Goal: Task Accomplishment & Management: Manage account settings

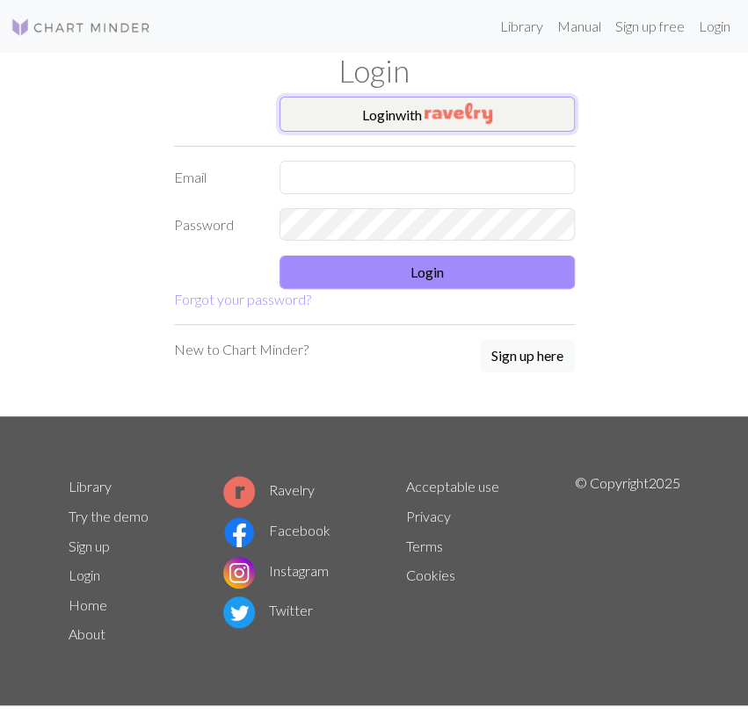
click at [510, 126] on button "Login with" at bounding box center [426, 114] width 295 height 35
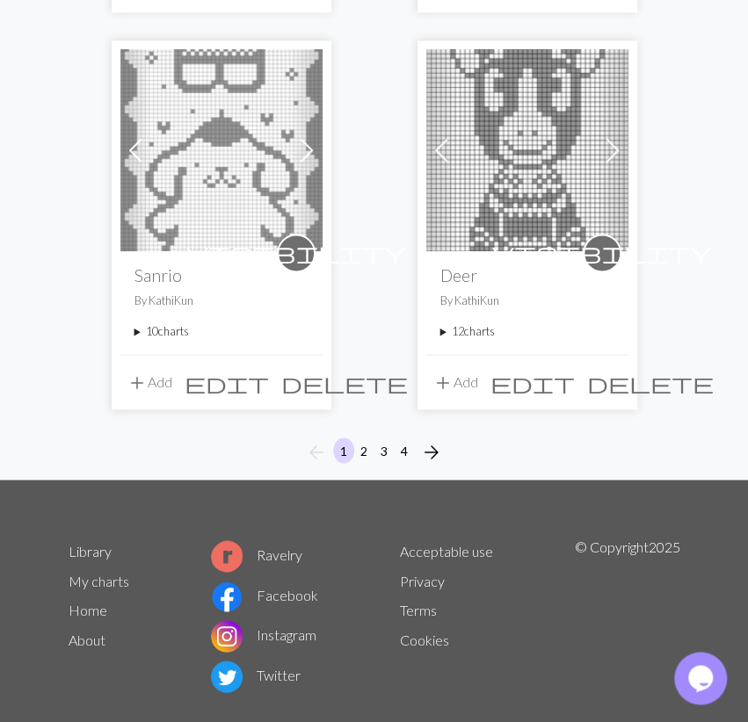
scroll to position [2997, 0]
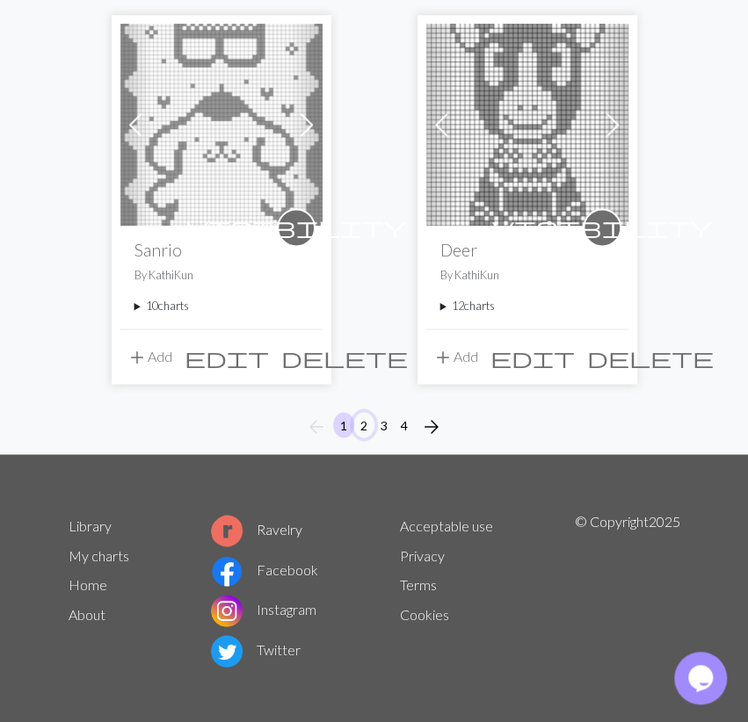
click at [363, 419] on button "2" at bounding box center [363, 424] width 21 height 25
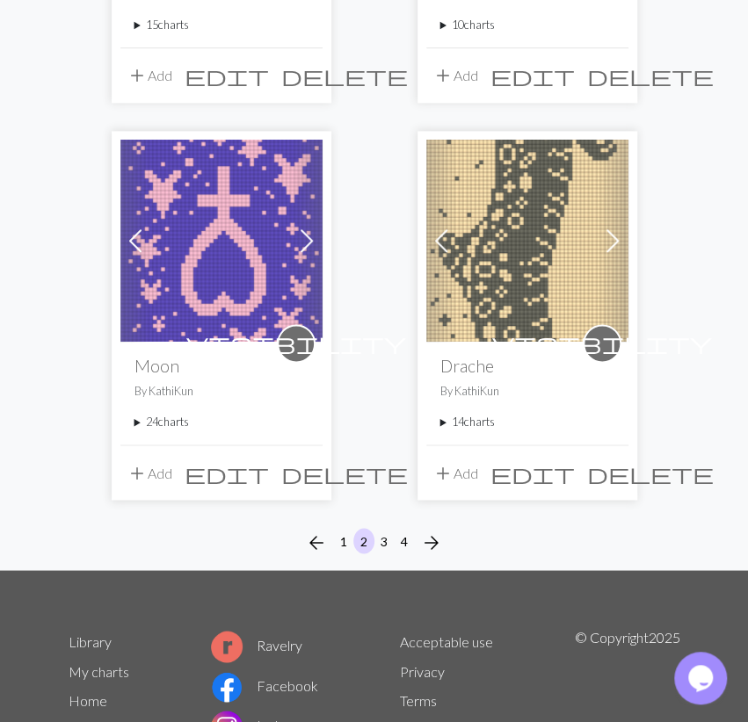
scroll to position [2997, 0]
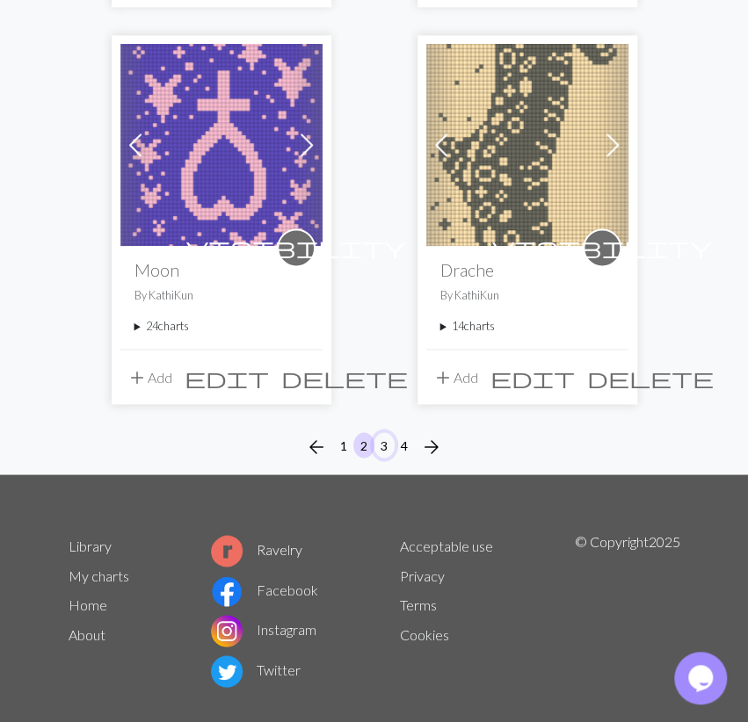
click at [384, 432] on button "3" at bounding box center [383, 444] width 21 height 25
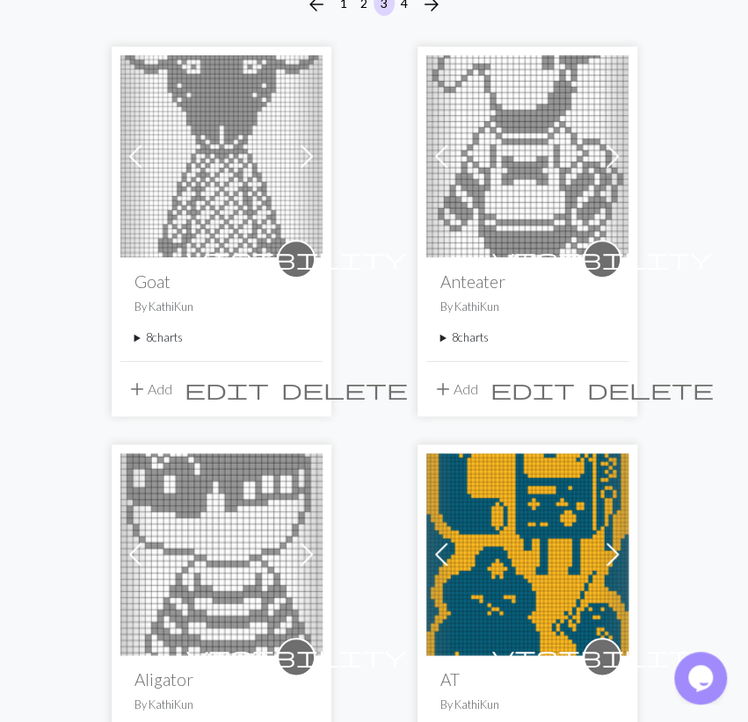
scroll to position [457, 0]
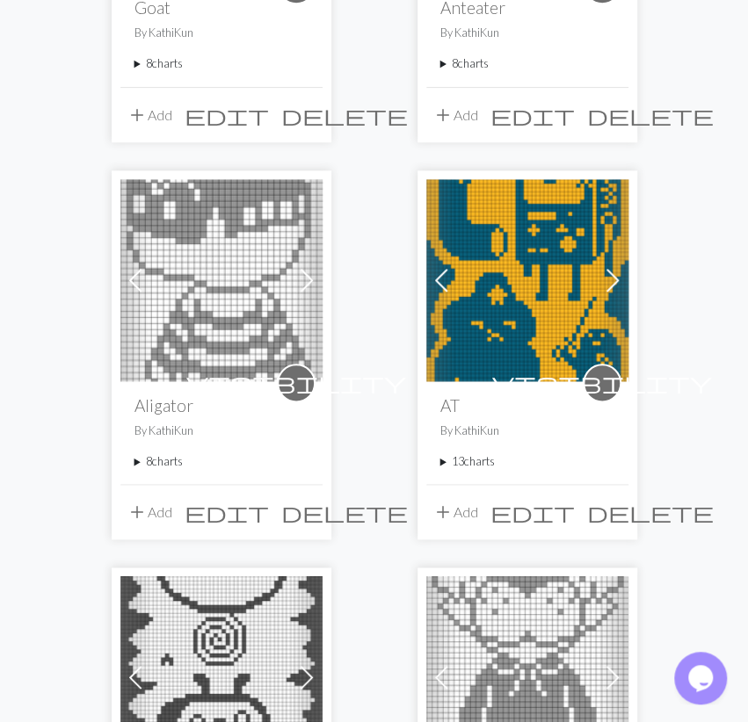
click at [485, 466] on summary "13 charts" at bounding box center [527, 461] width 174 height 17
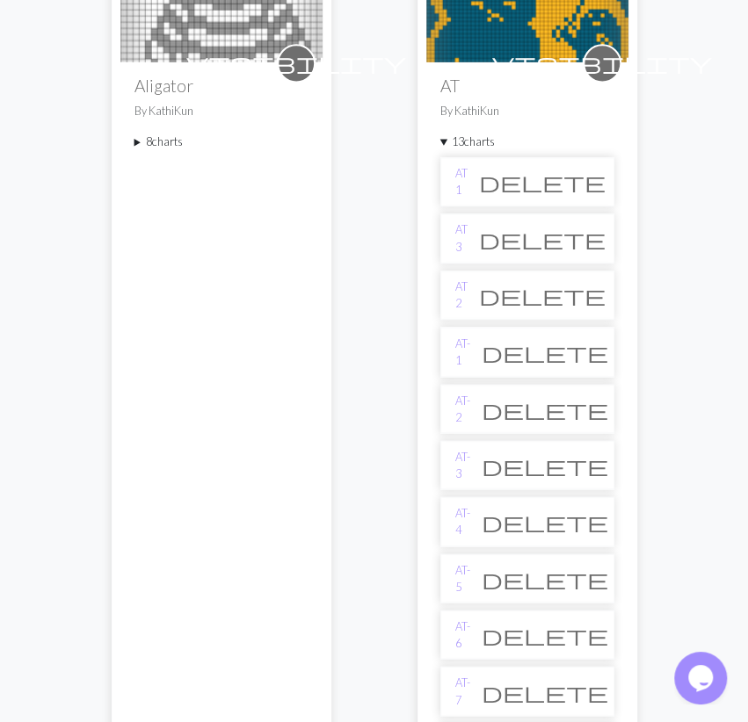
scroll to position [731, 0]
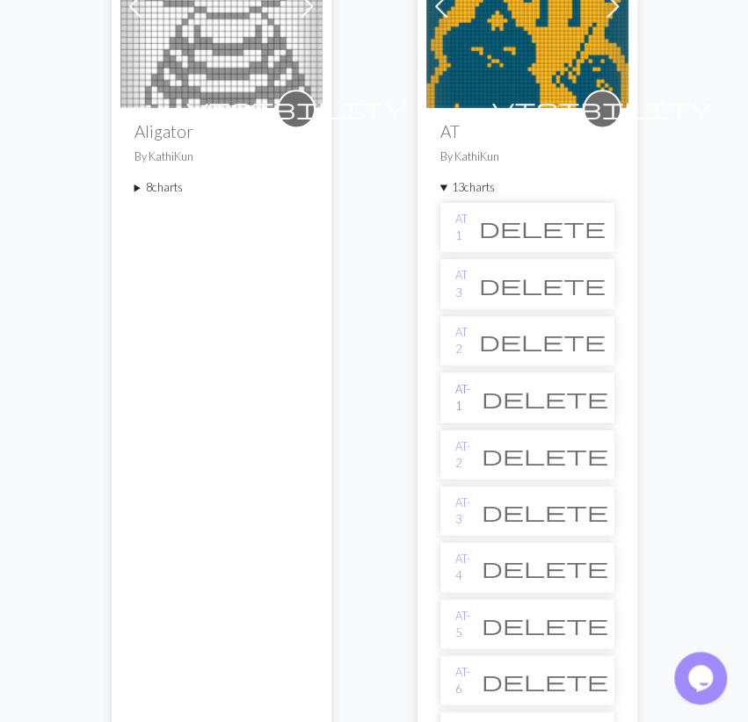
click at [469, 389] on link "AT- 1" at bounding box center [462, 396] width 15 height 33
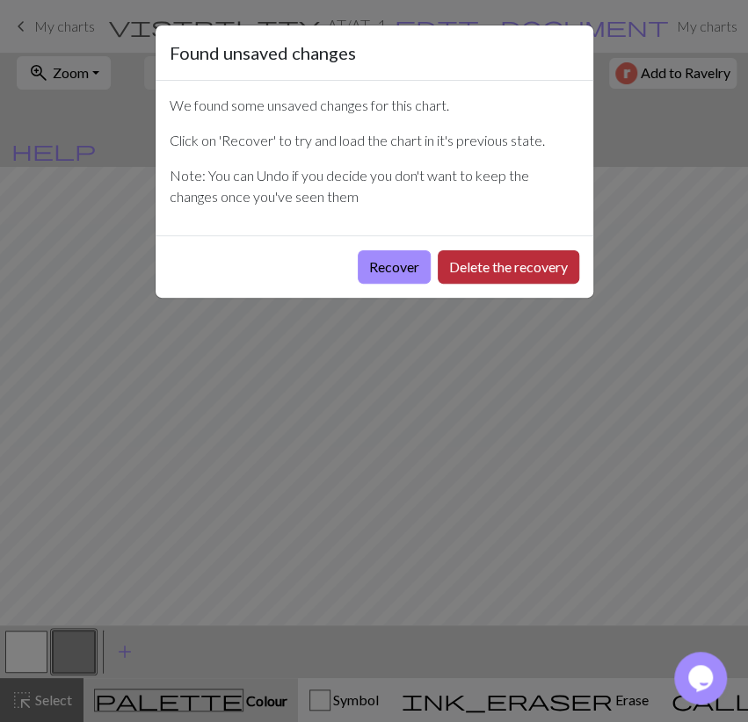
click at [460, 263] on button "Delete the recovery" at bounding box center [508, 266] width 141 height 33
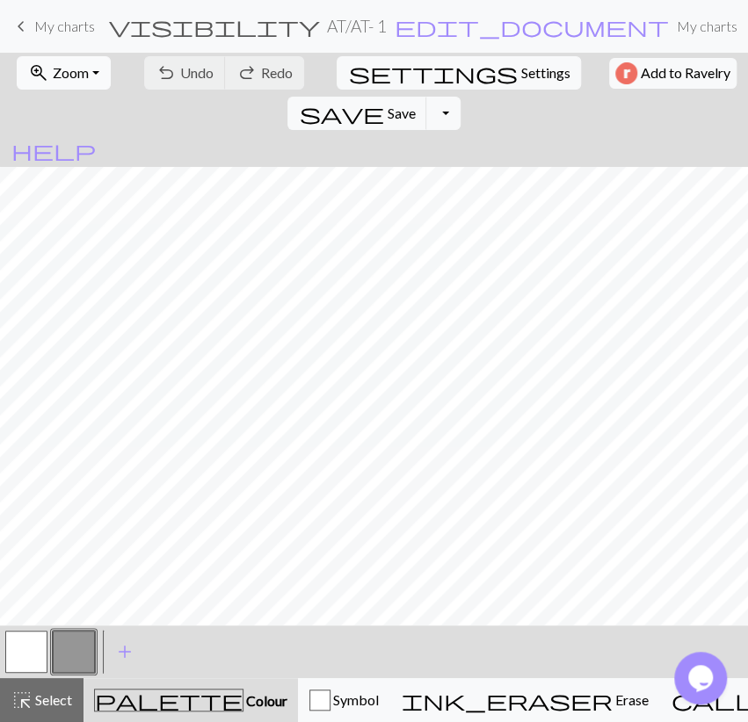
click at [64, 67] on span "Zoom" at bounding box center [71, 72] width 36 height 17
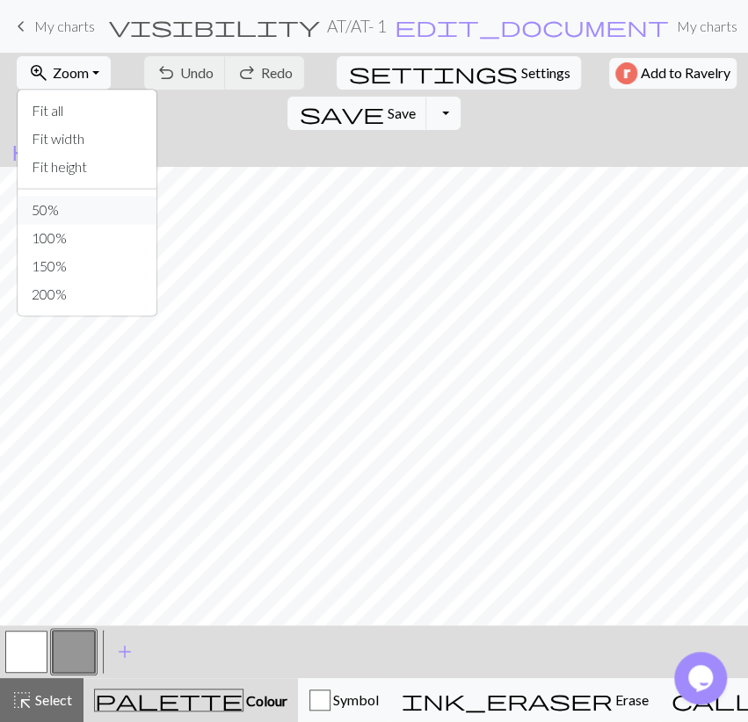
click at [75, 206] on button "50%" at bounding box center [87, 210] width 139 height 28
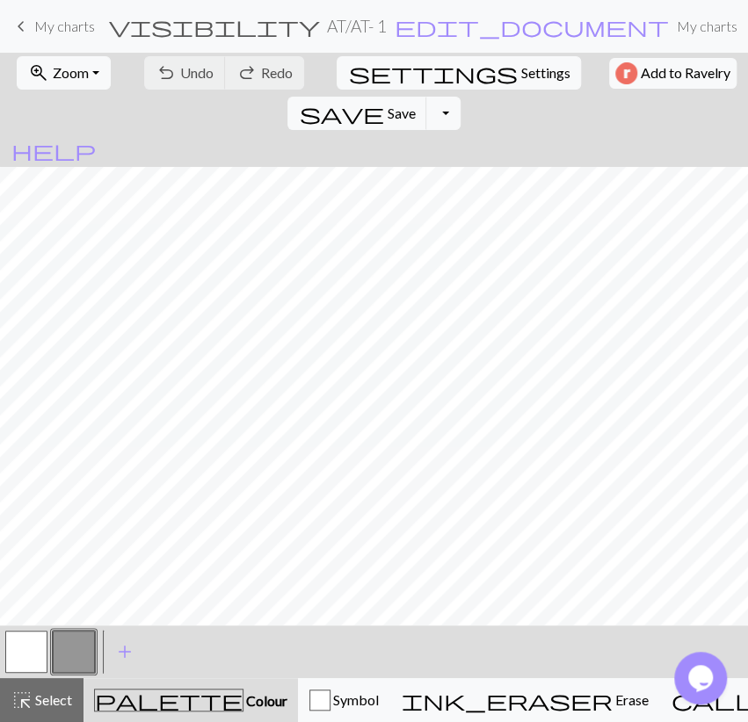
click at [37, 650] on button "button" at bounding box center [26, 652] width 42 height 42
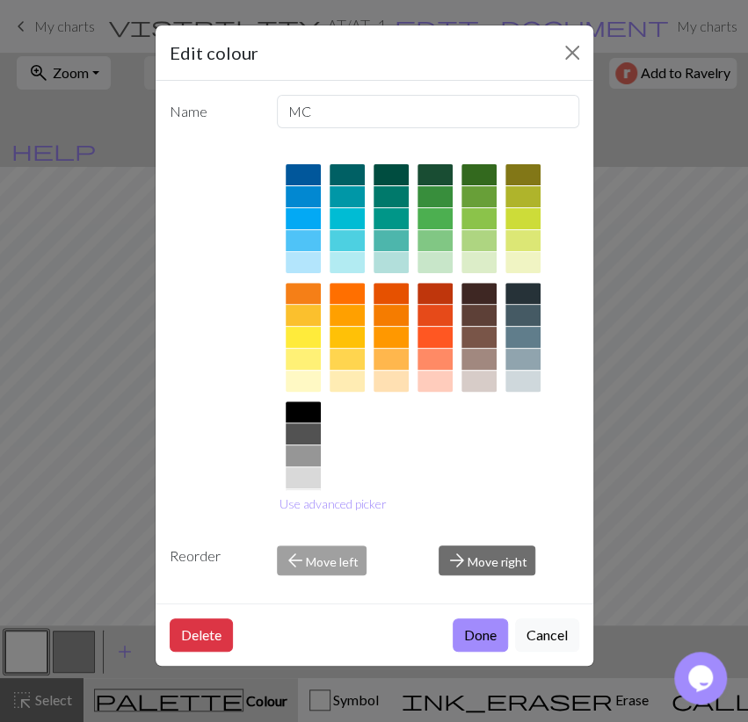
scroll to position [172, 0]
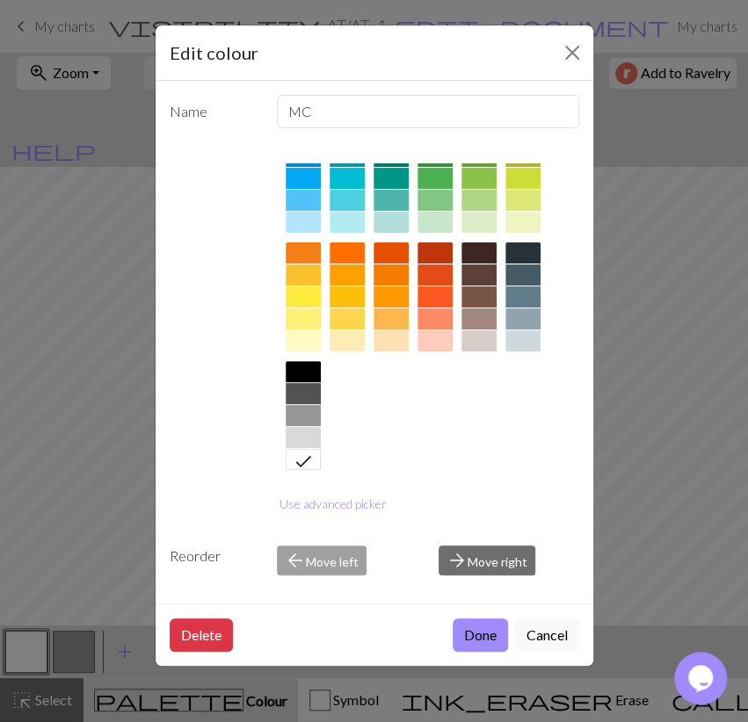
click at [306, 322] on div at bounding box center [303, 318] width 35 height 21
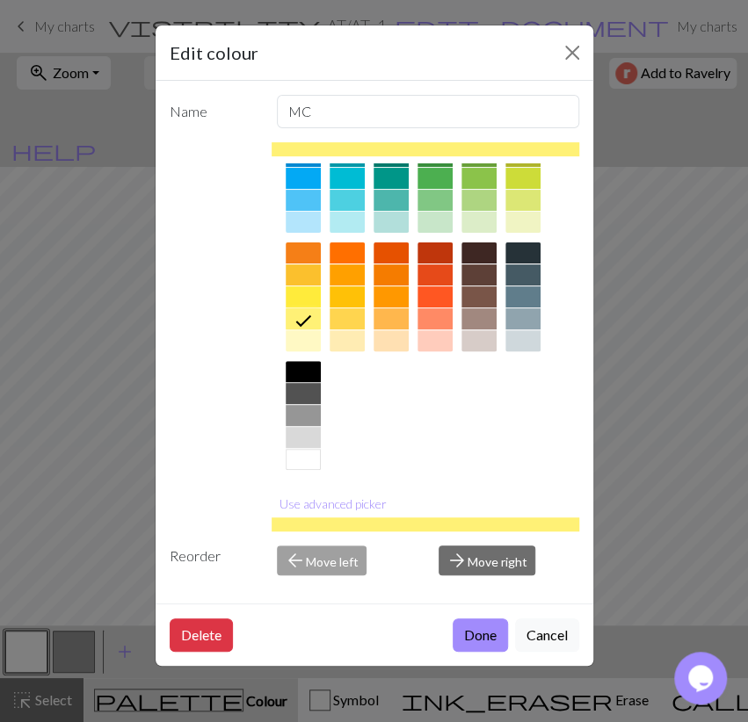
click at [306, 299] on div at bounding box center [303, 296] width 35 height 21
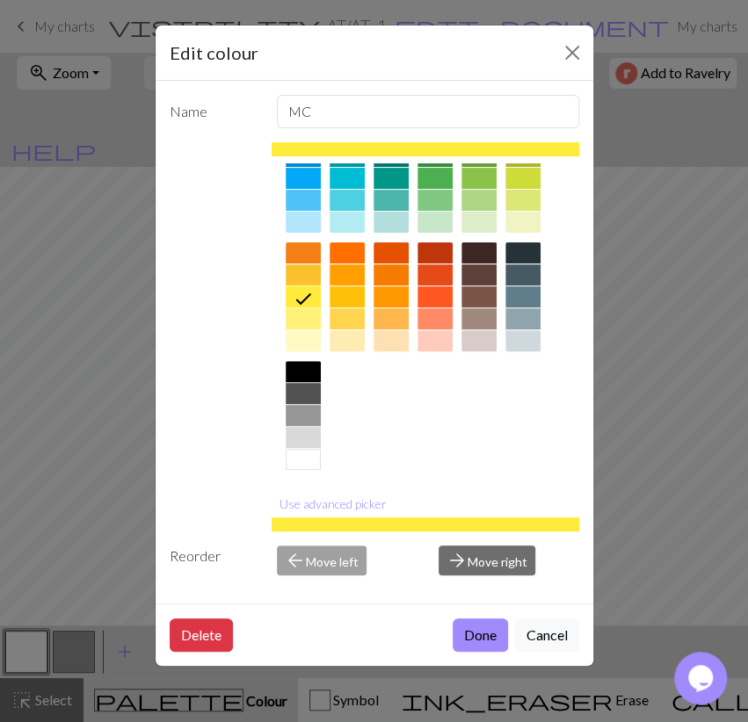
click at [470, 632] on button "Done" at bounding box center [480, 635] width 55 height 33
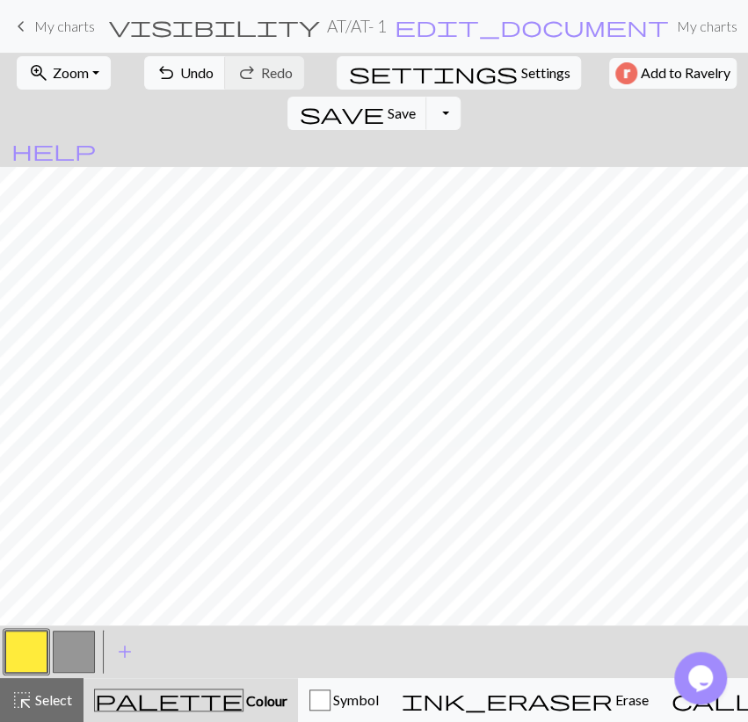
click at [15, 654] on button "button" at bounding box center [26, 652] width 42 height 42
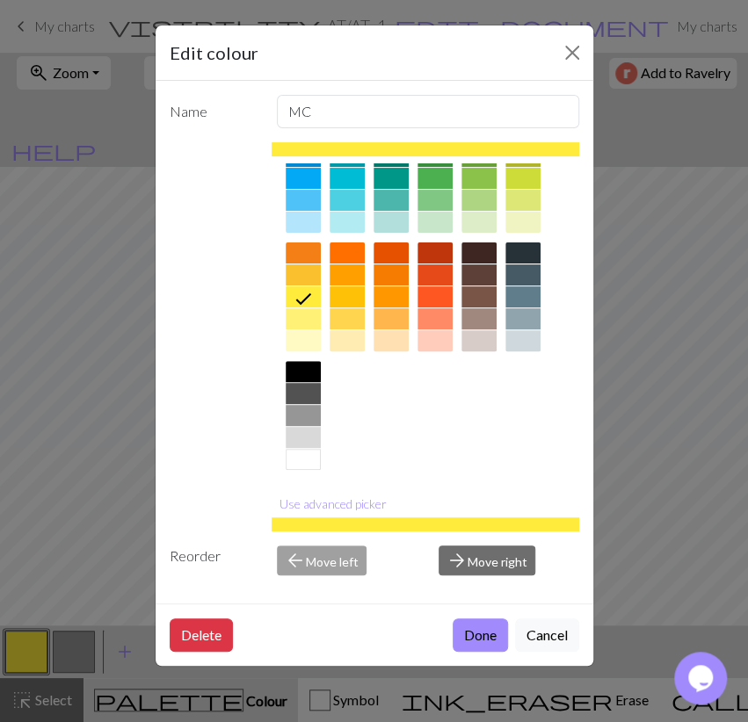
click at [354, 317] on div at bounding box center [346, 318] width 35 height 21
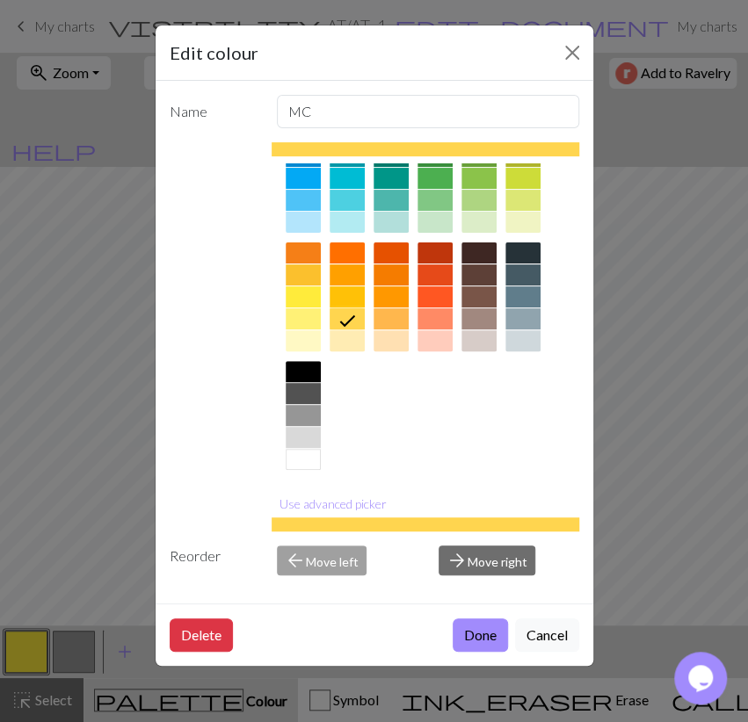
click at [465, 635] on button "Done" at bounding box center [480, 635] width 55 height 33
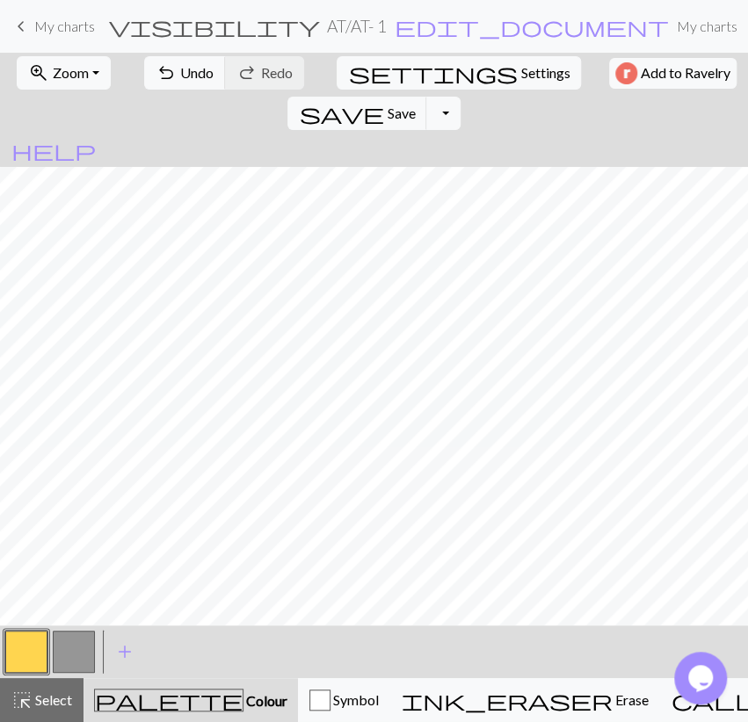
click at [62, 653] on button "button" at bounding box center [74, 652] width 42 height 42
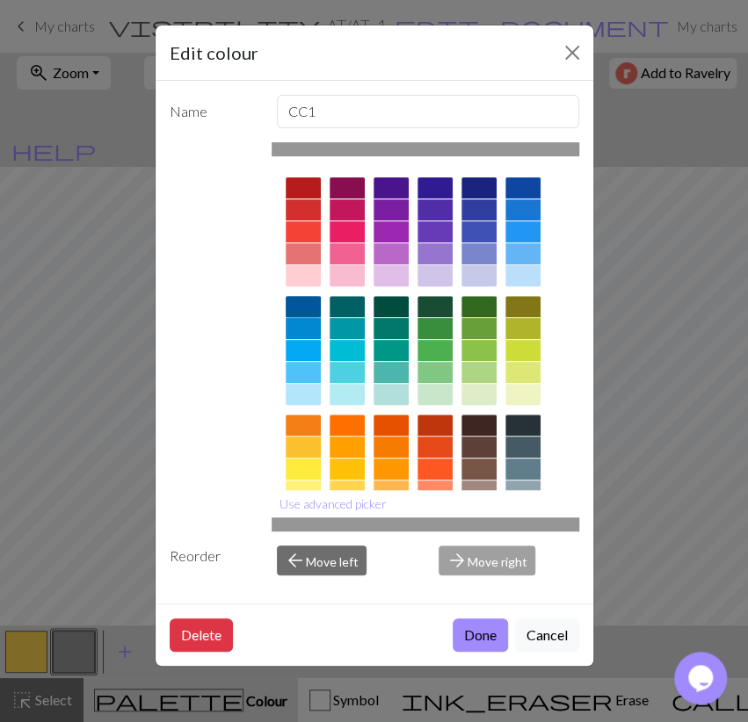
click at [310, 303] on div at bounding box center [303, 306] width 35 height 21
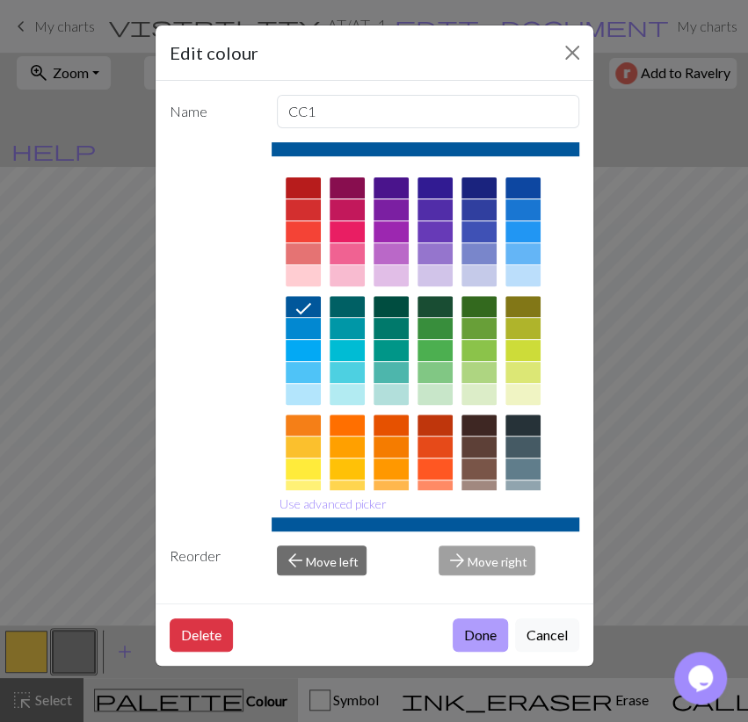
click at [473, 625] on button "Done" at bounding box center [480, 635] width 55 height 33
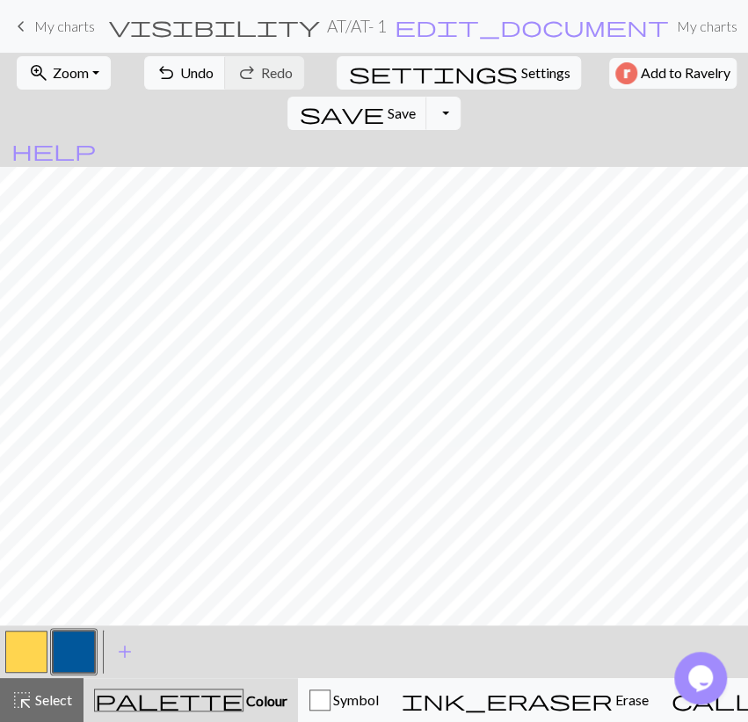
click at [68, 653] on button "button" at bounding box center [74, 652] width 42 height 42
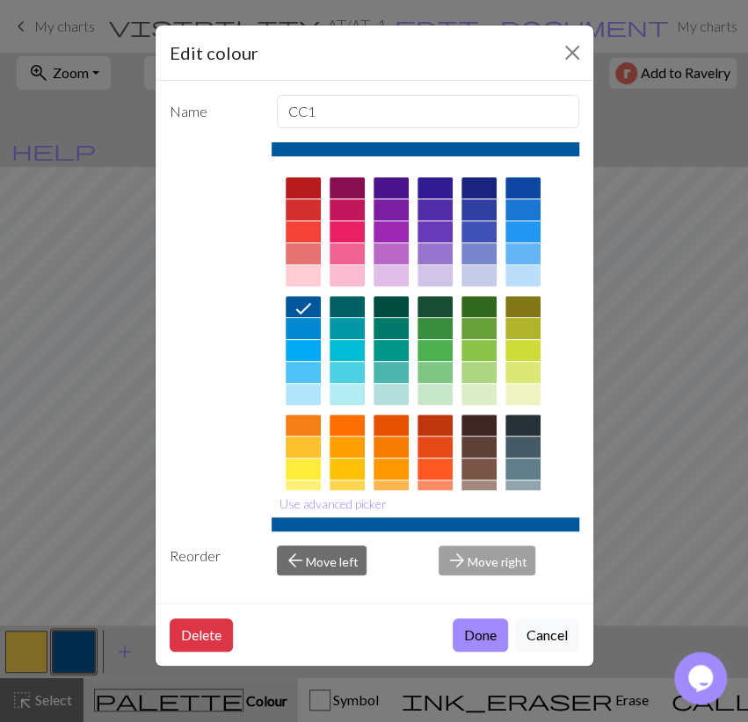
click at [356, 306] on div at bounding box center [346, 306] width 35 height 21
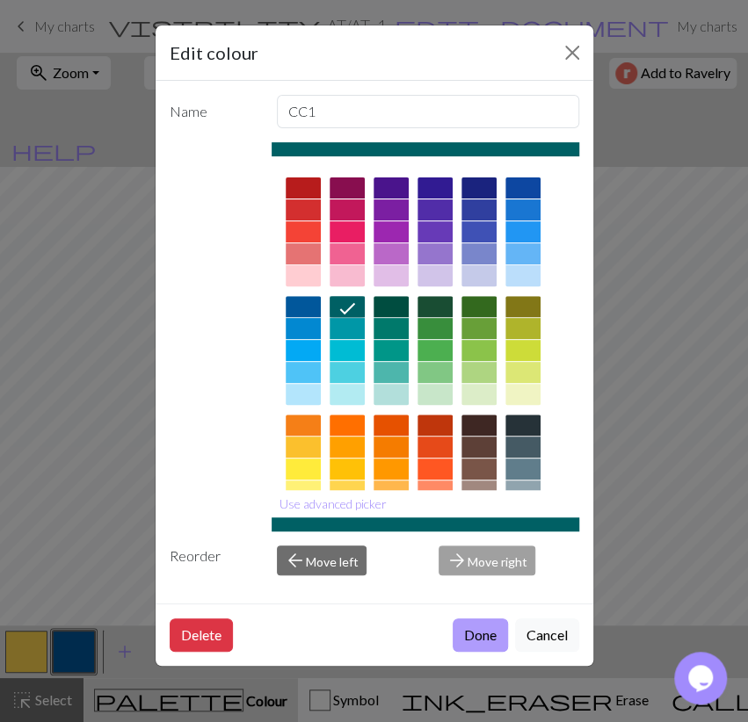
click at [475, 635] on button "Done" at bounding box center [480, 635] width 55 height 33
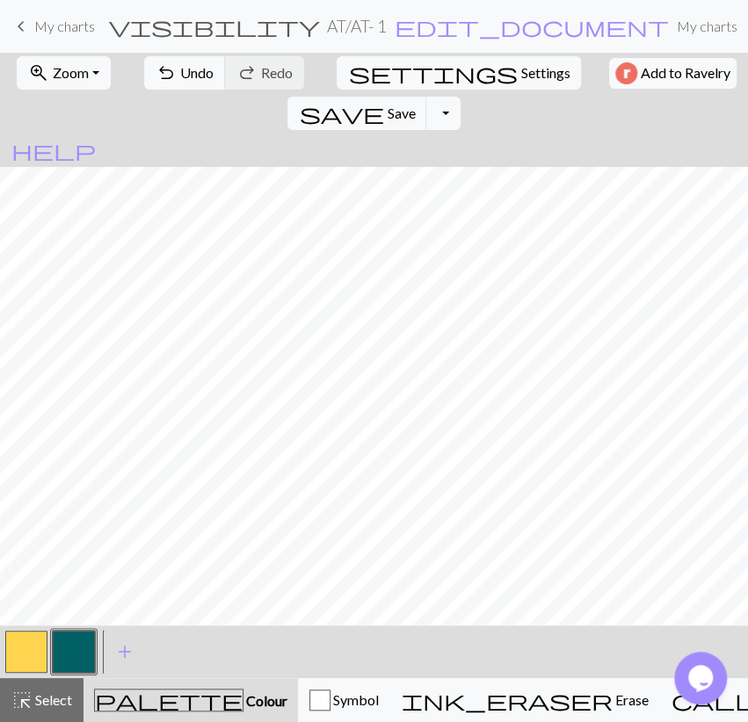
click at [78, 642] on button "button" at bounding box center [74, 652] width 42 height 42
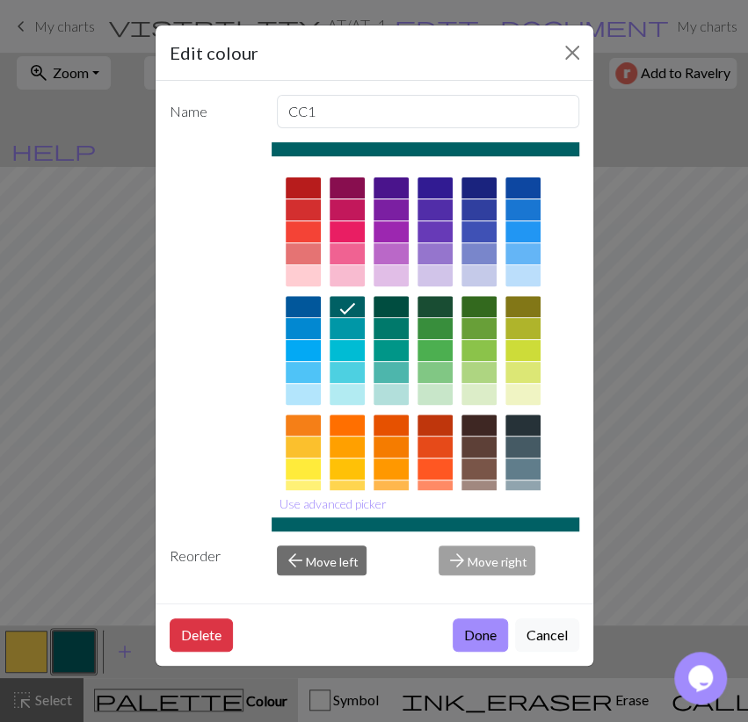
click at [314, 328] on div at bounding box center [303, 328] width 35 height 21
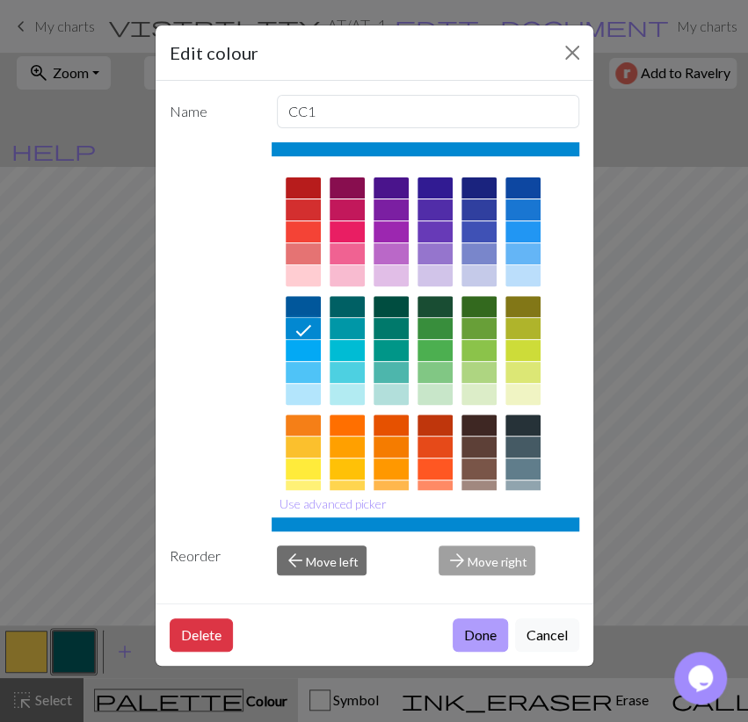
click at [486, 639] on button "Done" at bounding box center [480, 635] width 55 height 33
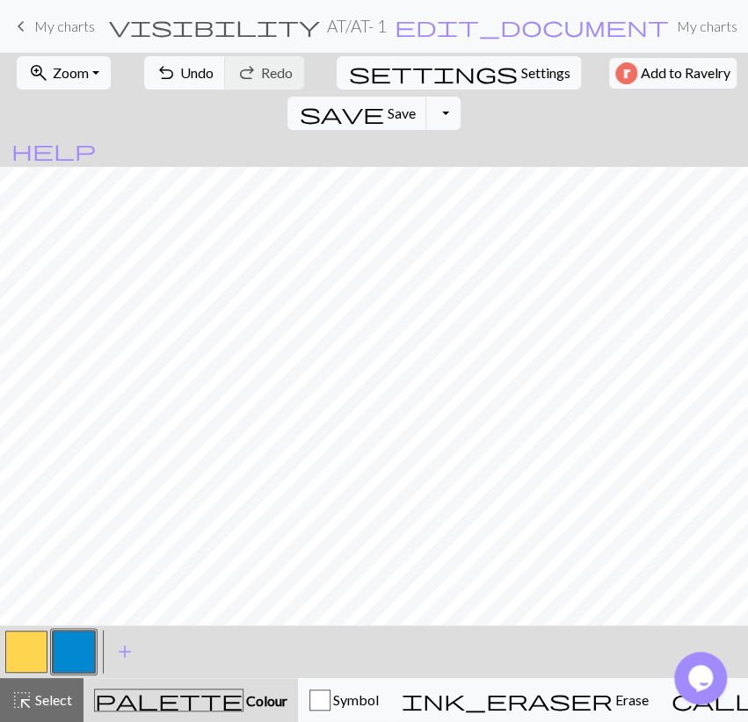
click at [25, 648] on button "button" at bounding box center [26, 652] width 42 height 42
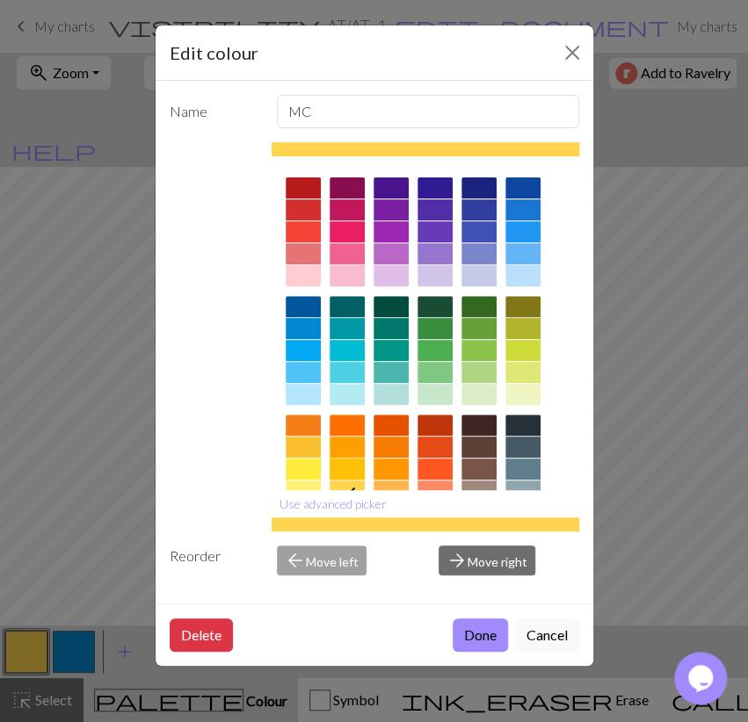
click at [344, 467] on div at bounding box center [346, 469] width 35 height 21
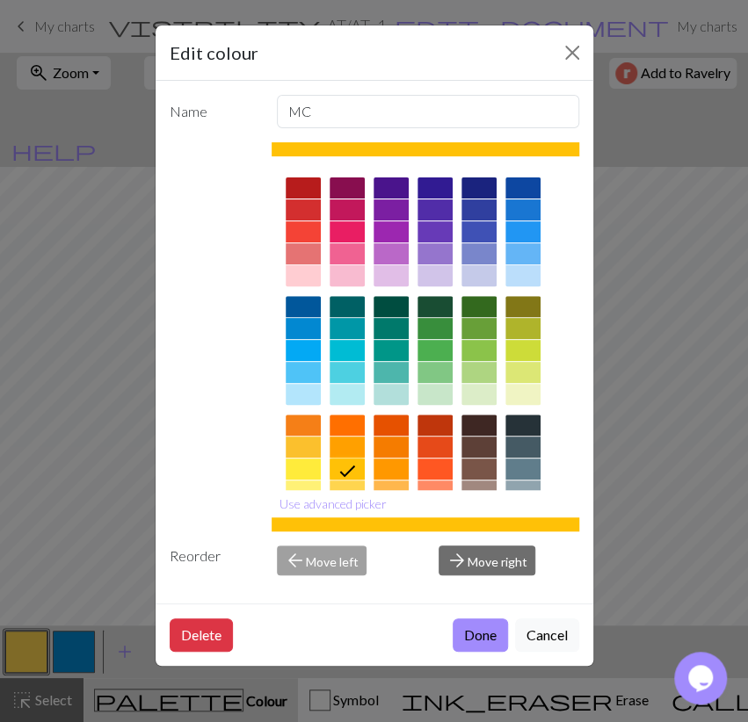
click at [482, 625] on button "Done" at bounding box center [480, 635] width 55 height 33
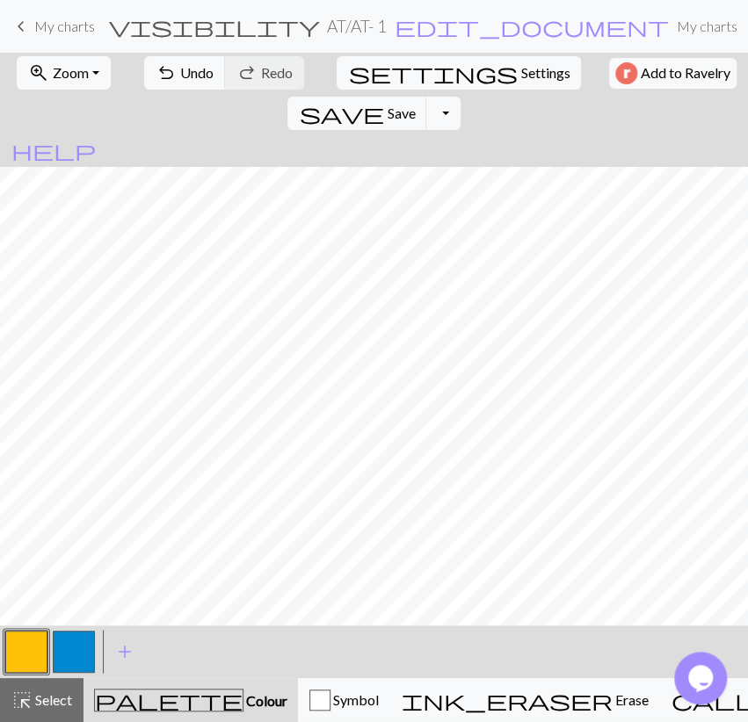
click at [69, 644] on button "button" at bounding box center [74, 652] width 42 height 42
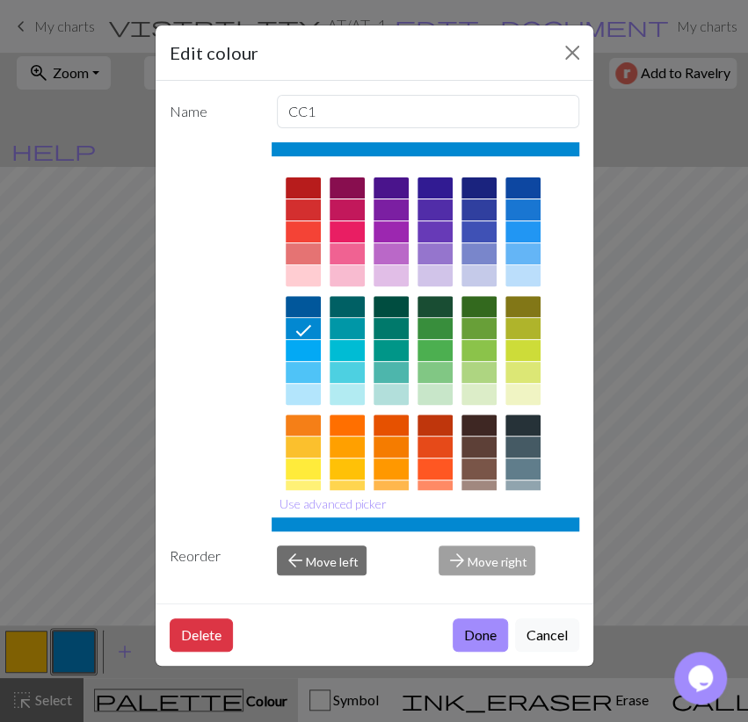
click at [515, 206] on div at bounding box center [522, 209] width 35 height 21
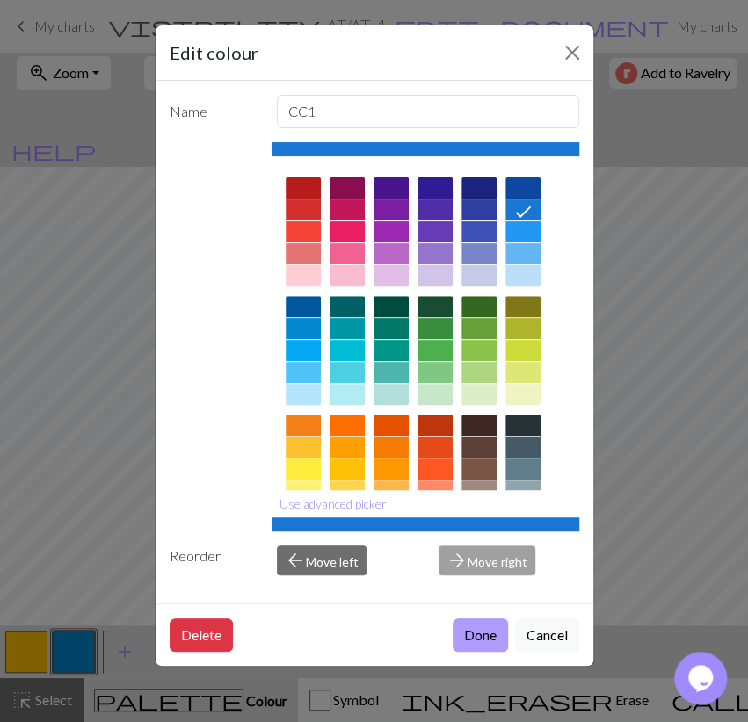
click at [495, 630] on button "Done" at bounding box center [480, 635] width 55 height 33
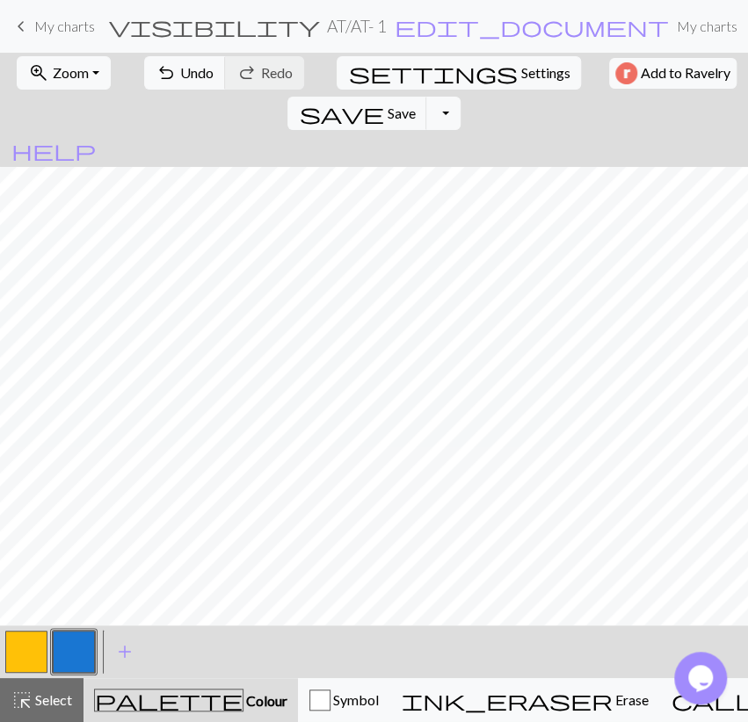
click at [83, 658] on button "button" at bounding box center [74, 652] width 42 height 42
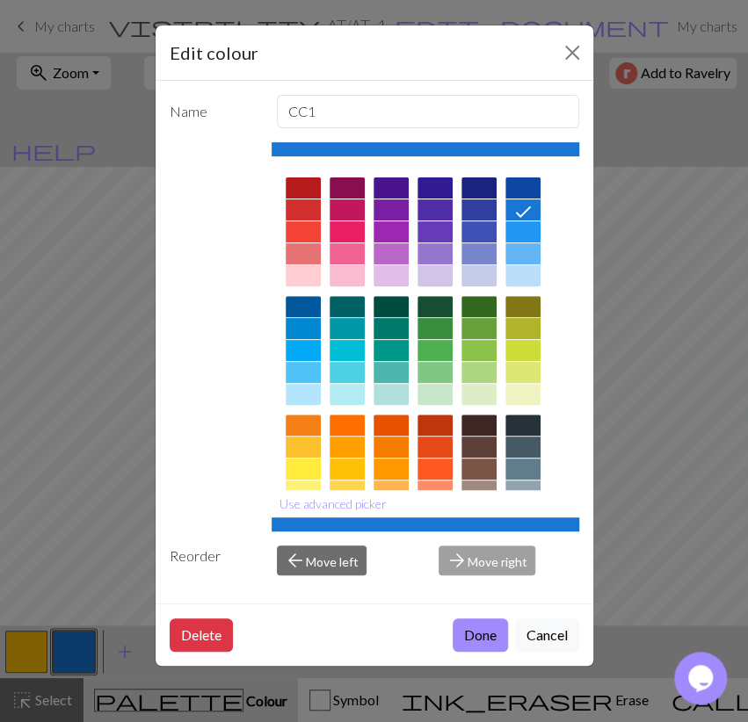
click at [537, 187] on div at bounding box center [522, 187] width 35 height 21
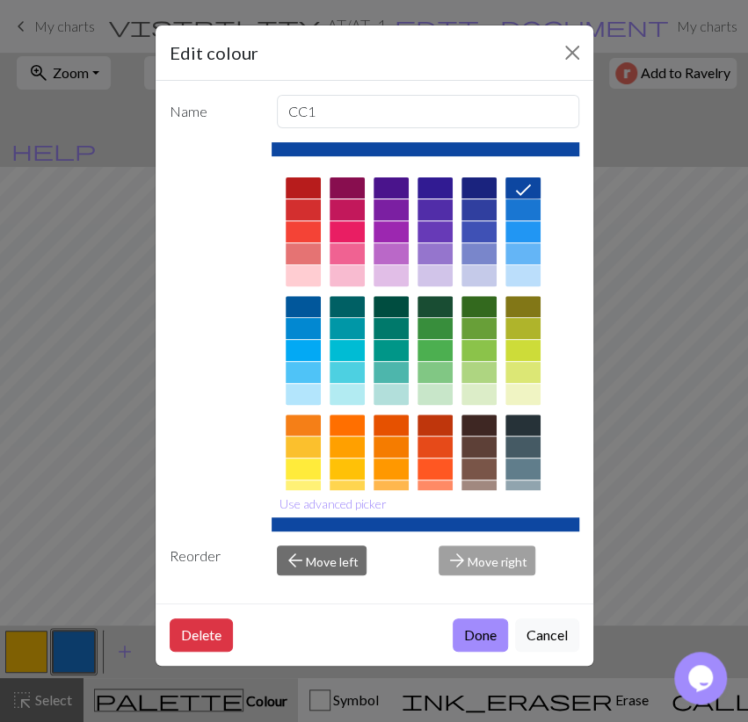
click at [496, 630] on button "Done" at bounding box center [480, 635] width 55 height 33
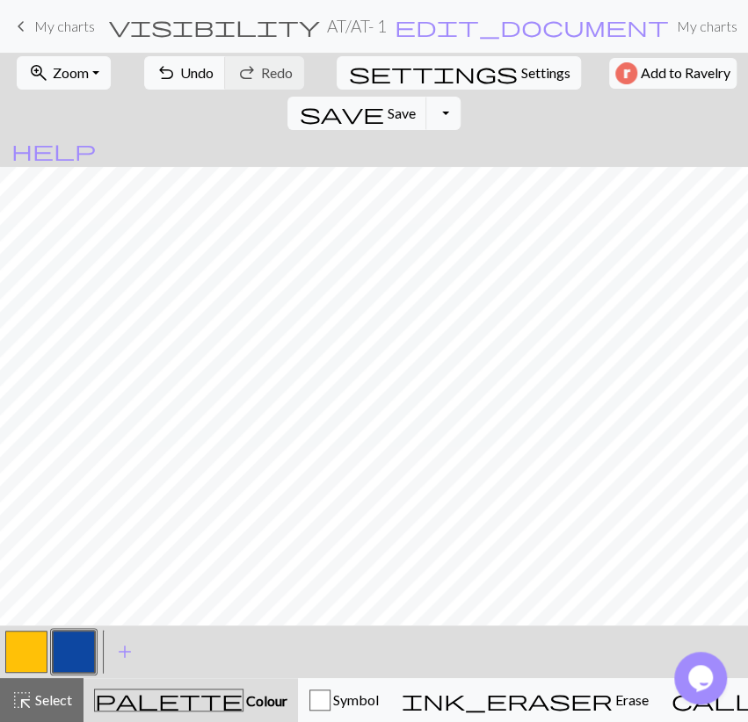
click at [66, 662] on button "button" at bounding box center [74, 652] width 42 height 42
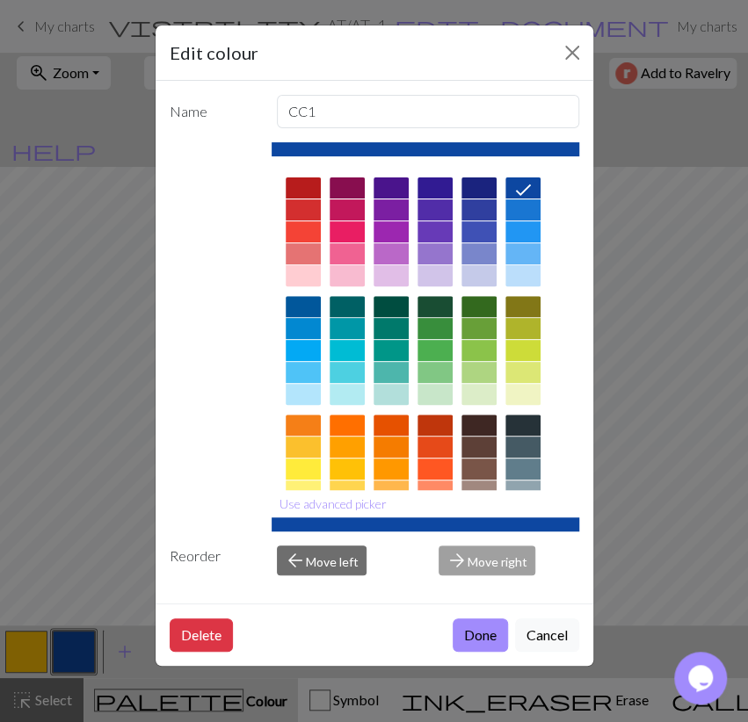
click at [302, 306] on div at bounding box center [303, 306] width 35 height 21
click at [466, 632] on button "Done" at bounding box center [480, 635] width 55 height 33
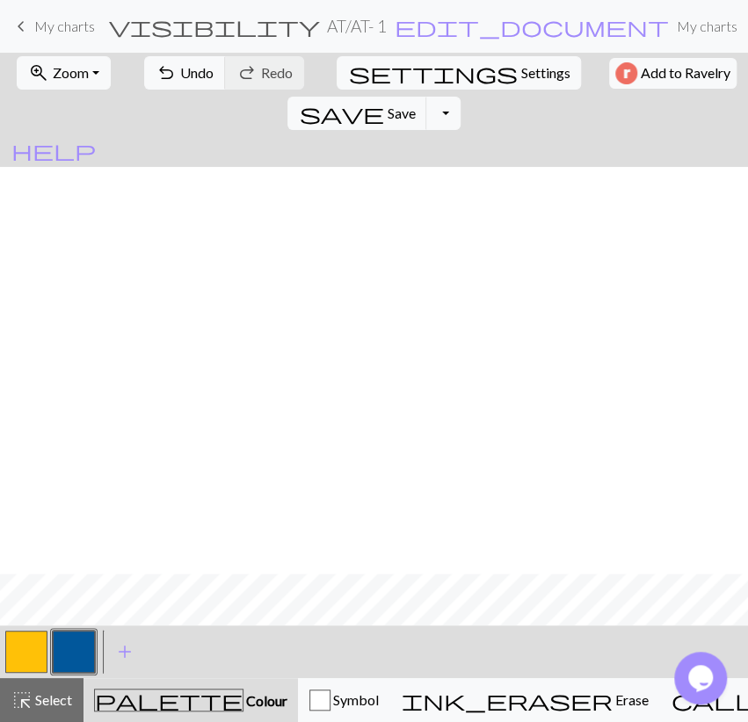
scroll to position [407, 0]
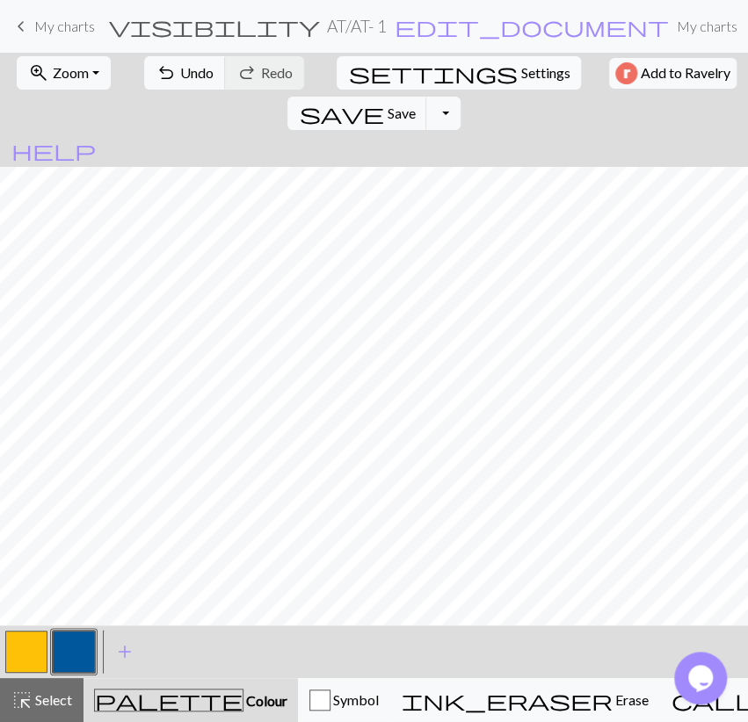
click at [520, 78] on span "Settings" at bounding box center [544, 72] width 49 height 21
select select "aran"
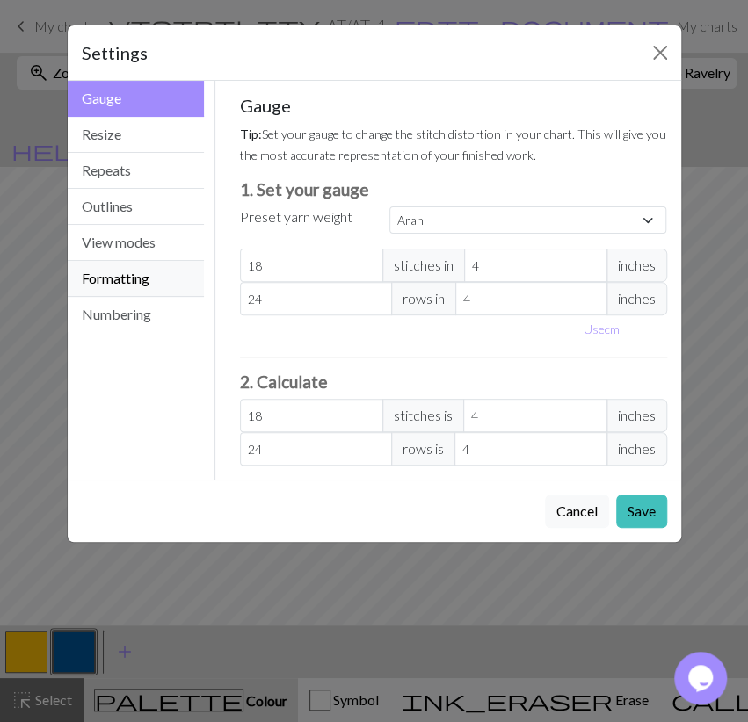
click at [174, 277] on button "Formatting" at bounding box center [136, 279] width 137 height 36
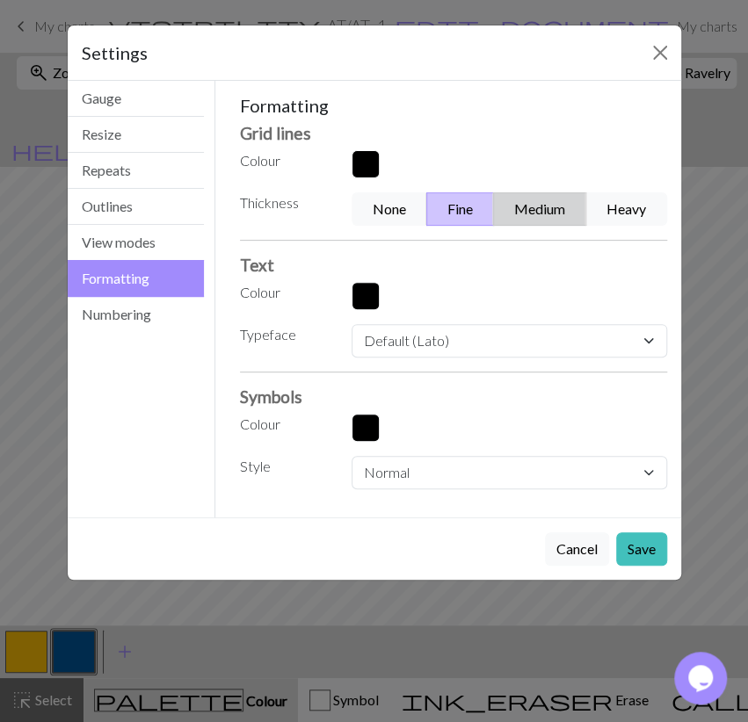
click at [527, 202] on button "Medium" at bounding box center [539, 208] width 93 height 33
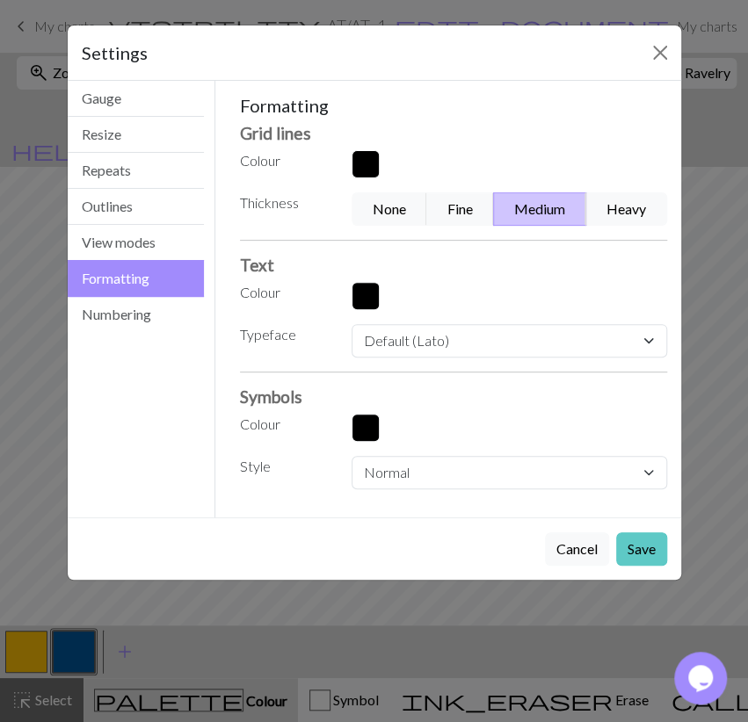
click at [640, 542] on button "Save" at bounding box center [641, 548] width 51 height 33
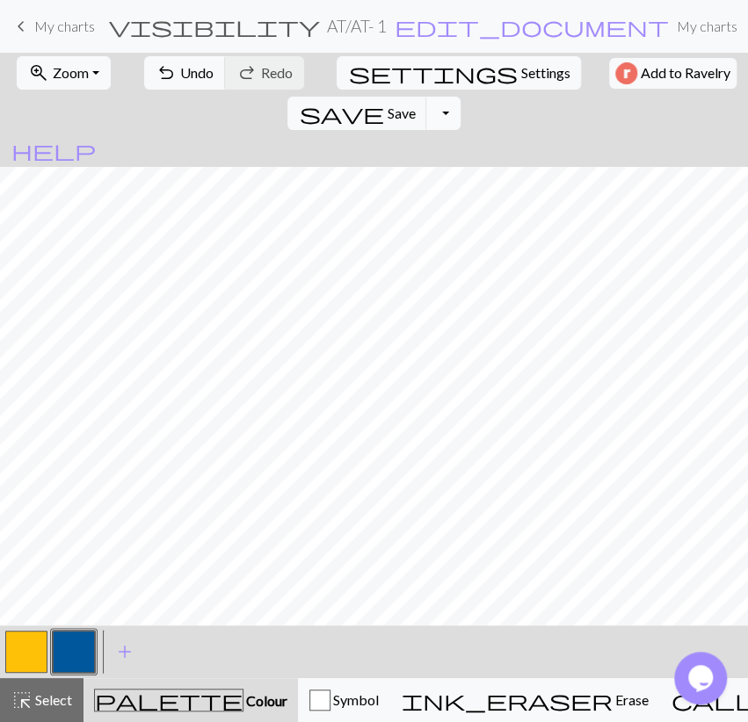
click at [460, 97] on button "Toggle Dropdown" at bounding box center [442, 113] width 33 height 33
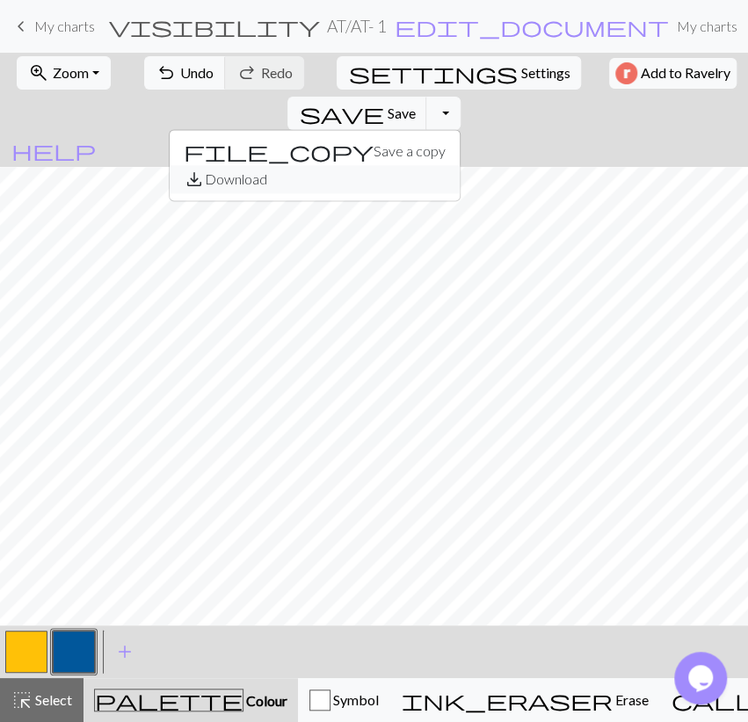
click at [460, 165] on button "save_alt Download" at bounding box center [315, 179] width 290 height 28
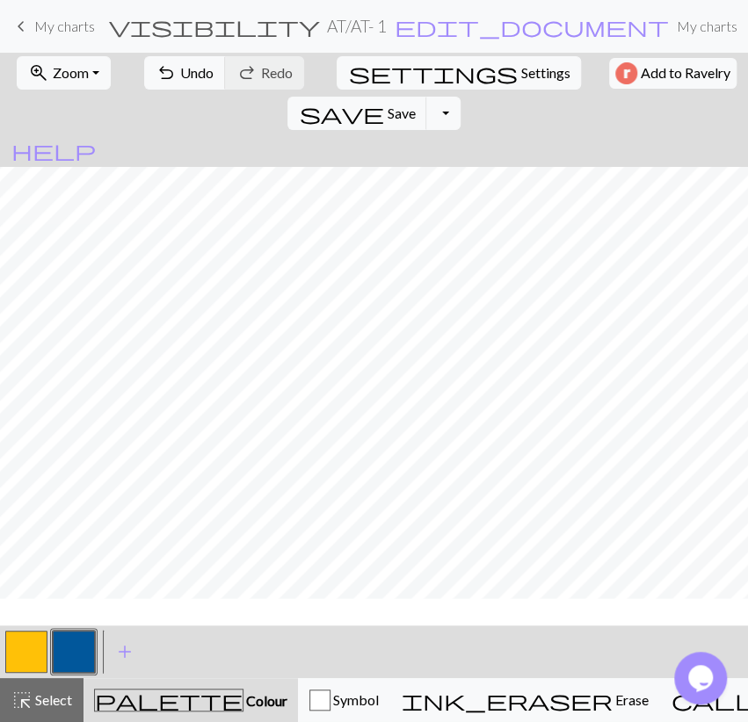
scroll to position [305, 0]
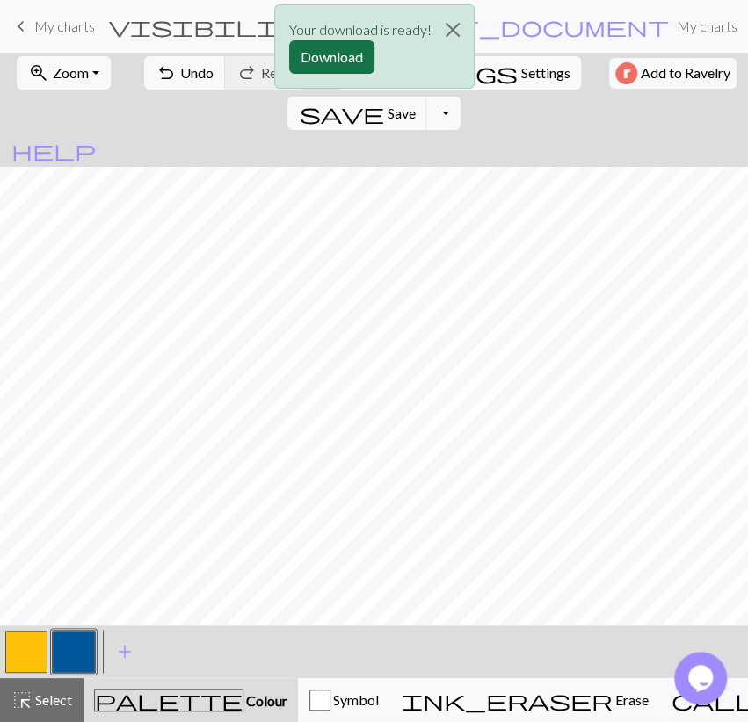
click at [329, 59] on button "Download" at bounding box center [331, 56] width 85 height 33
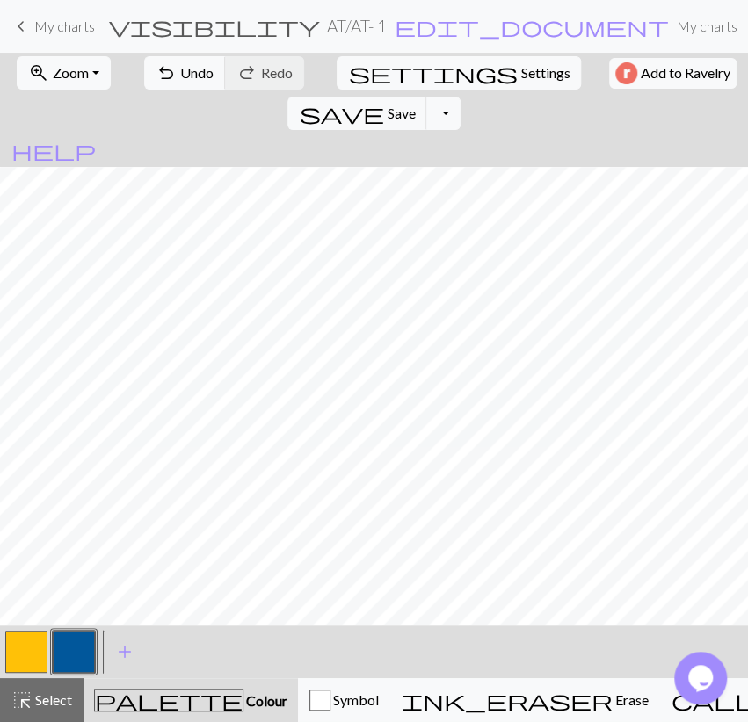
click at [69, 29] on span "My charts" at bounding box center [64, 26] width 61 height 17
click at [415, 105] on span "Save" at bounding box center [401, 113] width 28 height 17
click at [62, 30] on span "My charts" at bounding box center [64, 26] width 61 height 17
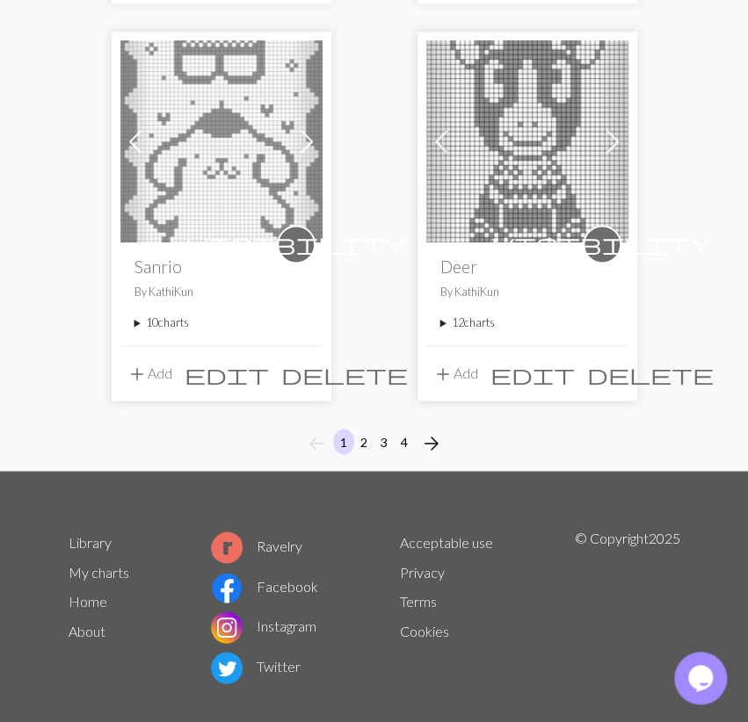
scroll to position [2997, 0]
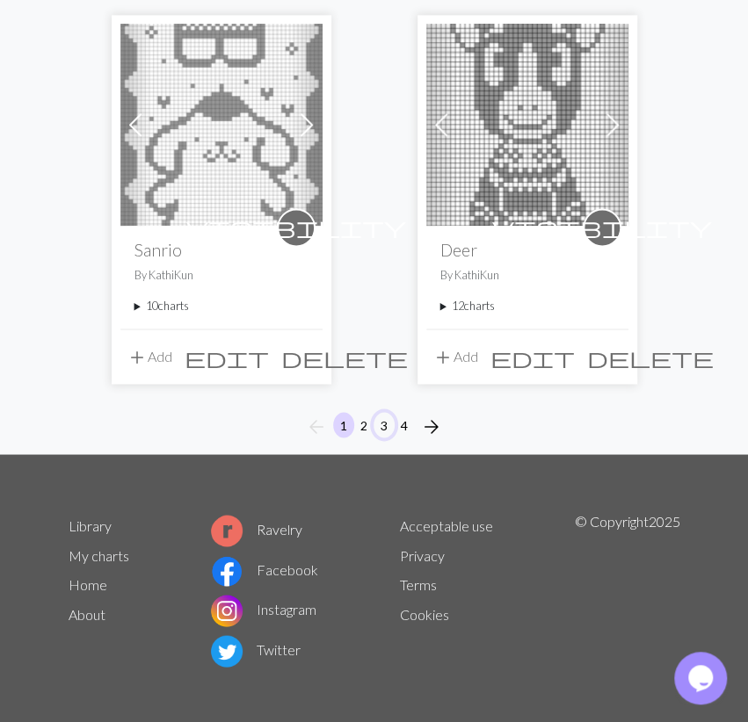
click at [380, 419] on button "3" at bounding box center [383, 424] width 21 height 25
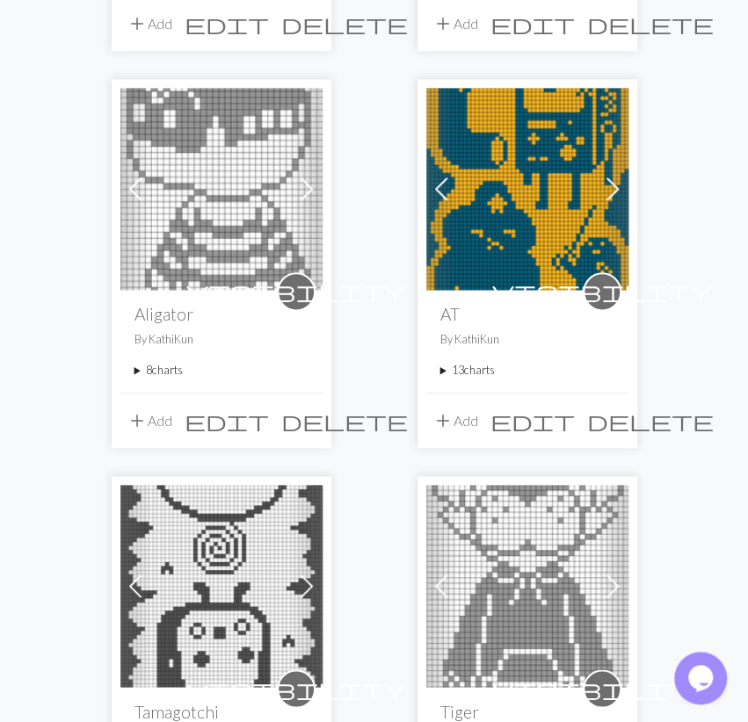
click at [464, 377] on summary "13 charts" at bounding box center [527, 370] width 174 height 17
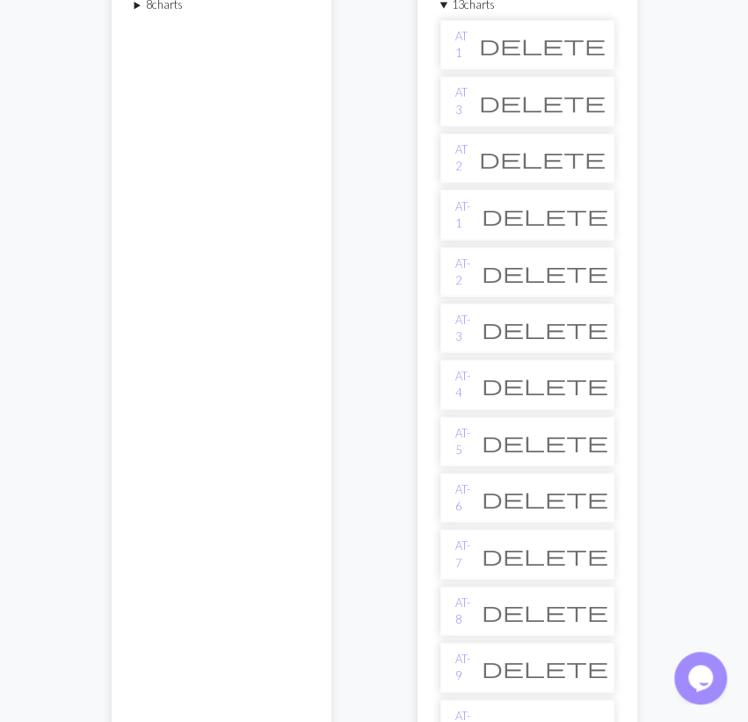
scroll to position [1005, 0]
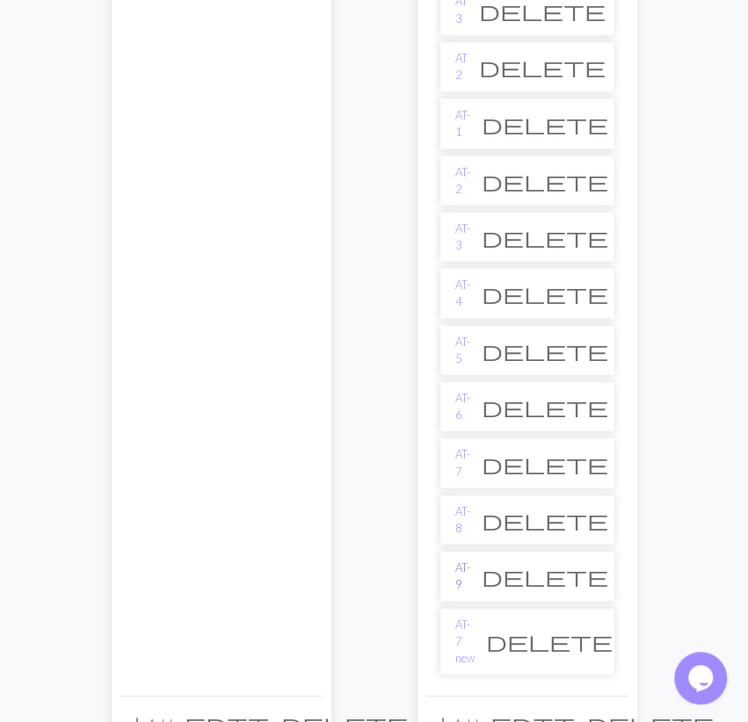
click at [470, 559] on link "AT- 9" at bounding box center [462, 575] width 15 height 33
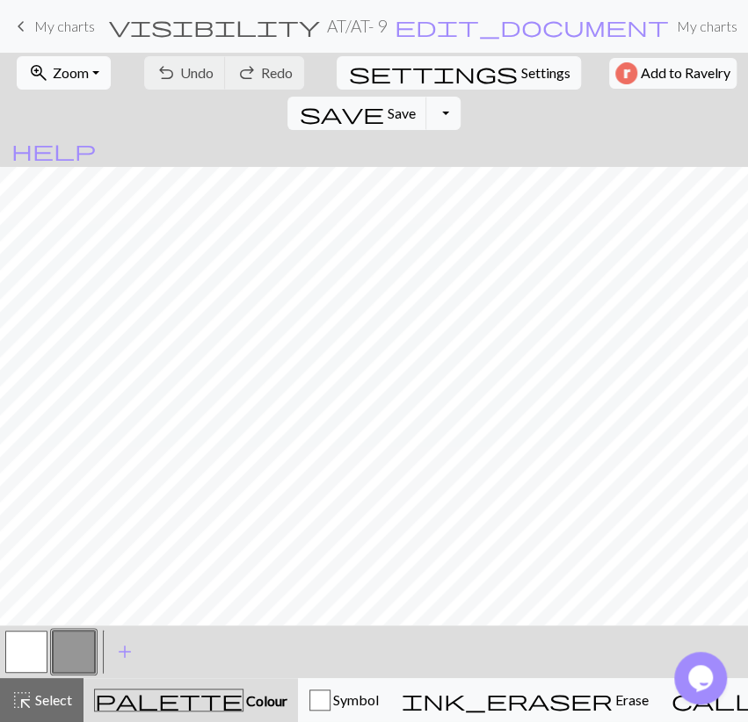
click at [61, 60] on button "zoom_in Zoom Zoom" at bounding box center [64, 72] width 94 height 33
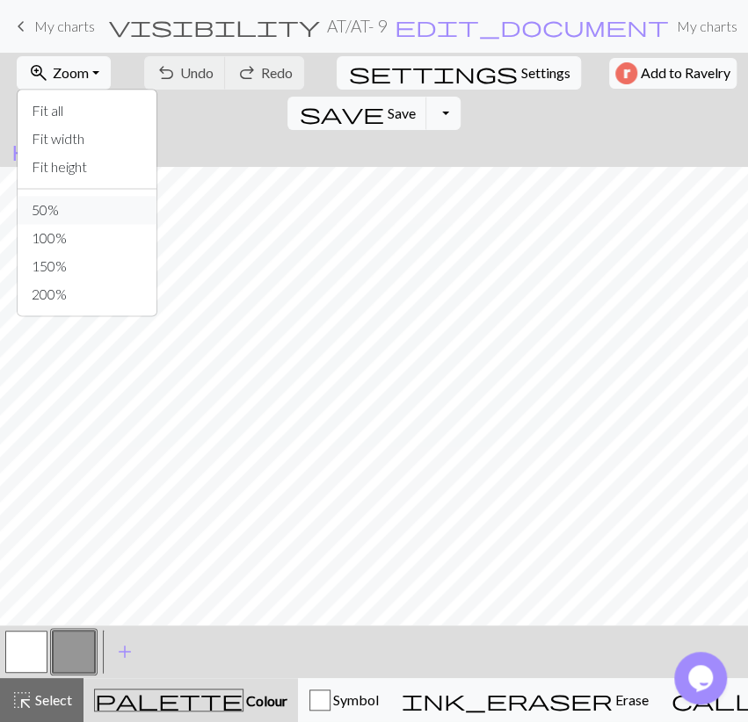
click at [87, 208] on button "50%" at bounding box center [87, 210] width 139 height 28
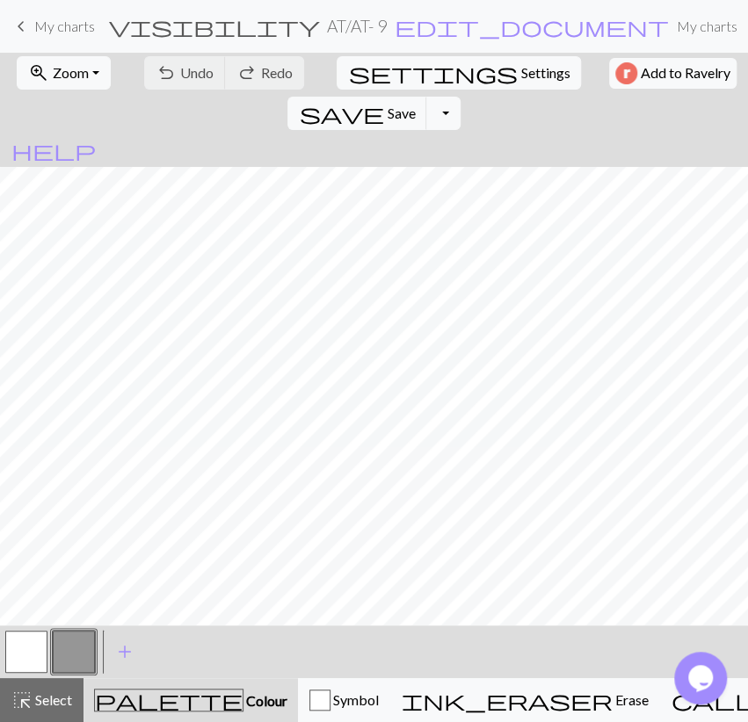
click at [39, 649] on button "button" at bounding box center [26, 652] width 42 height 42
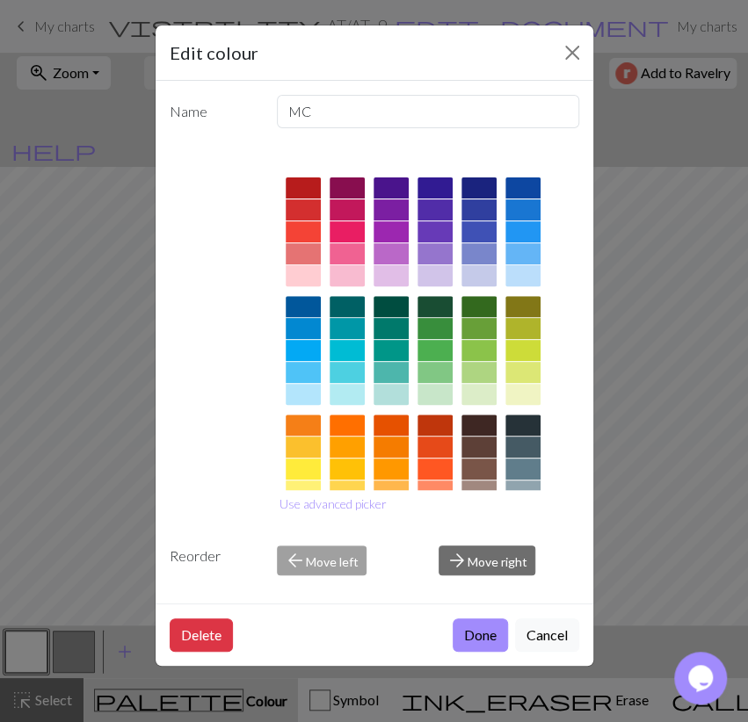
scroll to position [172, 0]
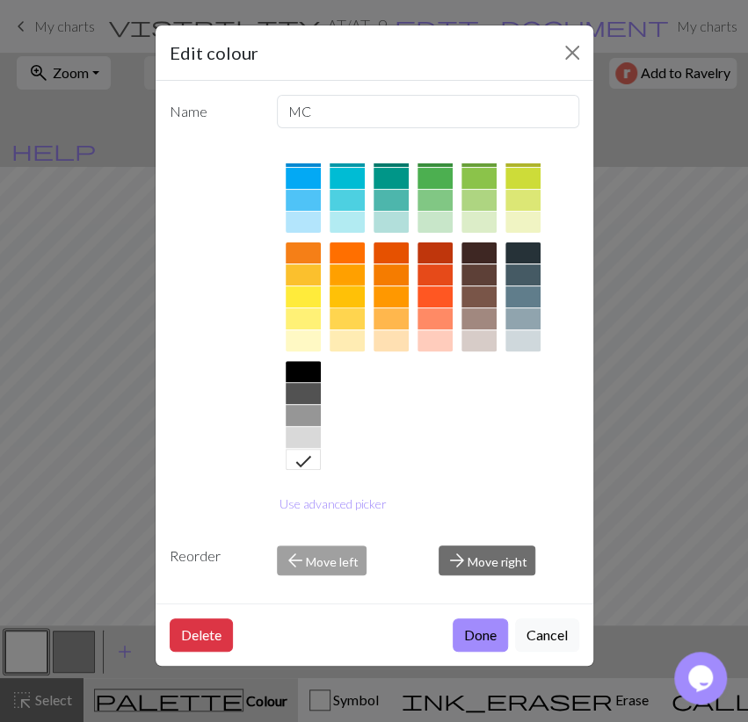
click at [354, 300] on div at bounding box center [346, 296] width 35 height 21
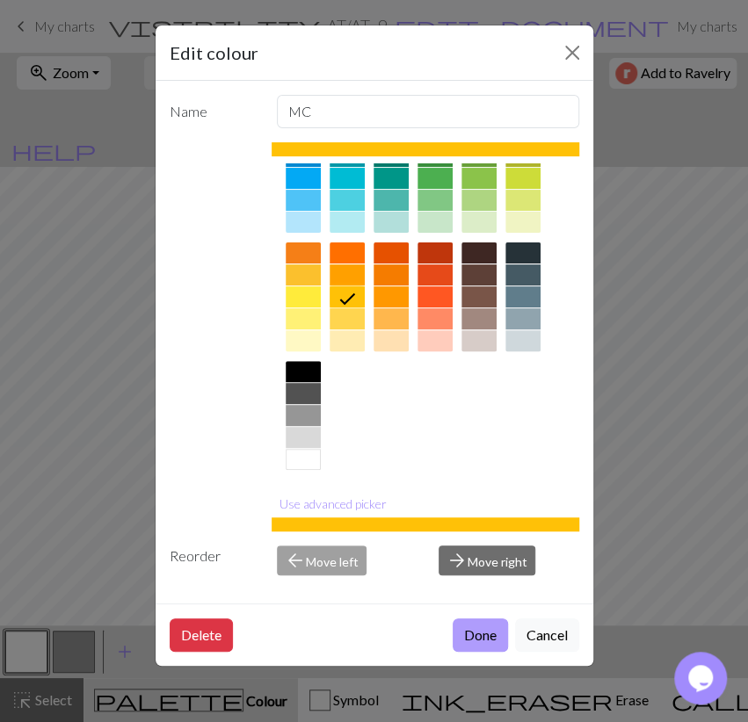
click at [489, 627] on button "Done" at bounding box center [480, 635] width 55 height 33
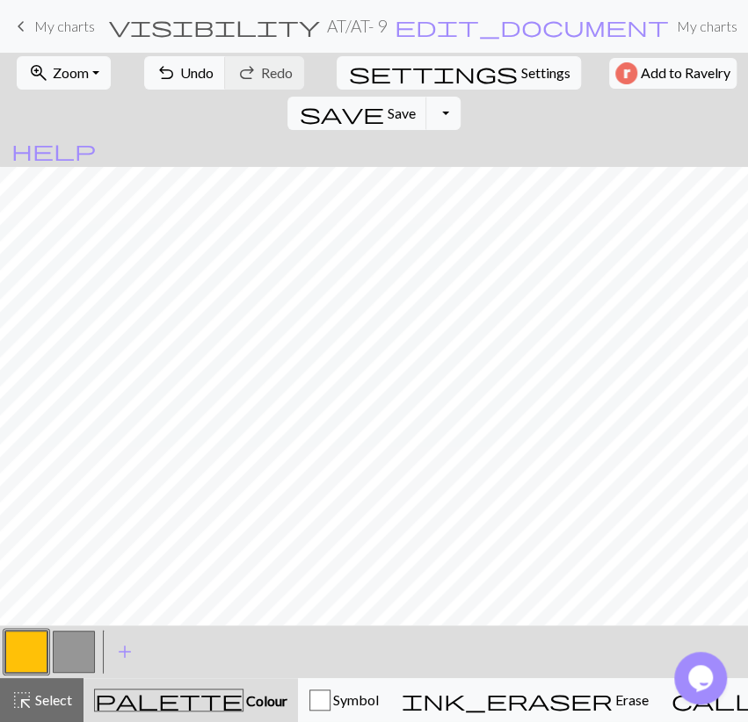
click at [64, 642] on button "button" at bounding box center [74, 652] width 42 height 42
click at [65, 644] on button "button" at bounding box center [74, 652] width 42 height 42
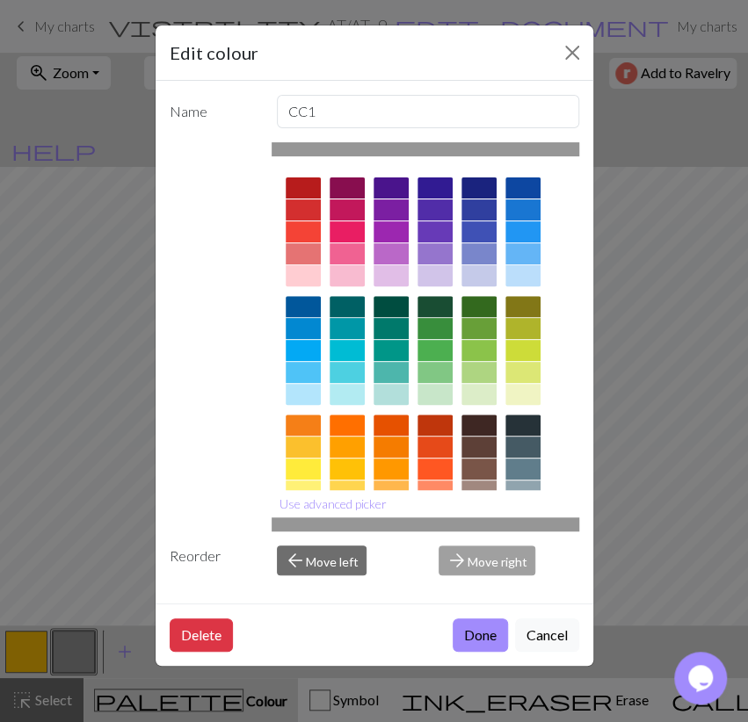
click at [307, 300] on div at bounding box center [303, 306] width 35 height 21
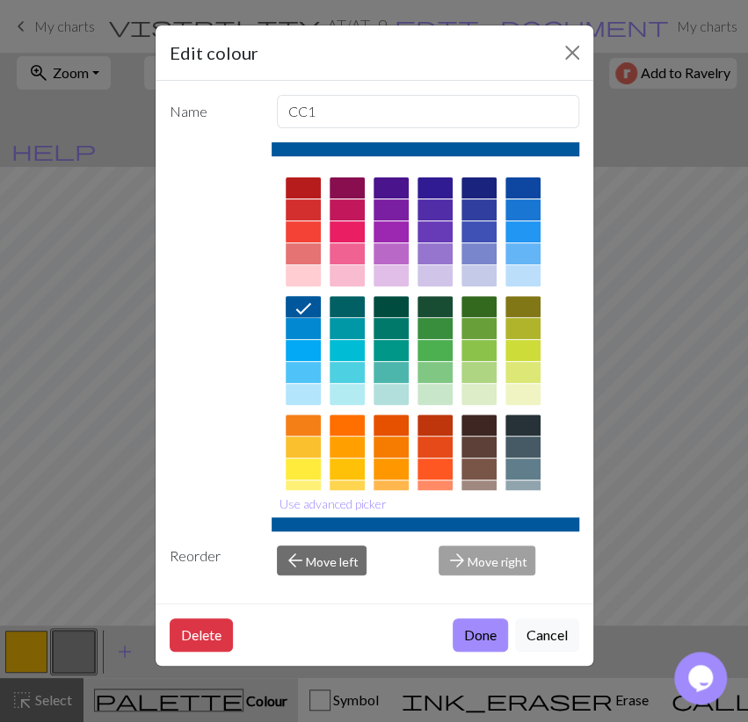
click at [491, 641] on button "Done" at bounding box center [480, 635] width 55 height 33
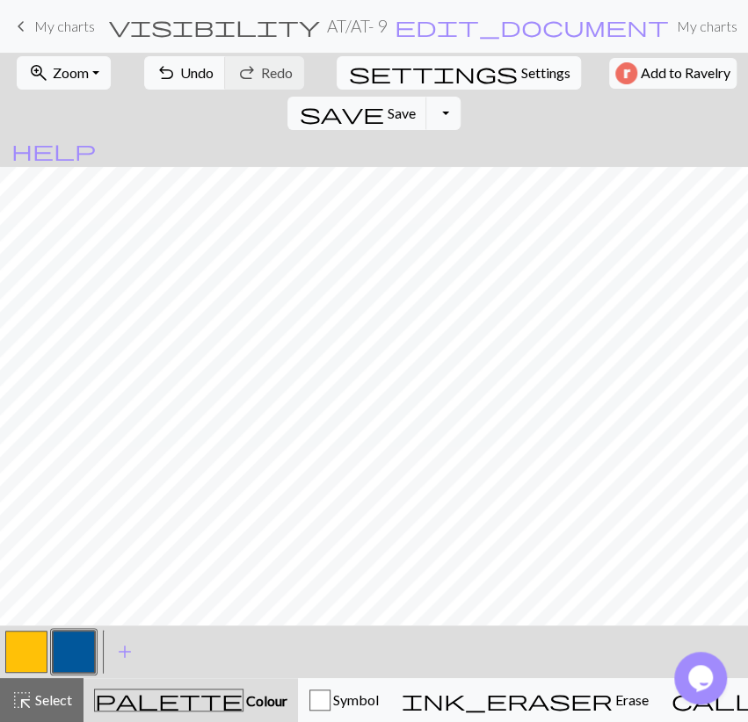
click at [520, 76] on span "Settings" at bounding box center [544, 72] width 49 height 21
select select "aran"
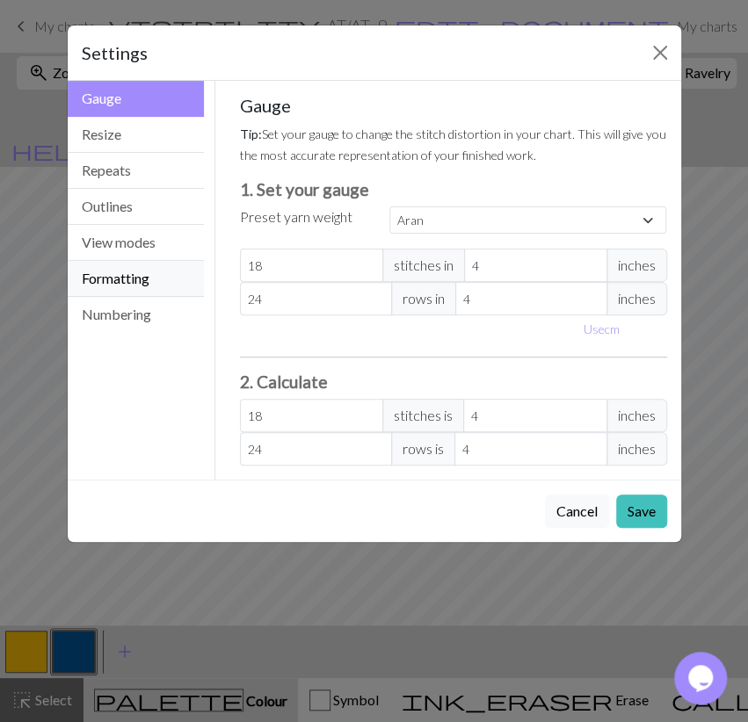
click at [128, 273] on button "Formatting" at bounding box center [136, 279] width 137 height 36
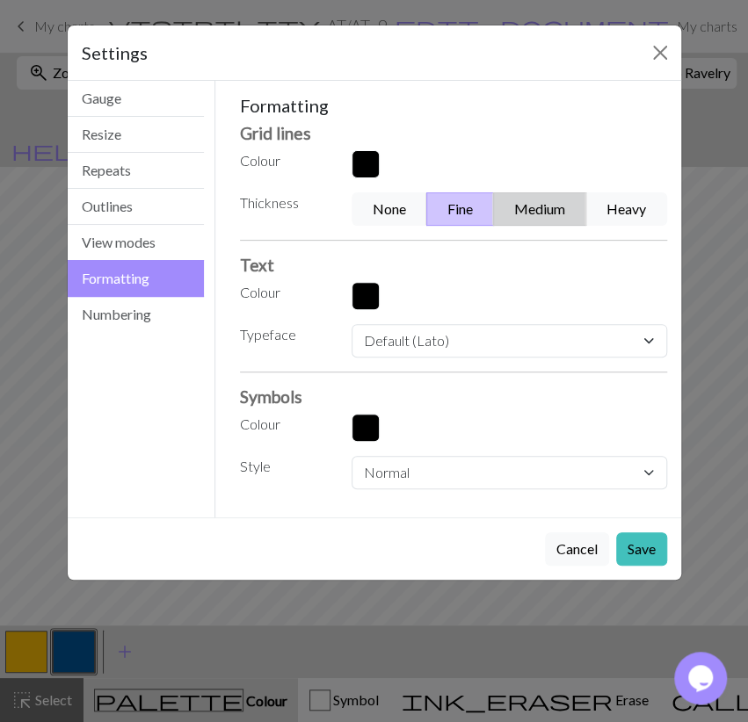
click at [551, 199] on button "Medium" at bounding box center [539, 208] width 93 height 33
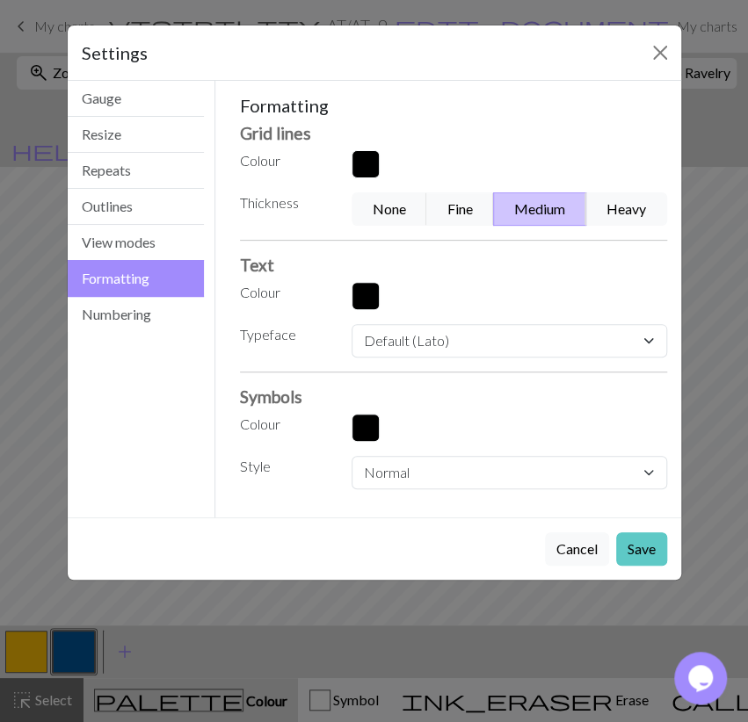
click at [629, 549] on button "Save" at bounding box center [641, 548] width 51 height 33
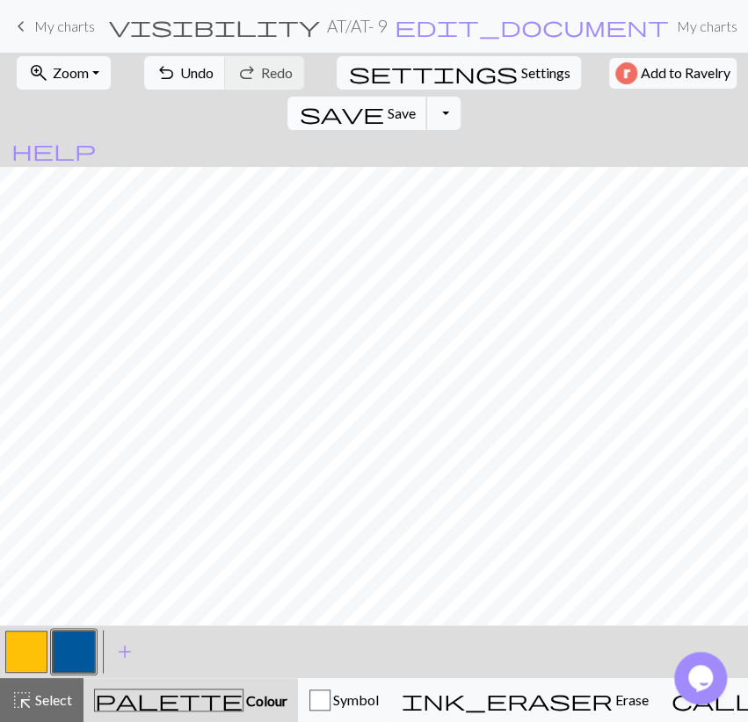
click at [415, 105] on span "Save" at bounding box center [401, 113] width 28 height 17
click at [460, 97] on button "Toggle Dropdown" at bounding box center [442, 113] width 33 height 33
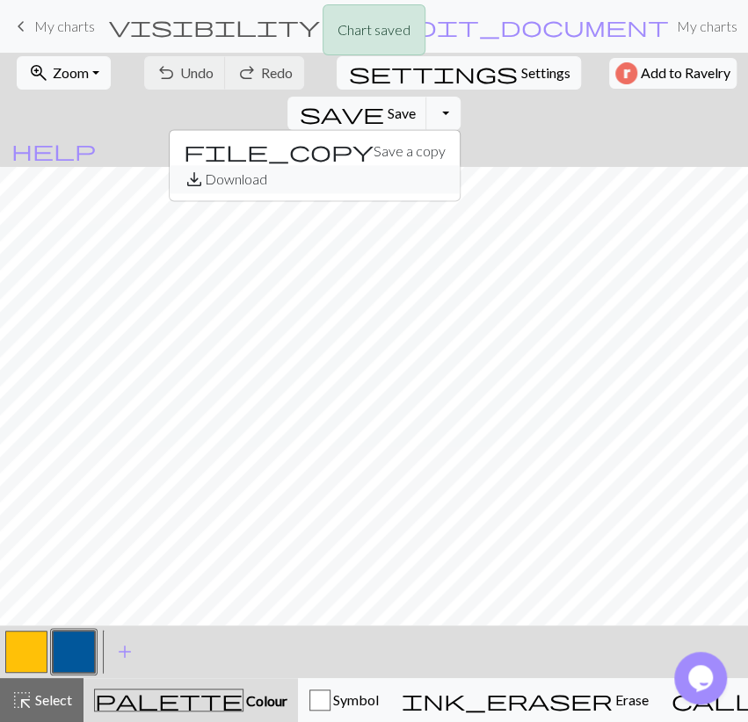
click at [460, 165] on button "save_alt Download" at bounding box center [315, 179] width 290 height 28
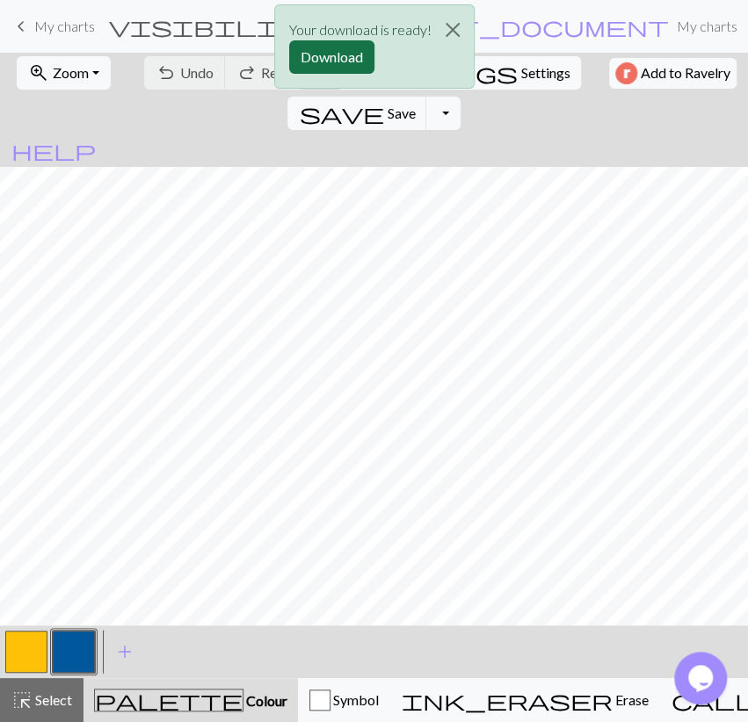
click at [349, 62] on button "Download" at bounding box center [331, 56] width 85 height 33
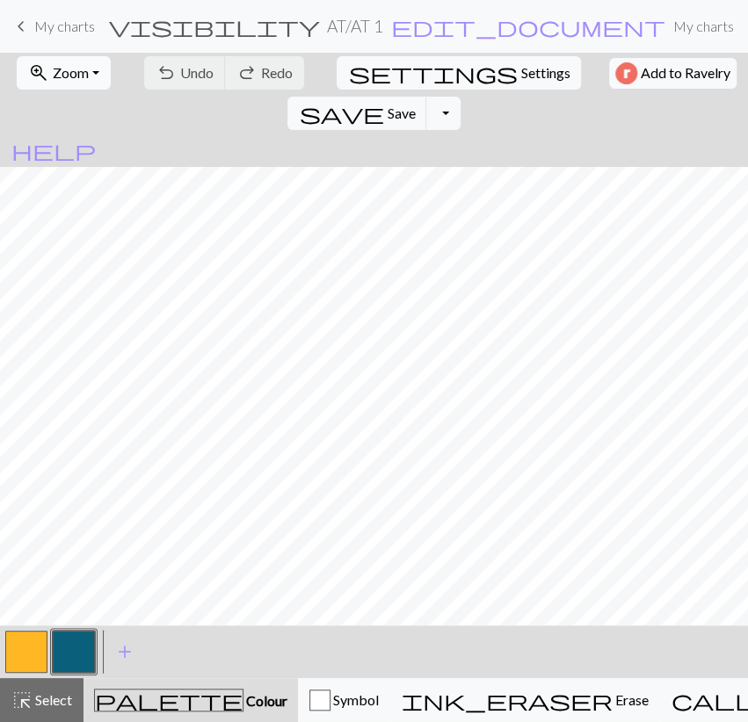
click at [76, 76] on span "Zoom" at bounding box center [71, 72] width 36 height 17
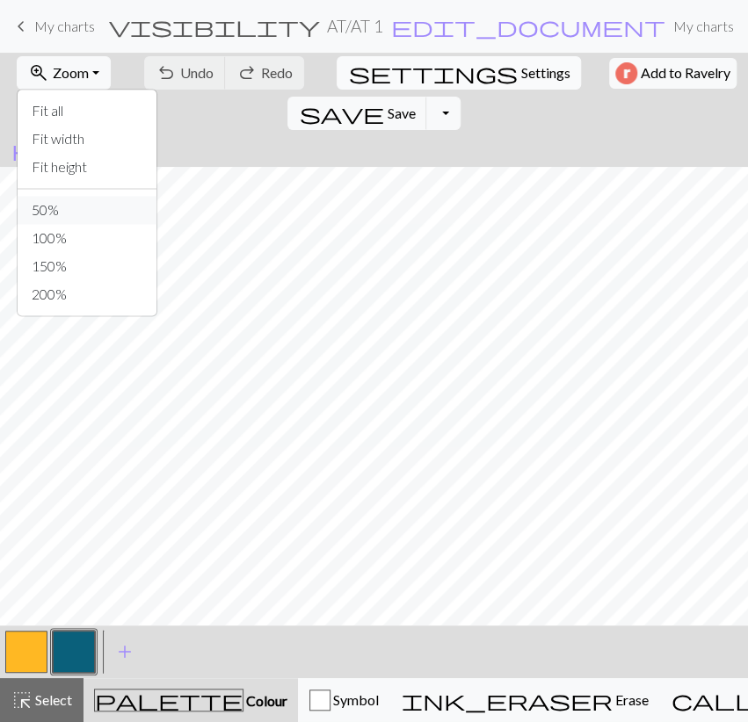
click at [98, 209] on button "50%" at bounding box center [87, 210] width 139 height 28
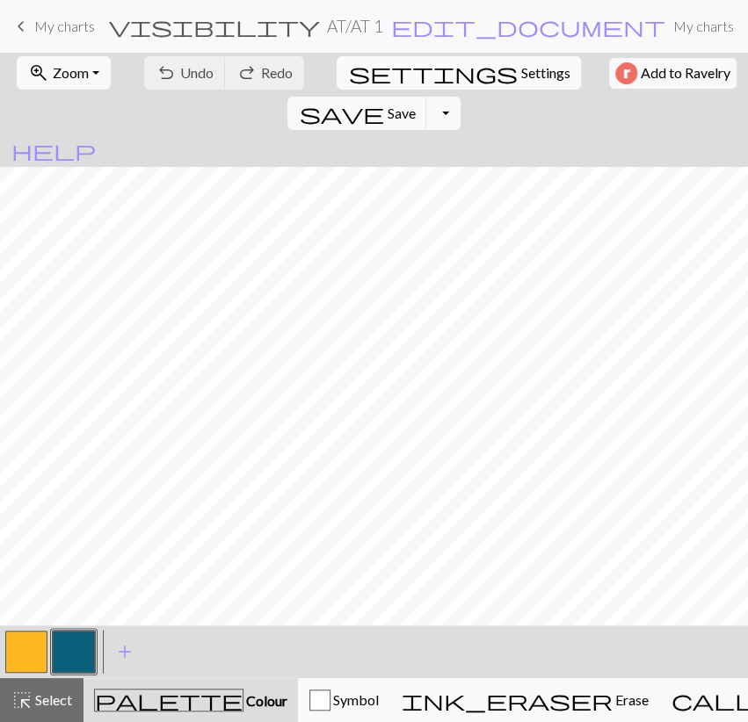
click at [520, 73] on span "Settings" at bounding box center [544, 72] width 49 height 21
select select "aran"
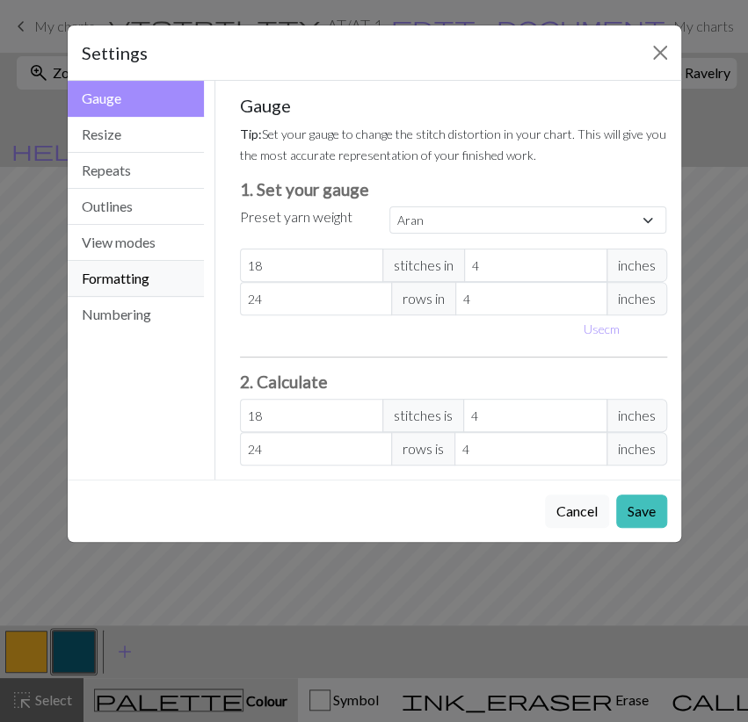
click at [131, 271] on button "Formatting" at bounding box center [136, 279] width 137 height 36
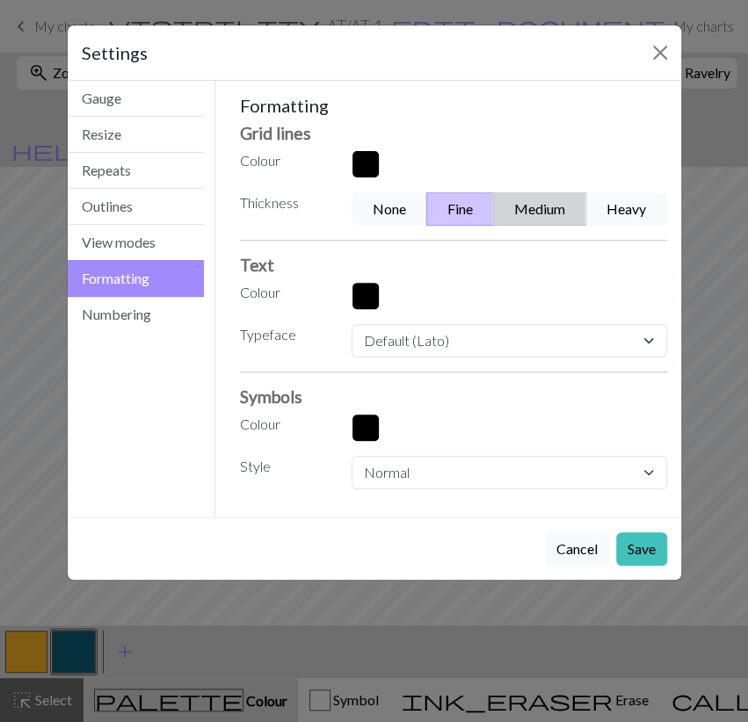
click at [545, 207] on button "Medium" at bounding box center [539, 208] width 93 height 33
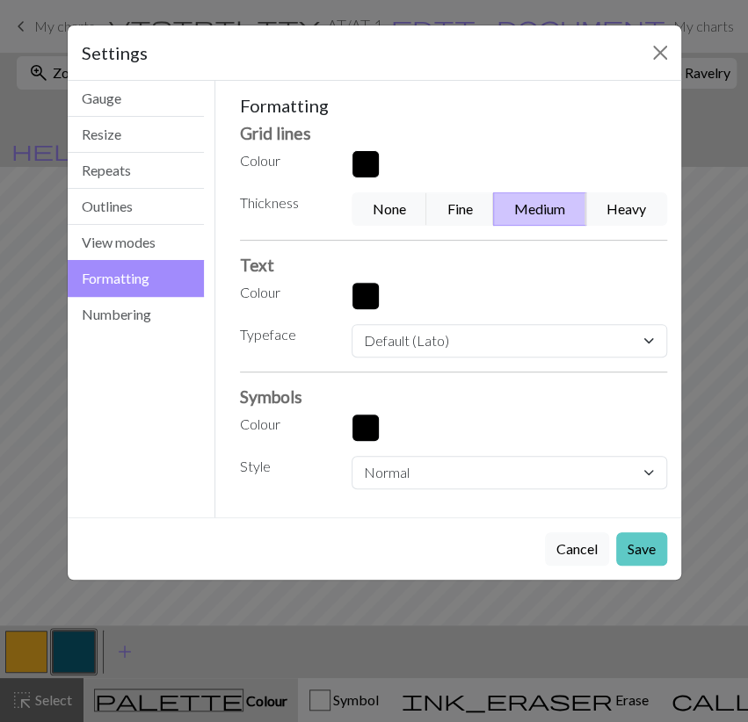
click at [649, 540] on button "Save" at bounding box center [641, 548] width 51 height 33
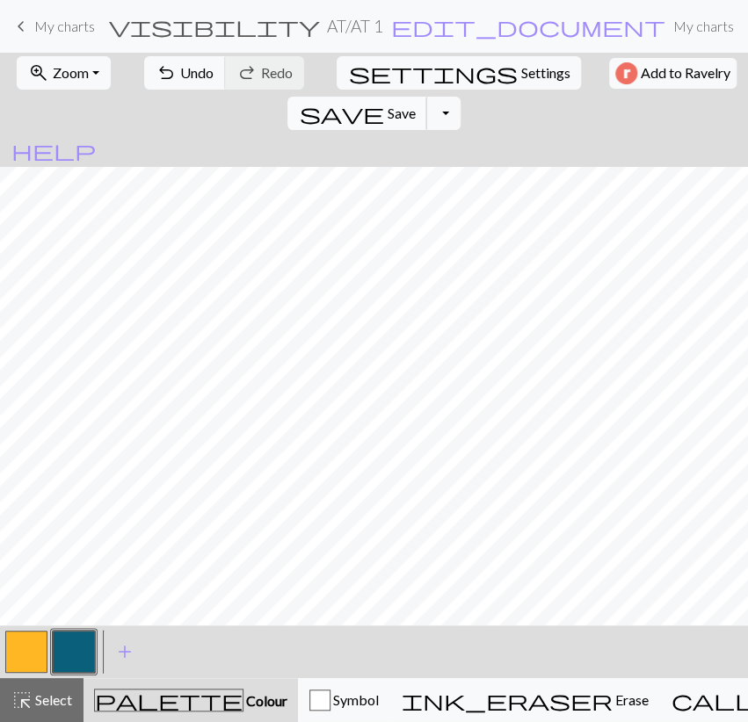
click at [415, 105] on span "Save" at bounding box center [401, 113] width 28 height 17
click at [460, 97] on button "Toggle Dropdown" at bounding box center [442, 113] width 33 height 33
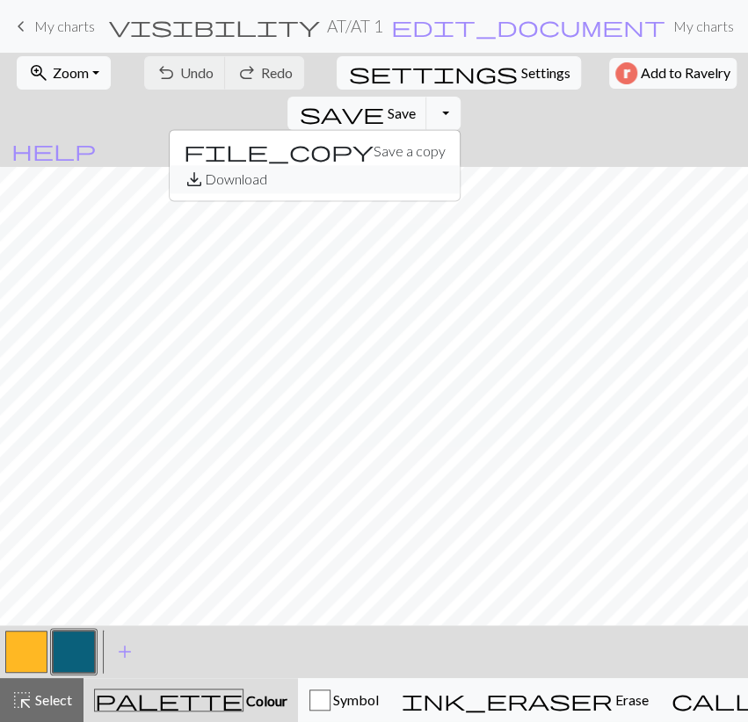
click at [460, 165] on button "save_alt Download" at bounding box center [315, 179] width 290 height 28
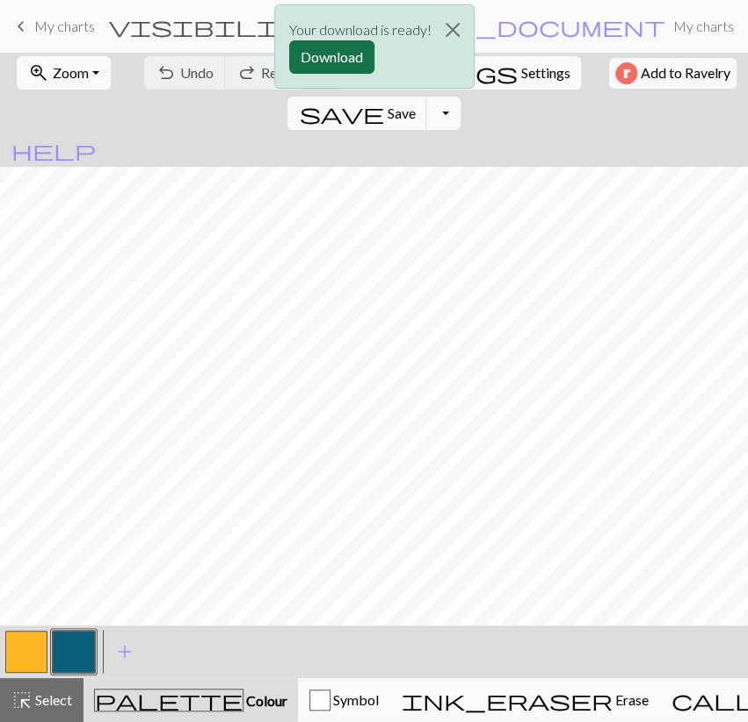
click at [345, 44] on button "Download" at bounding box center [331, 56] width 85 height 33
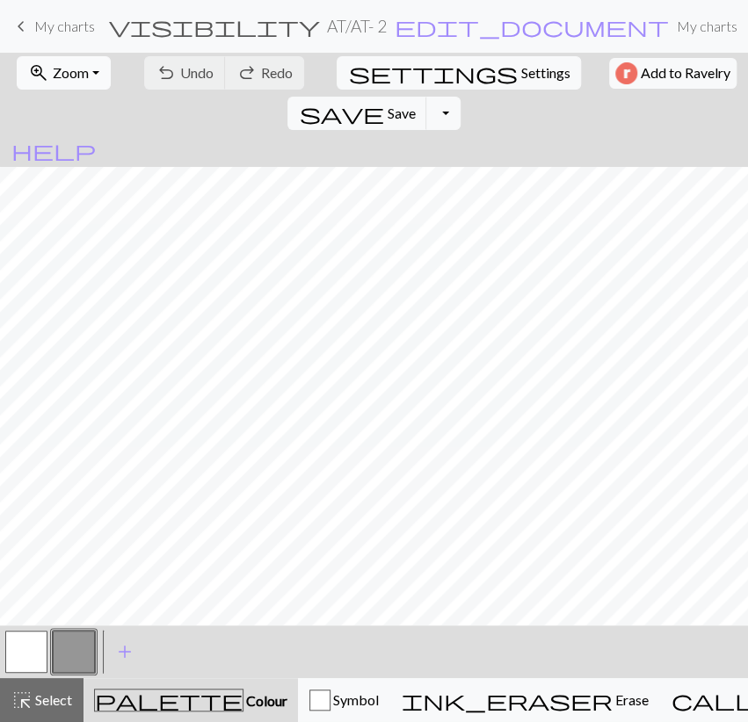
click at [87, 80] on button "zoom_in Zoom Zoom" at bounding box center [64, 72] width 94 height 33
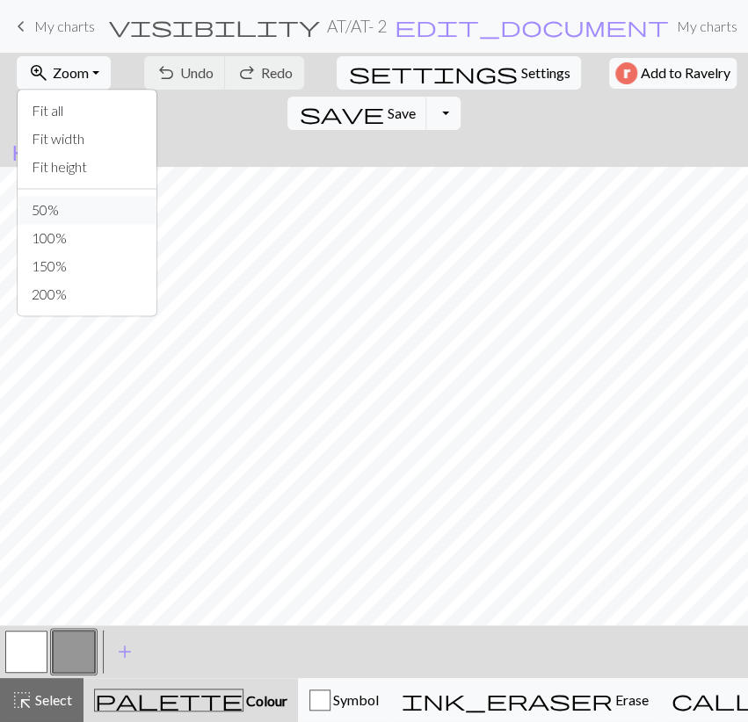
click at [87, 201] on button "50%" at bounding box center [87, 210] width 139 height 28
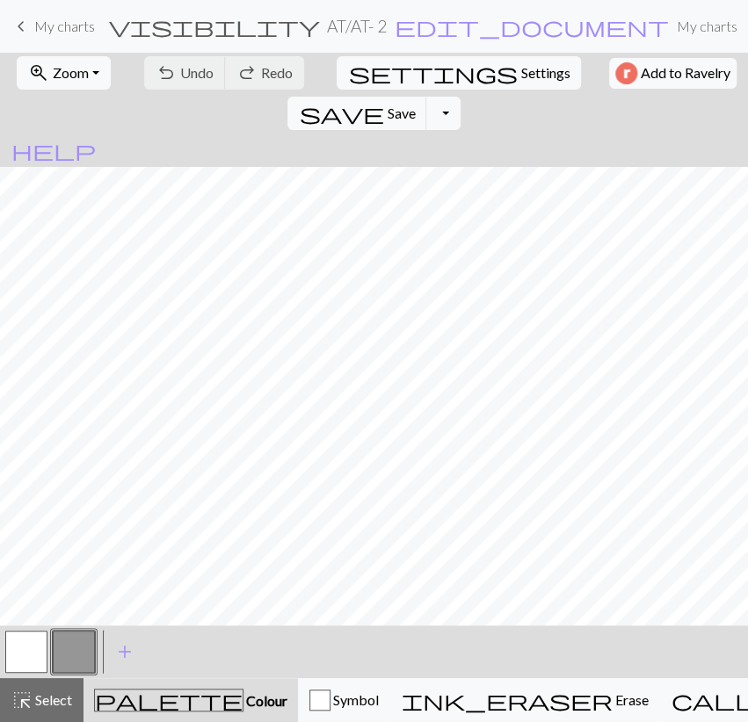
click at [40, 660] on button "button" at bounding box center [26, 652] width 42 height 42
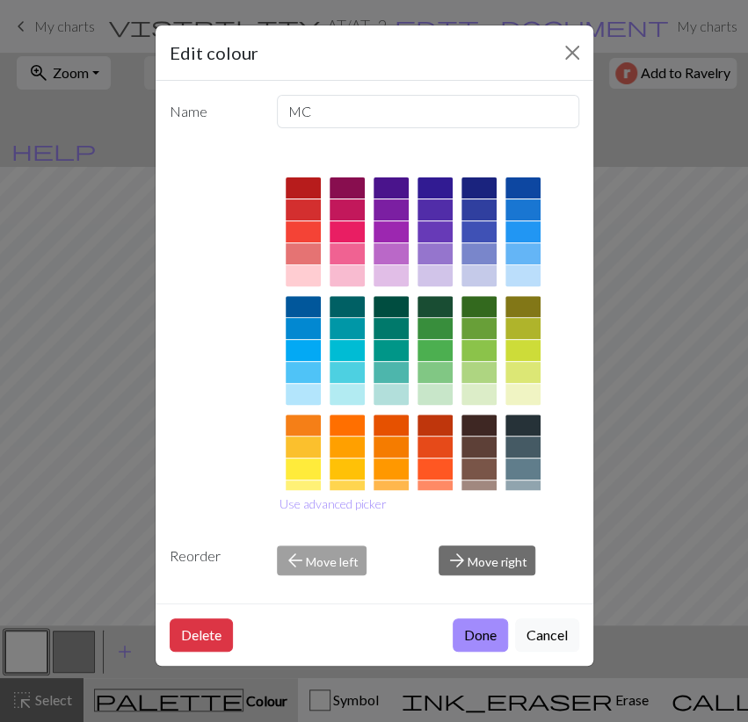
scroll to position [172, 0]
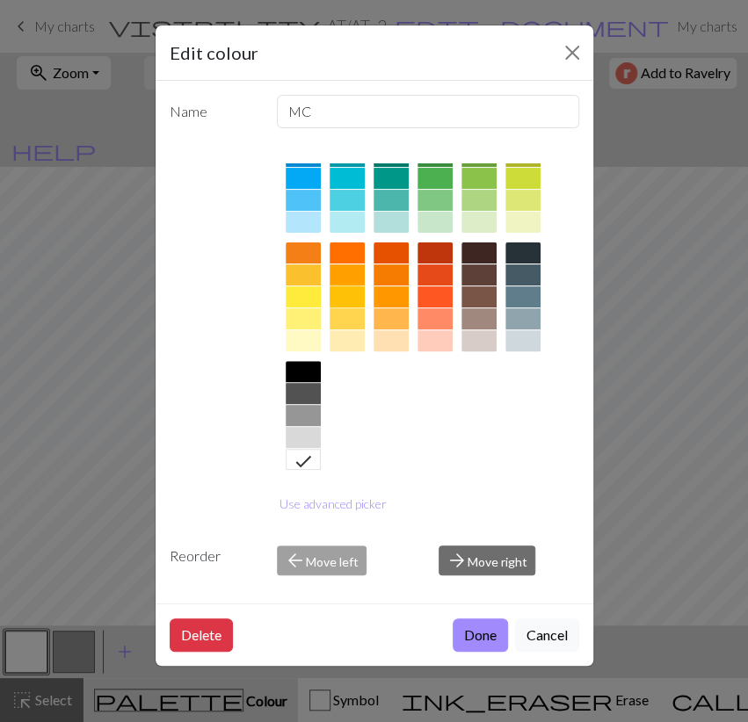
click at [355, 293] on div at bounding box center [346, 296] width 35 height 21
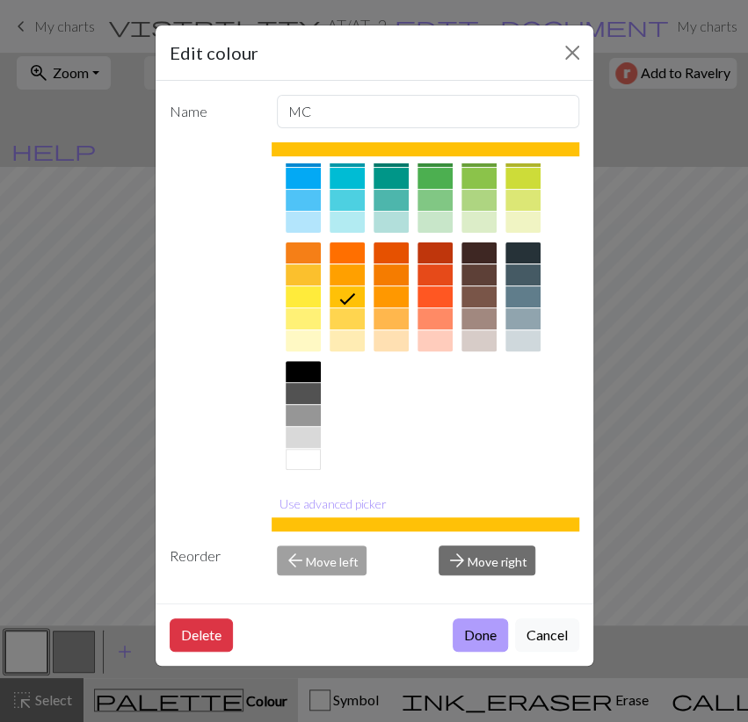
click at [474, 634] on button "Done" at bounding box center [480, 635] width 55 height 33
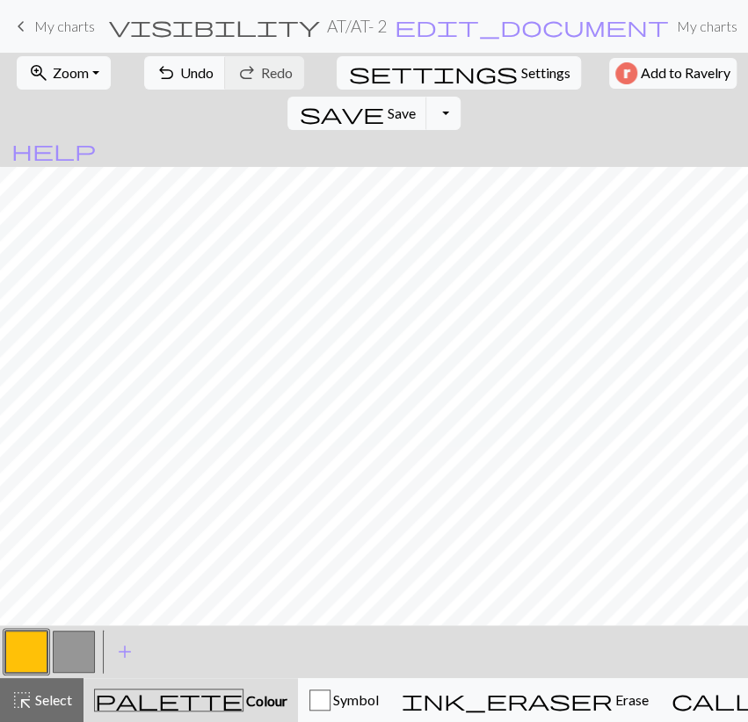
click at [75, 652] on button "button" at bounding box center [74, 652] width 42 height 42
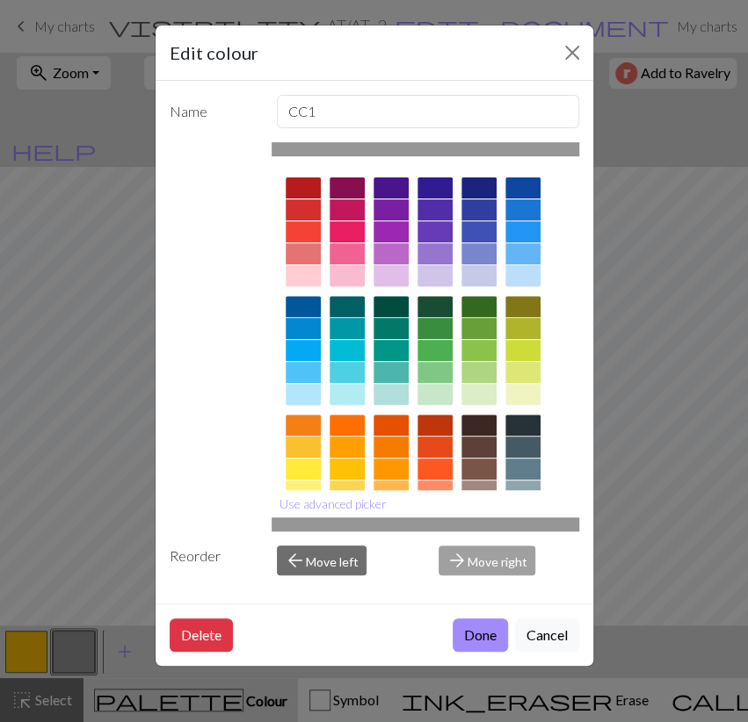
click at [526, 189] on div at bounding box center [522, 187] width 35 height 21
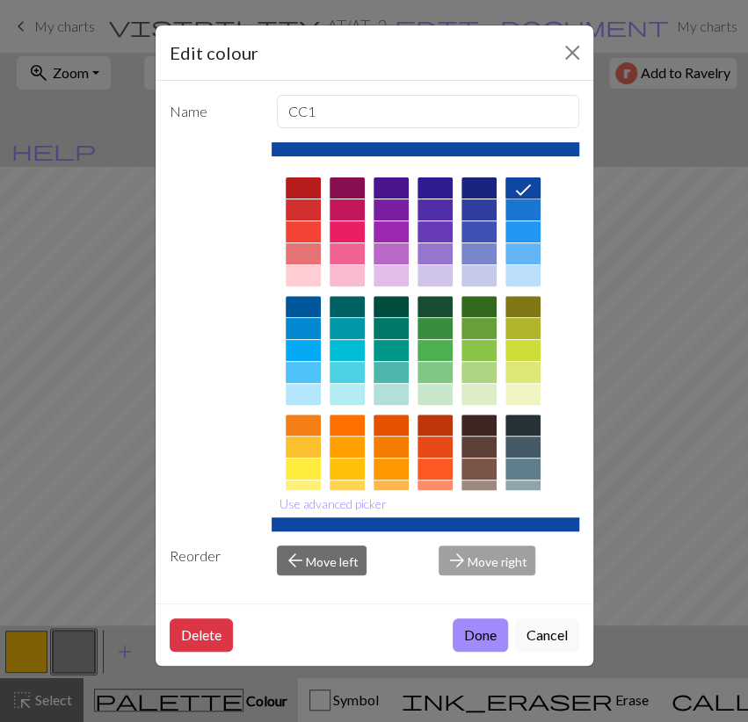
click at [308, 306] on div at bounding box center [303, 306] width 35 height 21
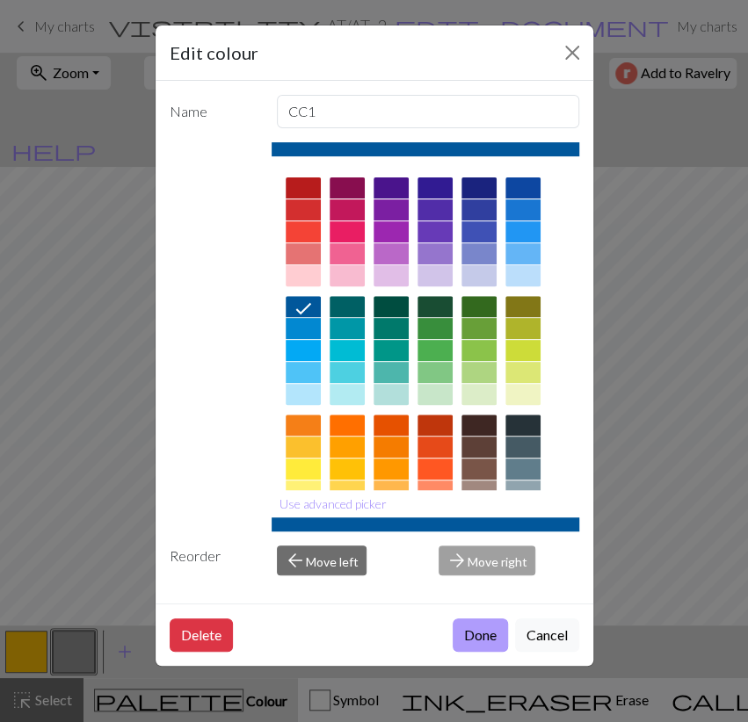
click at [468, 625] on button "Done" at bounding box center [480, 635] width 55 height 33
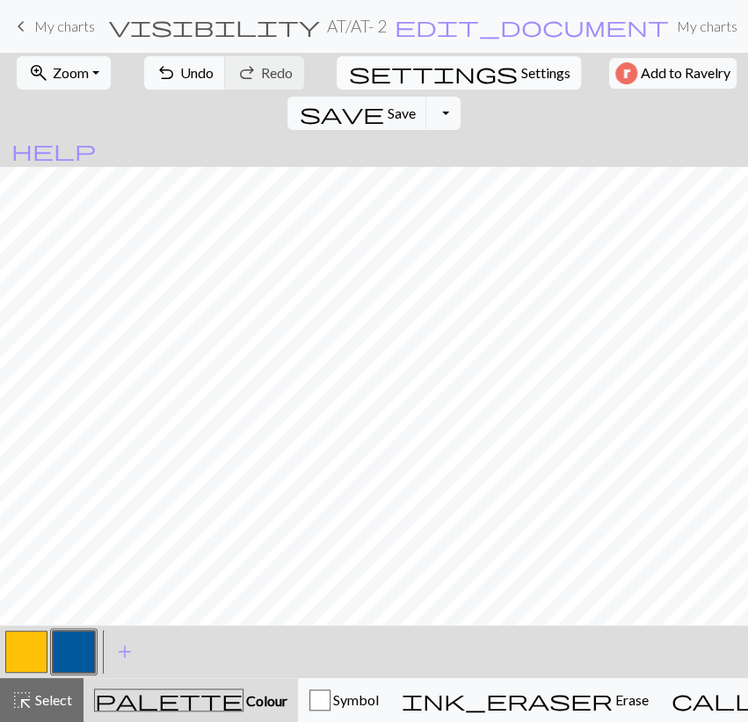
click at [520, 76] on span "Settings" at bounding box center [544, 72] width 49 height 21
select select "aran"
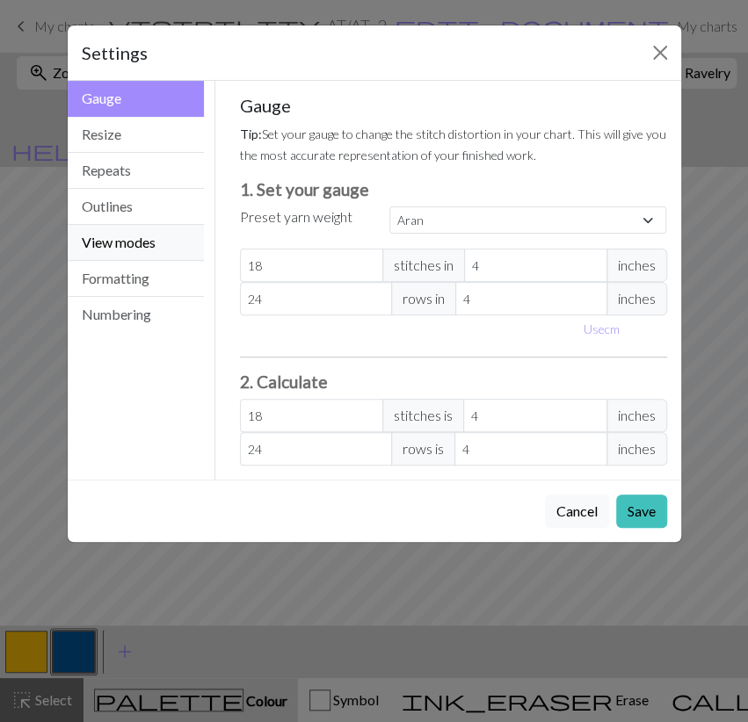
click at [112, 246] on button "View modes" at bounding box center [136, 243] width 137 height 36
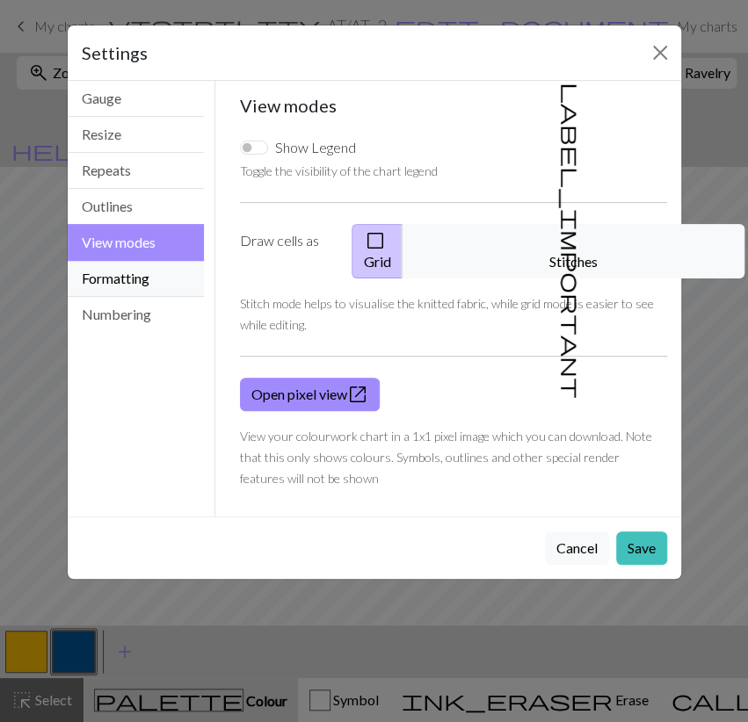
click at [166, 282] on button "Formatting" at bounding box center [136, 279] width 137 height 36
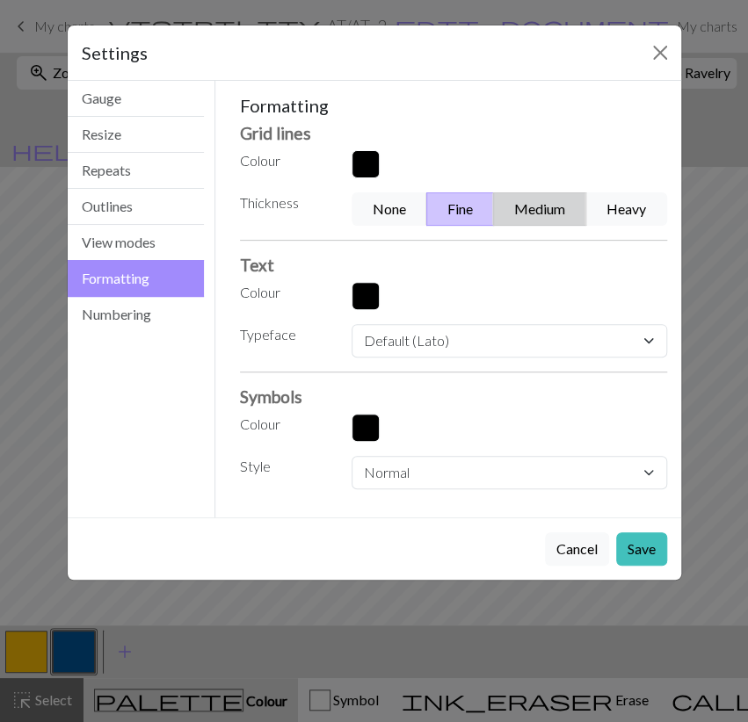
click at [530, 212] on button "Medium" at bounding box center [539, 208] width 93 height 33
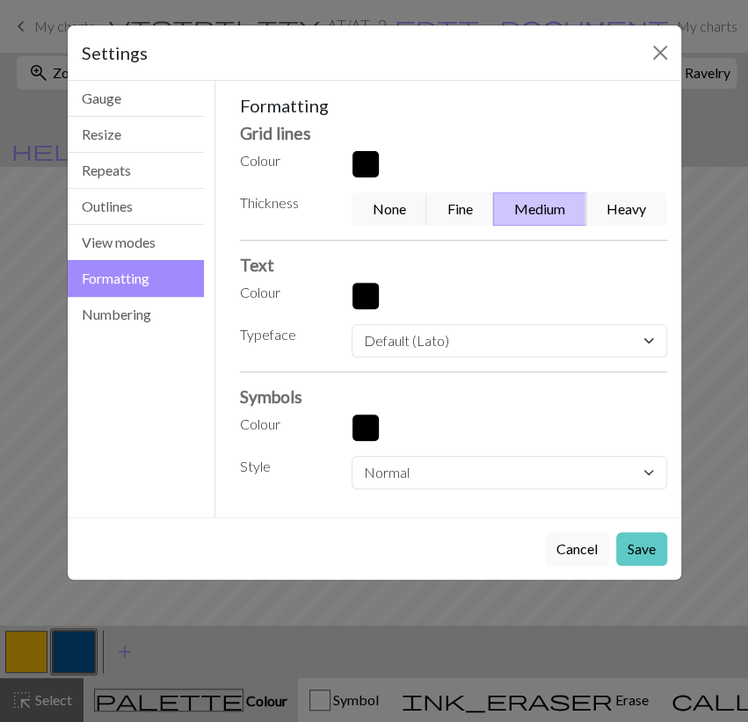
click at [628, 532] on button "Save" at bounding box center [641, 548] width 51 height 33
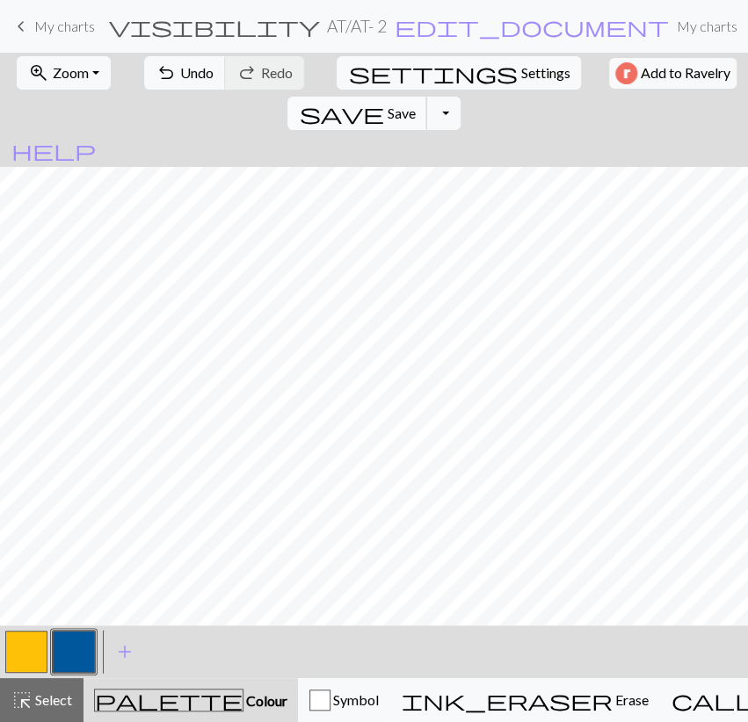
click at [427, 97] on button "save Save Save" at bounding box center [357, 113] width 140 height 33
click at [460, 97] on button "Toggle Dropdown" at bounding box center [442, 113] width 33 height 33
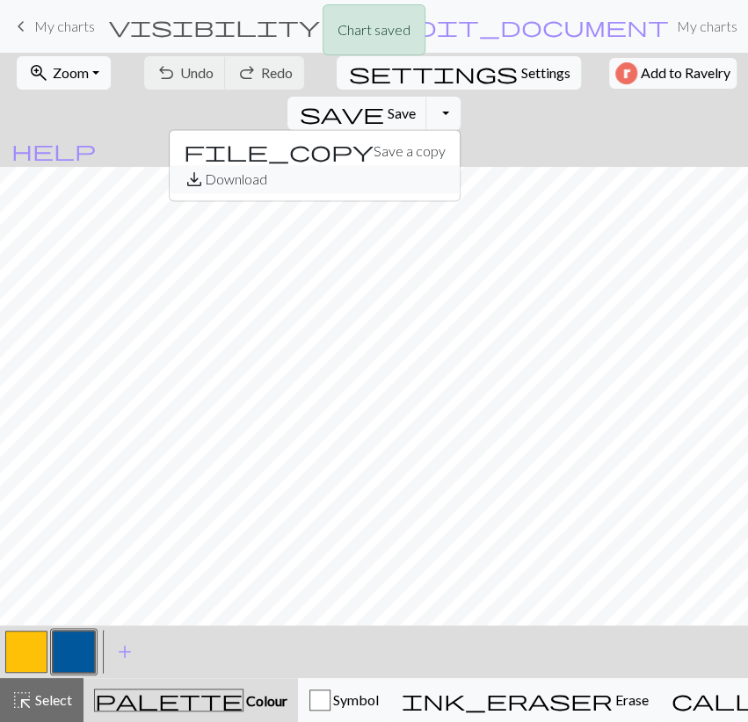
click at [205, 167] on span "save_alt" at bounding box center [194, 179] width 21 height 25
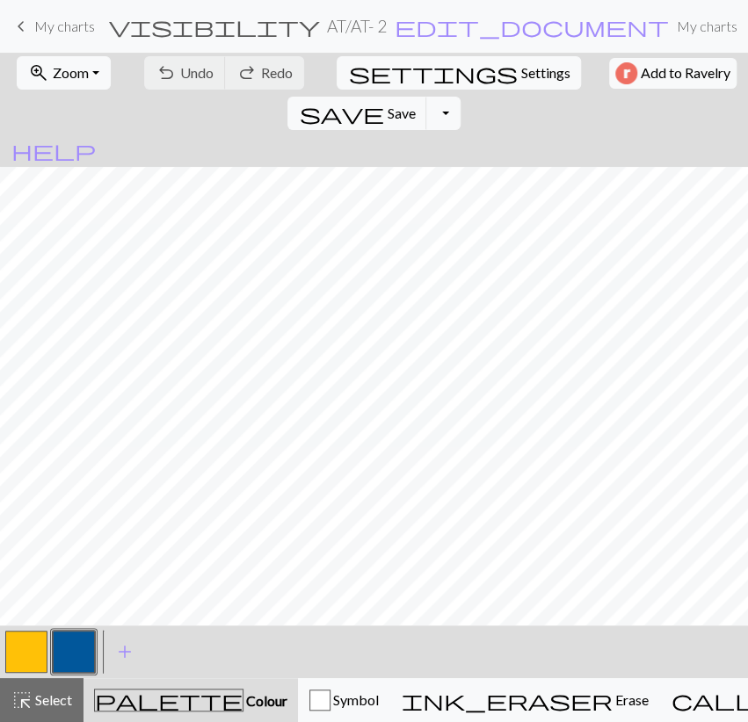
click at [33, 646] on button "button" at bounding box center [26, 652] width 42 height 42
click at [180, 79] on span "Undo" at bounding box center [196, 72] width 33 height 17
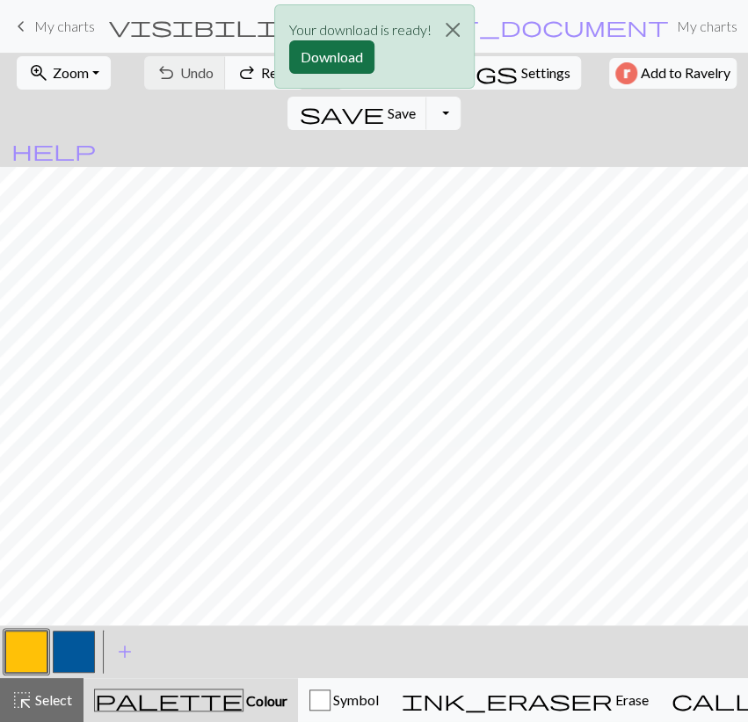
click at [353, 51] on button "Download" at bounding box center [331, 56] width 85 height 33
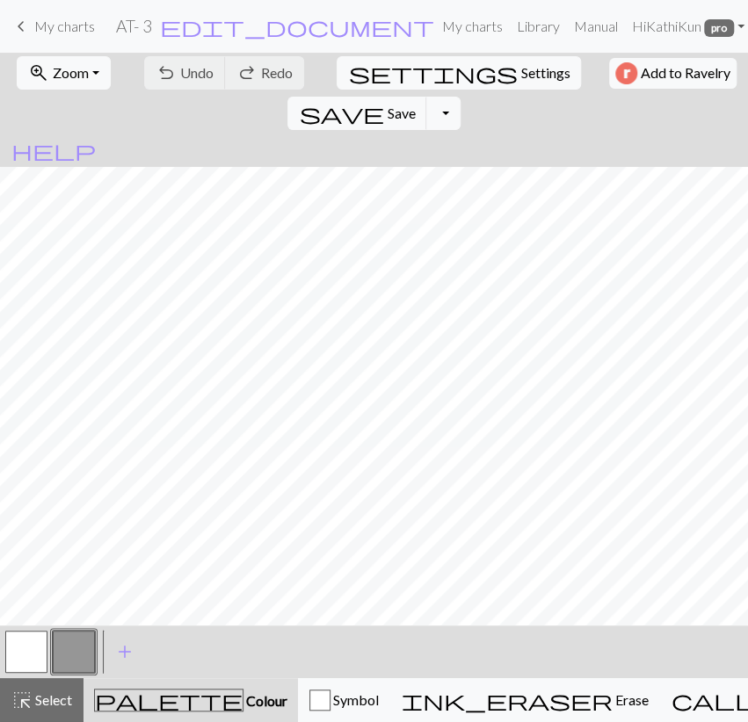
click at [33, 646] on button "button" at bounding box center [26, 652] width 42 height 42
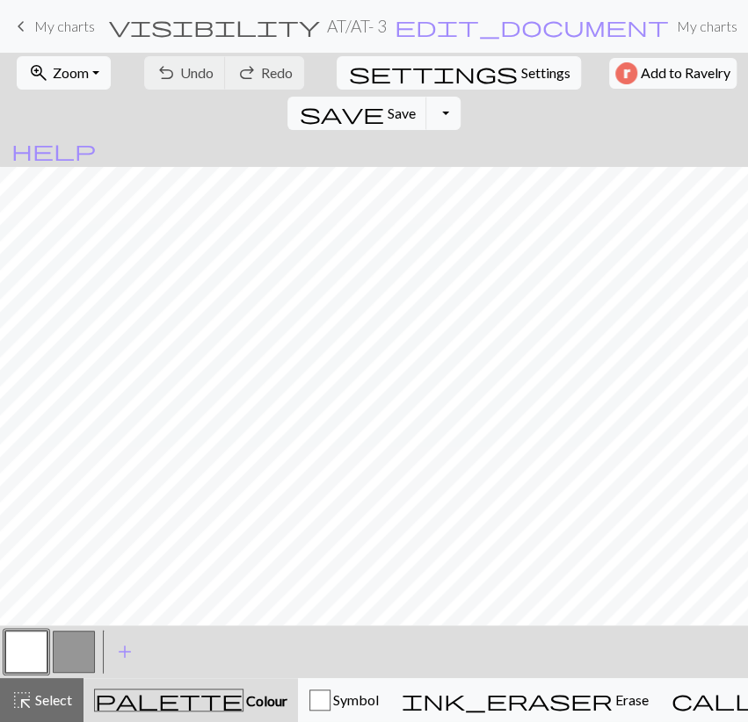
click at [33, 646] on button "button" at bounding box center [26, 652] width 42 height 42
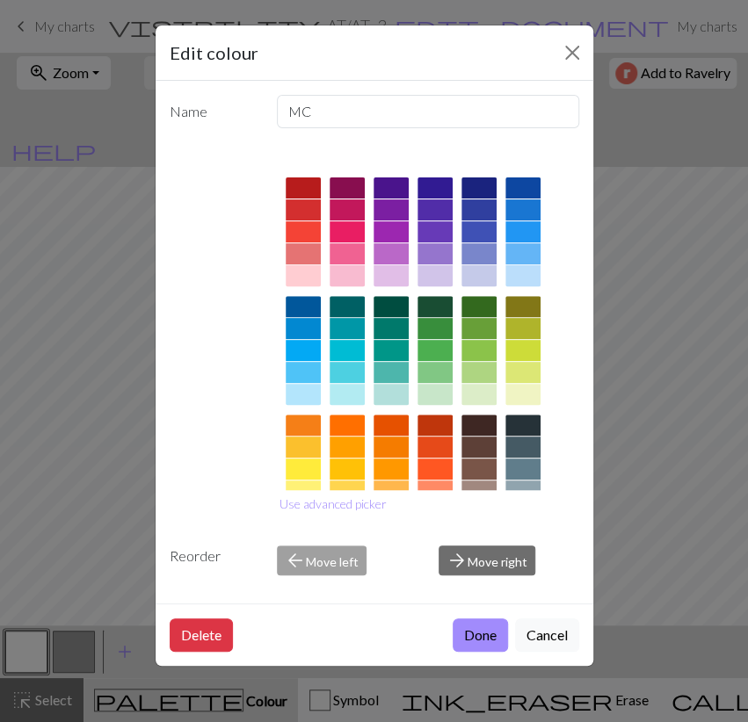
click at [349, 466] on div at bounding box center [346, 469] width 35 height 21
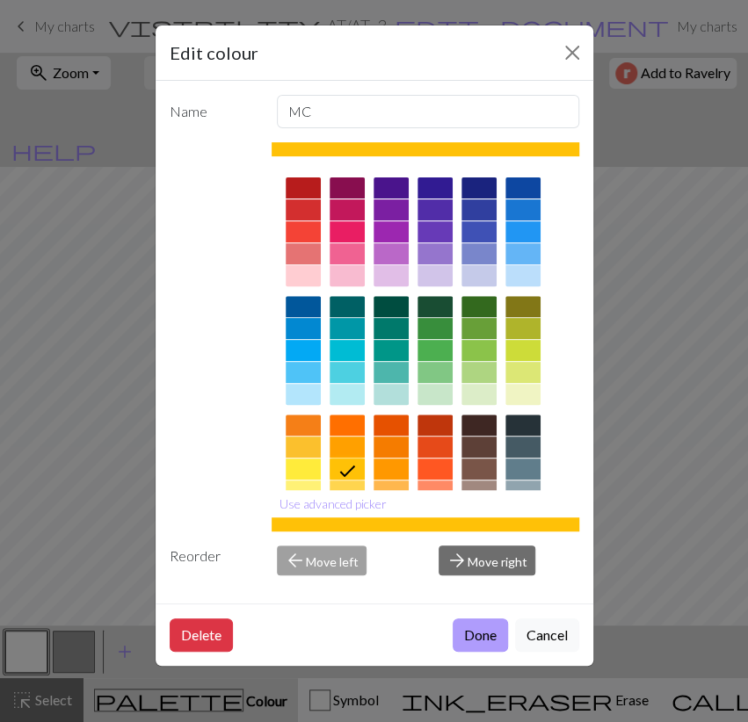
click at [489, 641] on button "Done" at bounding box center [480, 635] width 55 height 33
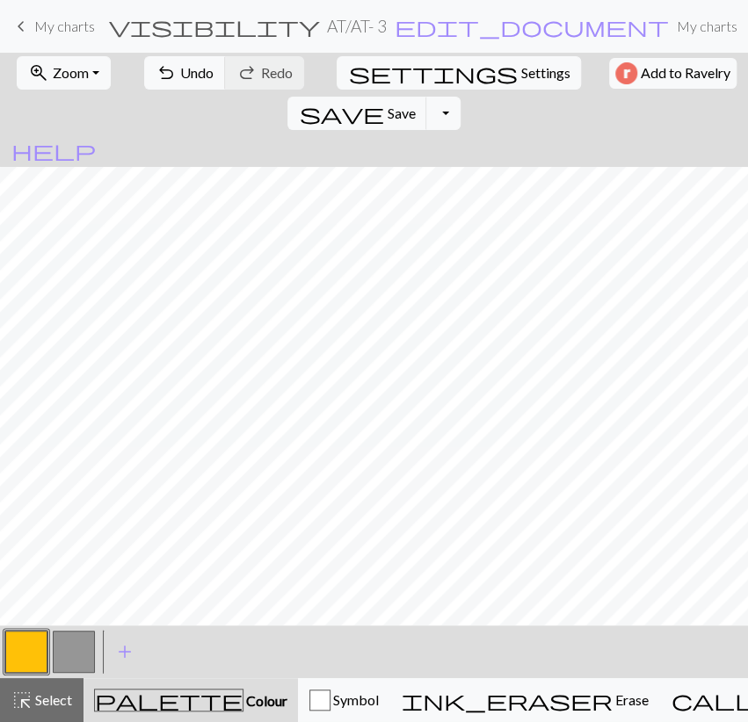
click at [83, 663] on button "button" at bounding box center [74, 652] width 42 height 42
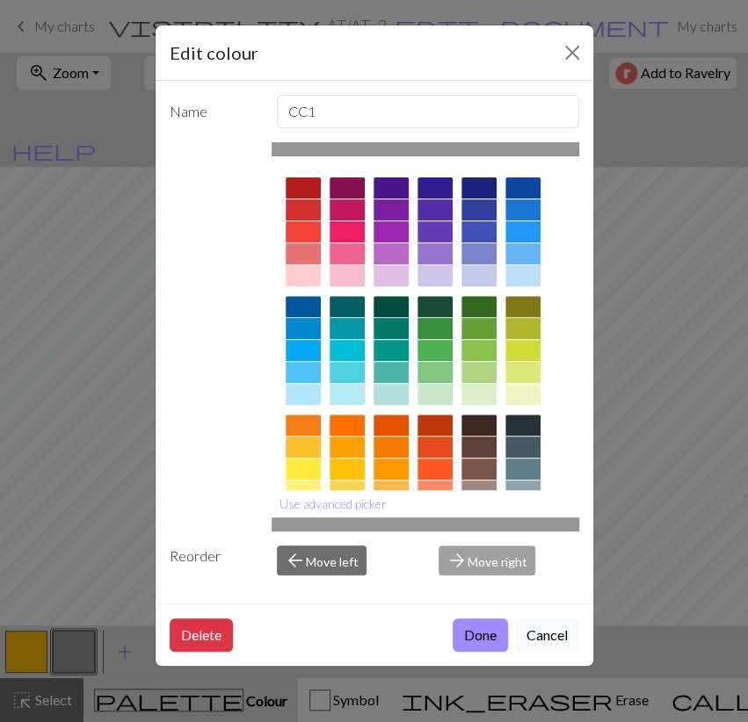
click at [315, 303] on div at bounding box center [303, 306] width 35 height 21
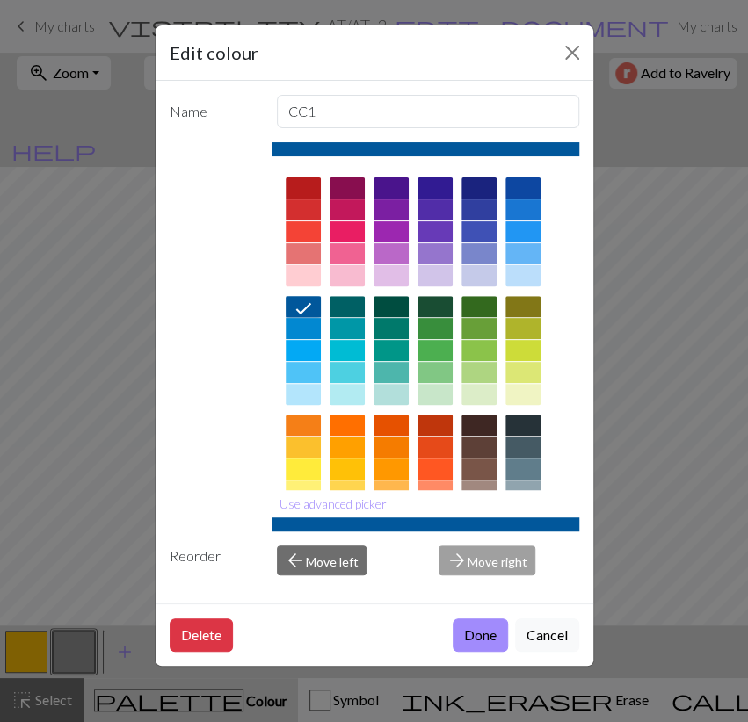
click at [494, 642] on button "Done" at bounding box center [480, 635] width 55 height 33
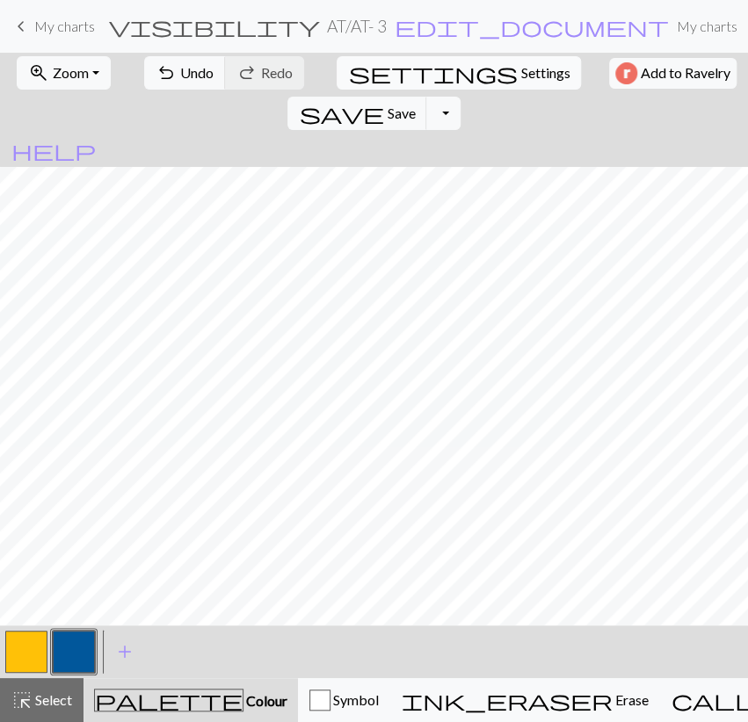
click at [520, 72] on span "Settings" at bounding box center [544, 72] width 49 height 21
select select "aran"
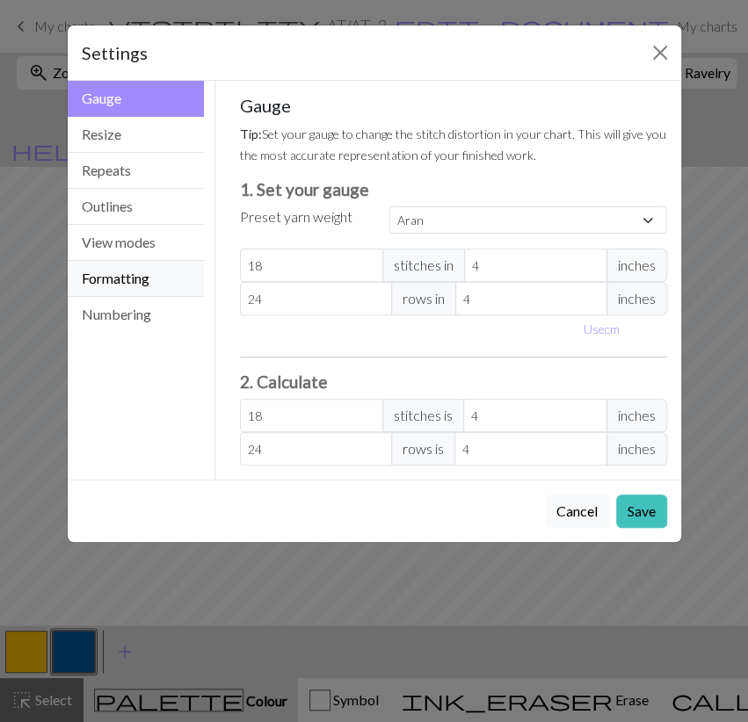
click at [113, 281] on button "Formatting" at bounding box center [136, 279] width 137 height 36
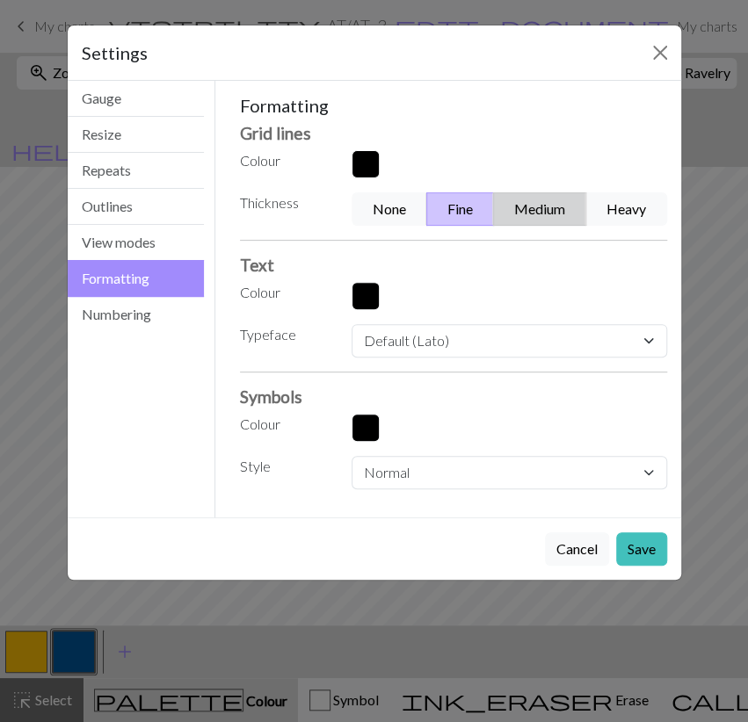
click at [525, 211] on button "Medium" at bounding box center [539, 208] width 93 height 33
click at [632, 538] on button "Save" at bounding box center [641, 548] width 51 height 33
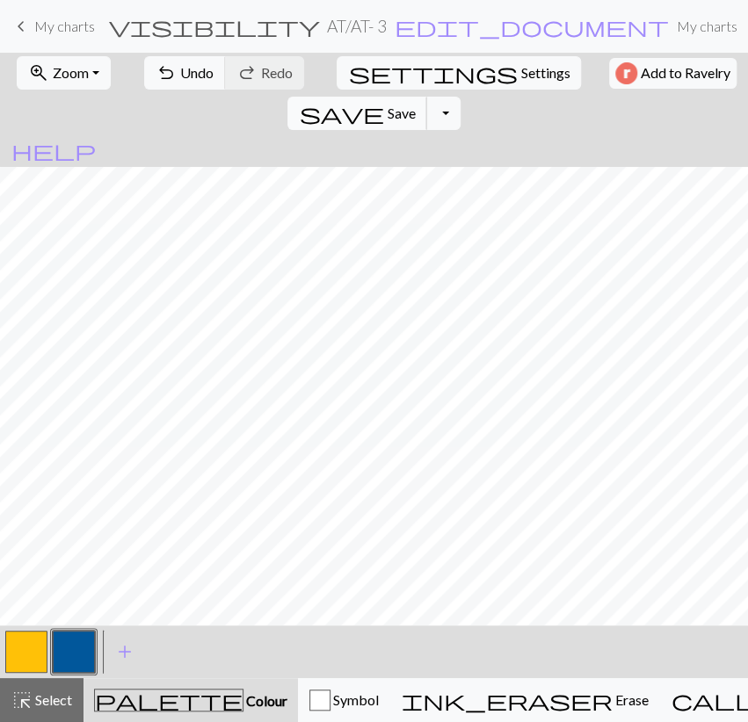
click at [427, 97] on button "save Save Save" at bounding box center [357, 113] width 140 height 33
click at [460, 97] on button "Toggle Dropdown" at bounding box center [442, 113] width 33 height 33
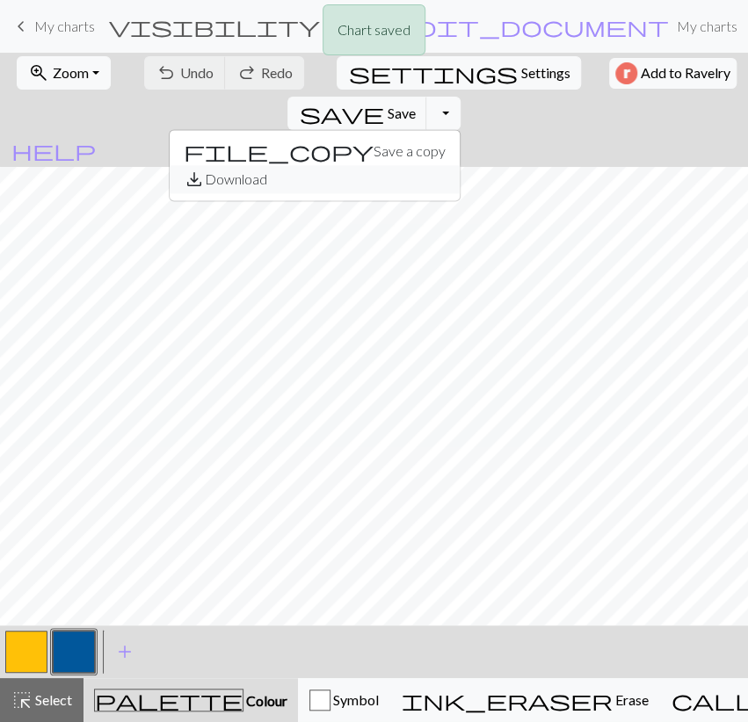
click at [460, 165] on button "save_alt Download" at bounding box center [315, 179] width 290 height 28
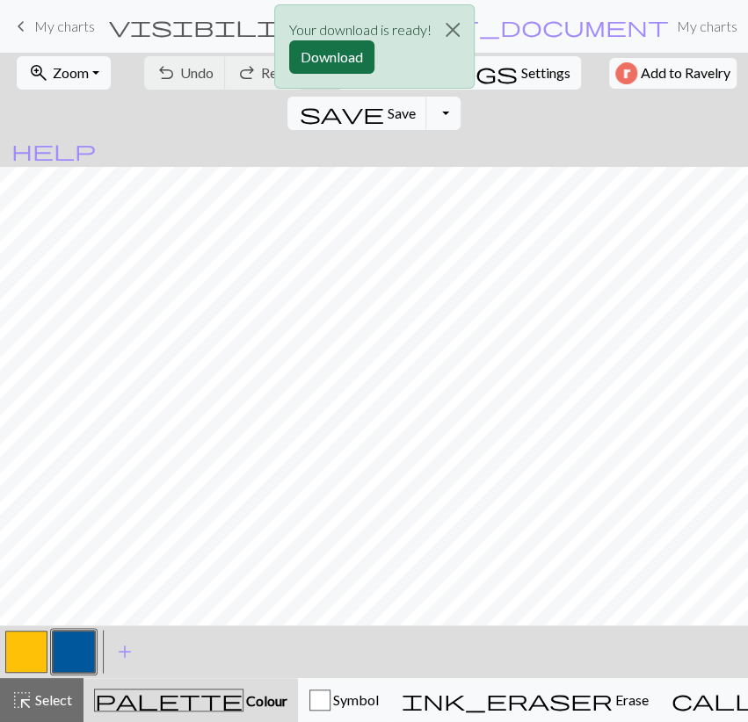
click at [348, 58] on button "Download" at bounding box center [331, 56] width 85 height 33
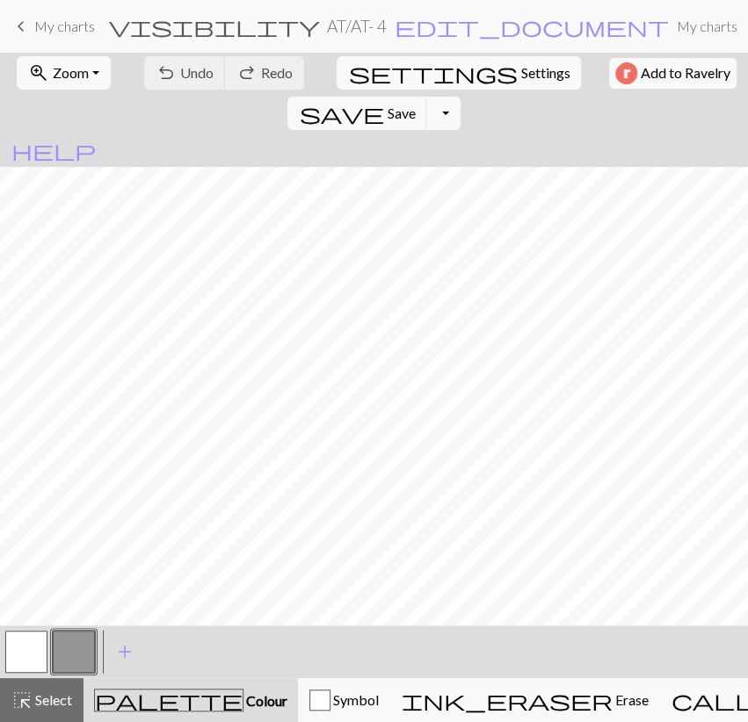
click at [33, 641] on button "button" at bounding box center [26, 652] width 42 height 42
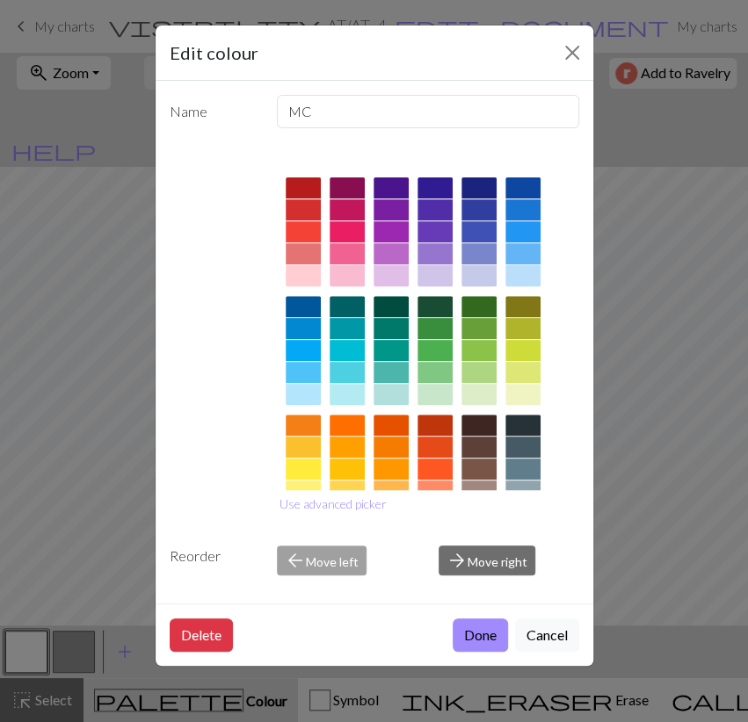
click at [345, 470] on div at bounding box center [346, 469] width 35 height 21
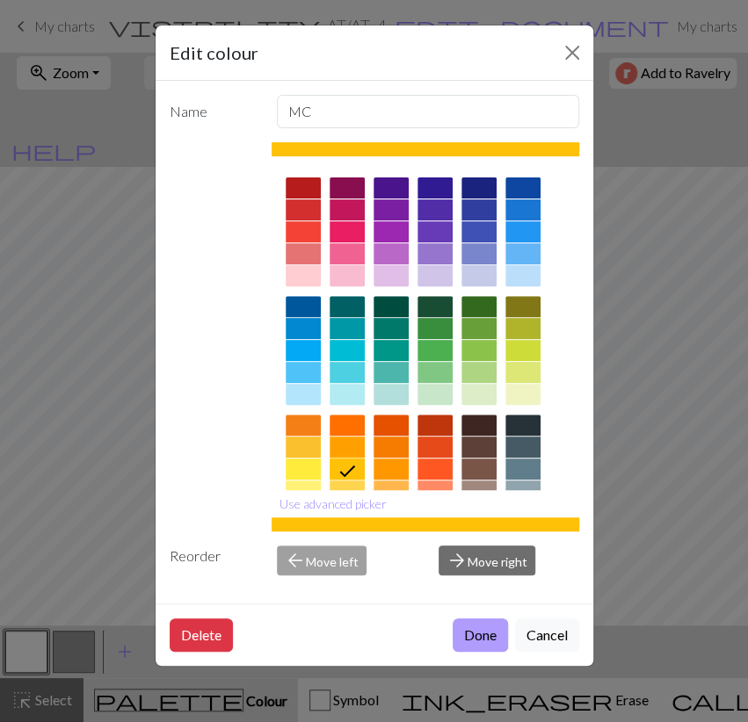
click at [475, 627] on button "Done" at bounding box center [480, 635] width 55 height 33
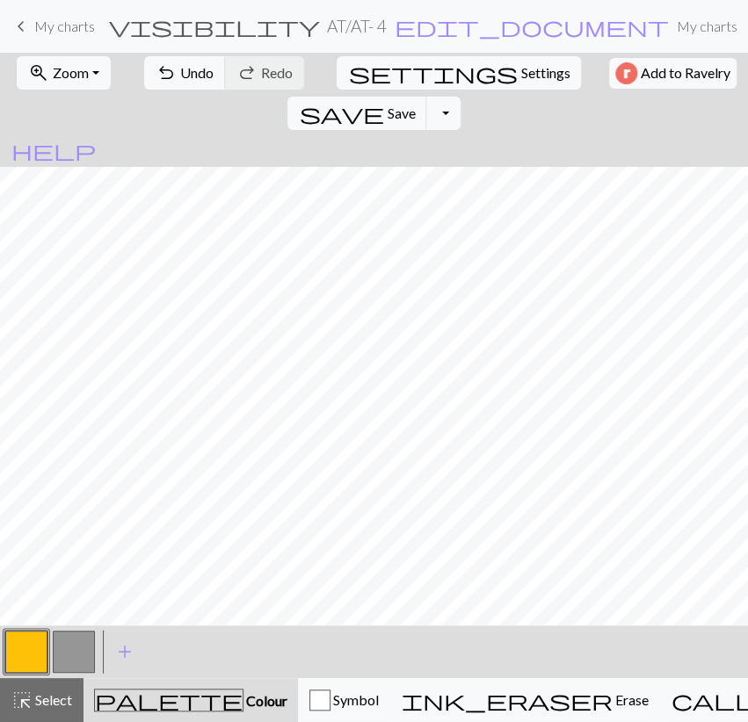
click at [85, 656] on button "button" at bounding box center [74, 652] width 42 height 42
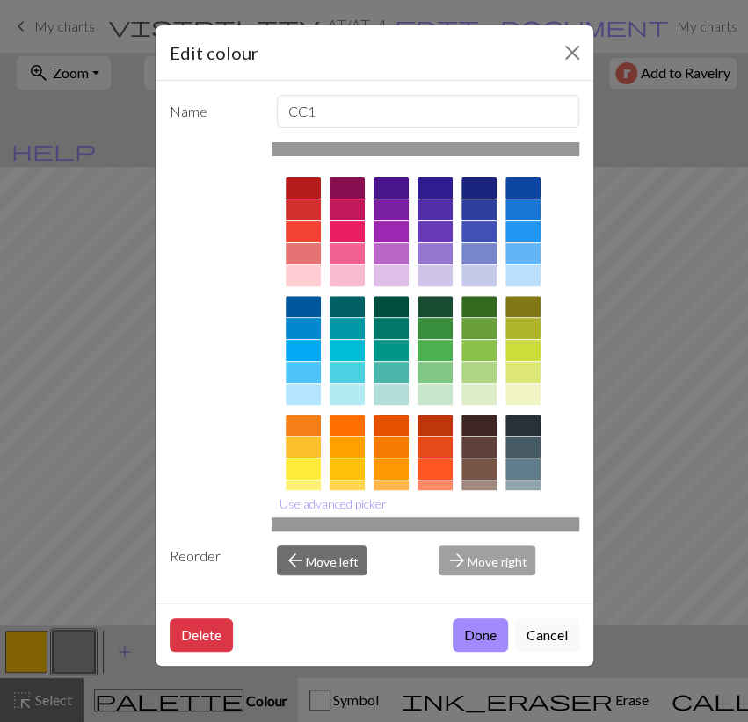
click at [295, 306] on div at bounding box center [303, 306] width 35 height 21
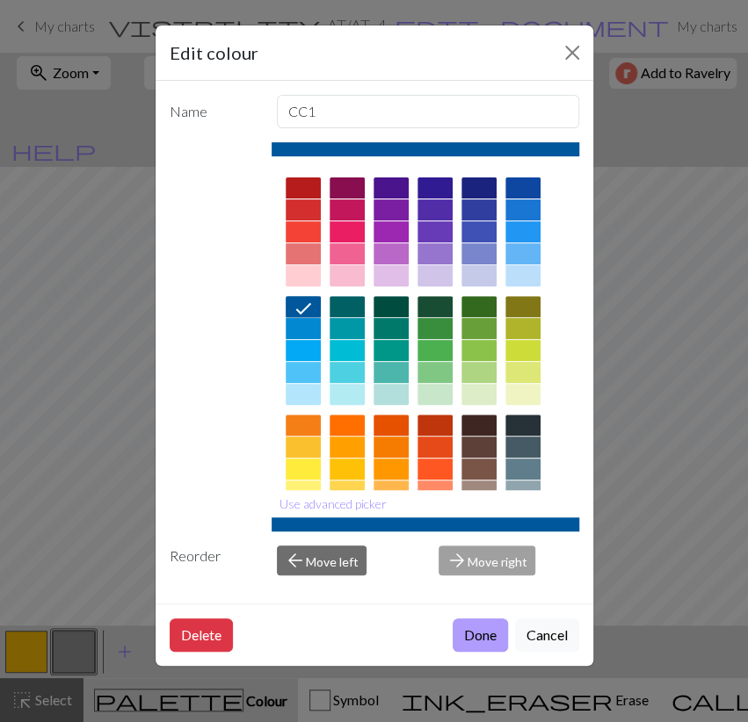
click at [475, 630] on button "Done" at bounding box center [480, 635] width 55 height 33
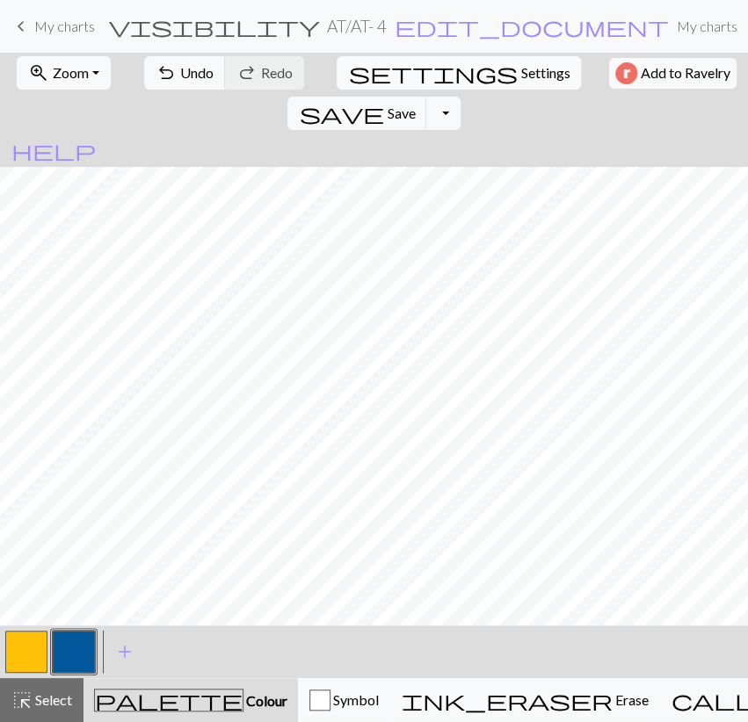
click at [520, 76] on span "Settings" at bounding box center [544, 72] width 49 height 21
select select "aran"
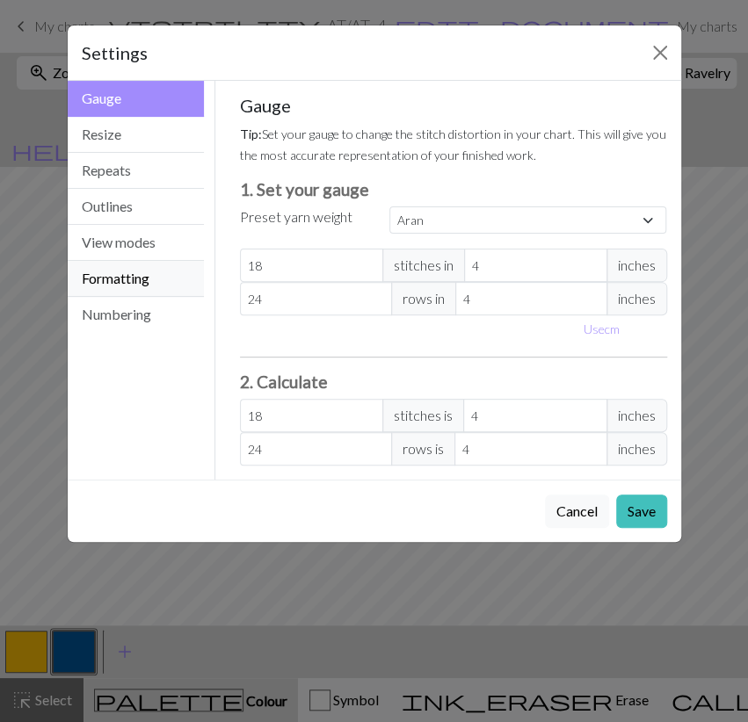
click at [146, 283] on button "Formatting" at bounding box center [136, 279] width 137 height 36
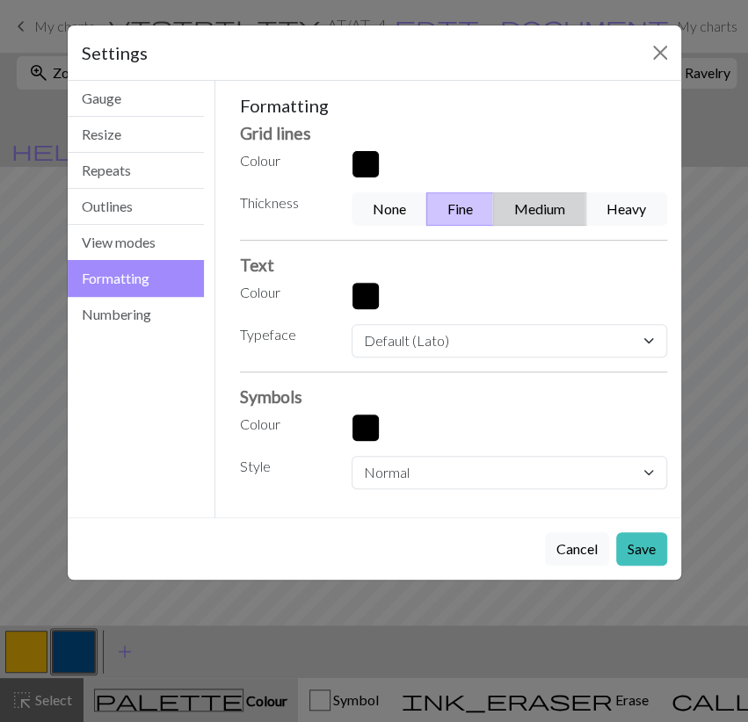
click at [524, 221] on button "Medium" at bounding box center [539, 208] width 93 height 33
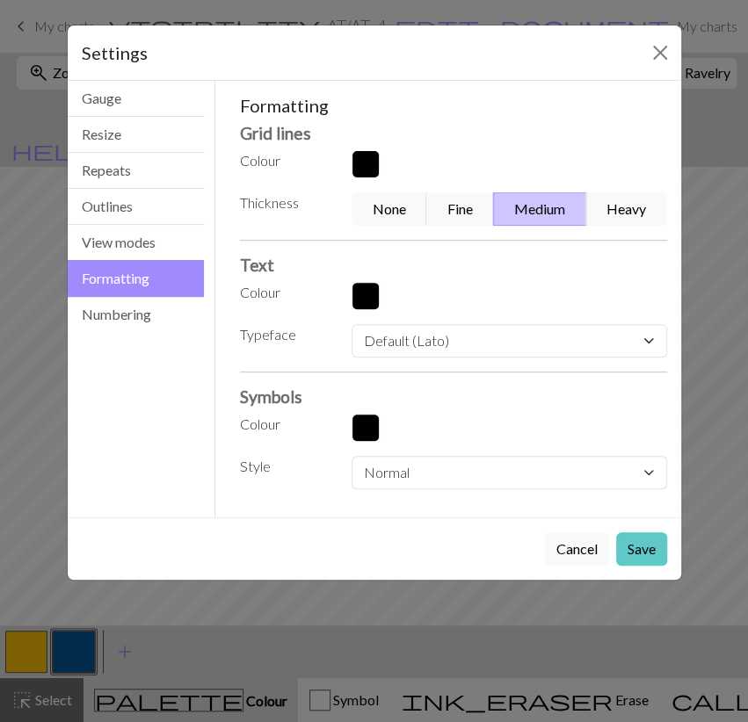
click at [644, 551] on button "Save" at bounding box center [641, 548] width 51 height 33
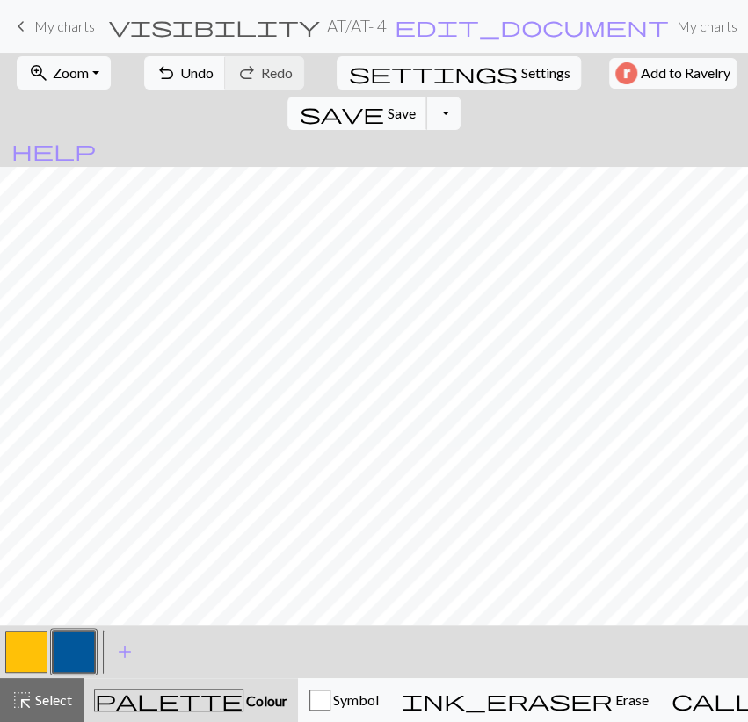
click at [427, 97] on button "save Save Save" at bounding box center [357, 113] width 140 height 33
click at [460, 97] on button "Toggle Dropdown" at bounding box center [442, 113] width 33 height 33
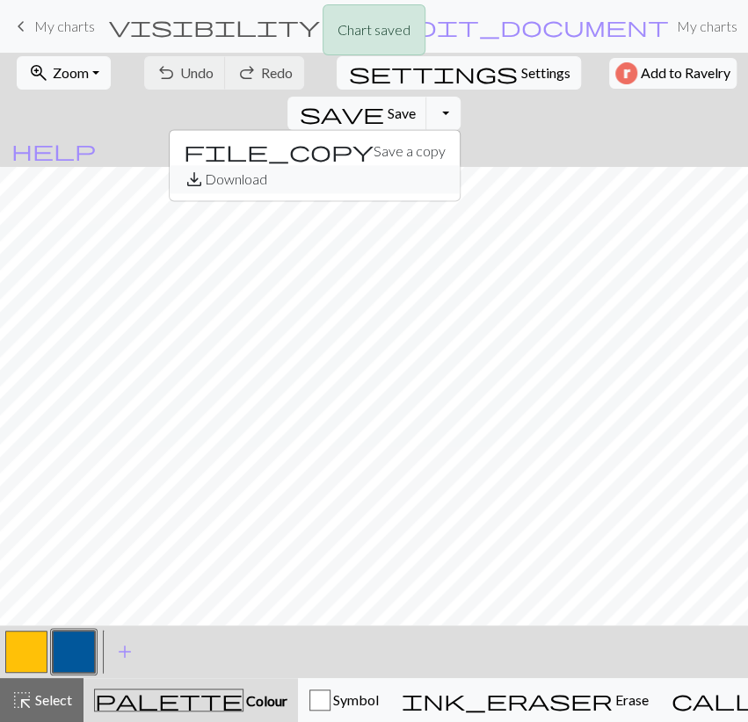
click at [460, 165] on button "save_alt Download" at bounding box center [315, 179] width 290 height 28
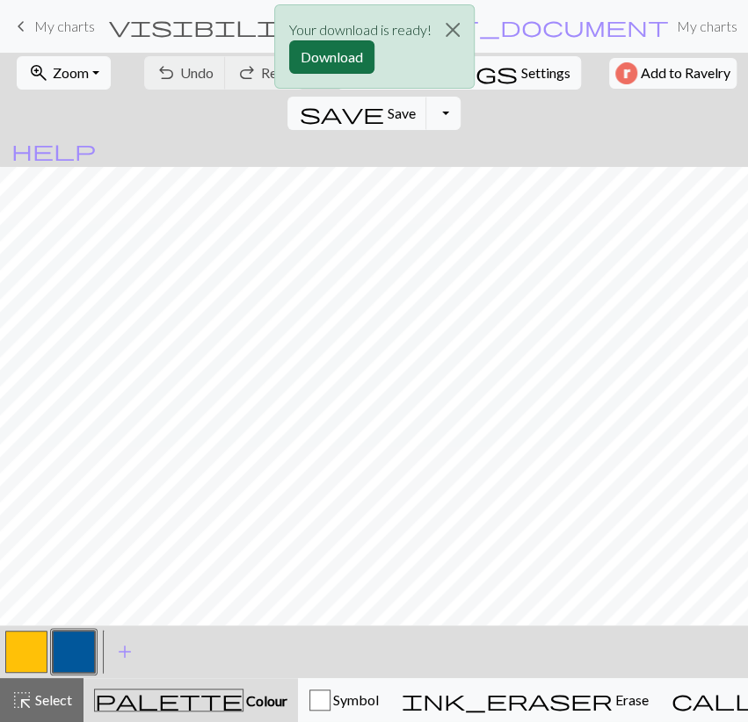
click at [366, 66] on button "Download" at bounding box center [331, 56] width 85 height 33
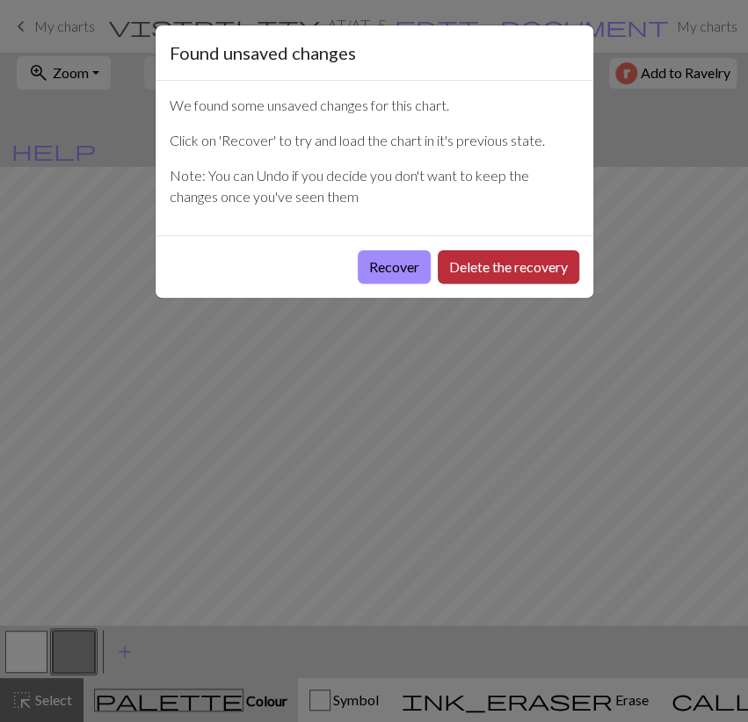
click at [510, 268] on button "Delete the recovery" at bounding box center [508, 266] width 141 height 33
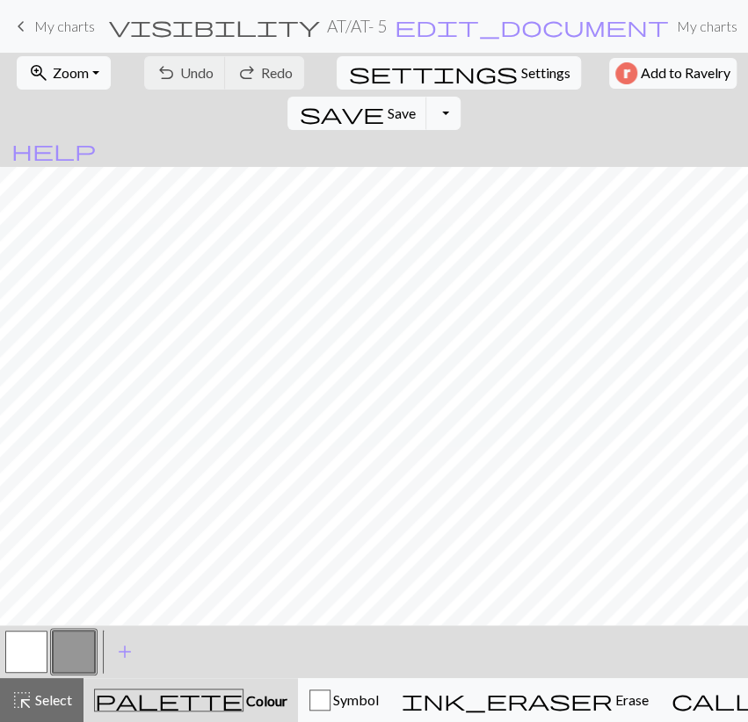
click at [30, 648] on button "button" at bounding box center [26, 652] width 42 height 42
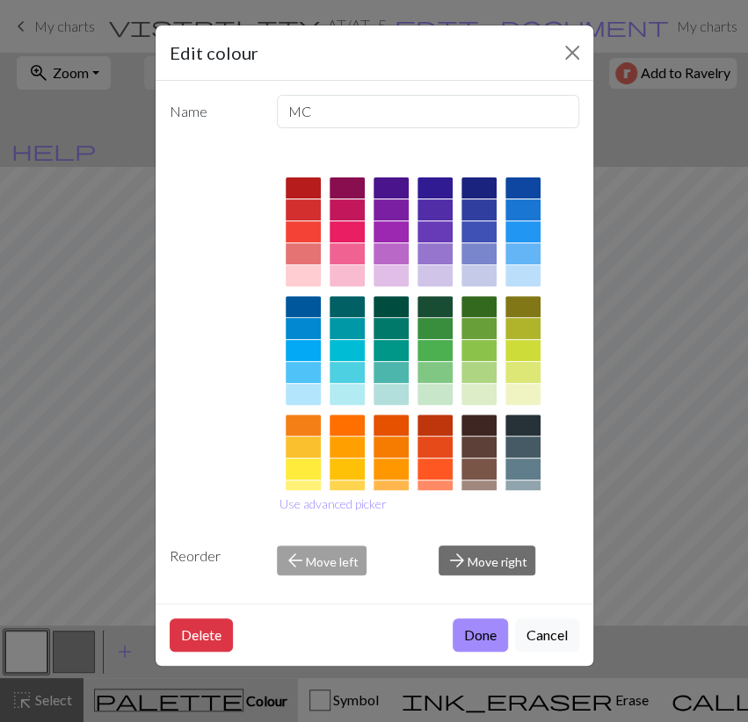
click at [340, 462] on div at bounding box center [346, 469] width 35 height 21
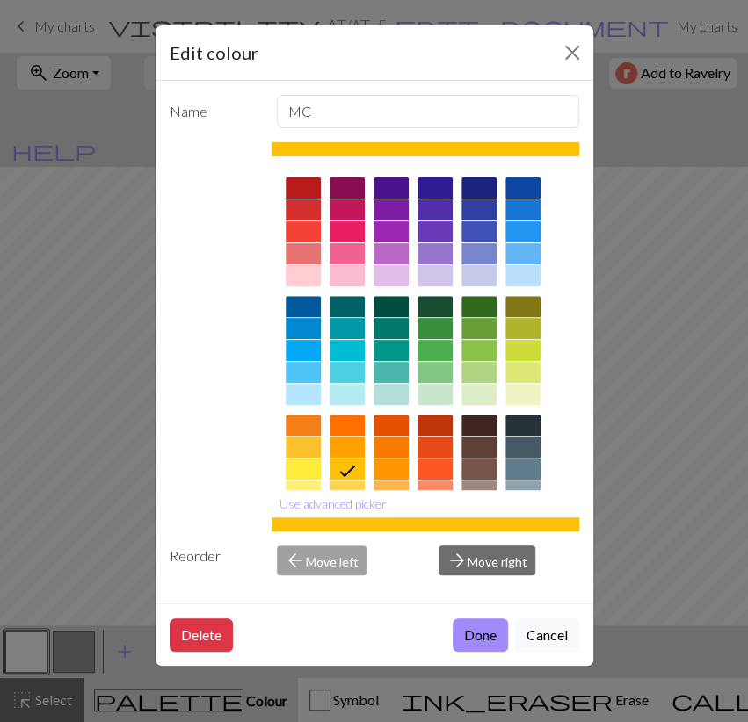
click at [482, 626] on button "Done" at bounding box center [480, 635] width 55 height 33
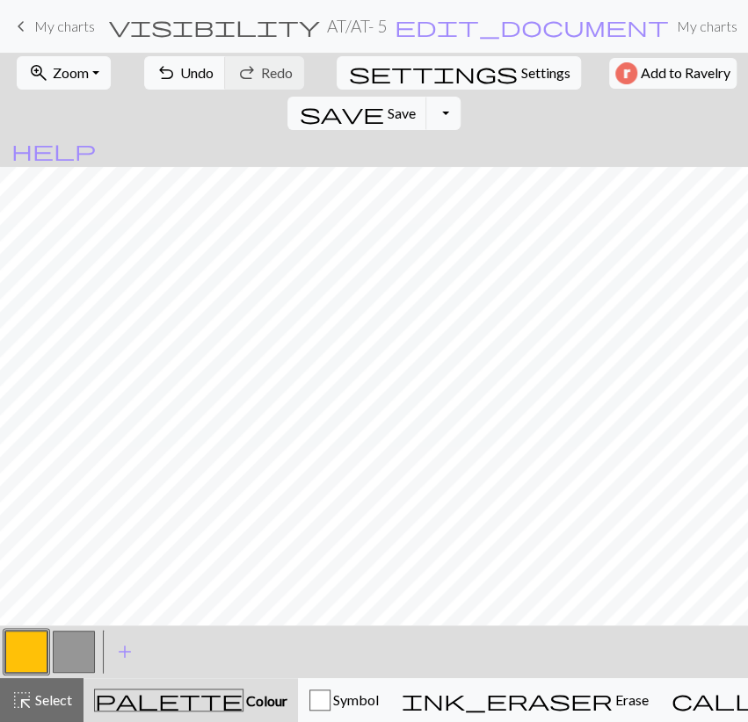
click at [69, 656] on button "button" at bounding box center [74, 652] width 42 height 42
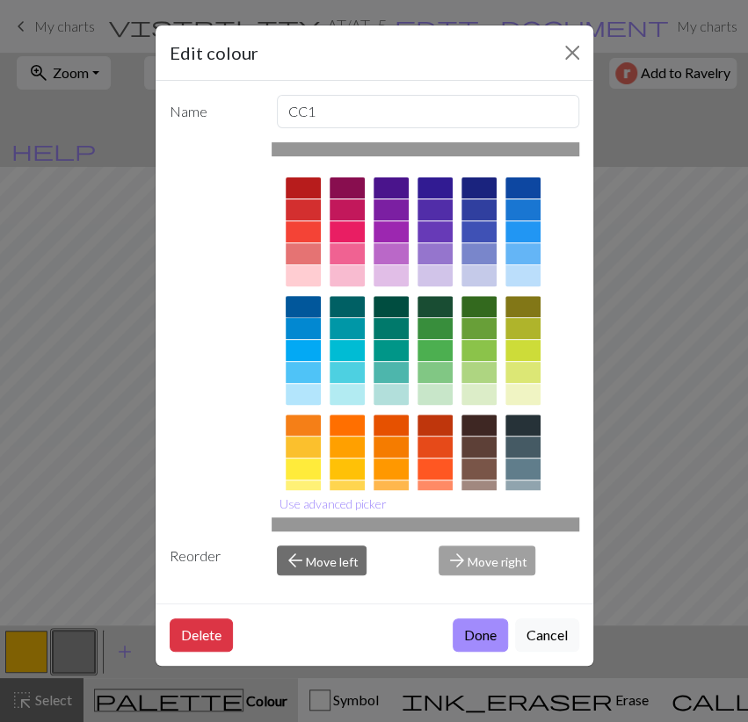
click at [308, 298] on div at bounding box center [303, 306] width 35 height 21
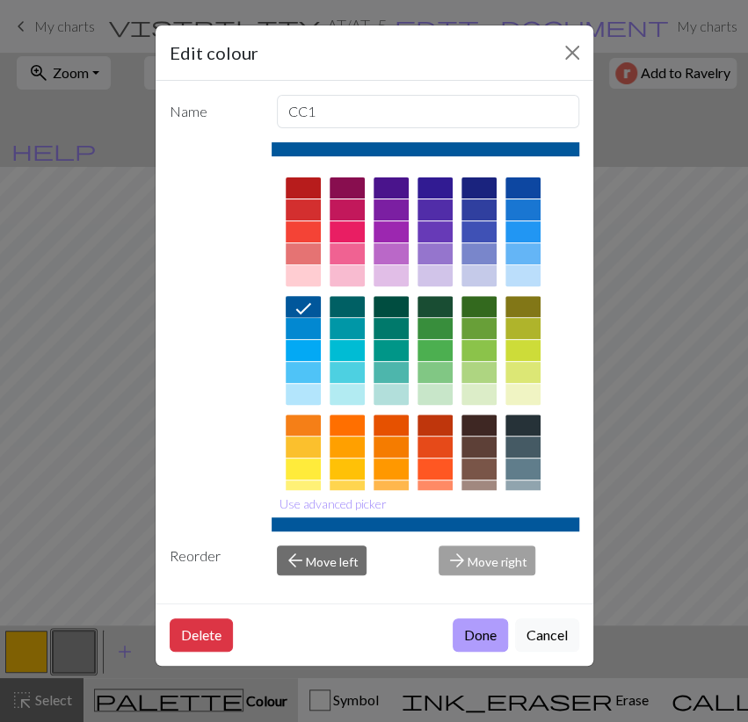
click at [486, 640] on button "Done" at bounding box center [480, 635] width 55 height 33
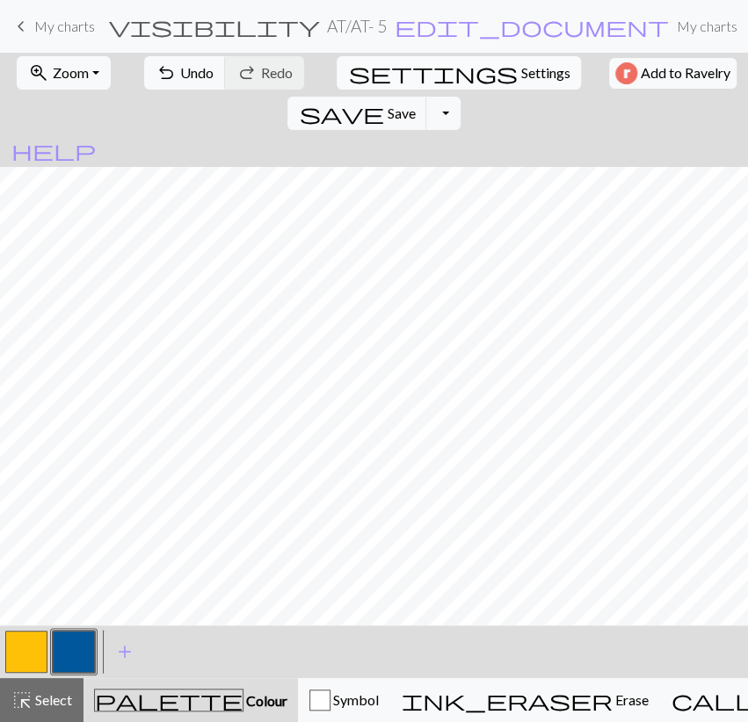
click at [520, 82] on span "Settings" at bounding box center [544, 72] width 49 height 21
select select "aran"
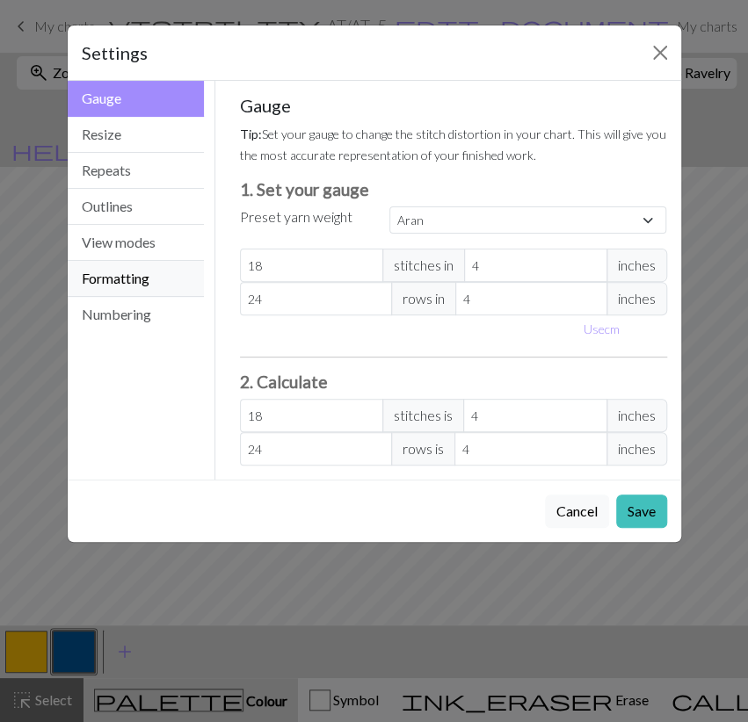
click at [177, 270] on button "Formatting" at bounding box center [136, 279] width 137 height 36
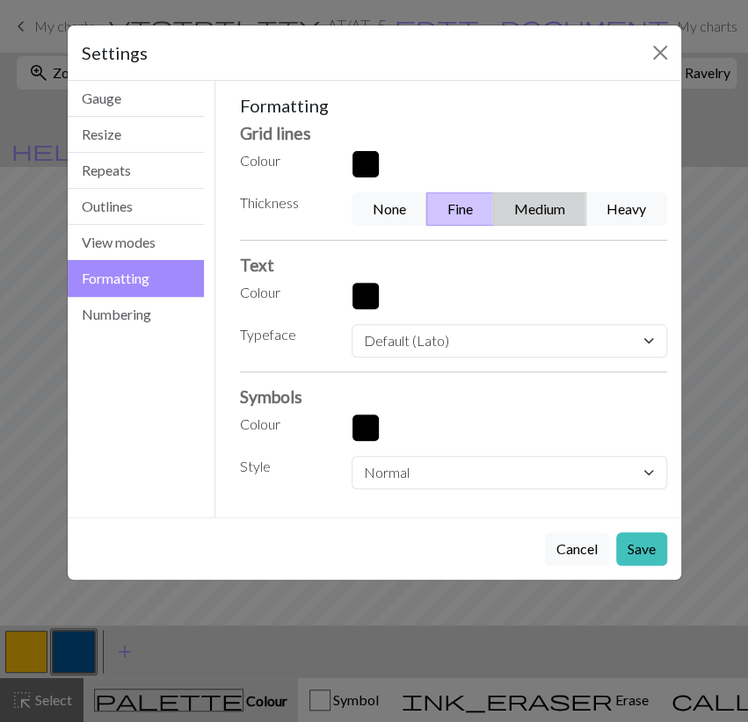
click at [526, 212] on button "Medium" at bounding box center [539, 208] width 93 height 33
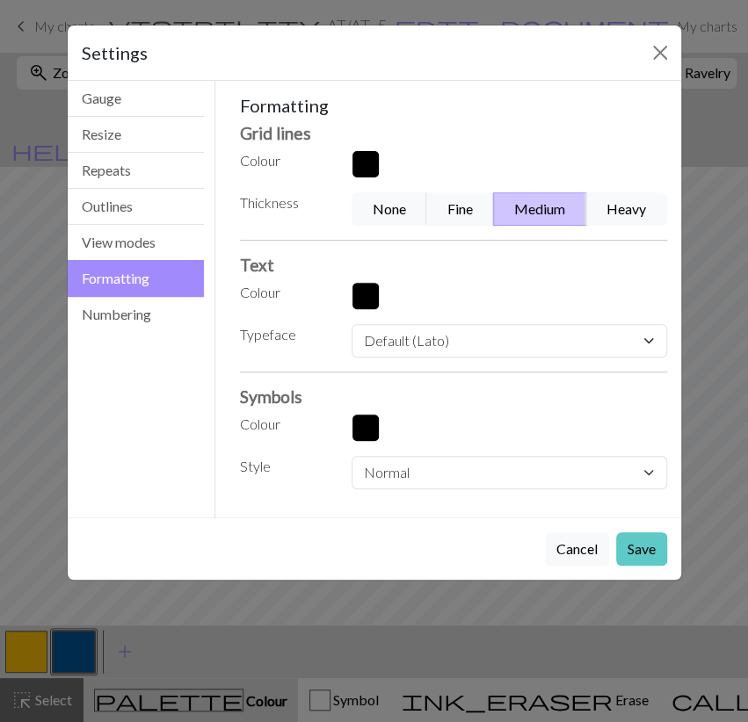
click at [628, 554] on button "Save" at bounding box center [641, 548] width 51 height 33
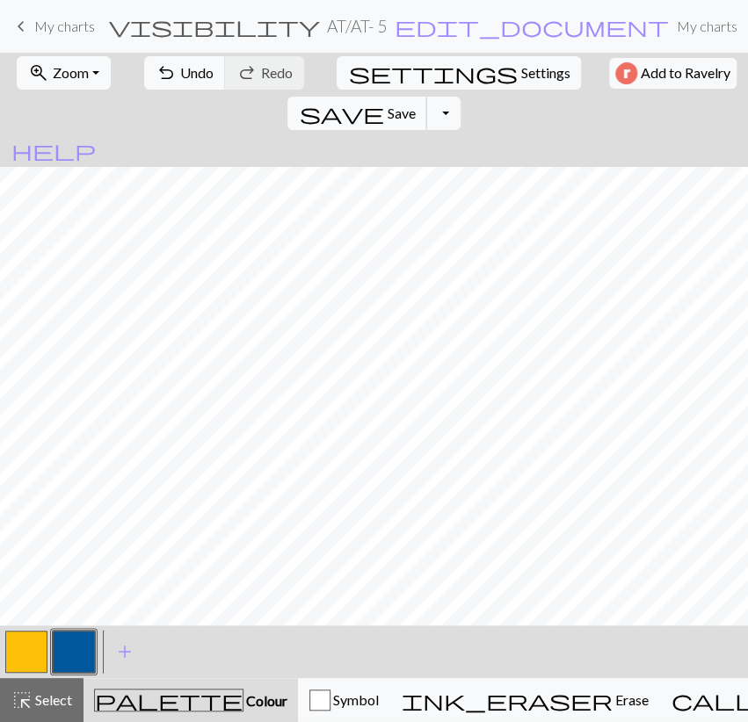
click at [427, 97] on button "save Save Save" at bounding box center [357, 113] width 140 height 33
click at [460, 97] on button "Toggle Dropdown" at bounding box center [442, 113] width 33 height 33
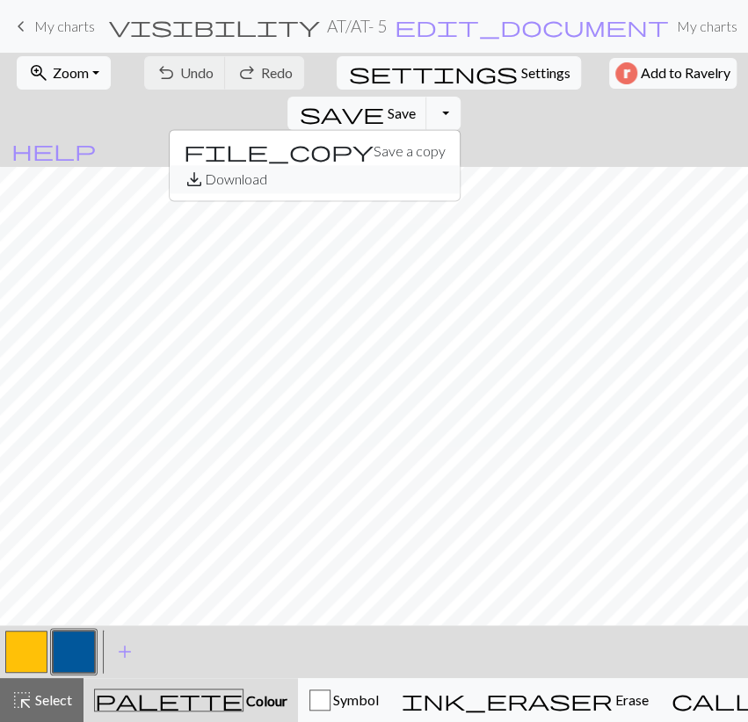
click at [460, 165] on button "save_alt Download" at bounding box center [315, 179] width 290 height 28
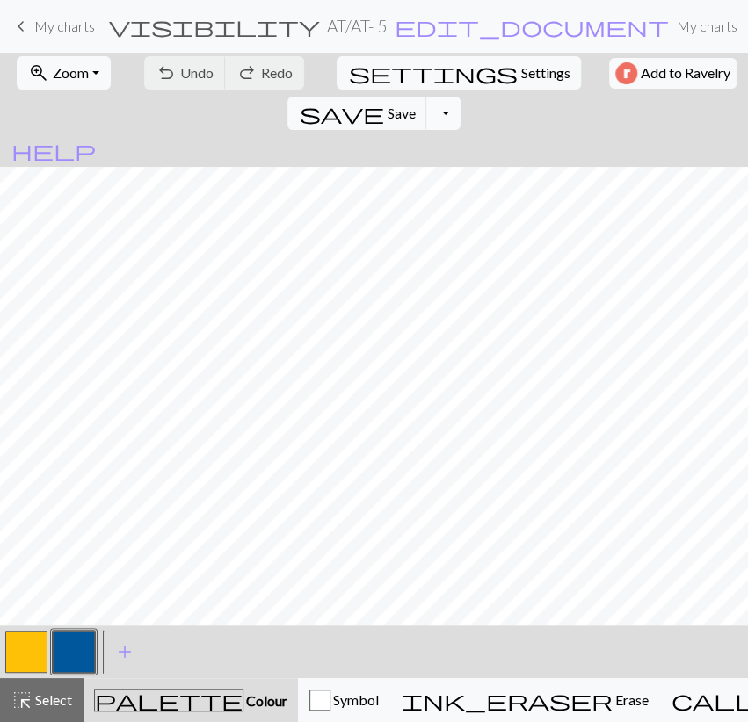
click at [460, 97] on button "Toggle Dropdown" at bounding box center [442, 113] width 33 height 33
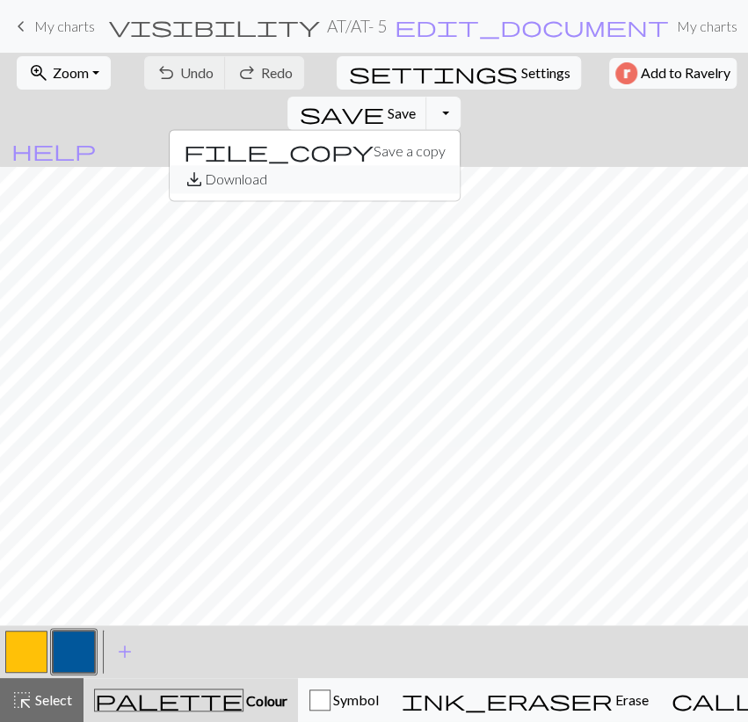
click at [460, 165] on button "save_alt Download" at bounding box center [315, 179] width 290 height 28
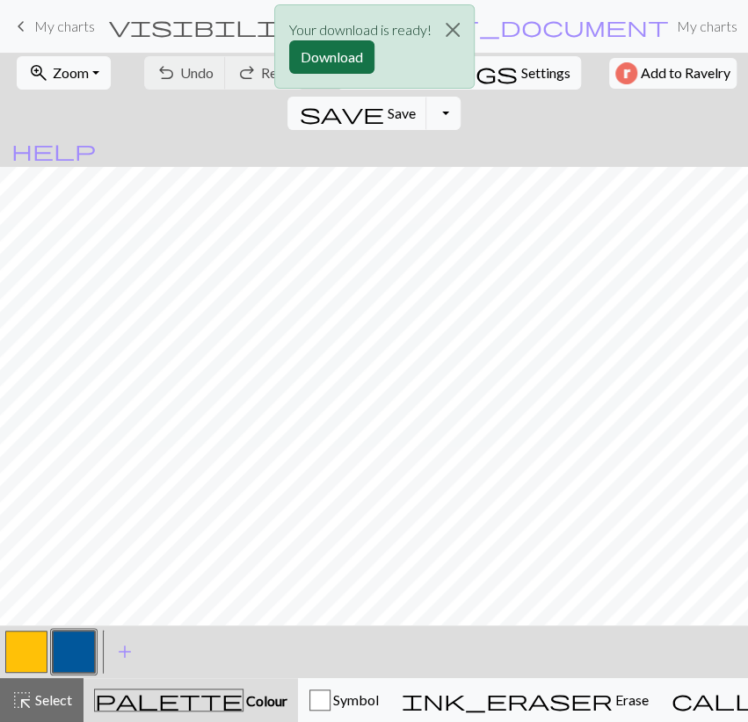
click at [351, 59] on button "Download" at bounding box center [331, 56] width 85 height 33
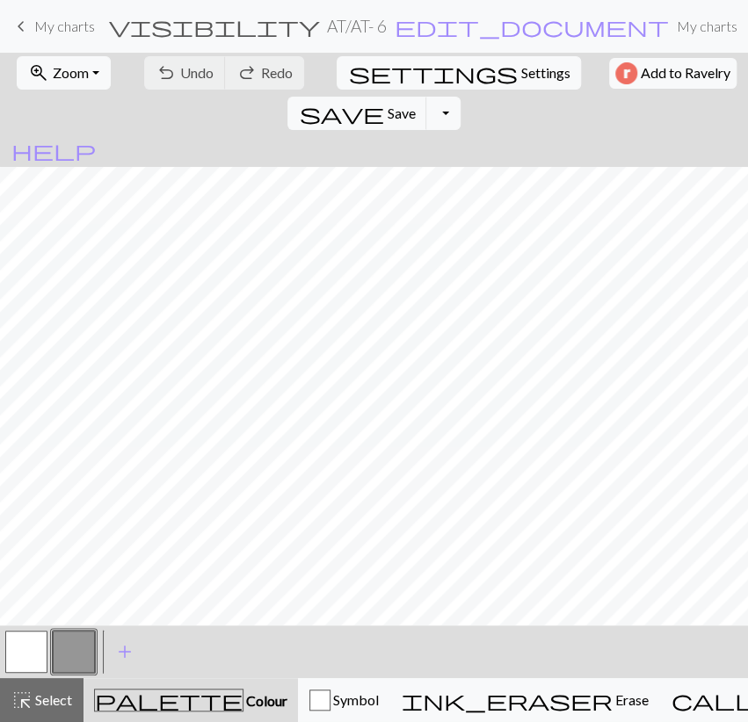
click at [39, 660] on button "button" at bounding box center [26, 652] width 42 height 42
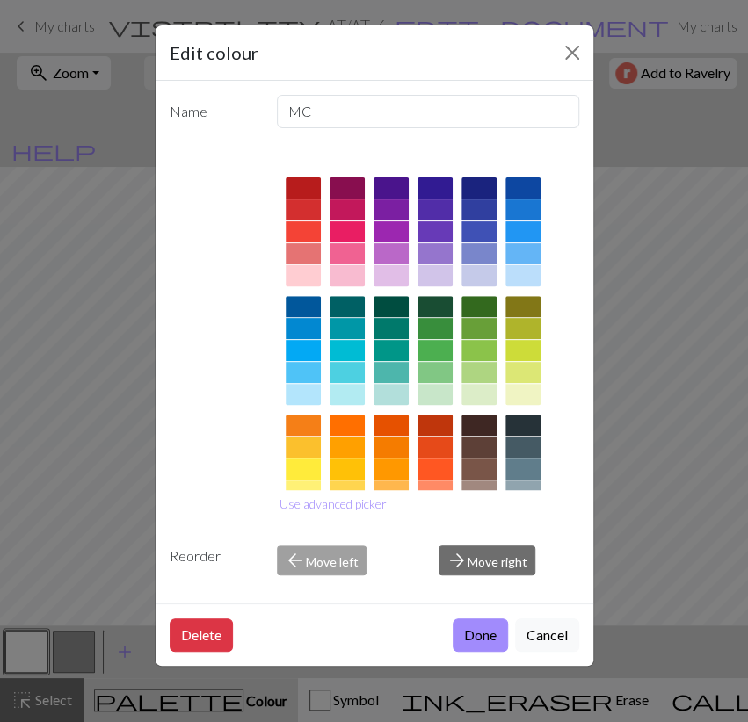
scroll to position [172, 0]
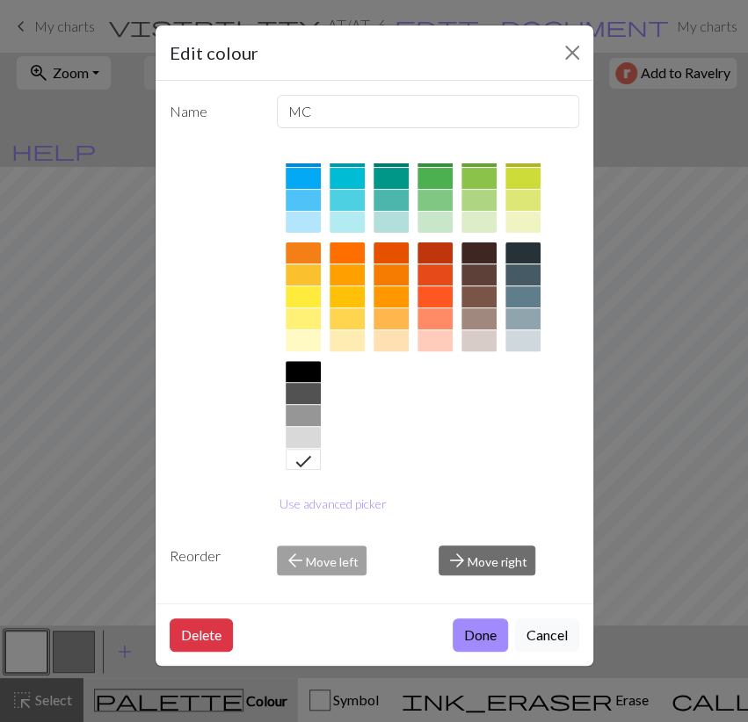
click at [356, 296] on div at bounding box center [346, 296] width 35 height 21
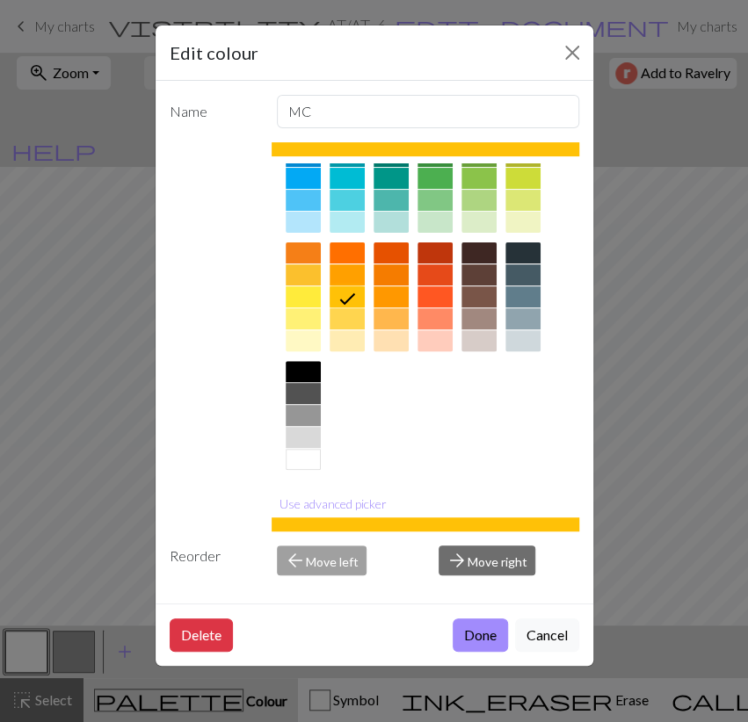
click at [482, 626] on button "Done" at bounding box center [480, 635] width 55 height 33
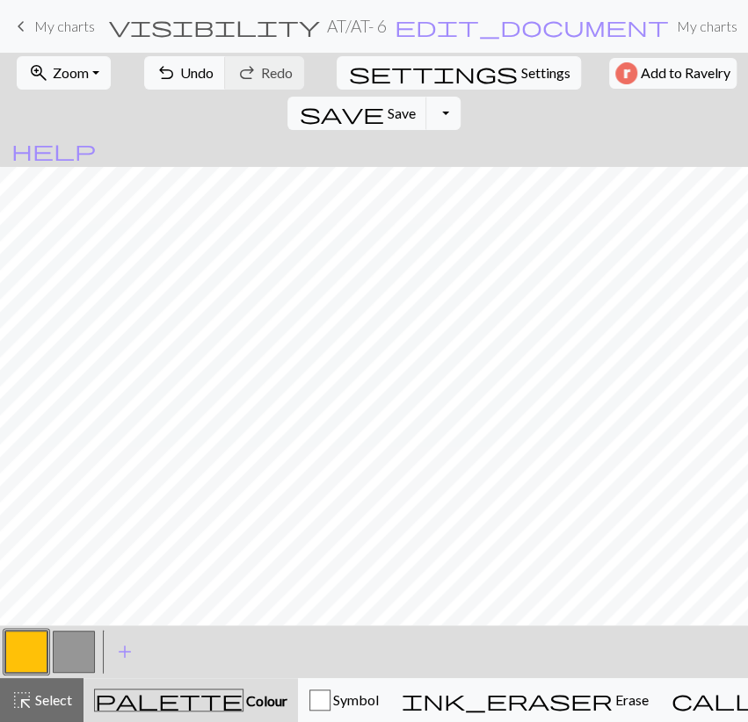
click at [63, 659] on button "button" at bounding box center [74, 652] width 42 height 42
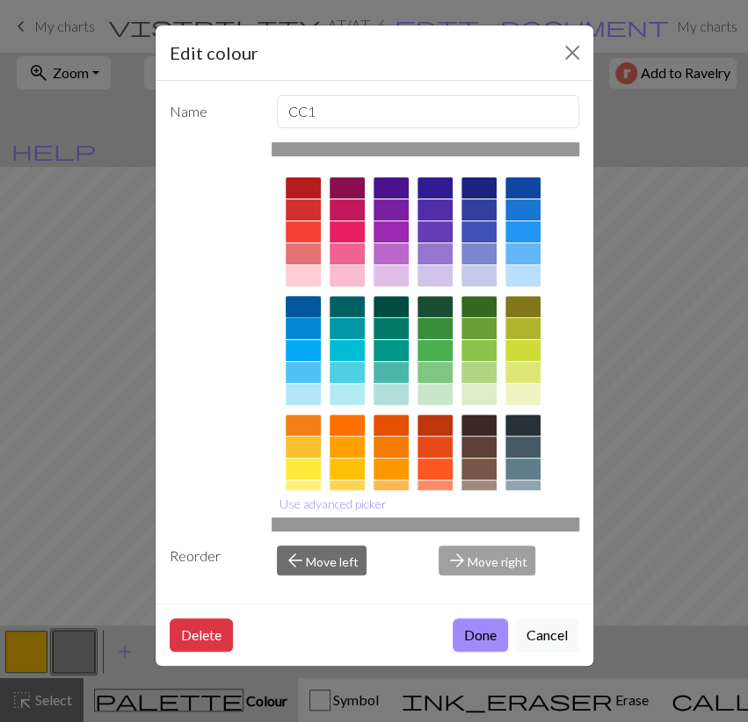
click at [302, 303] on div at bounding box center [303, 306] width 35 height 21
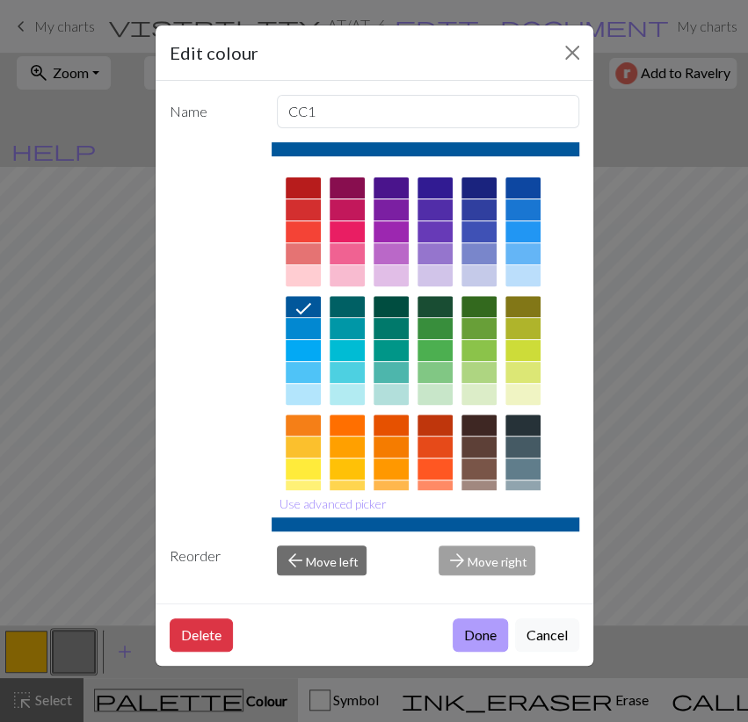
click at [491, 630] on button "Done" at bounding box center [480, 635] width 55 height 33
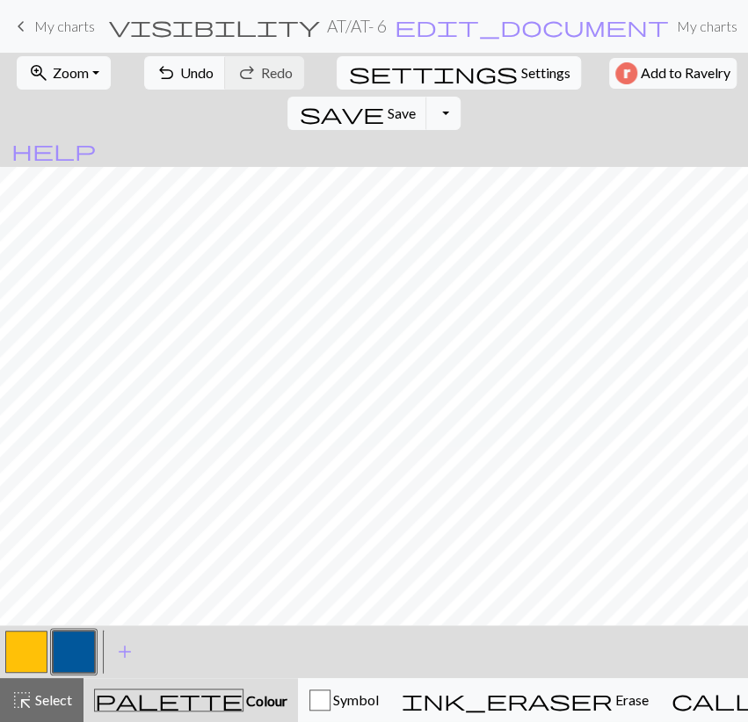
click at [348, 75] on span "settings" at bounding box center [432, 73] width 169 height 25
select select "aran"
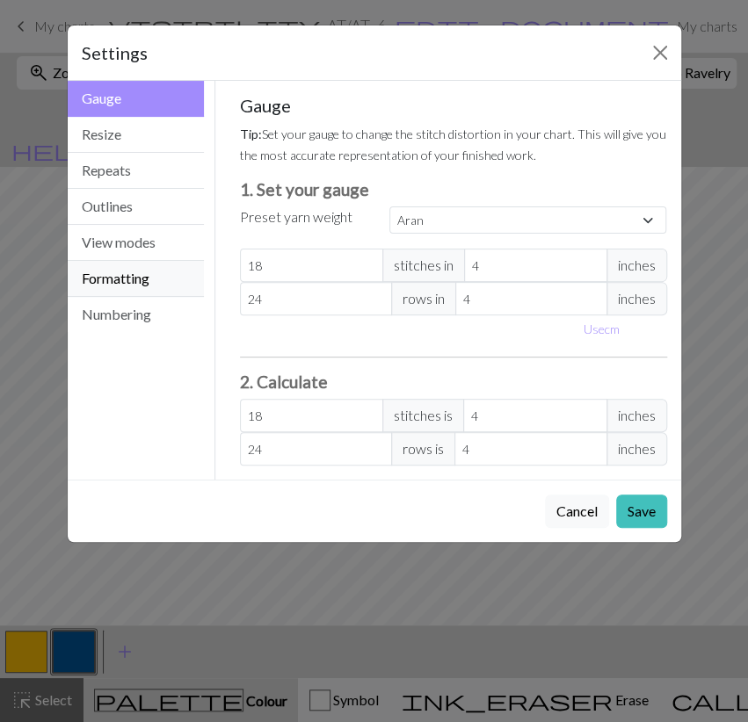
click at [144, 282] on button "Formatting" at bounding box center [136, 279] width 137 height 36
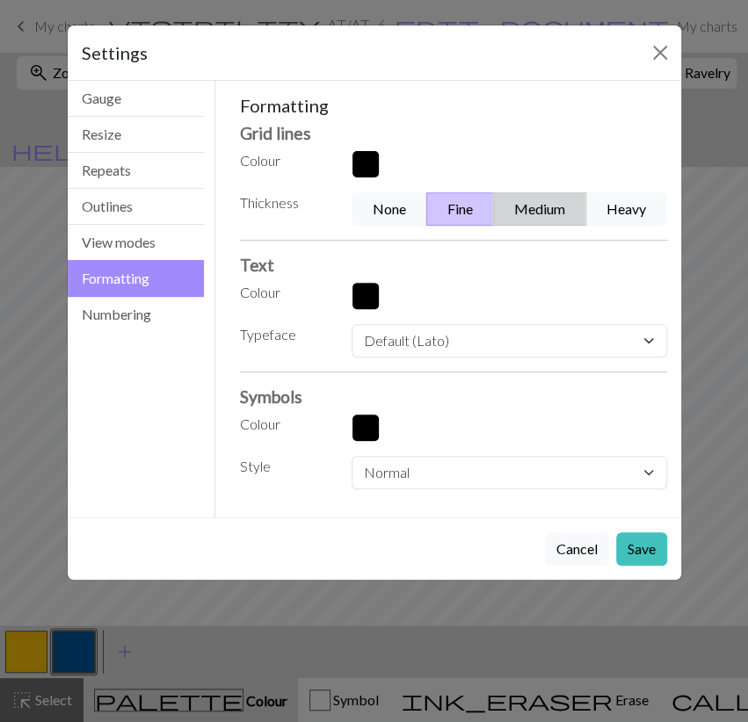
click at [557, 206] on button "Medium" at bounding box center [539, 208] width 93 height 33
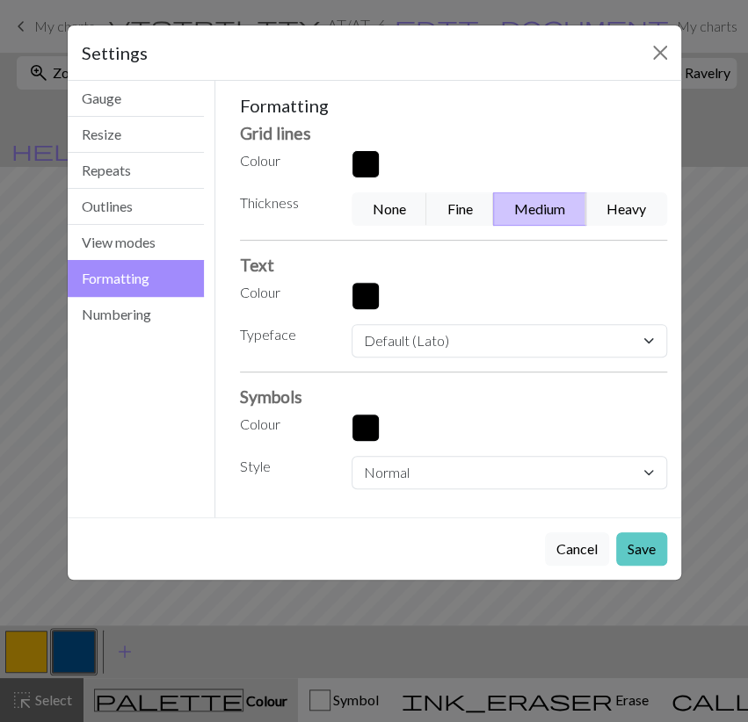
click at [634, 541] on button "Save" at bounding box center [641, 548] width 51 height 33
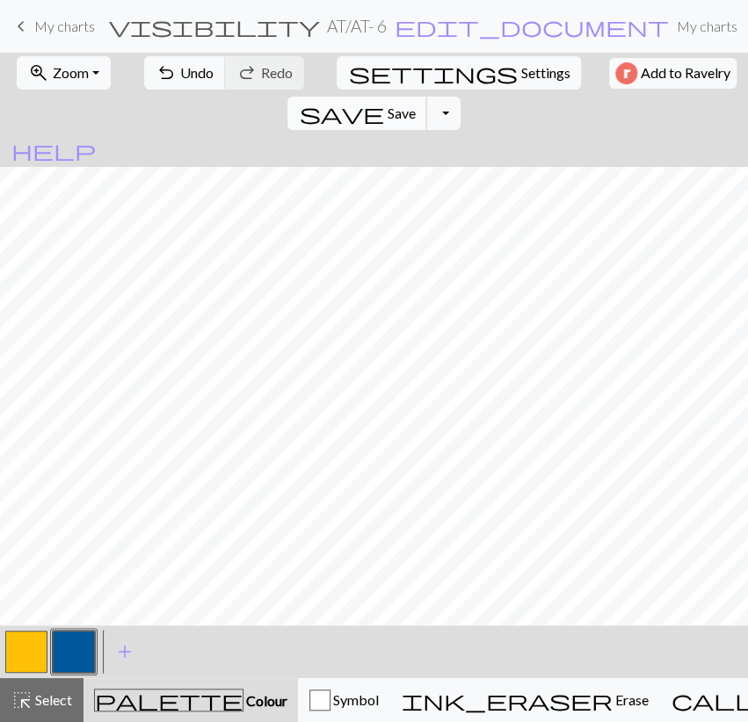
click at [427, 97] on button "save Save Save" at bounding box center [357, 113] width 140 height 33
click at [460, 97] on button "Toggle Dropdown" at bounding box center [442, 113] width 33 height 33
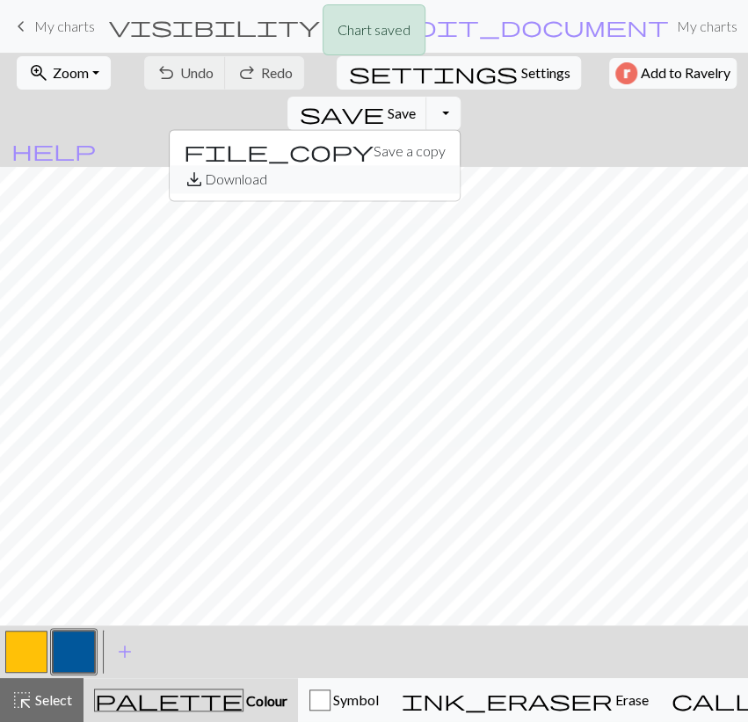
click at [460, 165] on button "save_alt Download" at bounding box center [315, 179] width 290 height 28
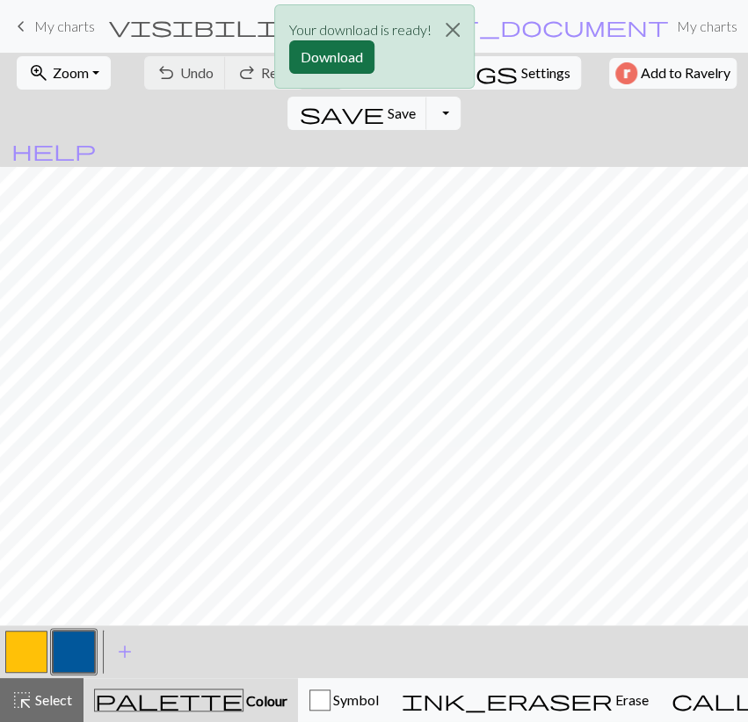
click at [296, 61] on button "Download" at bounding box center [331, 56] width 85 height 33
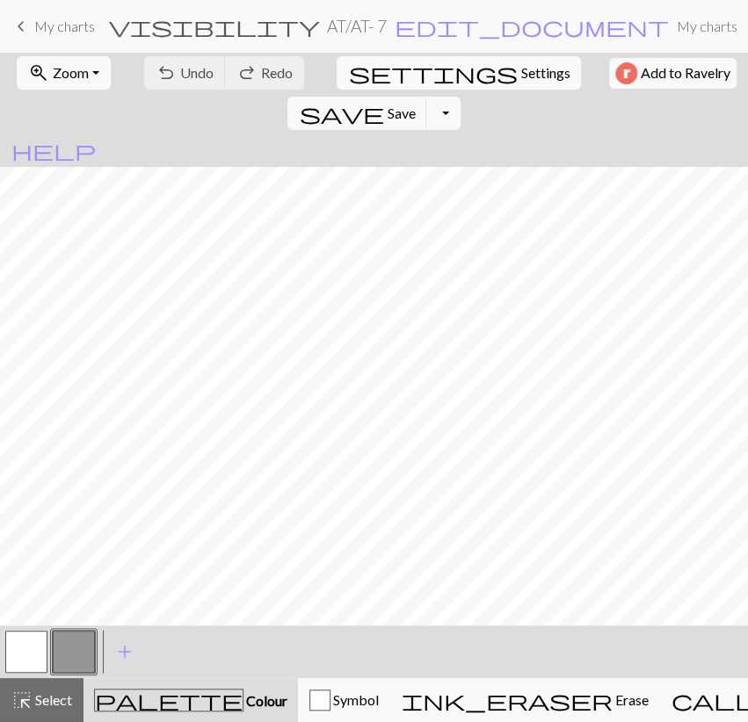
click at [24, 659] on button "button" at bounding box center [26, 652] width 42 height 42
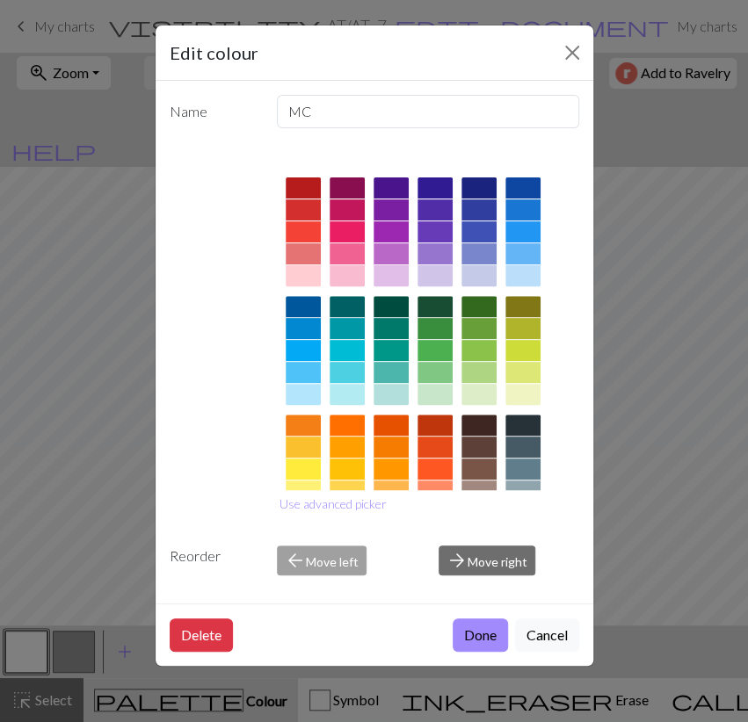
scroll to position [172, 0]
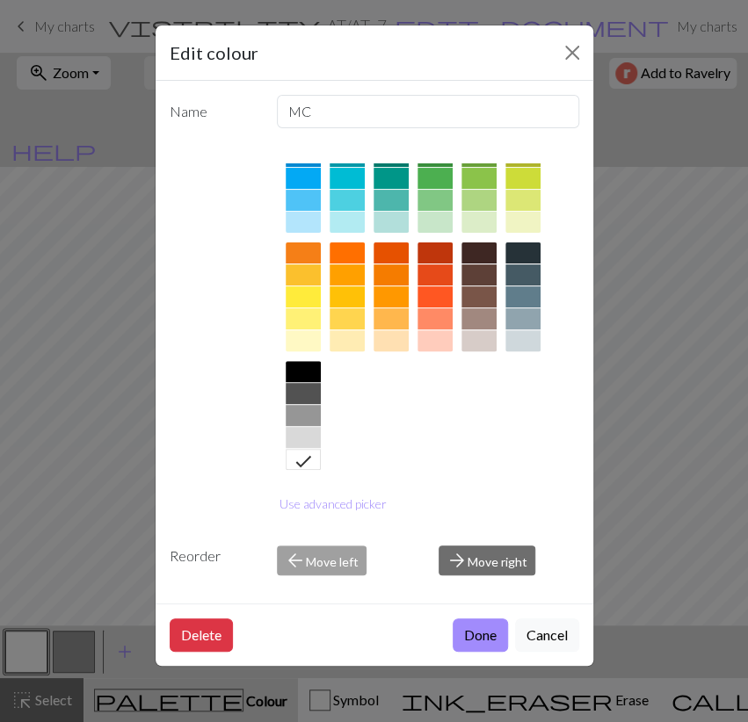
click at [339, 300] on div at bounding box center [346, 296] width 35 height 21
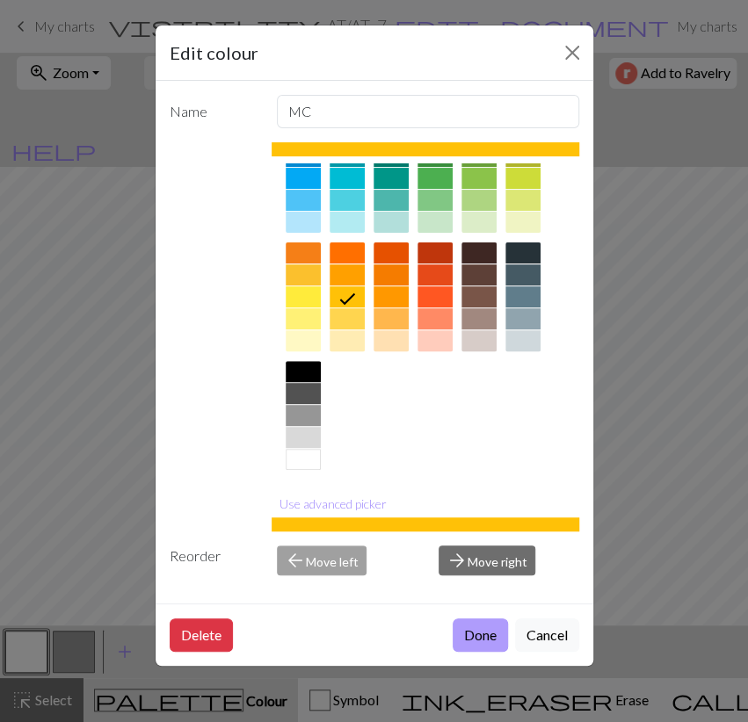
click at [470, 626] on button "Done" at bounding box center [480, 635] width 55 height 33
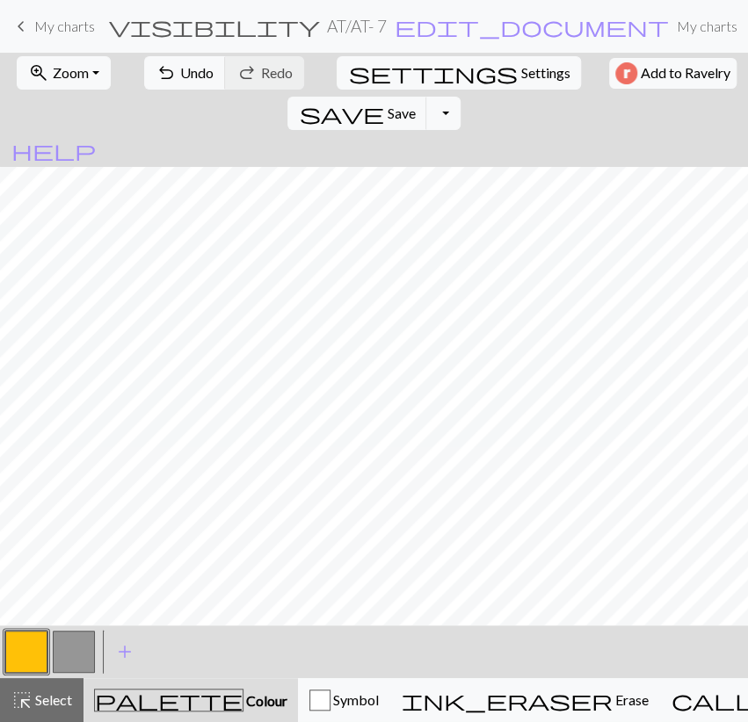
click at [78, 663] on button "button" at bounding box center [74, 652] width 42 height 42
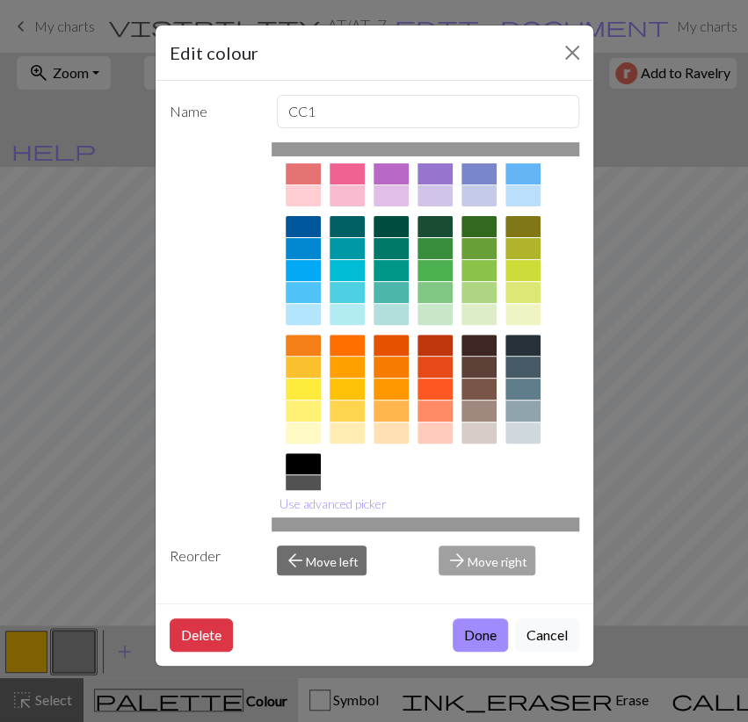
scroll to position [0, 0]
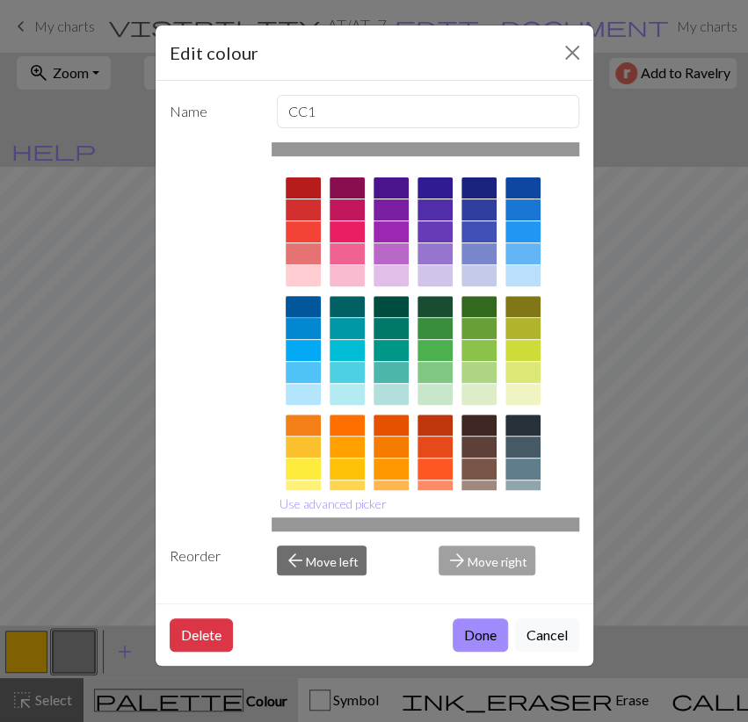
click at [298, 304] on div at bounding box center [303, 306] width 35 height 21
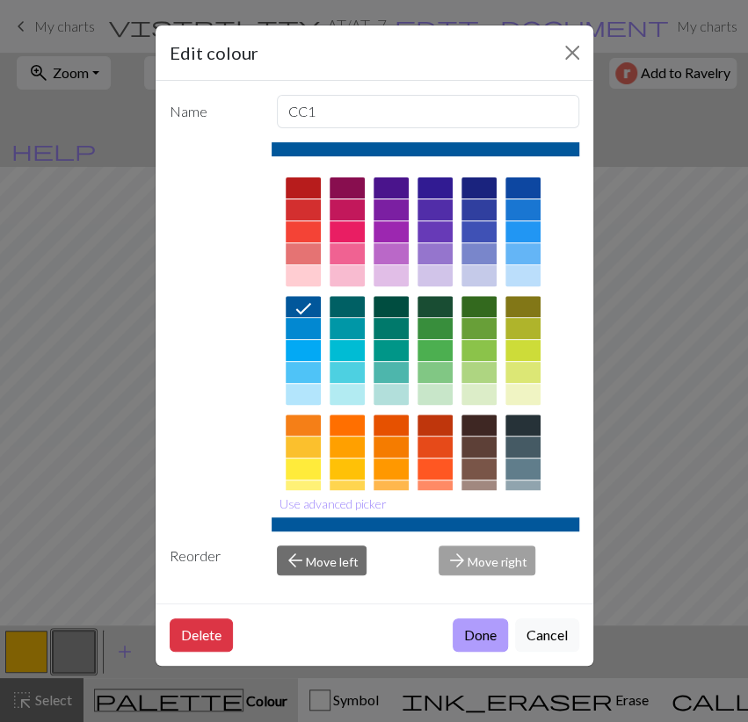
click at [468, 629] on button "Done" at bounding box center [480, 635] width 55 height 33
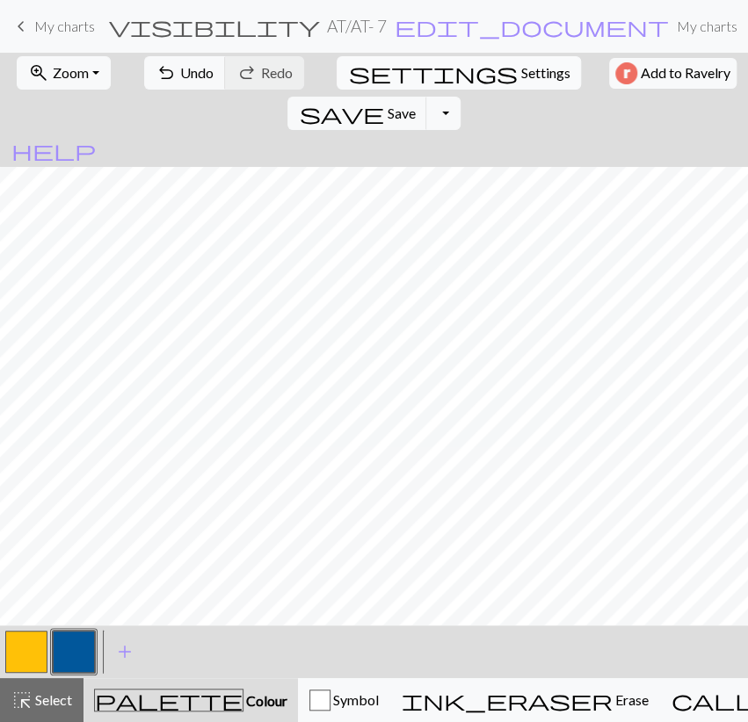
click at [520, 71] on span "Settings" at bounding box center [544, 72] width 49 height 21
select select "aran"
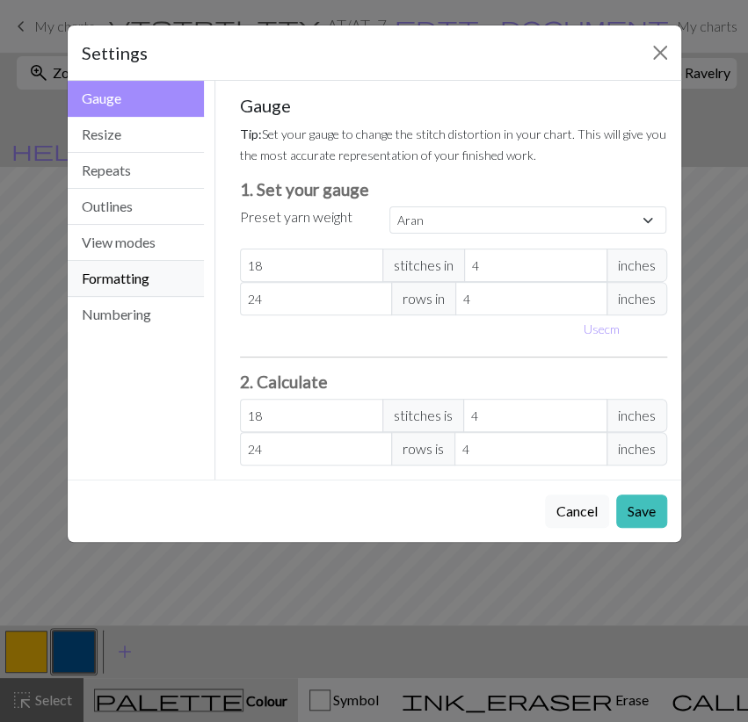
click at [115, 276] on button "Formatting" at bounding box center [136, 279] width 137 height 36
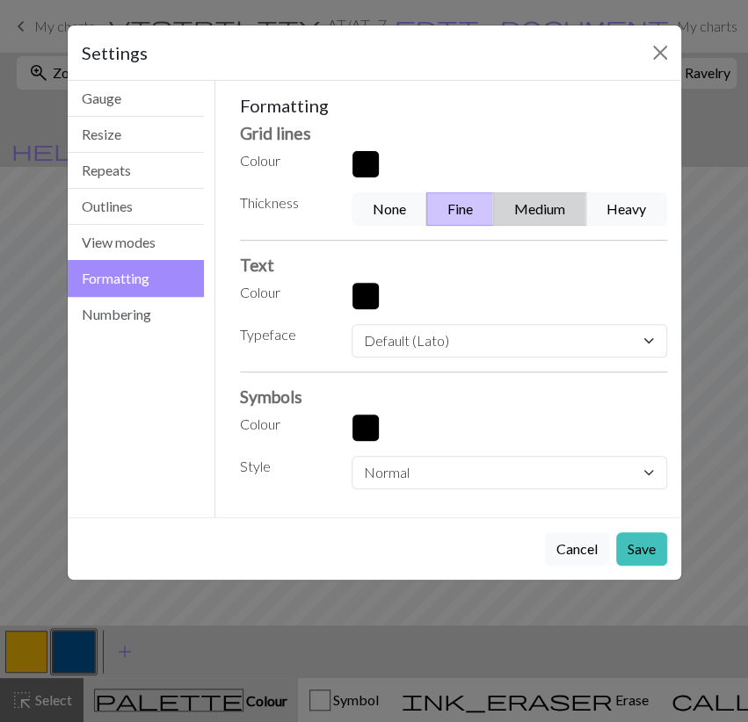
click at [528, 213] on button "Medium" at bounding box center [539, 208] width 93 height 33
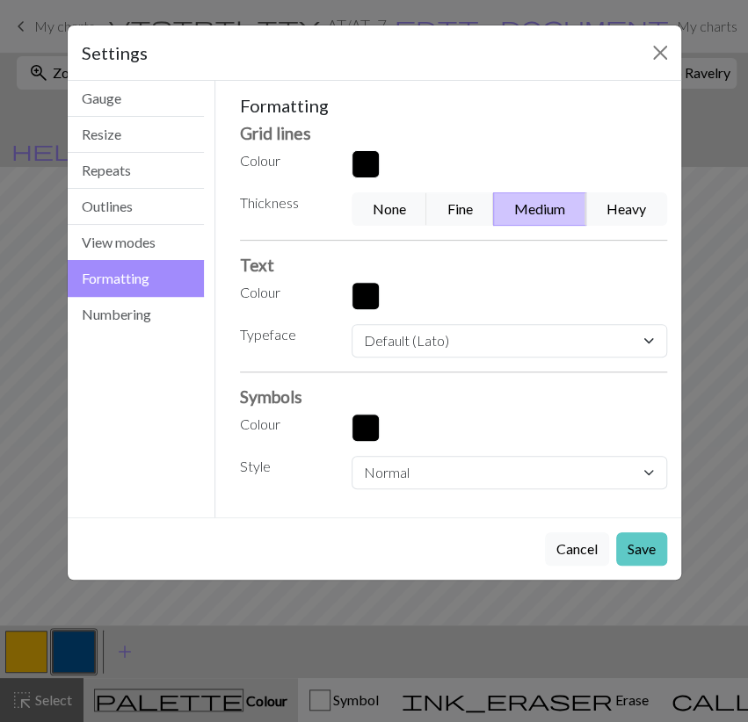
click at [659, 554] on button "Save" at bounding box center [641, 548] width 51 height 33
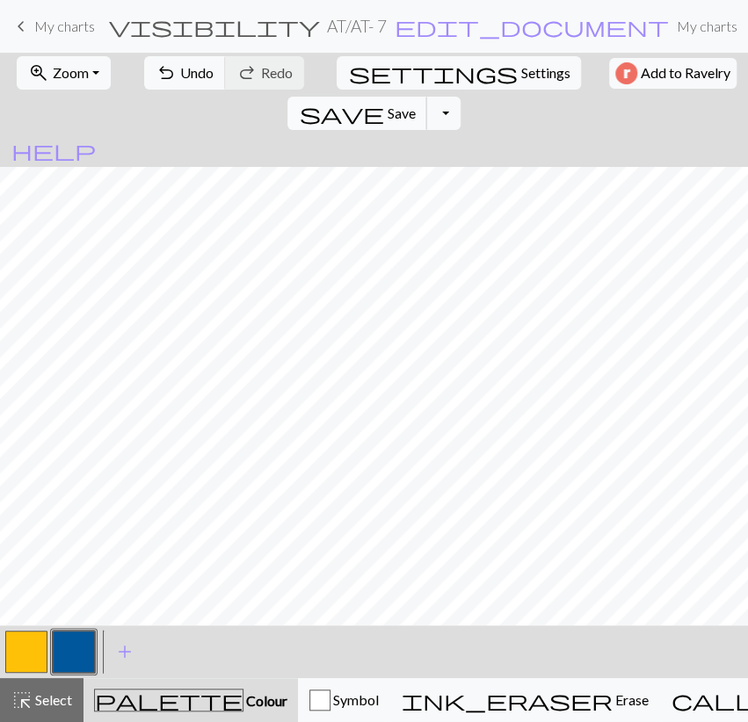
click at [415, 105] on span "Save" at bounding box center [401, 113] width 28 height 17
click at [460, 97] on button "Toggle Dropdown" at bounding box center [442, 113] width 33 height 33
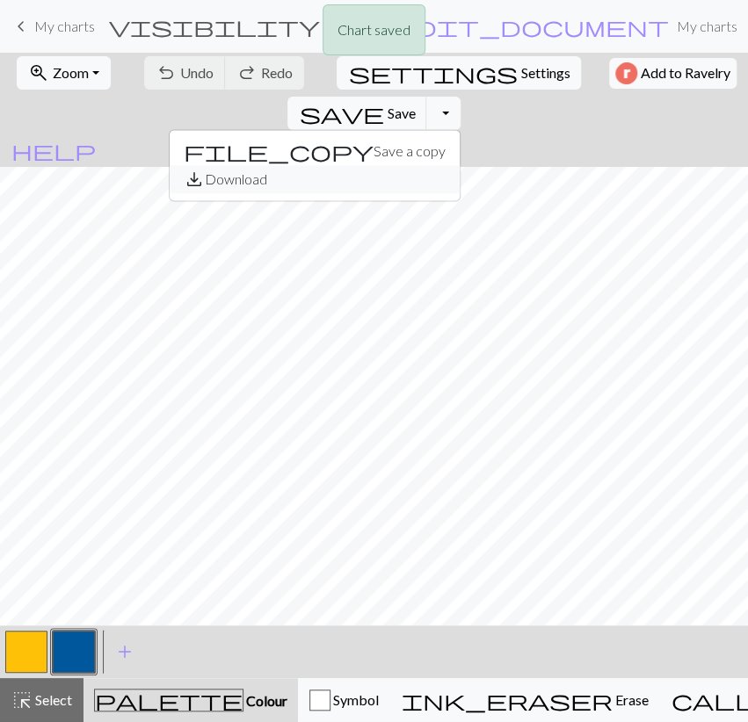
click at [460, 165] on button "save_alt Download" at bounding box center [315, 179] width 290 height 28
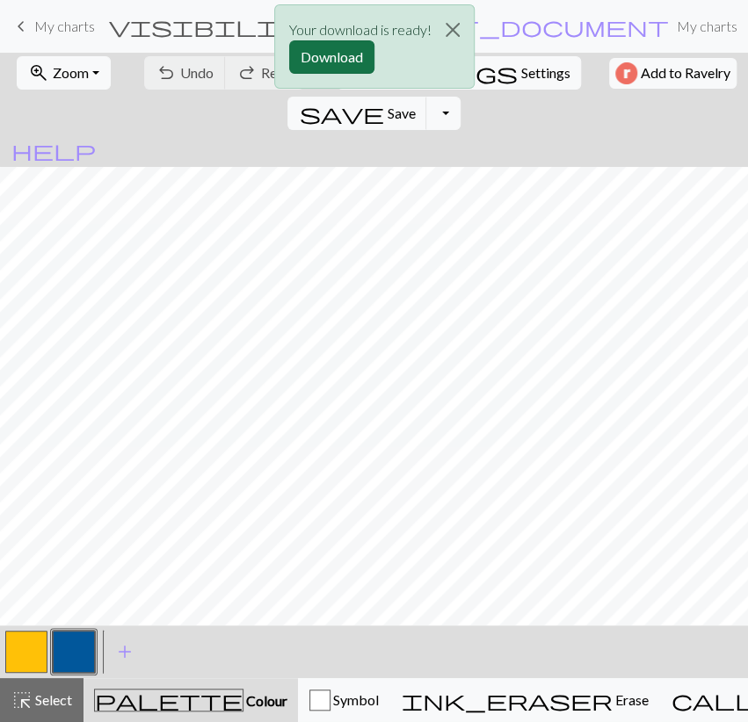
click at [298, 49] on button "Download" at bounding box center [331, 56] width 85 height 33
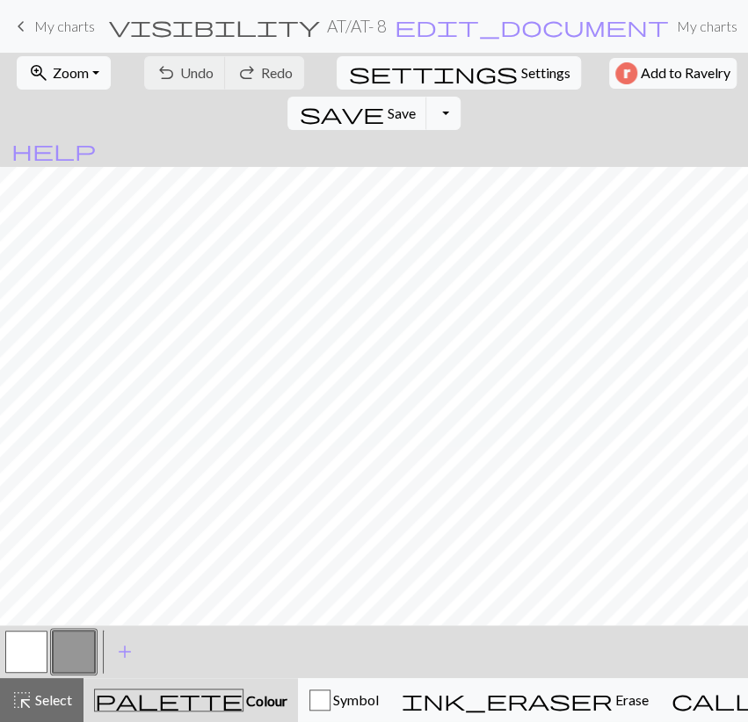
click at [25, 667] on button "button" at bounding box center [26, 652] width 42 height 42
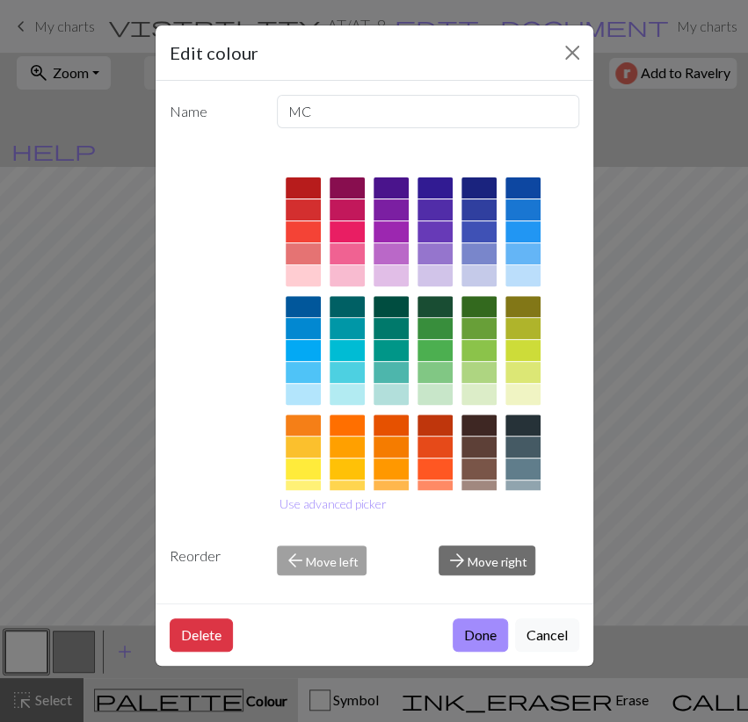
scroll to position [172, 0]
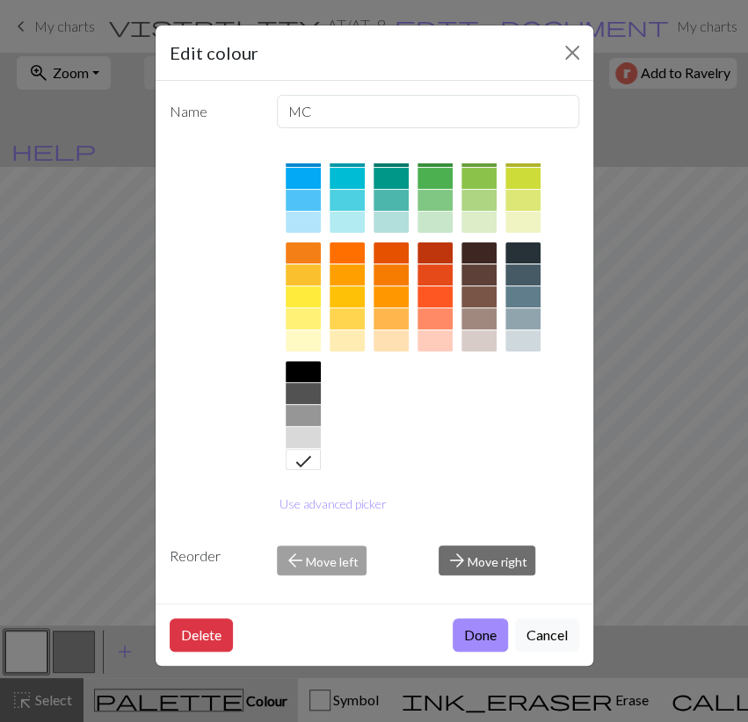
click at [318, 296] on div at bounding box center [303, 296] width 35 height 21
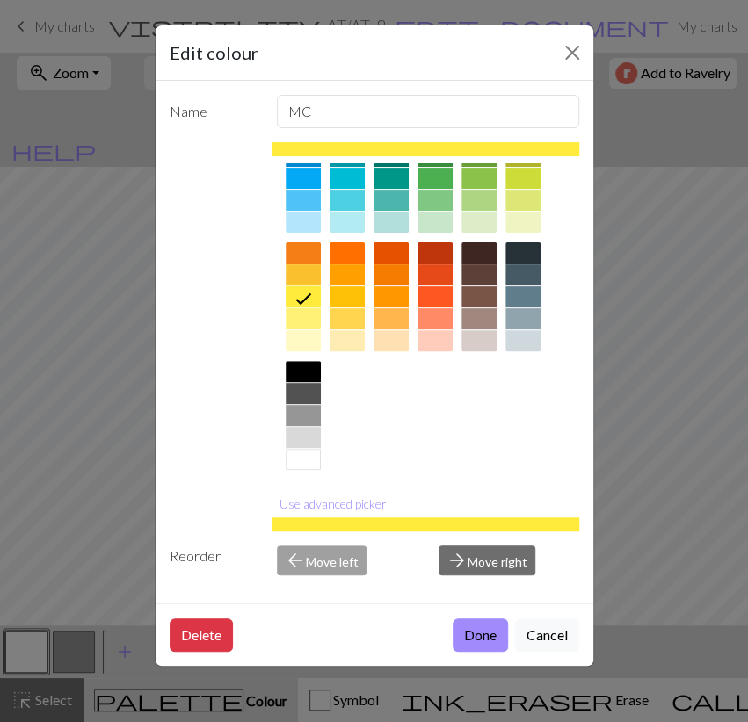
click at [344, 286] on div at bounding box center [346, 302] width 35 height 119
click at [349, 294] on div at bounding box center [346, 296] width 35 height 21
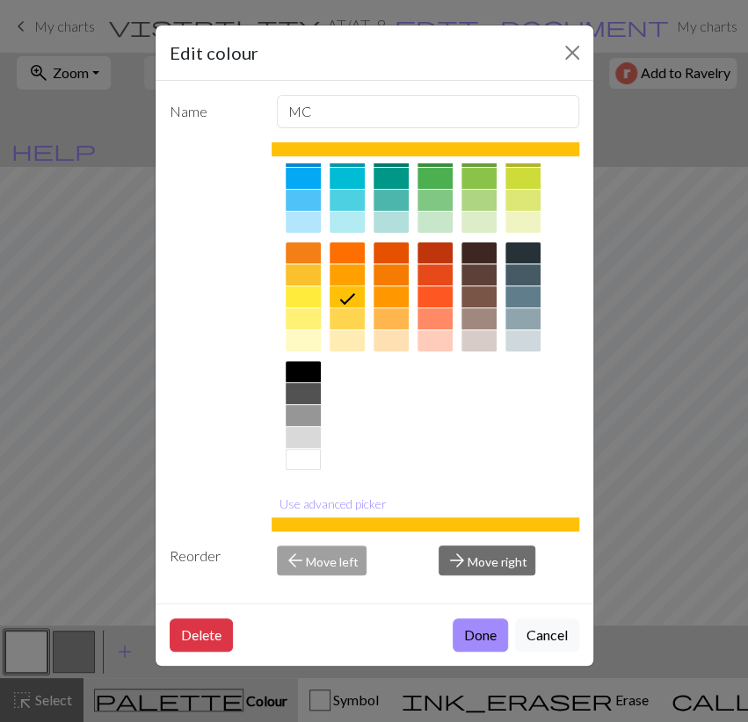
click at [467, 628] on button "Done" at bounding box center [480, 635] width 55 height 33
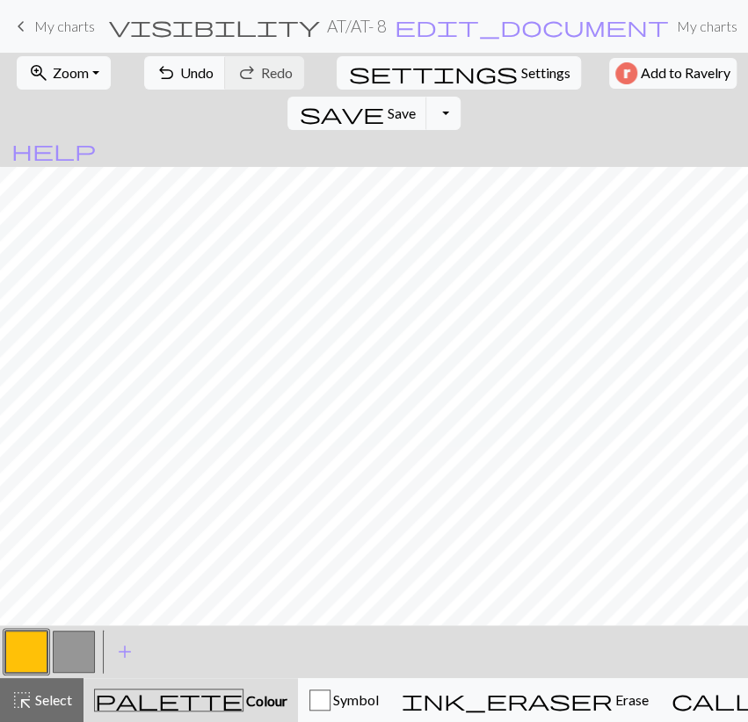
click at [78, 651] on button "button" at bounding box center [74, 652] width 42 height 42
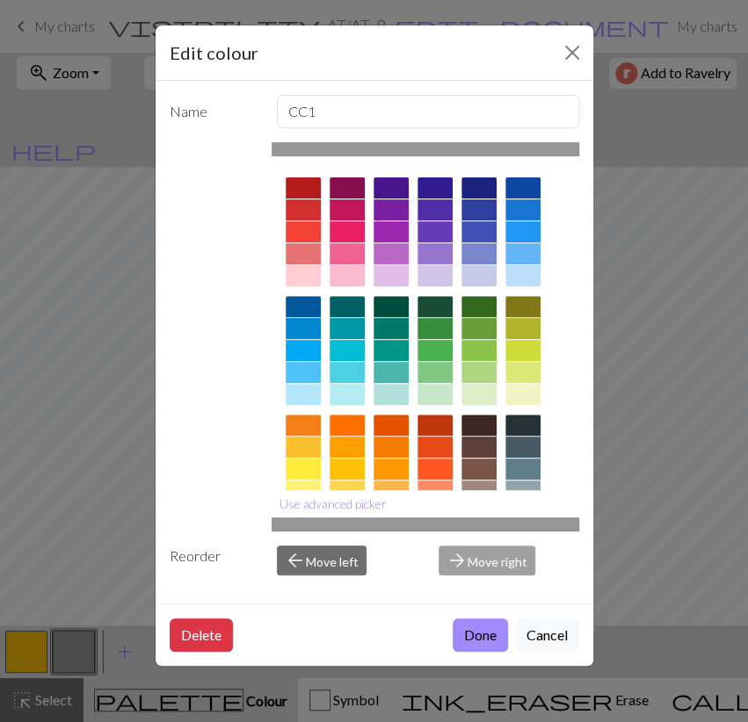
click at [314, 298] on div at bounding box center [303, 306] width 35 height 21
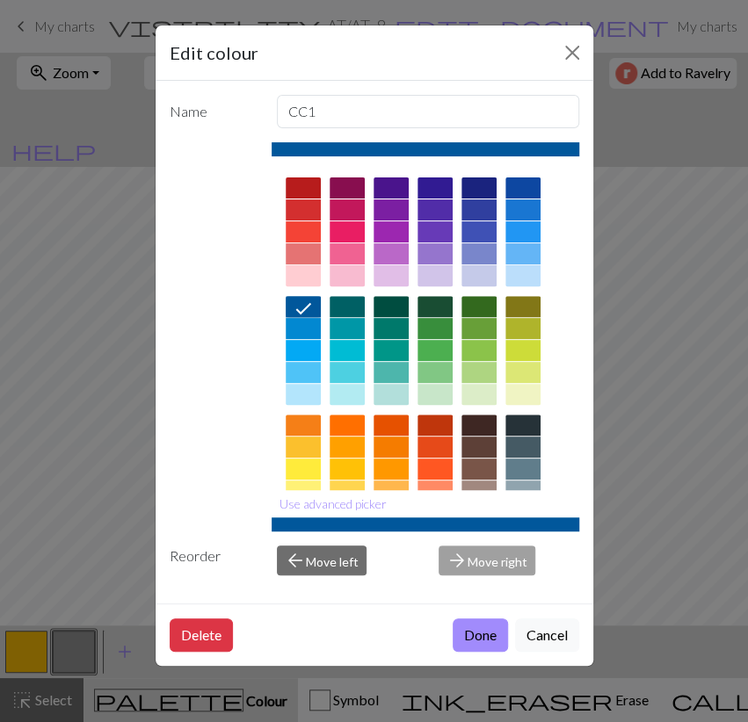
click at [466, 632] on button "Done" at bounding box center [480, 635] width 55 height 33
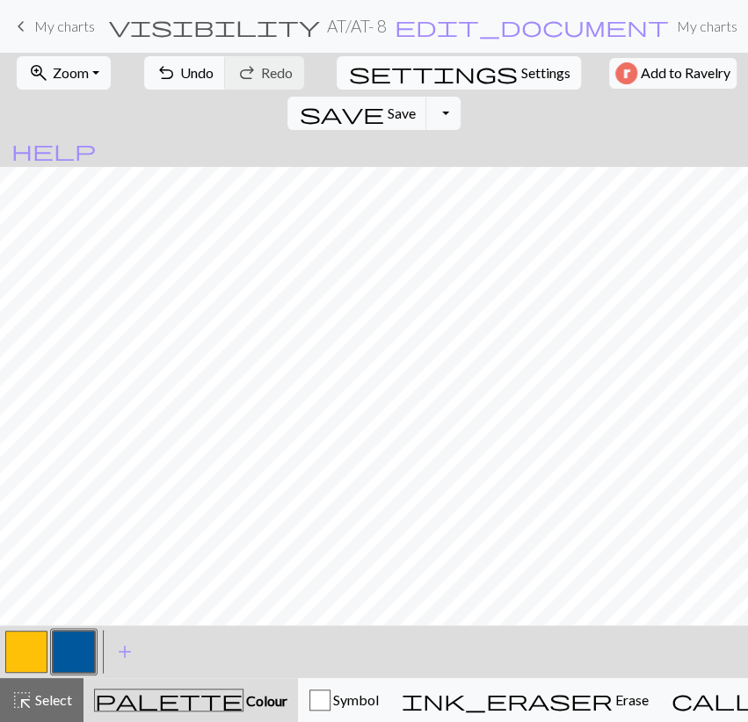
click at [520, 71] on span "Settings" at bounding box center [544, 72] width 49 height 21
select select "aran"
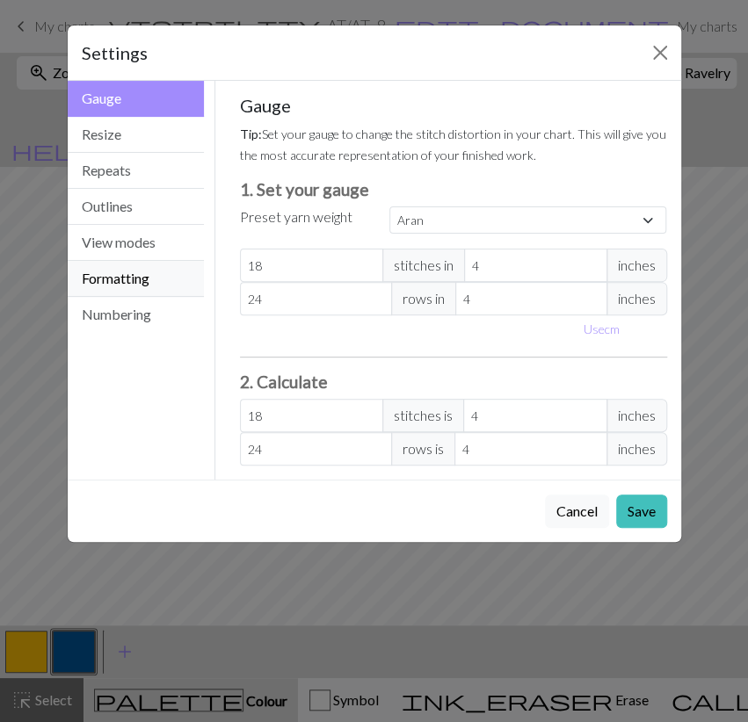
click at [148, 279] on button "Formatting" at bounding box center [136, 279] width 137 height 36
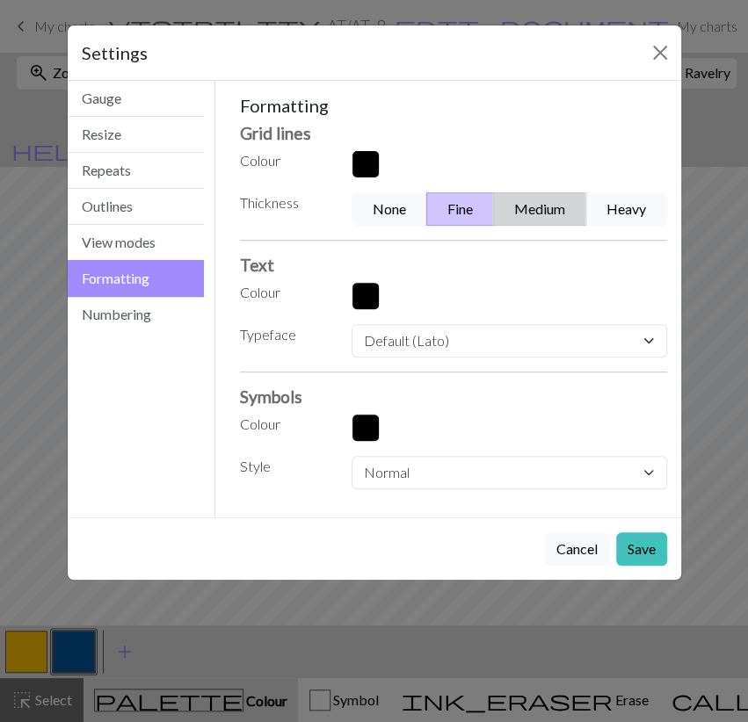
click at [538, 213] on button "Medium" at bounding box center [539, 208] width 93 height 33
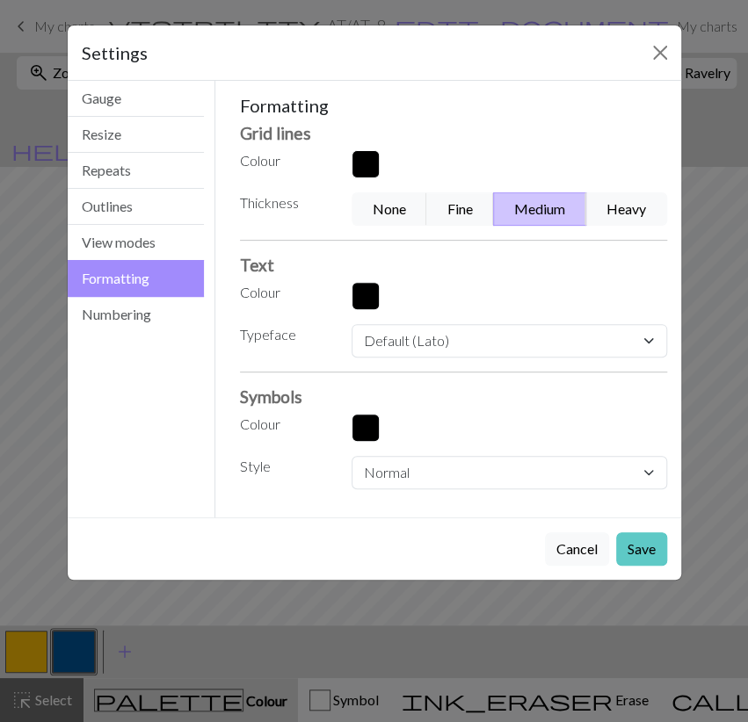
click at [626, 540] on button "Save" at bounding box center [641, 548] width 51 height 33
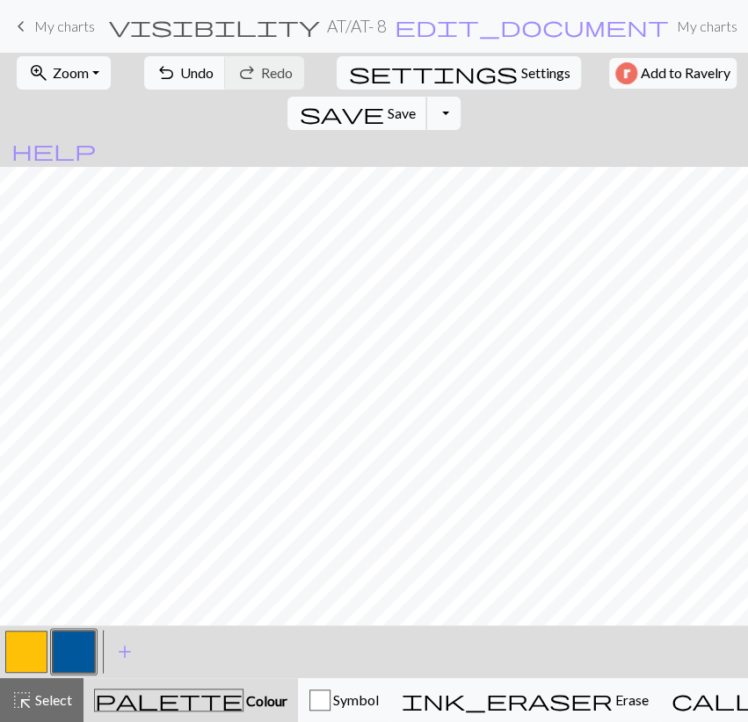
click at [415, 105] on span "Save" at bounding box center [401, 113] width 28 height 17
click at [460, 97] on button "Toggle Dropdown" at bounding box center [442, 113] width 33 height 33
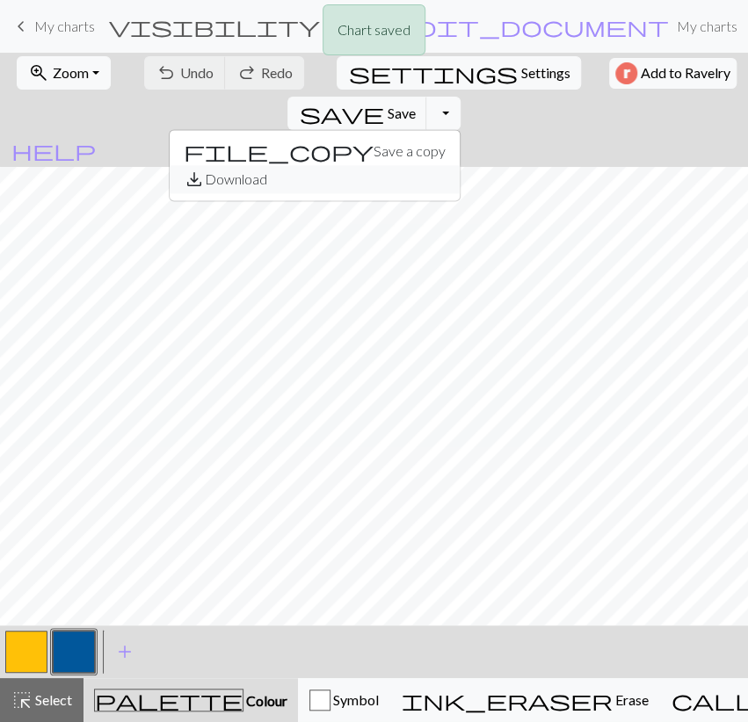
click at [460, 165] on button "save_alt Download" at bounding box center [315, 179] width 290 height 28
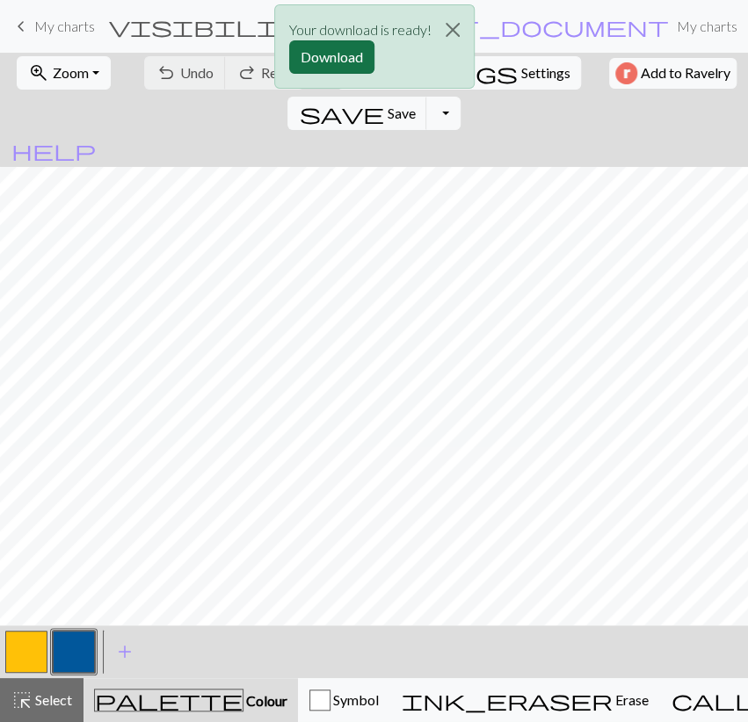
click at [332, 47] on button "Download" at bounding box center [331, 56] width 85 height 33
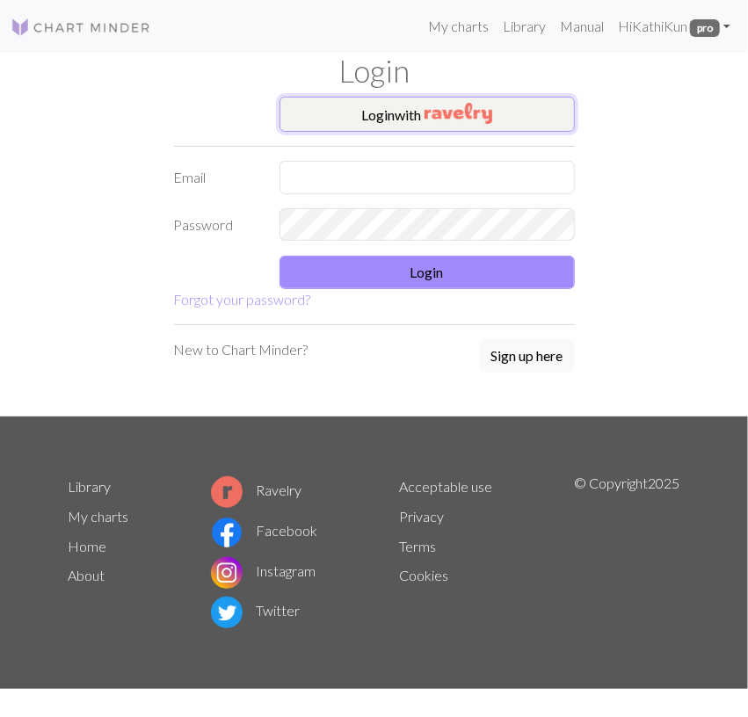
click at [400, 108] on button "Login with" at bounding box center [426, 114] width 295 height 35
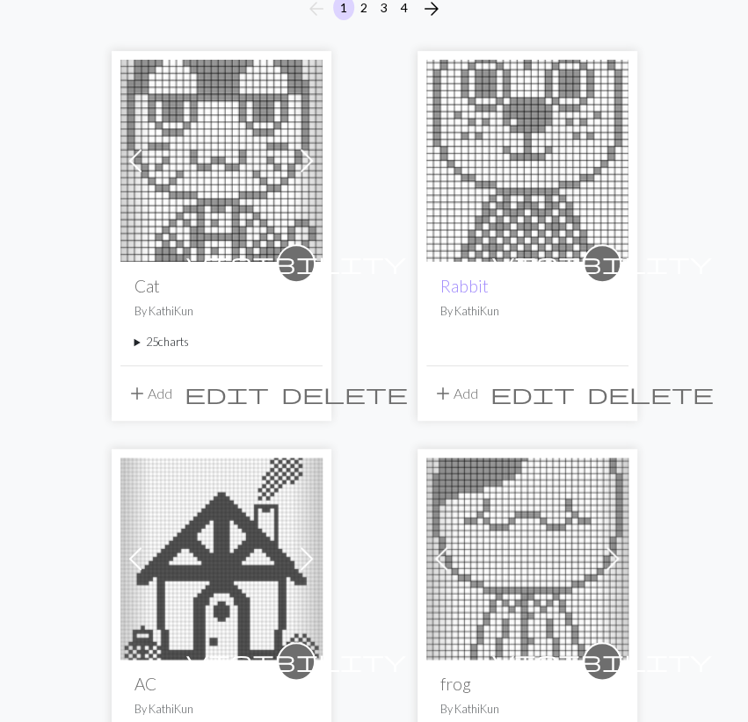
scroll to position [183, 0]
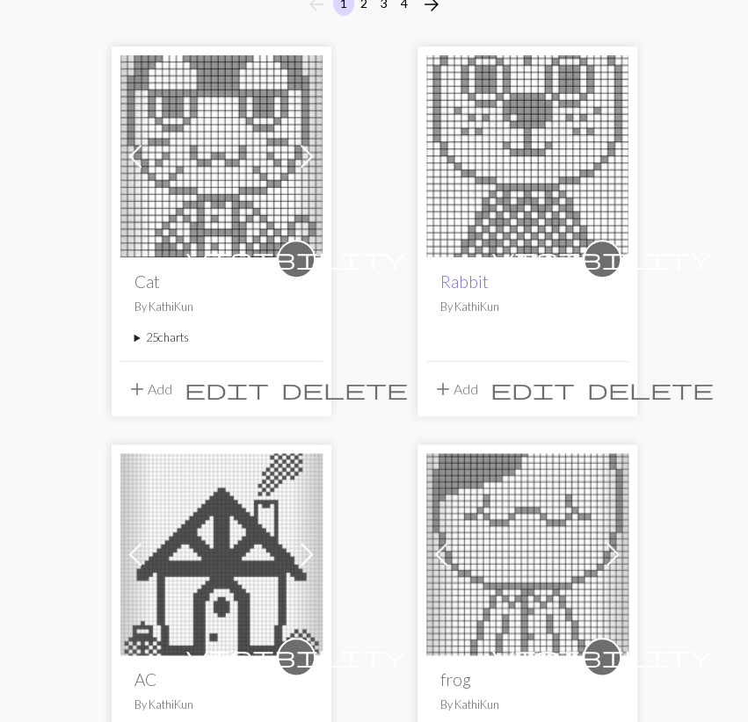
click at [472, 280] on link "Rabbit" at bounding box center [464, 282] width 48 height 20
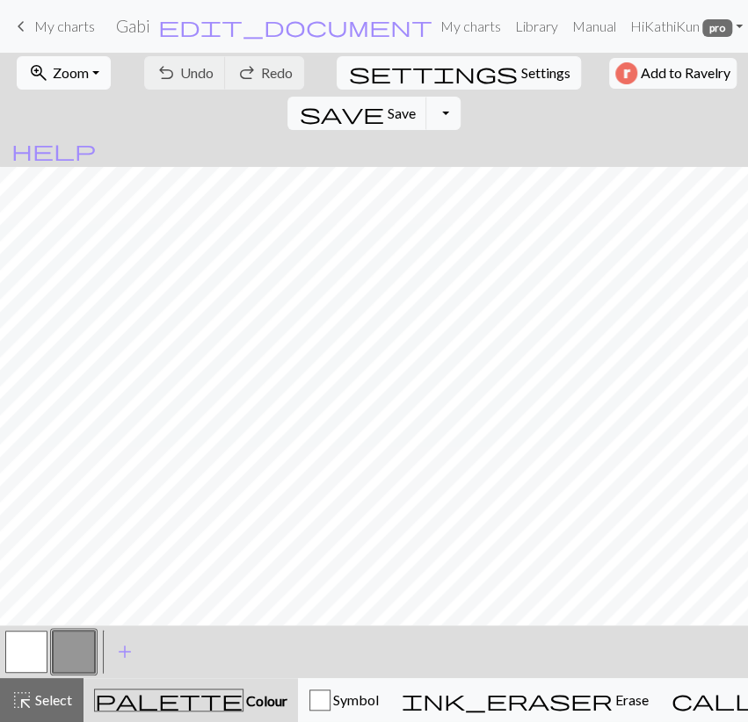
click at [68, 74] on span "Zoom" at bounding box center [71, 72] width 36 height 17
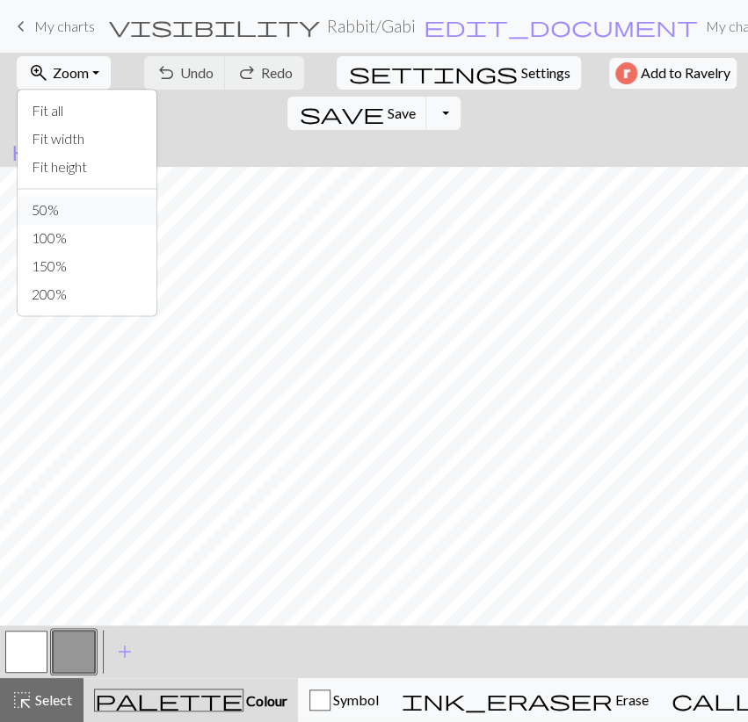
click at [66, 206] on button "50%" at bounding box center [87, 210] width 139 height 28
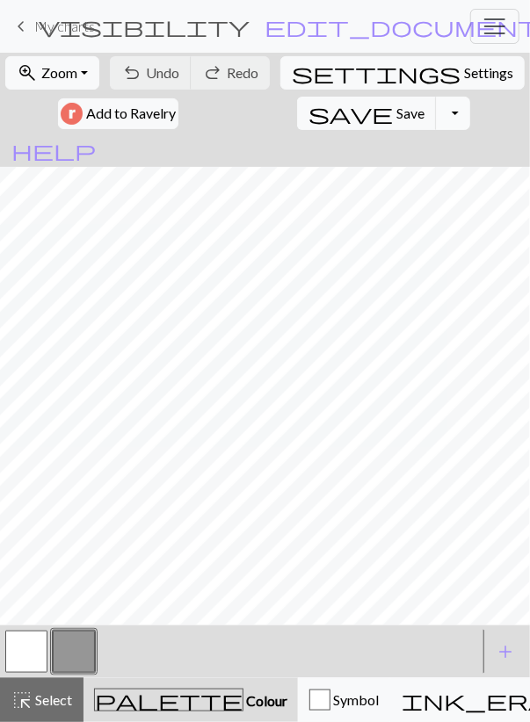
click at [436, 115] on button "Toggle Dropdown" at bounding box center [452, 113] width 33 height 33
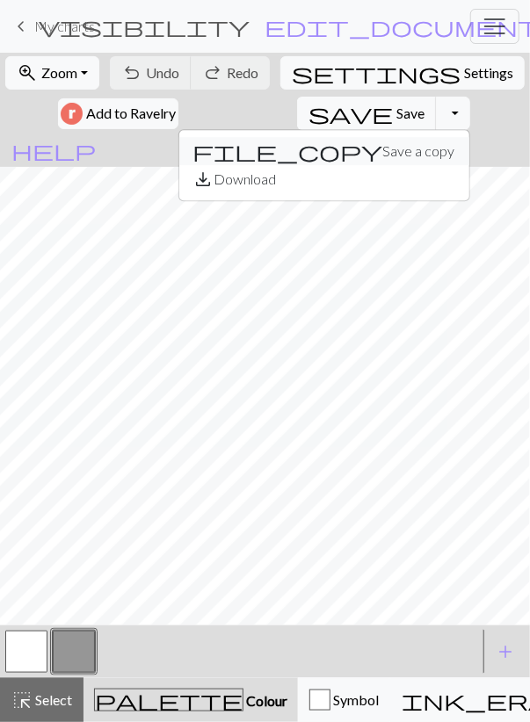
click at [287, 151] on button "file_copy Save a copy" at bounding box center [324, 151] width 290 height 28
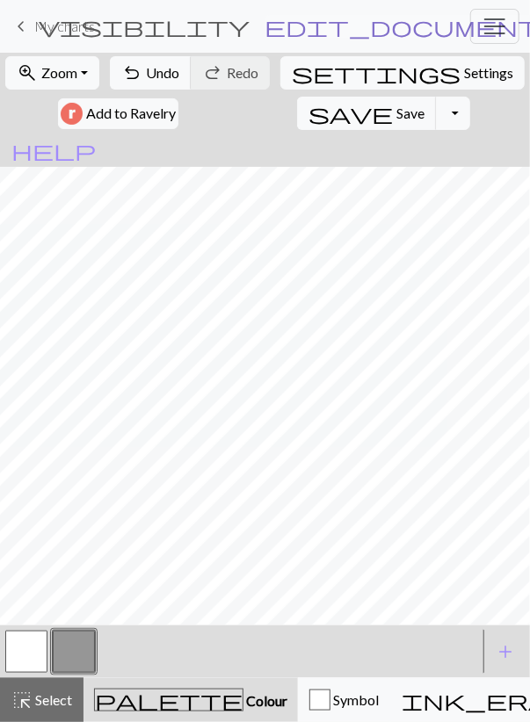
click at [368, 26] on span "edit_document" at bounding box center [402, 26] width 274 height 25
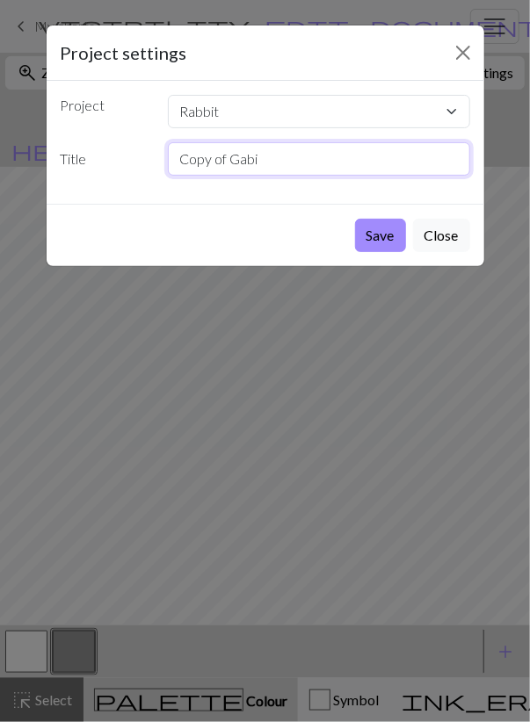
drag, startPoint x: 286, startPoint y: 163, endPoint x: 76, endPoint y: 170, distance: 209.2
click at [168, 170] on input "Copy of Gabi" at bounding box center [319, 158] width 302 height 33
type input "Doc"
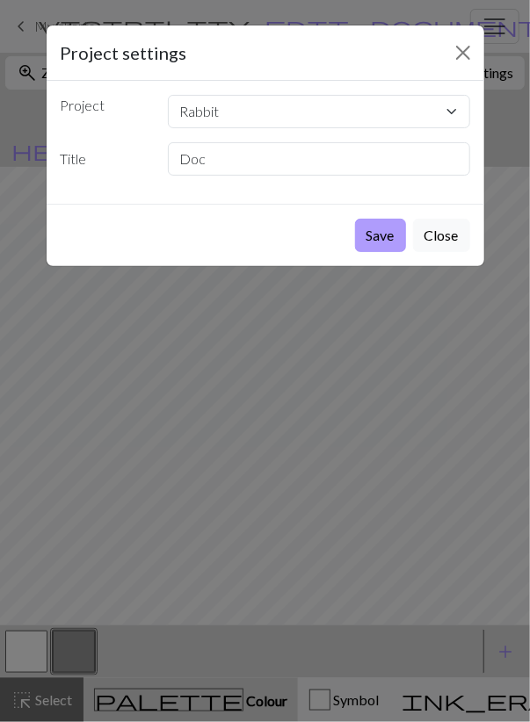
click at [396, 226] on button "Save" at bounding box center [380, 235] width 51 height 33
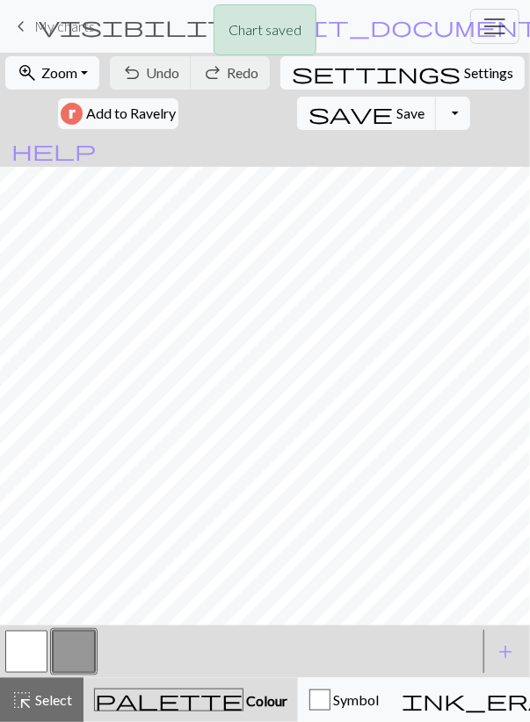
click at [464, 76] on span "Settings" at bounding box center [488, 72] width 49 height 21
select select "aran"
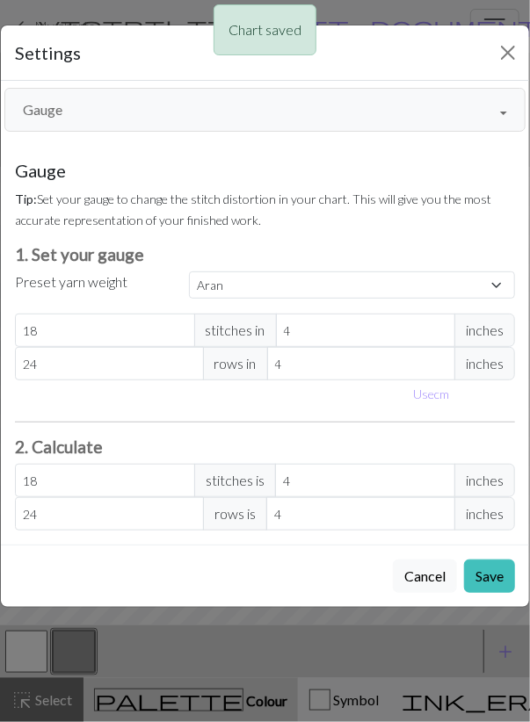
click at [86, 126] on button "Gauge" at bounding box center [264, 110] width 521 height 44
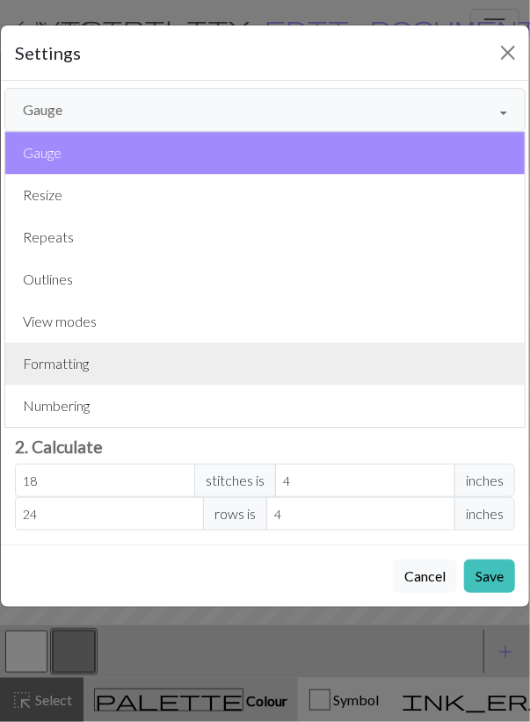
click at [68, 367] on button "Formatting" at bounding box center [264, 364] width 519 height 42
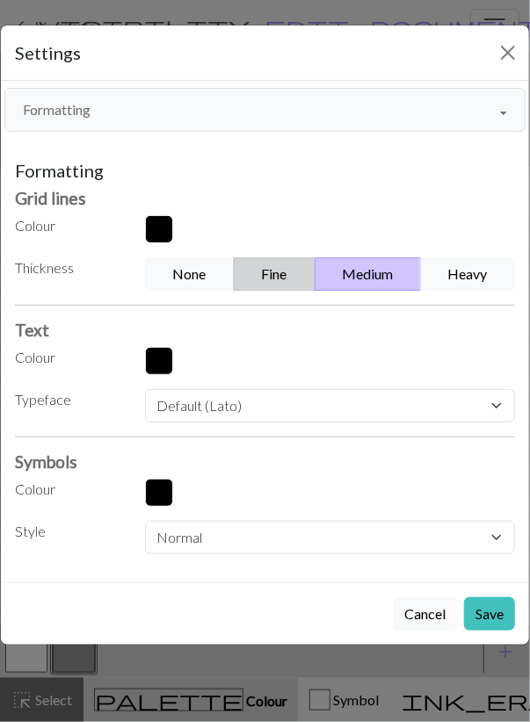
click at [264, 278] on button "Fine" at bounding box center [275, 273] width 82 height 33
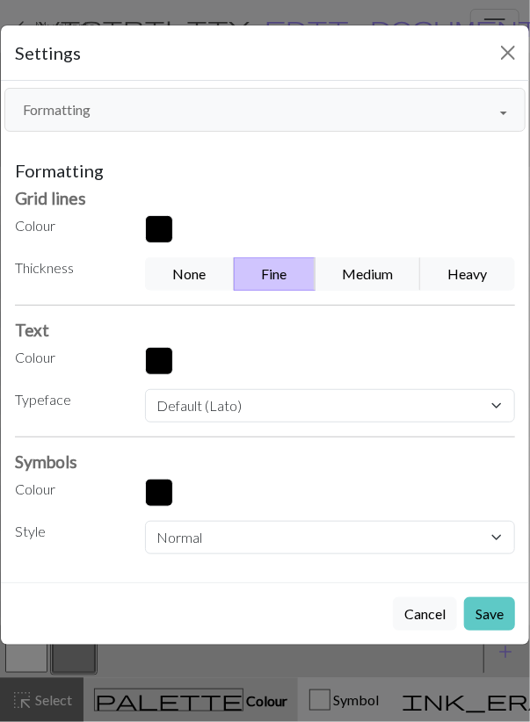
click at [486, 606] on button "Save" at bounding box center [489, 613] width 51 height 33
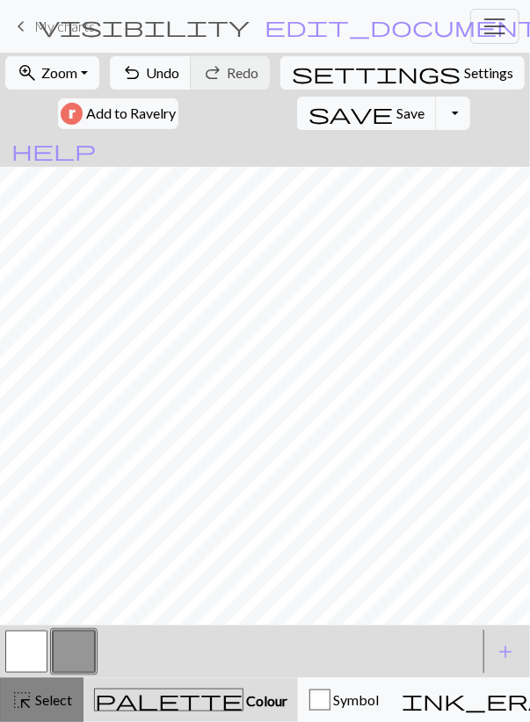
click at [54, 691] on div "highlight_alt Select Select" at bounding box center [41, 700] width 61 height 21
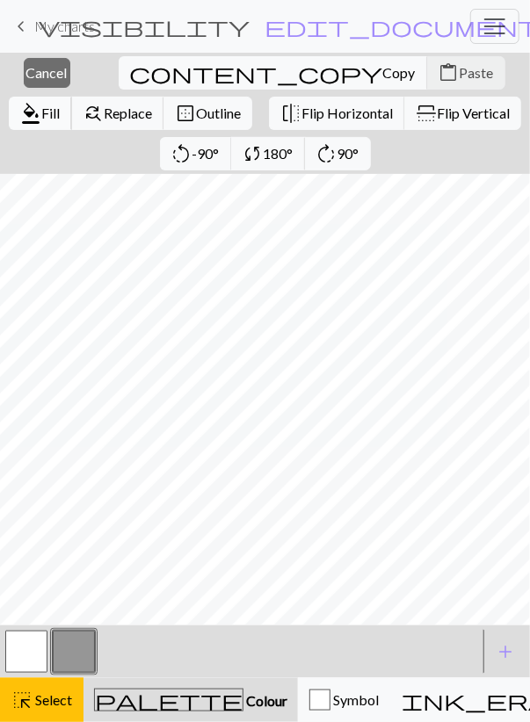
click at [60, 105] on span "Fill" at bounding box center [50, 113] width 18 height 17
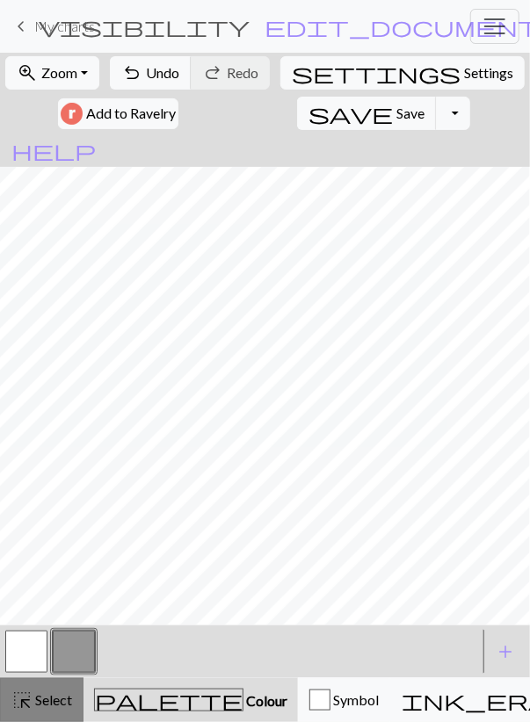
drag, startPoint x: 64, startPoint y: 695, endPoint x: 87, endPoint y: 626, distance: 72.2
click at [64, 693] on span "Select" at bounding box center [53, 699] width 40 height 17
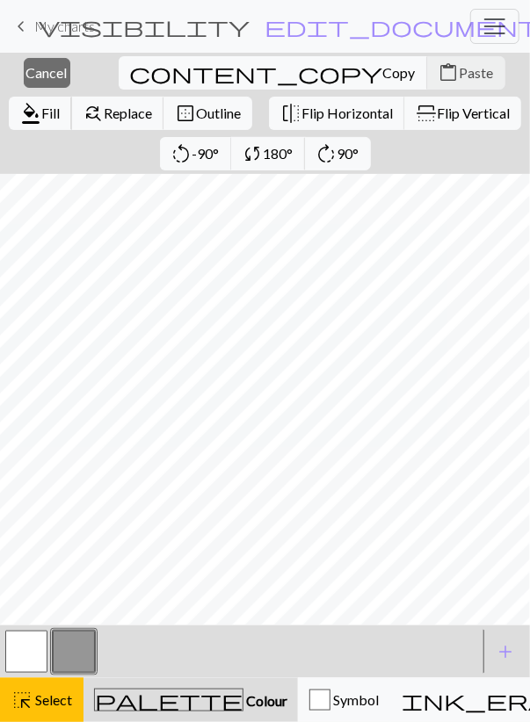
click at [41, 101] on span "format_color_fill" at bounding box center [30, 113] width 21 height 25
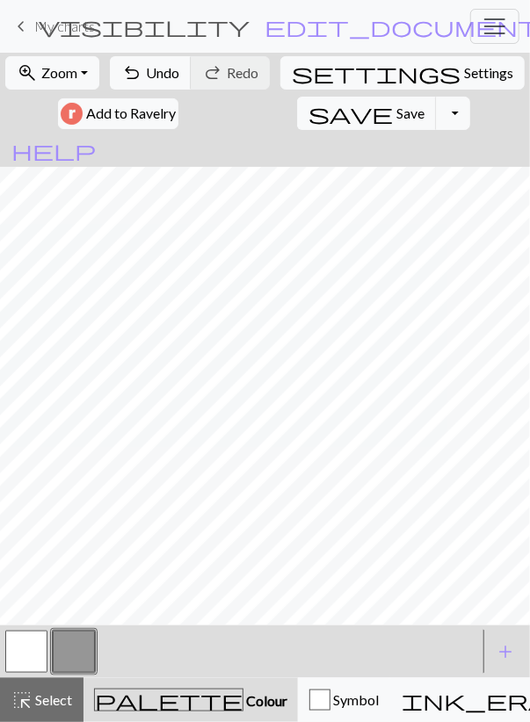
click at [34, 644] on button "button" at bounding box center [26, 652] width 42 height 42
click at [47, 694] on span "Select" at bounding box center [53, 699] width 40 height 17
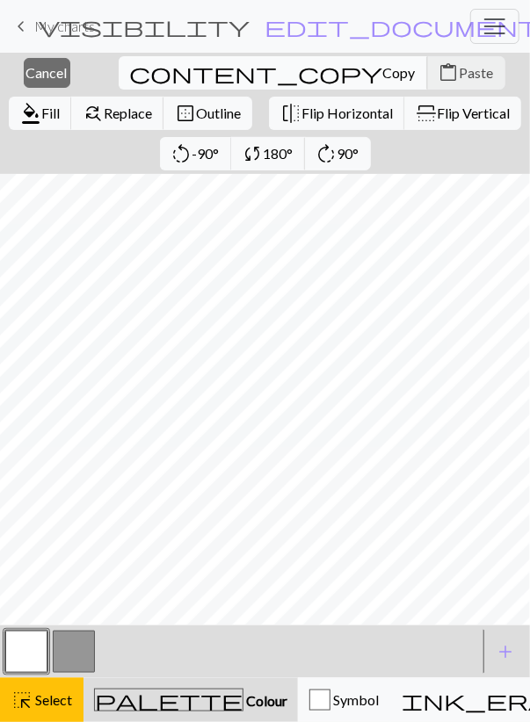
click at [383, 69] on span "Copy" at bounding box center [399, 72] width 33 height 17
click at [460, 71] on span "Paste" at bounding box center [477, 72] width 34 height 17
click at [301, 113] on span "Flip Horizontal" at bounding box center [346, 113] width 91 height 17
click at [47, 76] on span "Cancel" at bounding box center [46, 72] width 41 height 17
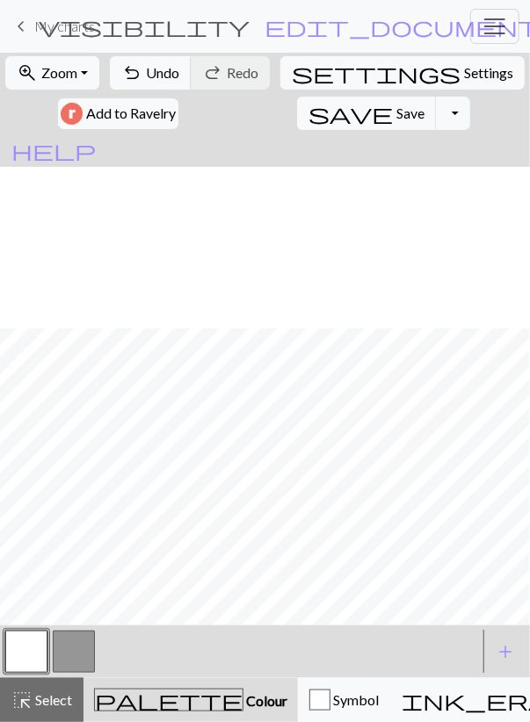
scroll to position [234, 0]
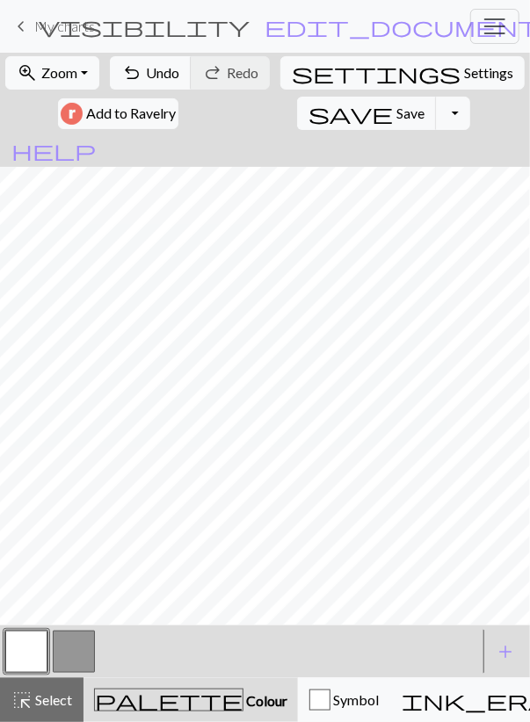
click at [36, 662] on button "button" at bounding box center [26, 652] width 42 height 42
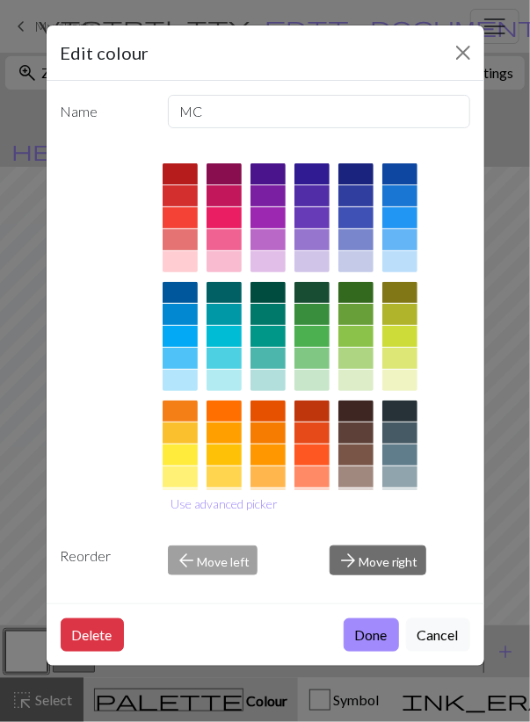
click at [20, 642] on div "Edit colour Name MC Use advanced picker Reorder arrow_back Move left arrow_forw…" at bounding box center [265, 361] width 530 height 722
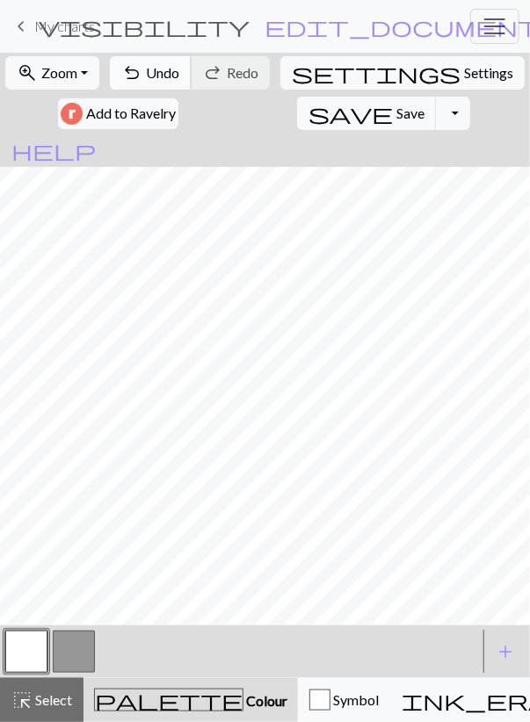
click at [142, 83] on span "undo" at bounding box center [131, 73] width 21 height 25
click at [54, 661] on button "button" at bounding box center [74, 652] width 42 height 42
click at [31, 662] on button "button" at bounding box center [26, 652] width 42 height 42
click at [164, 78] on span "Undo" at bounding box center [162, 72] width 33 height 17
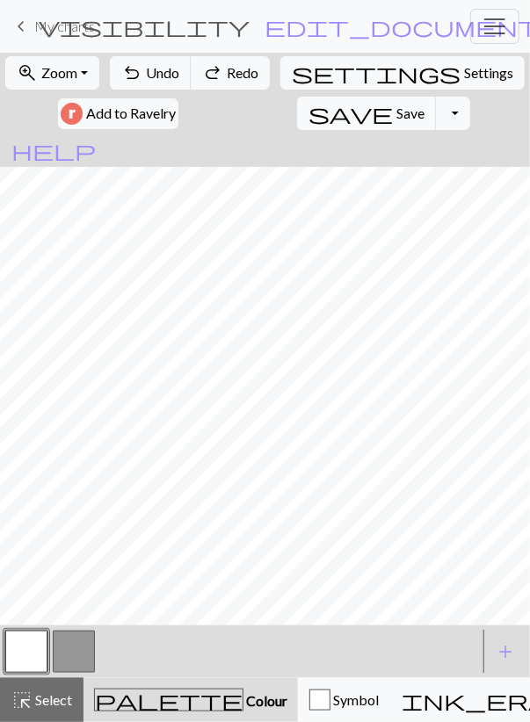
click at [62, 643] on button "button" at bounding box center [74, 652] width 42 height 42
drag, startPoint x: 36, startPoint y: 653, endPoint x: 39, endPoint y: 641, distance: 12.6
click at [35, 651] on button "button" at bounding box center [26, 652] width 42 height 42
click at [75, 637] on button "button" at bounding box center [74, 652] width 42 height 42
click at [34, 651] on button "button" at bounding box center [26, 652] width 42 height 42
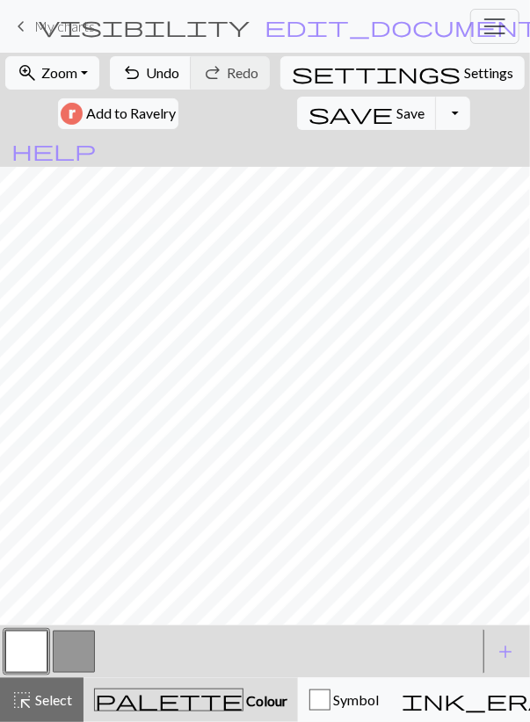
drag, startPoint x: 71, startPoint y: 670, endPoint x: 80, endPoint y: 642, distance: 29.5
click at [74, 659] on button "button" at bounding box center [74, 652] width 42 height 42
click at [155, 61] on button "undo Undo Undo" at bounding box center [151, 72] width 82 height 33
click at [155, 62] on button "undo Undo Undo" at bounding box center [151, 72] width 82 height 33
click at [154, 63] on button "undo Undo Undo" at bounding box center [151, 72] width 82 height 33
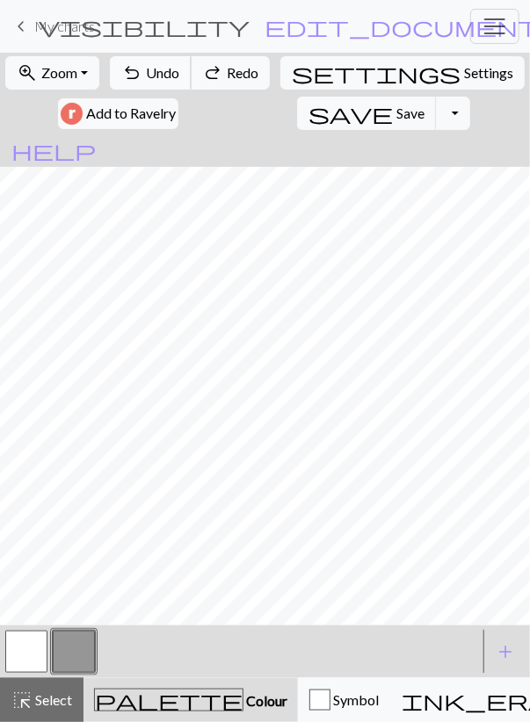
click at [154, 65] on span "Undo" at bounding box center [162, 72] width 33 height 17
click at [154, 69] on span "Undo" at bounding box center [162, 72] width 33 height 17
click at [238, 76] on span "Redo" at bounding box center [243, 72] width 32 height 17
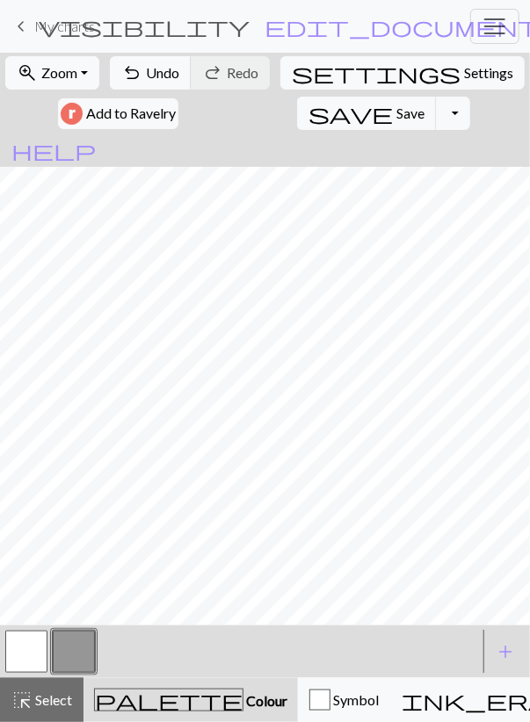
click at [29, 655] on button "button" at bounding box center [26, 652] width 42 height 42
click at [64, 647] on button "button" at bounding box center [74, 652] width 42 height 42
click at [154, 69] on span "Undo" at bounding box center [162, 72] width 33 height 17
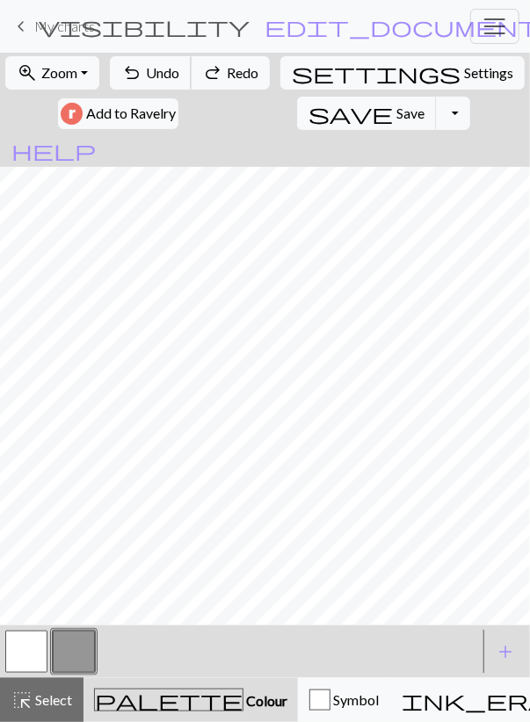
scroll to position [30, 0]
click at [33, 653] on button "button" at bounding box center [26, 652] width 42 height 42
click at [31, 690] on span "highlight_alt" at bounding box center [21, 700] width 21 height 25
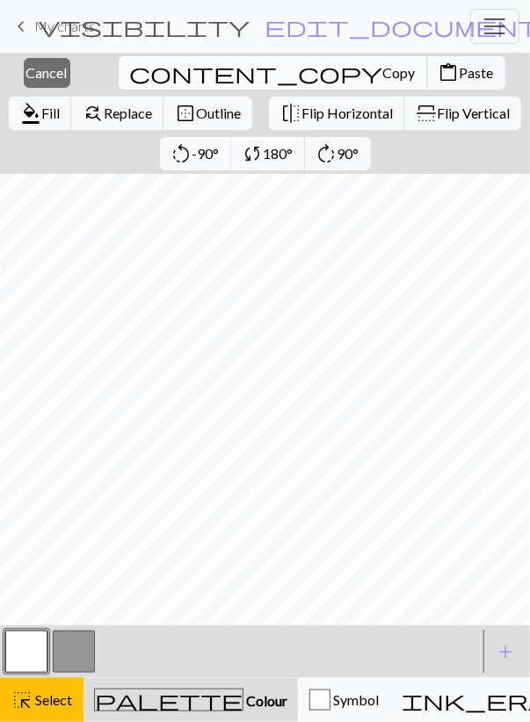
click at [383, 71] on span "Copy" at bounding box center [399, 72] width 33 height 17
click at [460, 74] on span "Paste" at bounding box center [477, 72] width 34 height 17
click at [40, 75] on span "Cancel" at bounding box center [46, 72] width 41 height 17
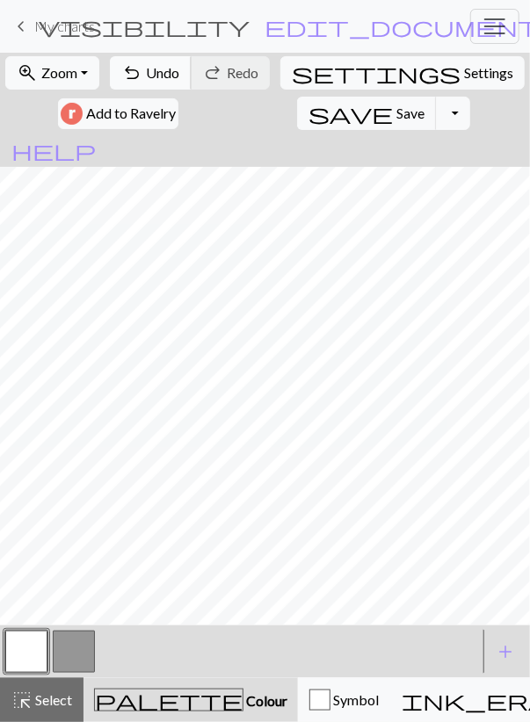
click at [179, 62] on button "undo Undo Undo" at bounding box center [151, 72] width 82 height 33
drag, startPoint x: 189, startPoint y: 84, endPoint x: 215, endPoint y: 142, distance: 63.7
click at [189, 83] on button "undo Undo Undo" at bounding box center [151, 72] width 82 height 33
drag, startPoint x: 98, startPoint y: 631, endPoint x: 90, endPoint y: 635, distance: 9.0
click at [98, 632] on div at bounding box center [240, 651] width 475 height 47
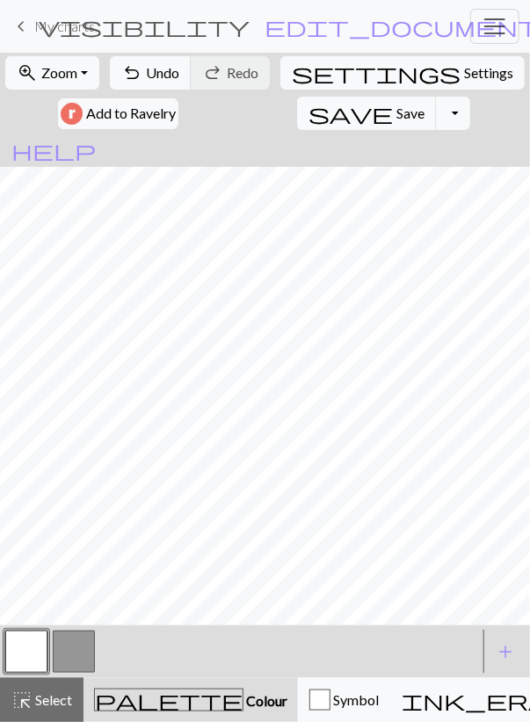
click at [89, 635] on button "button" at bounding box center [74, 652] width 42 height 42
click at [33, 636] on button "button" at bounding box center [26, 652] width 42 height 42
click at [48, 688] on button "highlight_alt Select Select" at bounding box center [41, 700] width 83 height 44
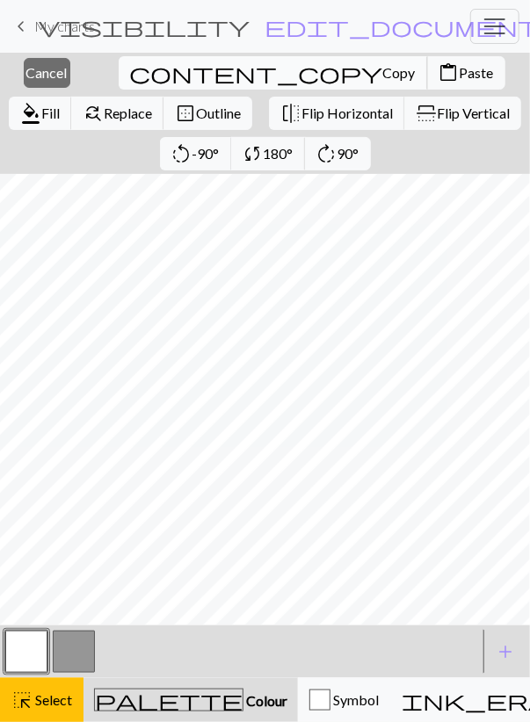
click at [383, 76] on span "Copy" at bounding box center [399, 72] width 33 height 17
click at [460, 76] on span "Paste" at bounding box center [477, 72] width 34 height 17
click at [40, 66] on span "Cancel" at bounding box center [46, 72] width 41 height 17
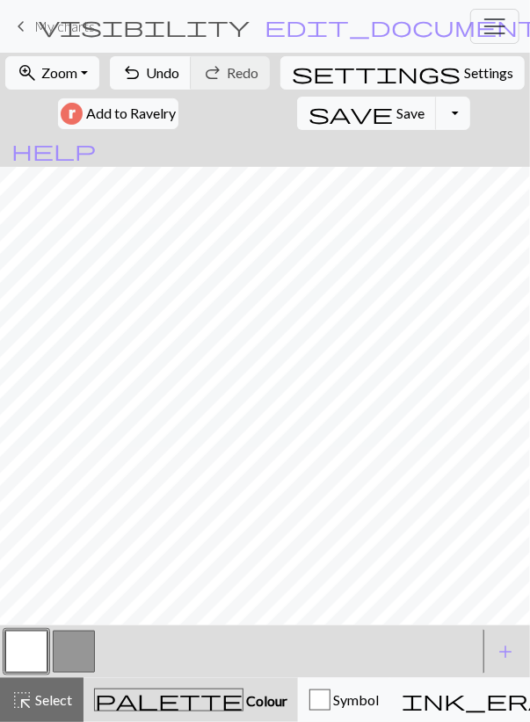
drag, startPoint x: 60, startPoint y: 656, endPoint x: 69, endPoint y: 638, distance: 20.4
click at [60, 655] on button "button" at bounding box center [74, 652] width 42 height 42
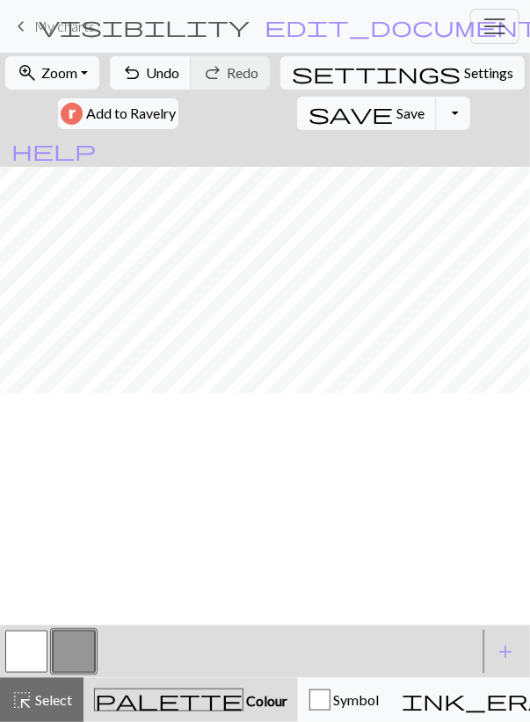
scroll to position [0, 0]
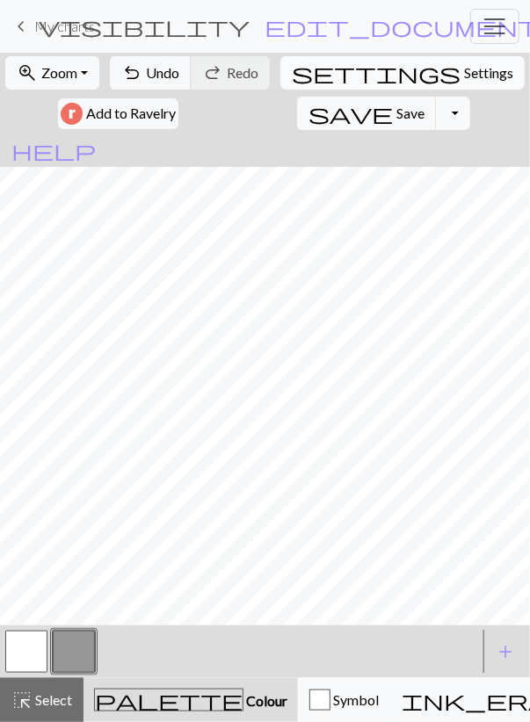
click at [321, 78] on span "settings" at bounding box center [376, 73] width 169 height 25
select select "aran"
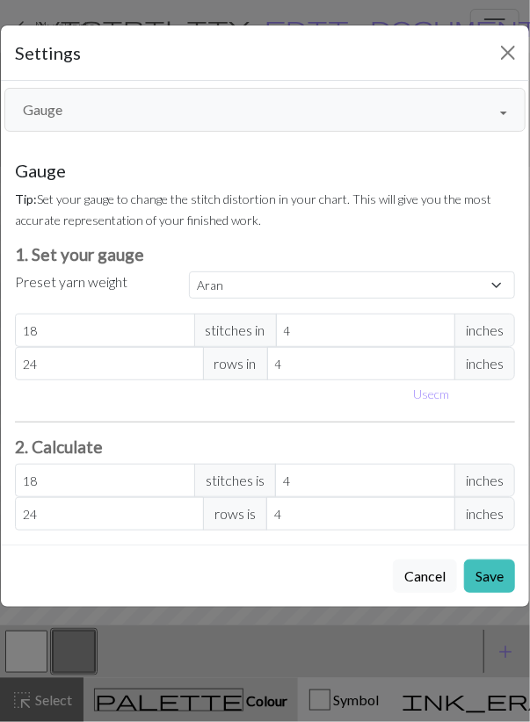
click at [86, 130] on div "Gauge Gauge Resize Repeats Outlines View modes Formatting Numbering Gauge Resiz…" at bounding box center [264, 313] width 549 height 464
click at [86, 124] on button "Gauge" at bounding box center [264, 110] width 521 height 44
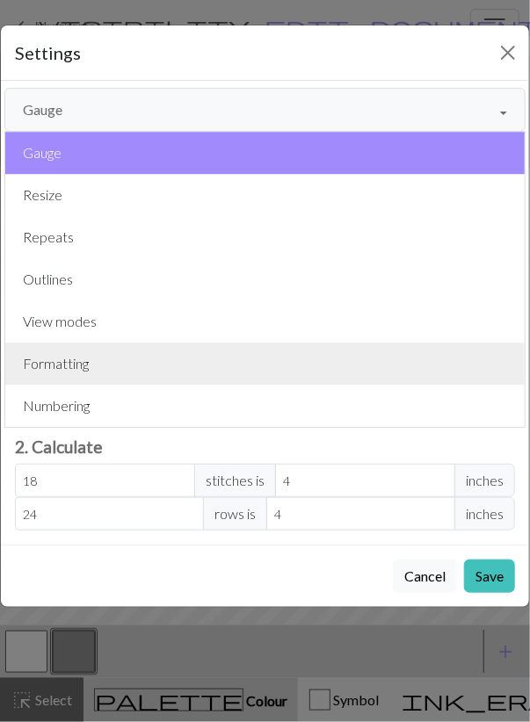
click at [69, 375] on button "Formatting" at bounding box center [264, 364] width 519 height 42
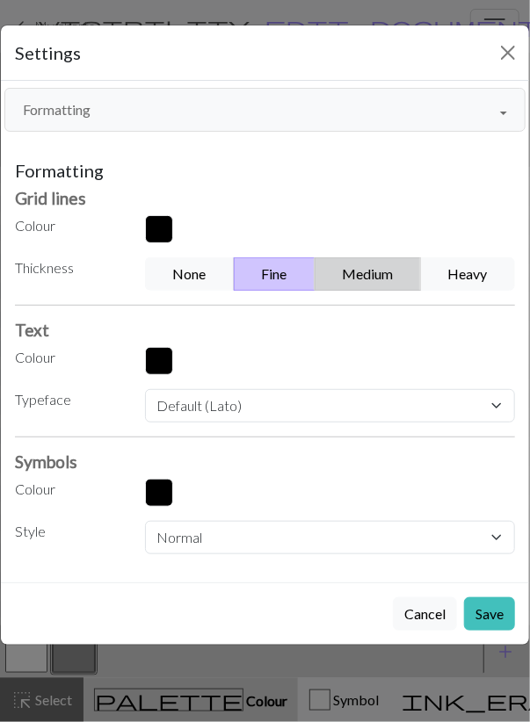
click at [371, 265] on button "Medium" at bounding box center [368, 273] width 107 height 33
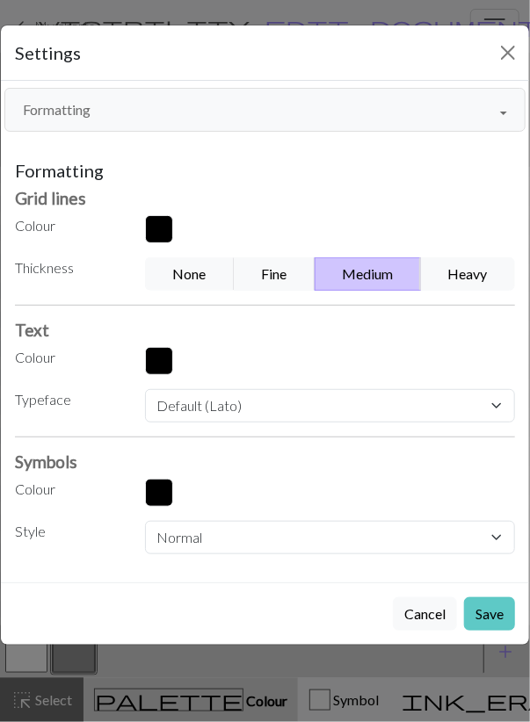
click at [485, 606] on button "Save" at bounding box center [489, 613] width 51 height 33
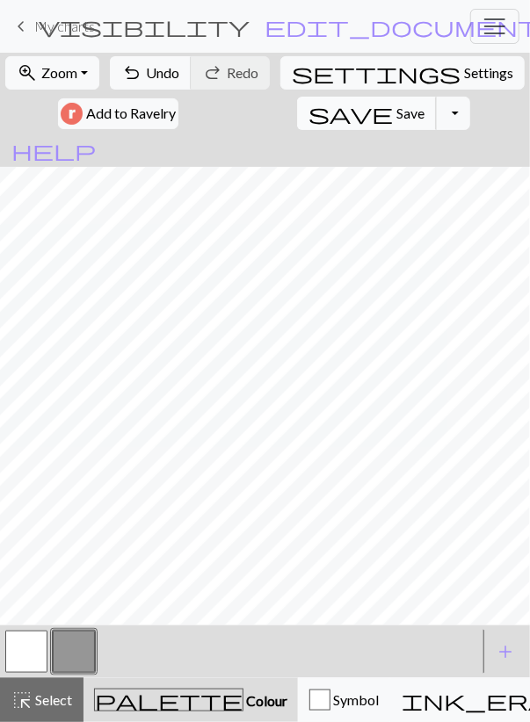
click at [396, 107] on span "Save" at bounding box center [410, 113] width 28 height 17
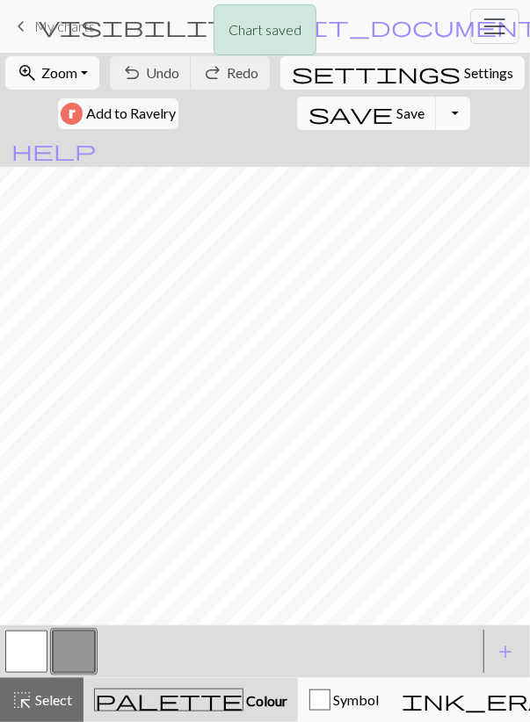
click at [436, 113] on button "Toggle Dropdown" at bounding box center [452, 113] width 33 height 33
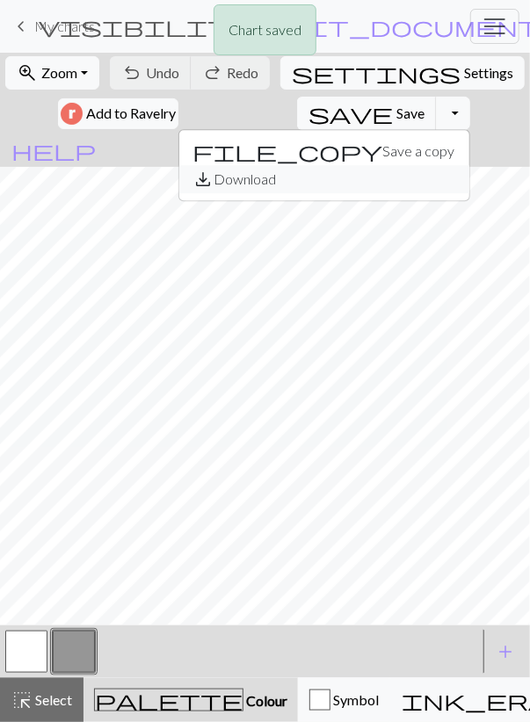
click at [251, 183] on button "save_alt Download" at bounding box center [324, 179] width 290 height 28
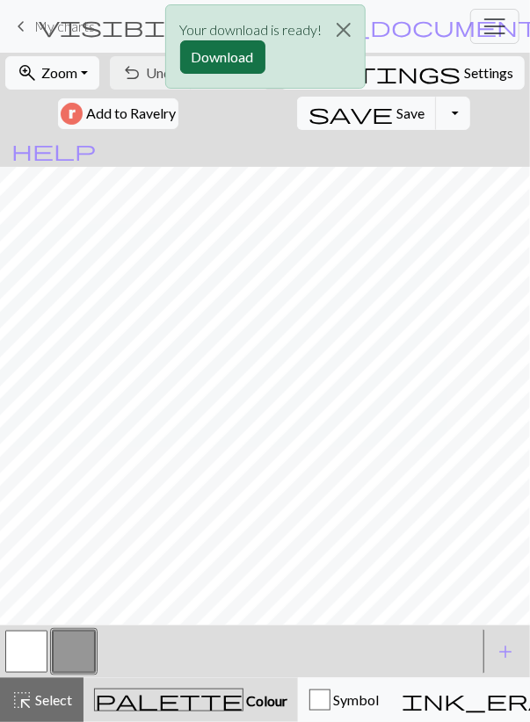
click at [215, 58] on button "Download" at bounding box center [222, 56] width 85 height 33
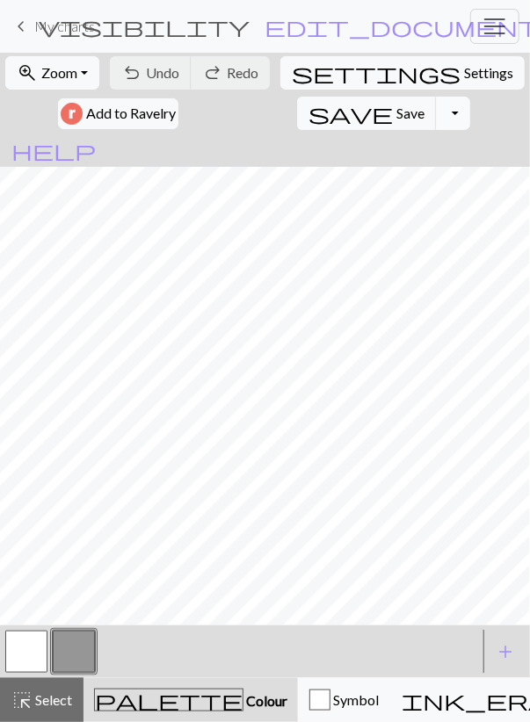
click at [436, 105] on button "Toggle Dropdown" at bounding box center [452, 113] width 33 height 33
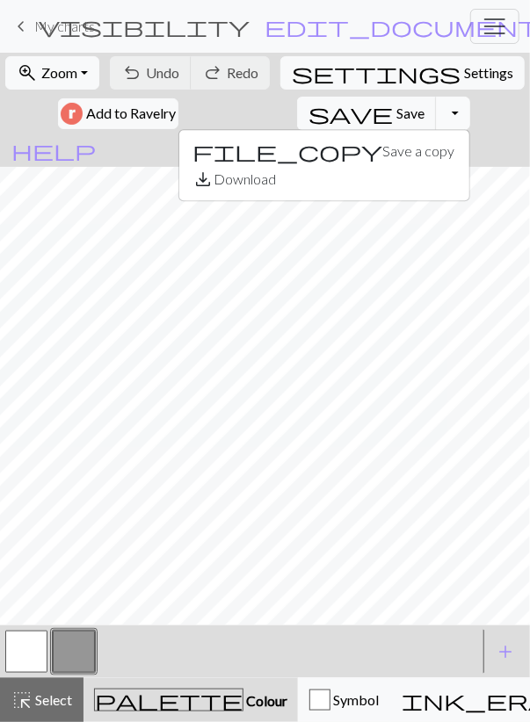
click at [436, 106] on button "Toggle Dropdown" at bounding box center [452, 113] width 33 height 33
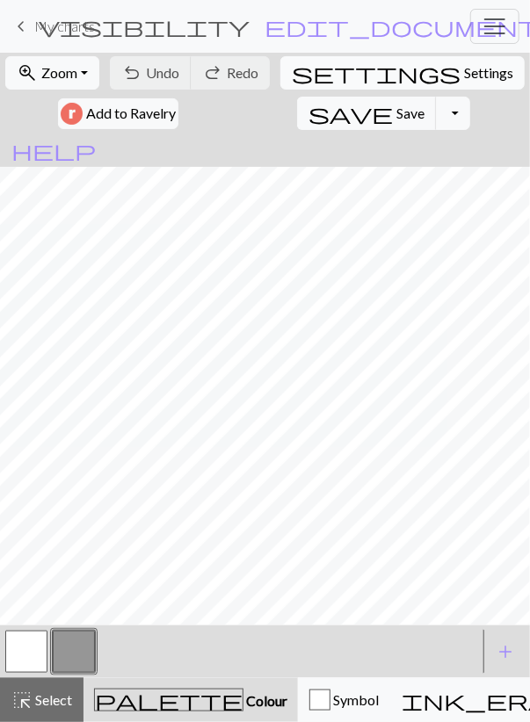
click at [464, 73] on span "Settings" at bounding box center [488, 72] width 49 height 21
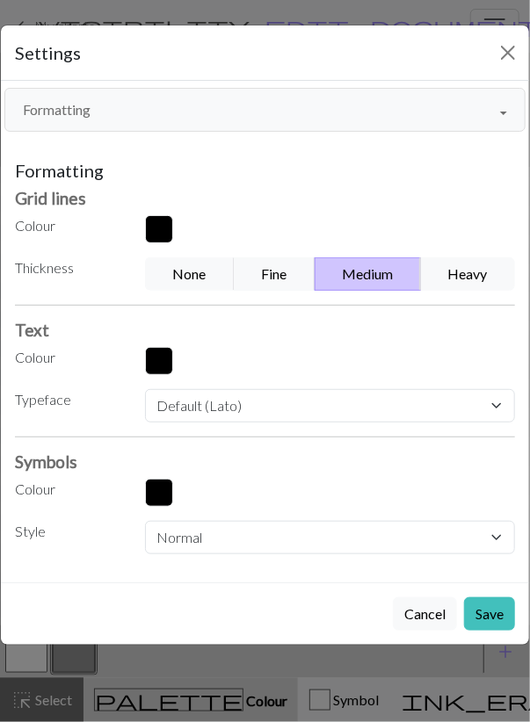
click at [92, 115] on button "Formatting" at bounding box center [264, 110] width 521 height 44
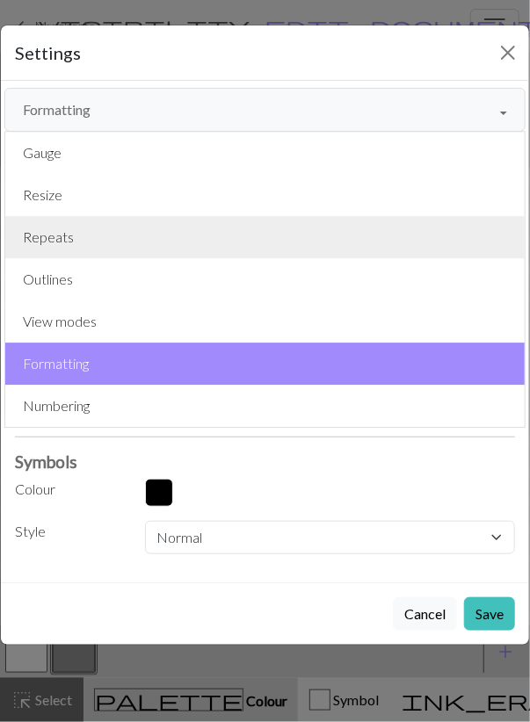
click at [68, 216] on button "Repeats" at bounding box center [264, 237] width 519 height 42
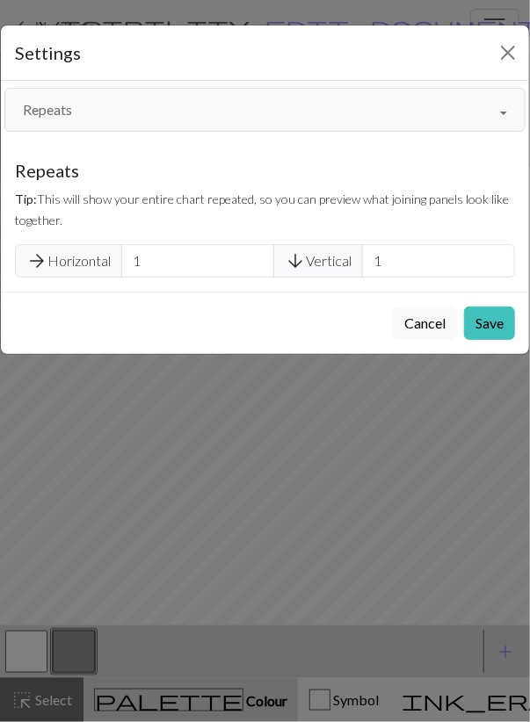
click at [132, 103] on button "Repeats" at bounding box center [264, 110] width 521 height 44
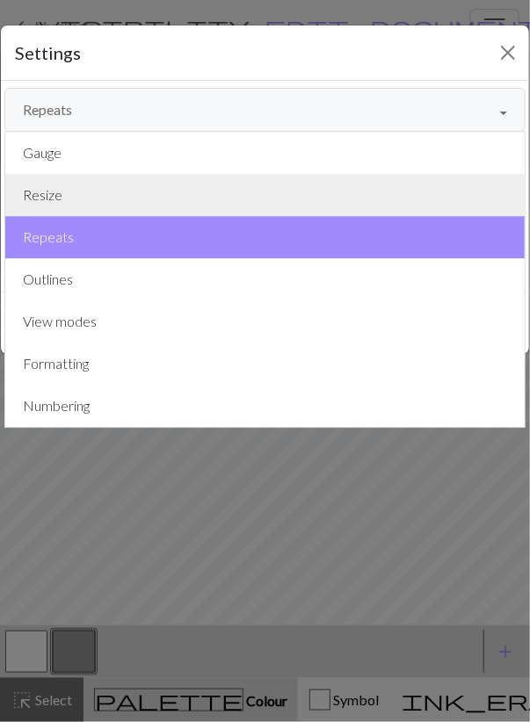
click at [48, 205] on button "Resize" at bounding box center [264, 195] width 519 height 42
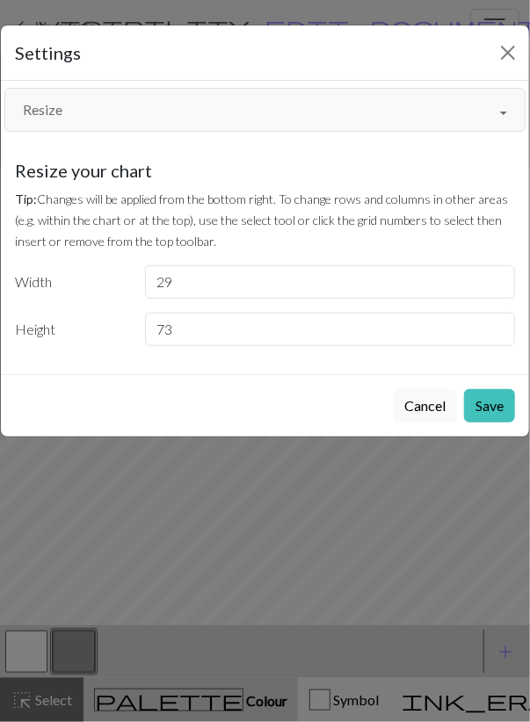
type input "73"
click at [495, 324] on input "73" at bounding box center [330, 329] width 370 height 33
click at [483, 403] on button "Save" at bounding box center [489, 405] width 51 height 33
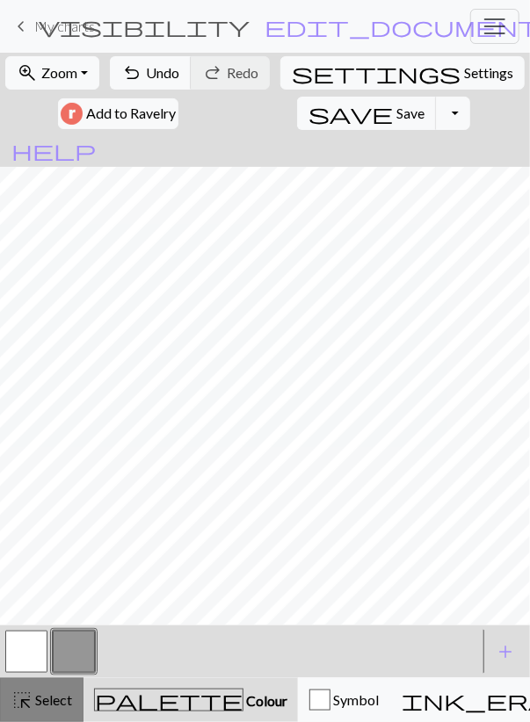
click at [33, 699] on span "Select" at bounding box center [53, 699] width 40 height 17
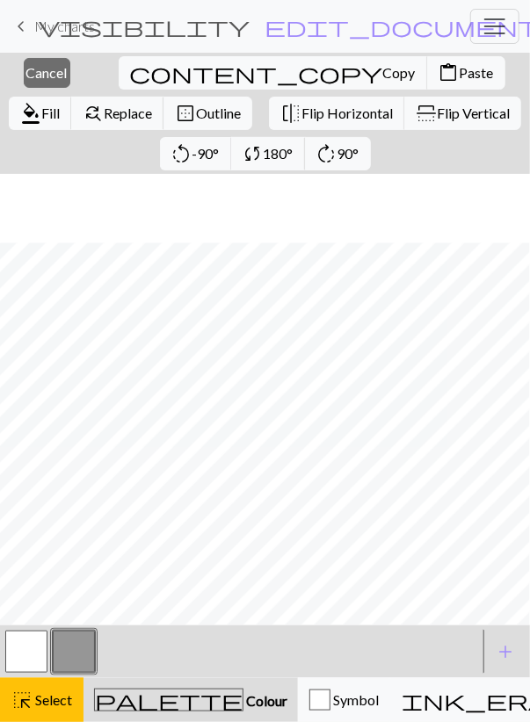
scroll to position [209, 0]
click at [121, 83] on button "content_copy Copy" at bounding box center [273, 72] width 309 height 33
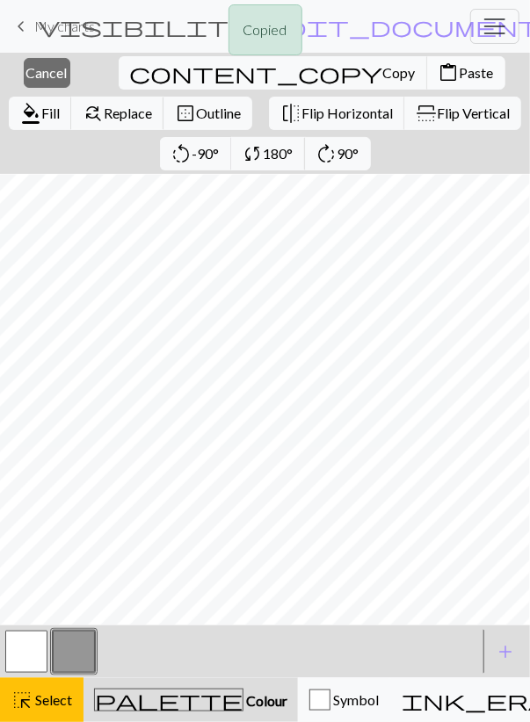
click at [460, 73] on span "Paste" at bounding box center [477, 72] width 34 height 17
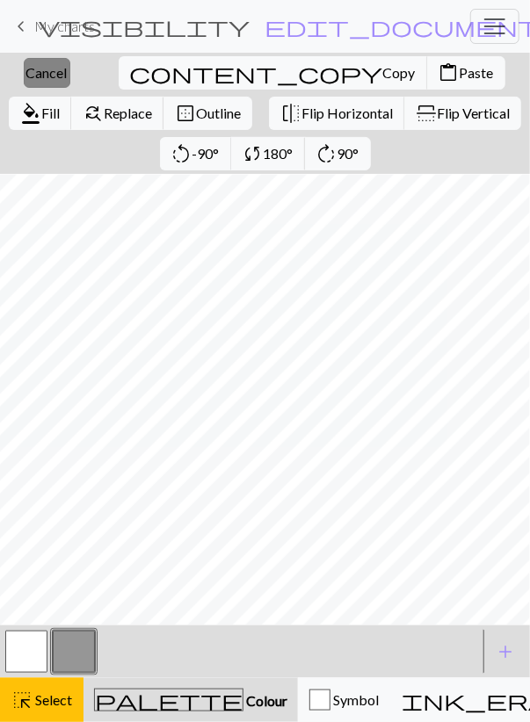
click at [43, 66] on span "Cancel" at bounding box center [46, 72] width 41 height 17
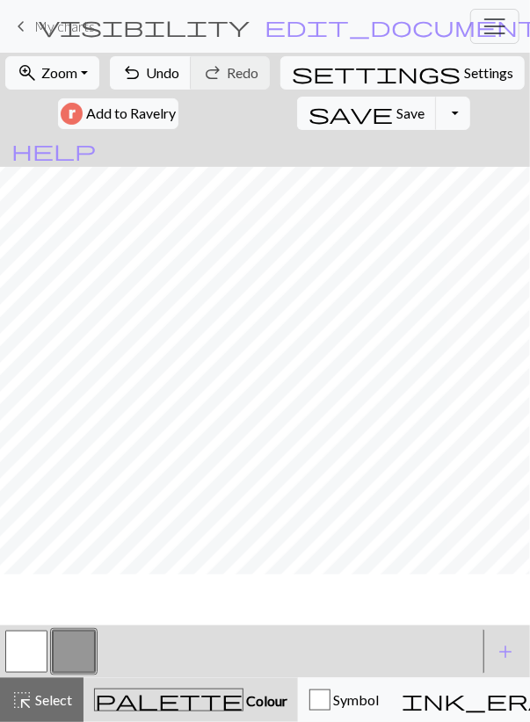
scroll to position [107, 0]
click at [56, 698] on span "Select" at bounding box center [53, 699] width 40 height 17
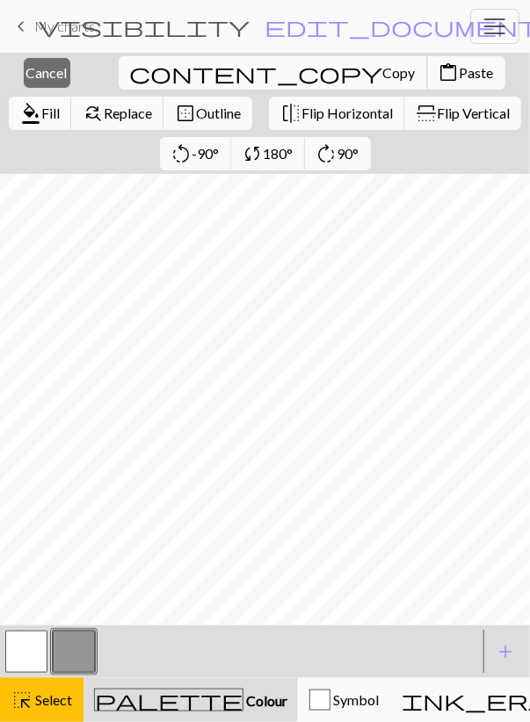
click at [134, 64] on button "content_copy Copy" at bounding box center [273, 72] width 309 height 33
click at [460, 79] on span "Paste" at bounding box center [477, 72] width 34 height 17
click at [45, 78] on span "Cancel" at bounding box center [46, 72] width 41 height 17
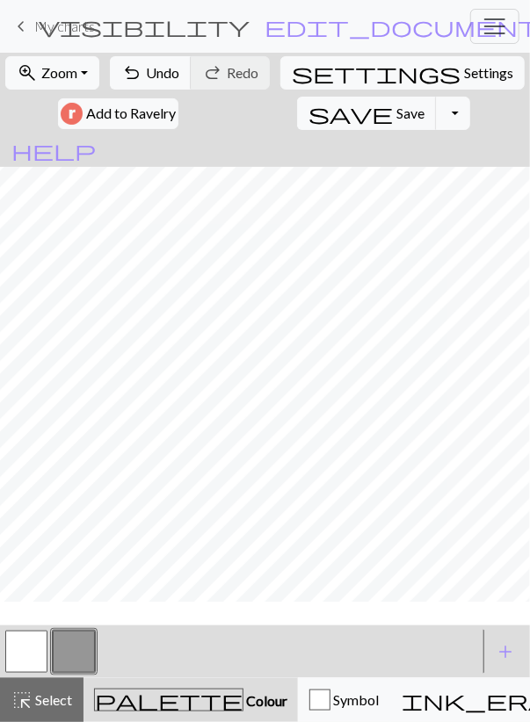
scroll to position [102, 0]
click at [190, 75] on button "undo Undo Undo" at bounding box center [151, 72] width 82 height 33
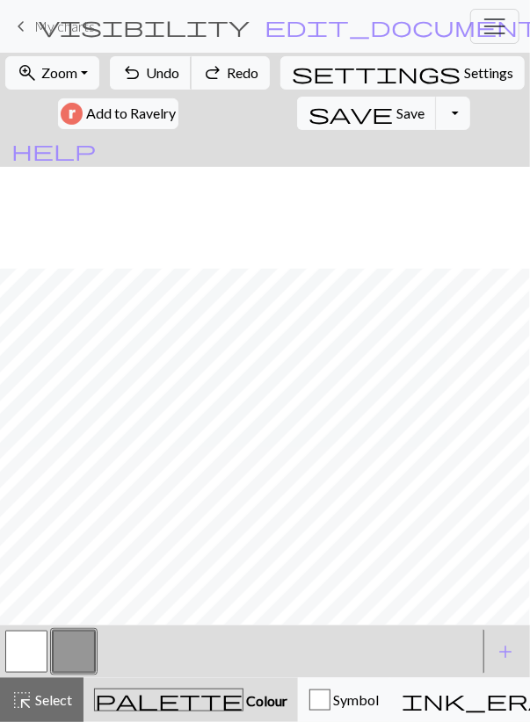
scroll to position [204, 0]
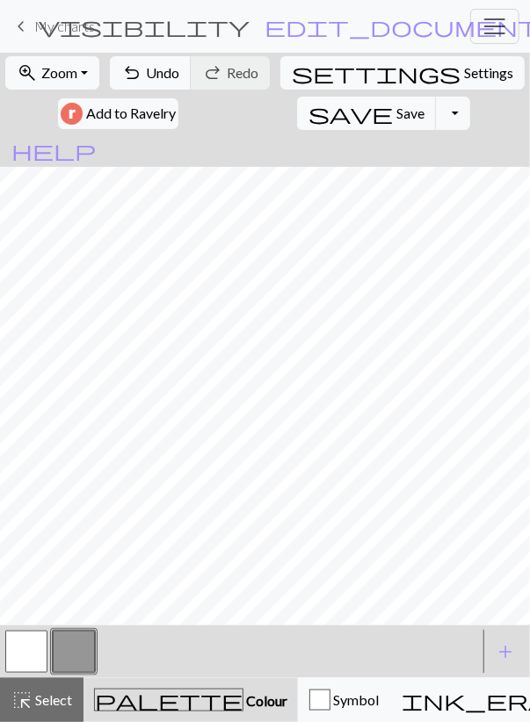
click at [37, 645] on button "button" at bounding box center [26, 652] width 42 height 42
drag, startPoint x: 70, startPoint y: 655, endPoint x: 81, endPoint y: 634, distance: 23.6
click at [70, 654] on button "button" at bounding box center [74, 652] width 42 height 42
click at [41, 644] on button "button" at bounding box center [26, 652] width 42 height 42
click at [47, 695] on span "Select" at bounding box center [53, 699] width 40 height 17
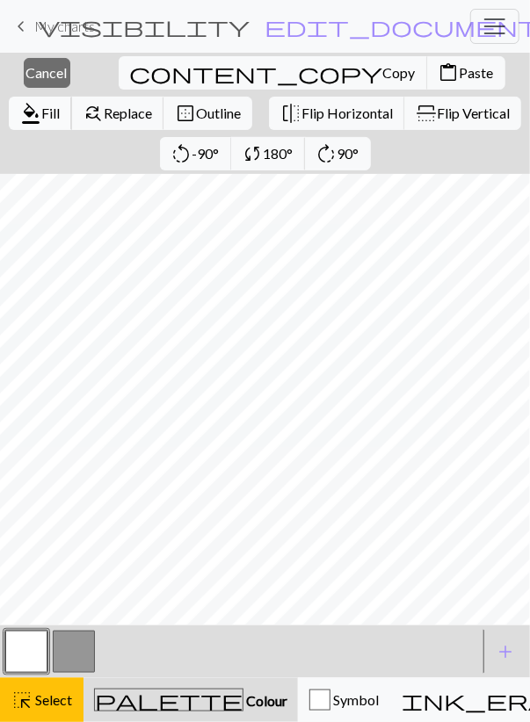
click at [41, 101] on span "format_color_fill" at bounding box center [30, 113] width 21 height 25
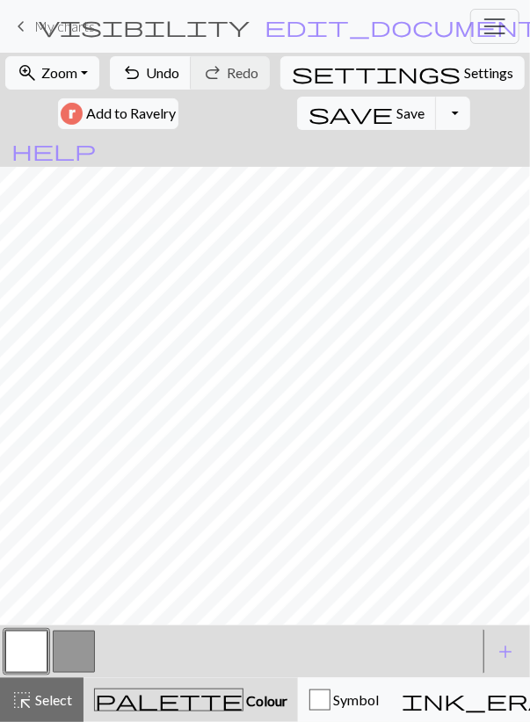
click at [75, 639] on button "button" at bounding box center [74, 652] width 42 height 42
click at [170, 74] on span "Undo" at bounding box center [162, 72] width 33 height 17
click at [169, 75] on span "Undo" at bounding box center [162, 72] width 33 height 17
click at [161, 79] on span "Undo" at bounding box center [162, 72] width 33 height 17
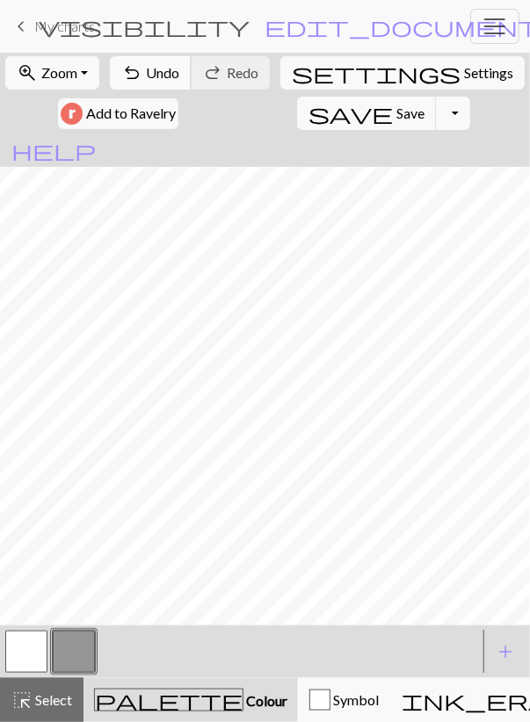
click at [161, 79] on span "Undo" at bounding box center [162, 72] width 33 height 17
click at [161, 80] on span "Undo" at bounding box center [162, 72] width 33 height 17
click at [188, 66] on button "undo Undo Undo" at bounding box center [151, 72] width 82 height 33
click at [187, 67] on button "undo Undo Undo" at bounding box center [151, 72] width 82 height 33
click at [169, 75] on span "Undo" at bounding box center [162, 72] width 33 height 17
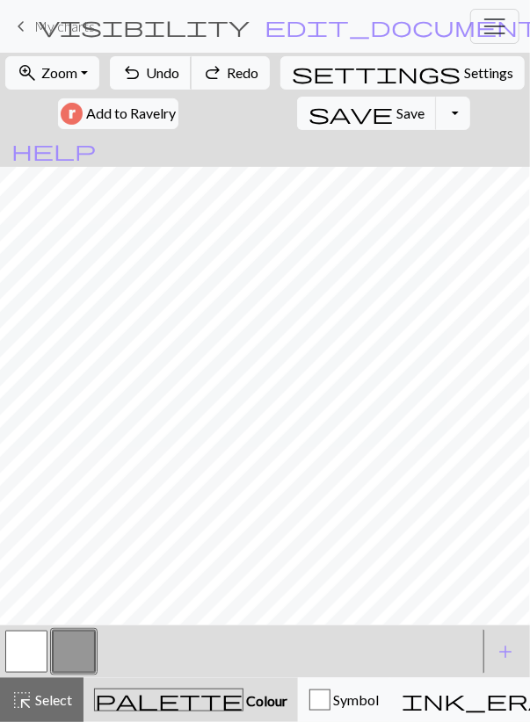
click at [156, 62] on button "undo Undo Undo" at bounding box center [151, 72] width 82 height 33
click at [161, 79] on span "Undo" at bounding box center [162, 72] width 33 height 17
click at [173, 70] on span "Undo" at bounding box center [162, 72] width 33 height 17
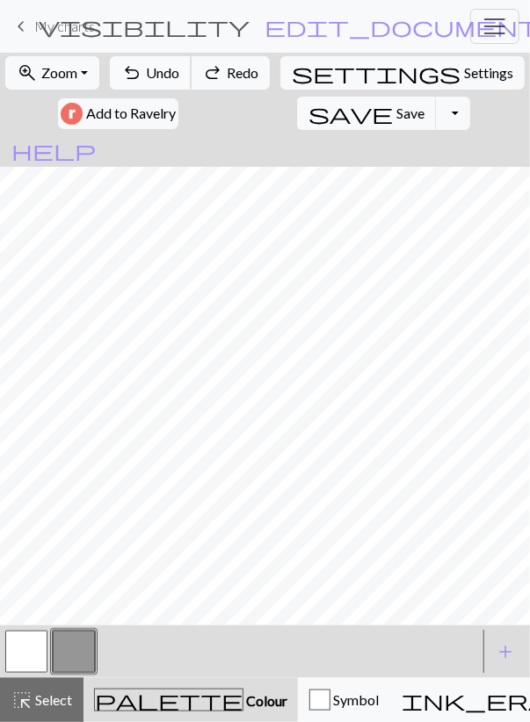
click at [173, 70] on span "Undo" at bounding box center [162, 72] width 33 height 17
click at [175, 64] on span "Undo" at bounding box center [162, 72] width 33 height 17
click at [171, 66] on span "Undo" at bounding box center [162, 72] width 33 height 17
click at [171, 68] on span "Undo" at bounding box center [162, 72] width 33 height 17
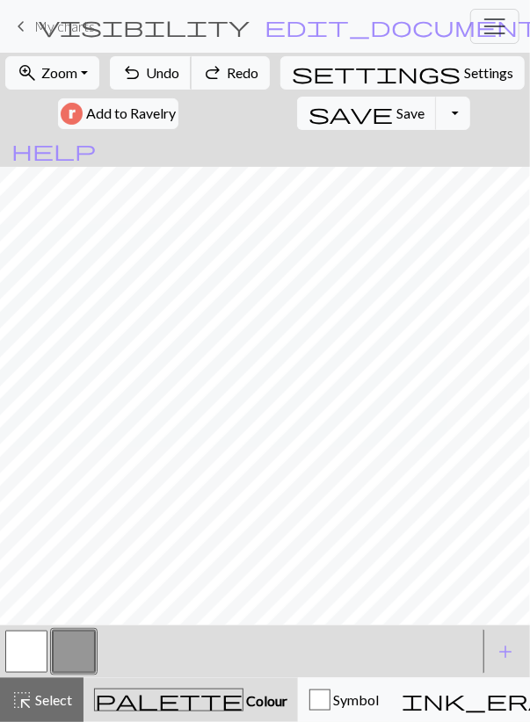
click at [171, 68] on span "Undo" at bounding box center [162, 72] width 33 height 17
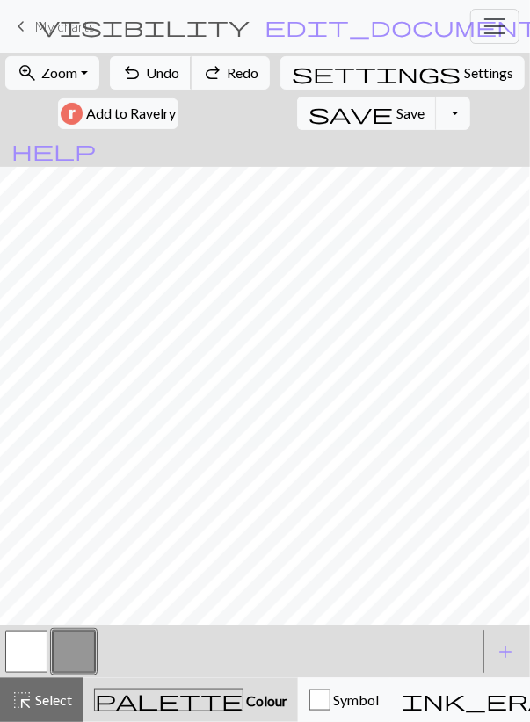
click at [171, 68] on span "Undo" at bounding box center [162, 72] width 33 height 17
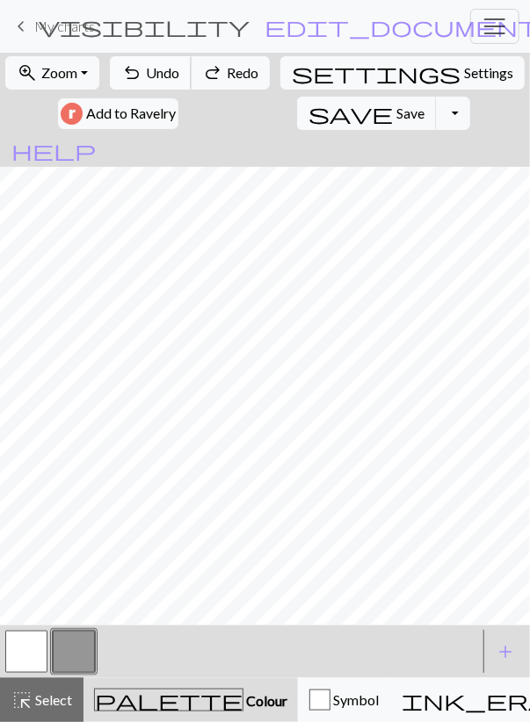
click at [171, 68] on span "Undo" at bounding box center [162, 72] width 33 height 17
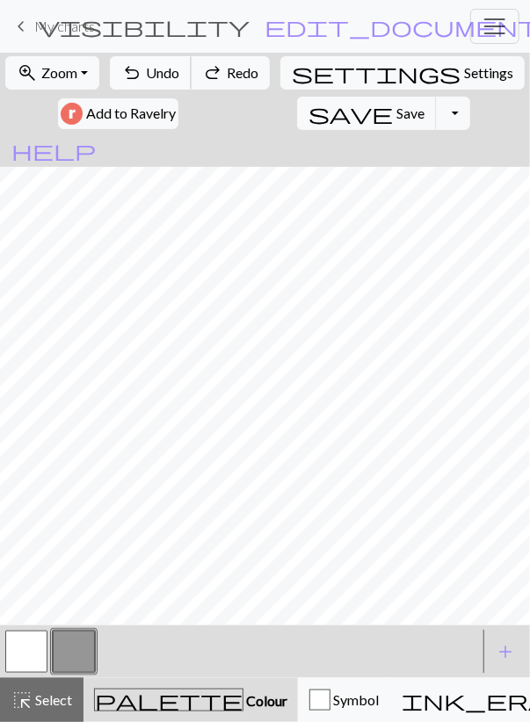
click at [171, 68] on span "Undo" at bounding box center [162, 72] width 33 height 17
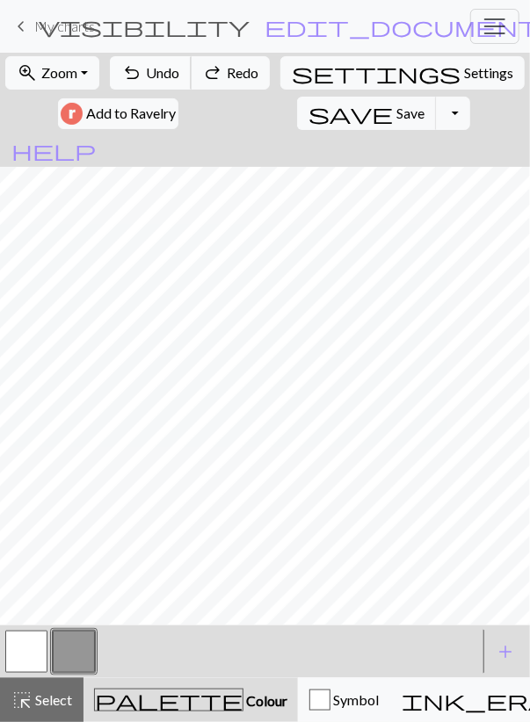
click at [171, 68] on span "Undo" at bounding box center [162, 72] width 33 height 17
click at [221, 66] on span "redo" at bounding box center [212, 73] width 21 height 25
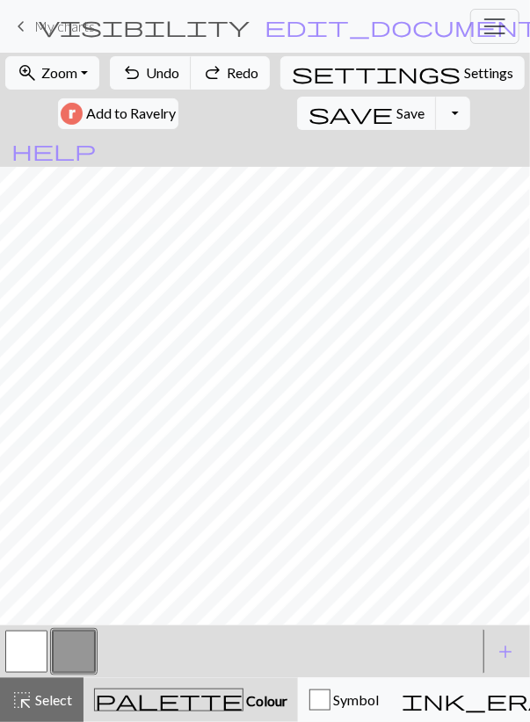
click at [221, 66] on span "redo" at bounding box center [212, 73] width 21 height 25
click at [172, 69] on span "Undo" at bounding box center [162, 72] width 33 height 17
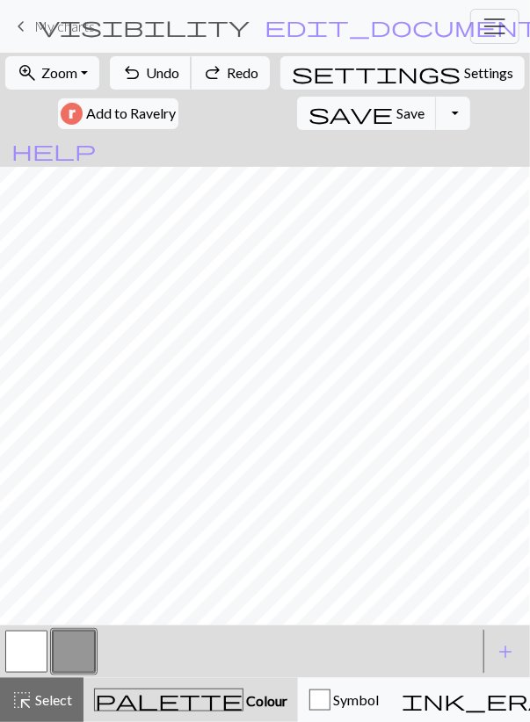
click at [172, 69] on span "Undo" at bounding box center [162, 72] width 33 height 17
drag, startPoint x: 34, startPoint y: 646, endPoint x: 38, endPoint y: 637, distance: 9.5
click at [34, 646] on button "button" at bounding box center [26, 652] width 42 height 42
click at [76, 643] on button "button" at bounding box center [74, 652] width 42 height 42
click at [174, 69] on span "Undo" at bounding box center [162, 72] width 33 height 17
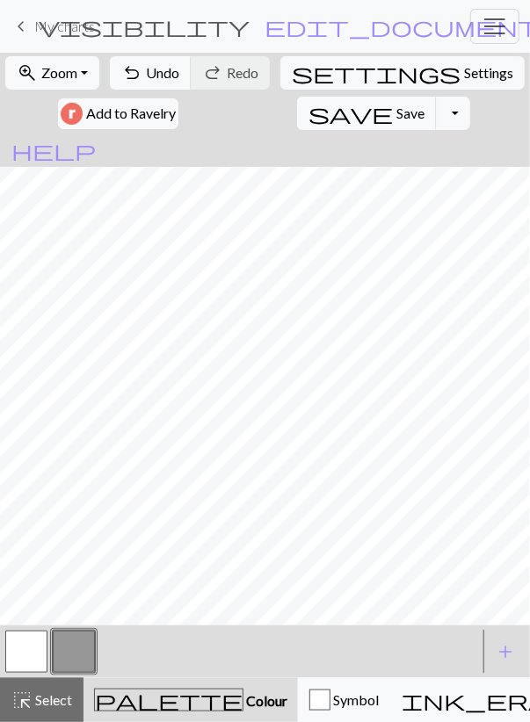
click at [33, 658] on button "button" at bounding box center [26, 652] width 42 height 42
drag, startPoint x: 81, startPoint y: 649, endPoint x: 85, endPoint y: 639, distance: 11.4
click at [81, 649] on button "button" at bounding box center [74, 652] width 42 height 42
click at [159, 70] on span "Undo" at bounding box center [162, 72] width 33 height 17
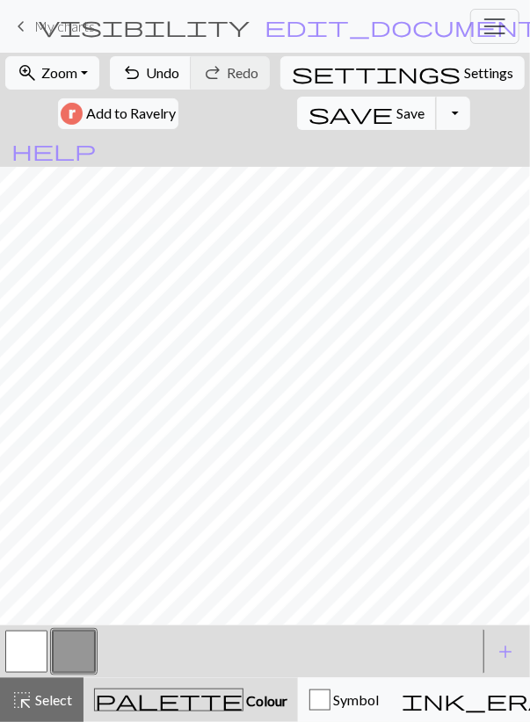
click at [396, 113] on span "Save" at bounding box center [410, 113] width 28 height 17
click at [436, 113] on button "Toggle Dropdown" at bounding box center [452, 113] width 33 height 33
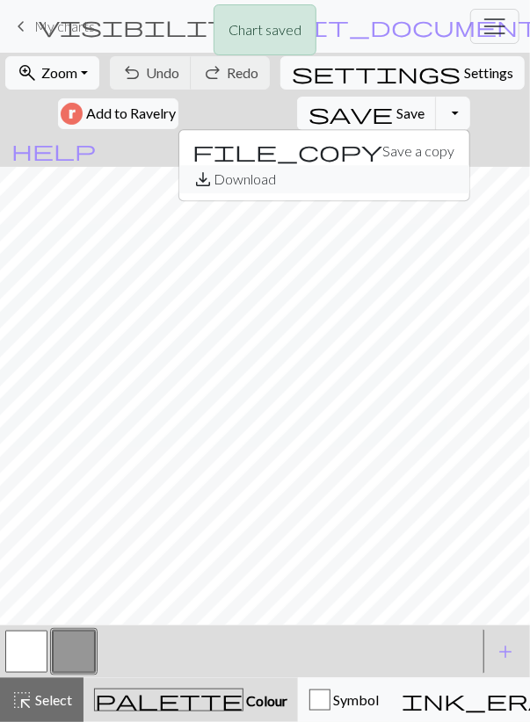
click at [277, 177] on button "save_alt Download" at bounding box center [324, 179] width 290 height 28
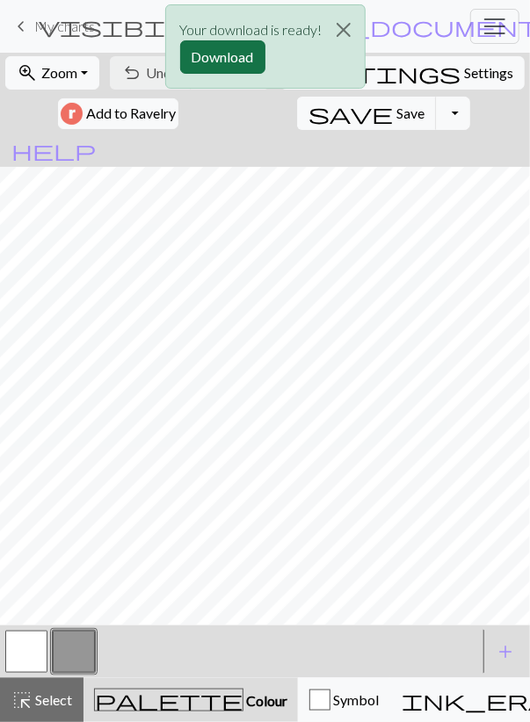
click at [224, 49] on button "Download" at bounding box center [222, 56] width 85 height 33
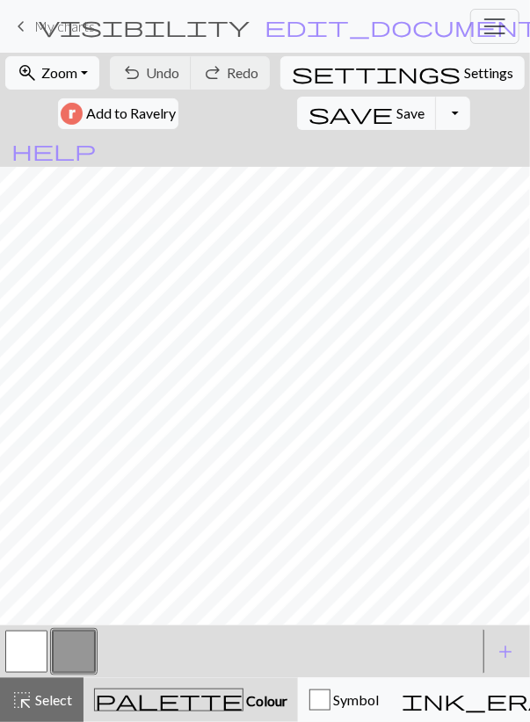
click at [60, 31] on span "My charts" at bounding box center [64, 26] width 61 height 17
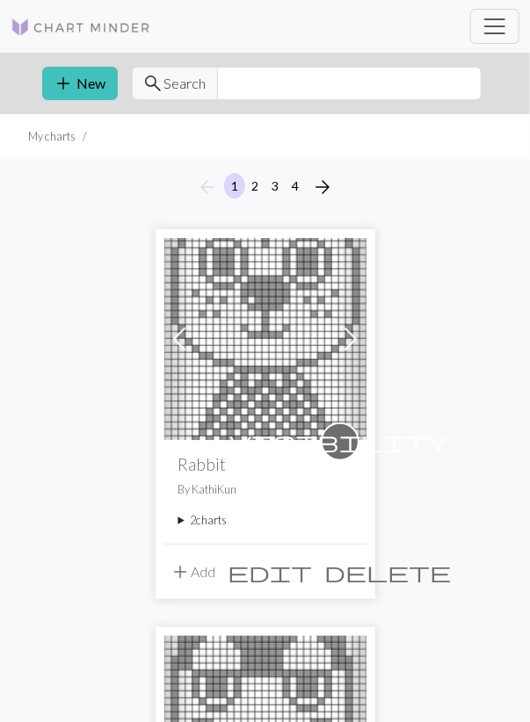
click at [212, 361] on img at bounding box center [265, 339] width 202 height 202
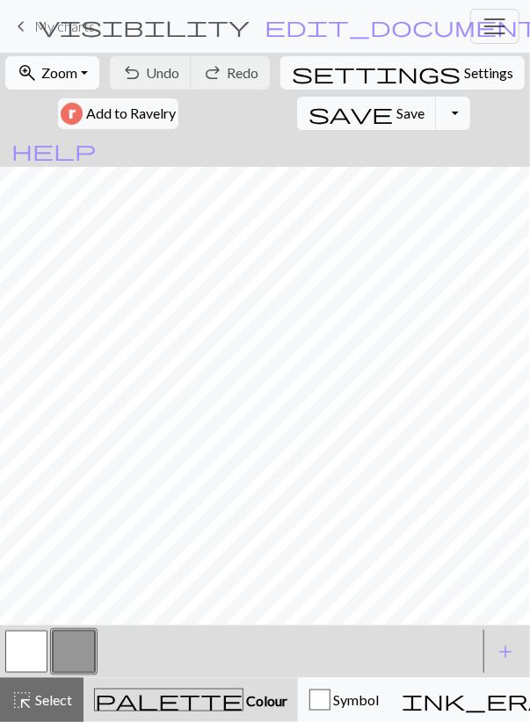
click at [77, 80] on span "Zoom" at bounding box center [59, 72] width 36 height 17
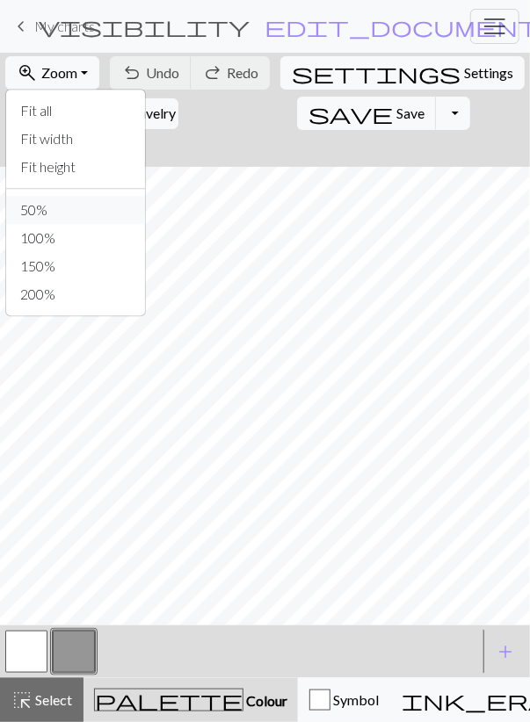
click at [57, 199] on button "50%" at bounding box center [75, 210] width 139 height 28
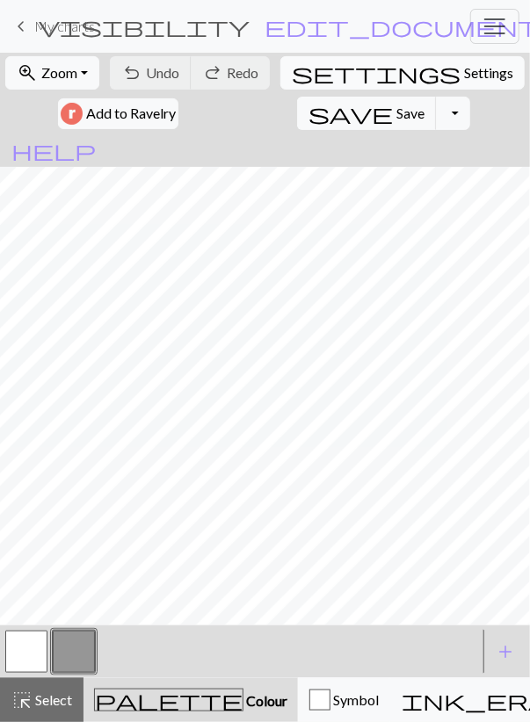
click at [464, 69] on span "Settings" at bounding box center [488, 72] width 49 height 21
select select "aran"
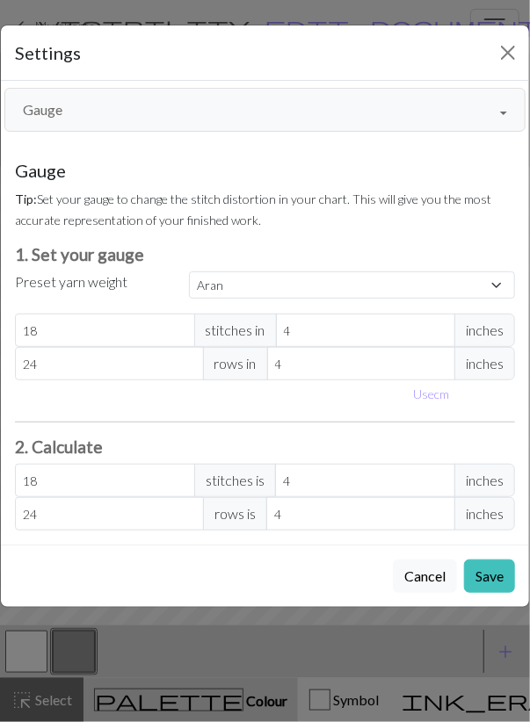
click at [104, 126] on button "Gauge" at bounding box center [264, 110] width 521 height 44
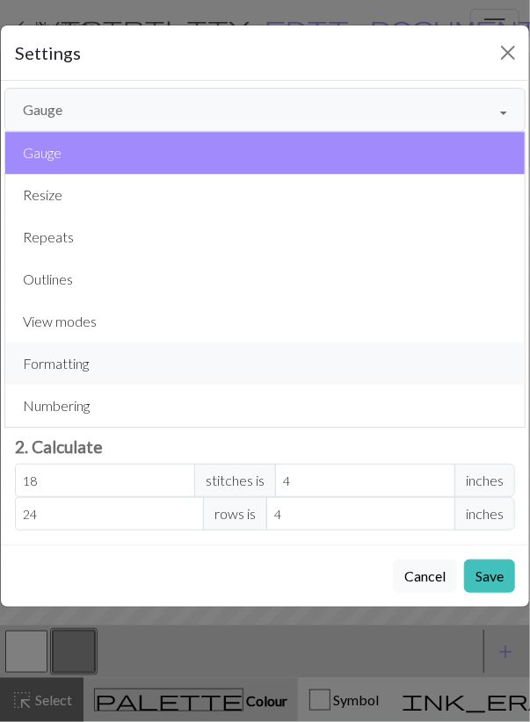
drag, startPoint x: 83, startPoint y: 375, endPoint x: 98, endPoint y: 337, distance: 41.0
click at [83, 374] on button "Formatting" at bounding box center [264, 364] width 519 height 42
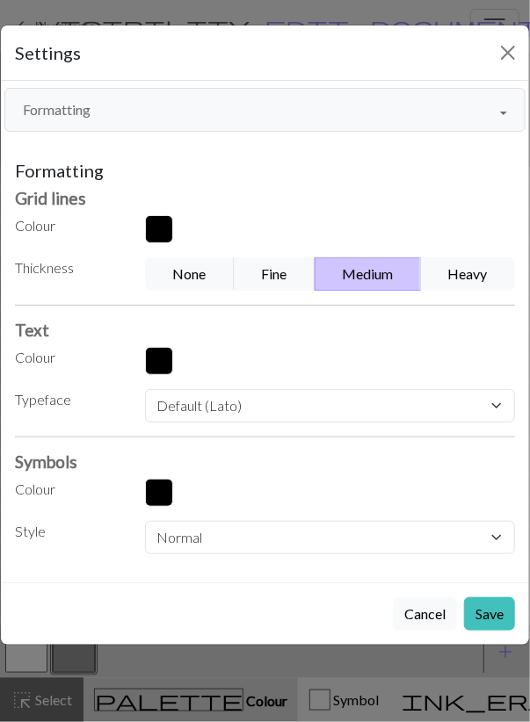
click at [91, 113] on button "Formatting" at bounding box center [264, 110] width 521 height 44
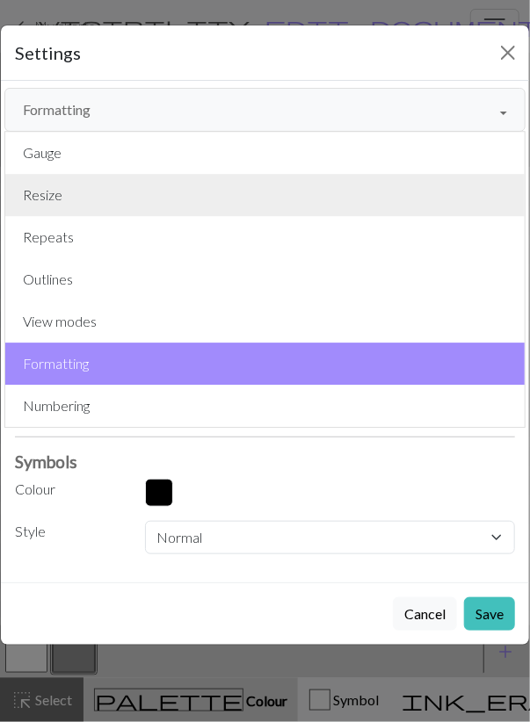
click at [64, 195] on button "Resize" at bounding box center [264, 195] width 519 height 42
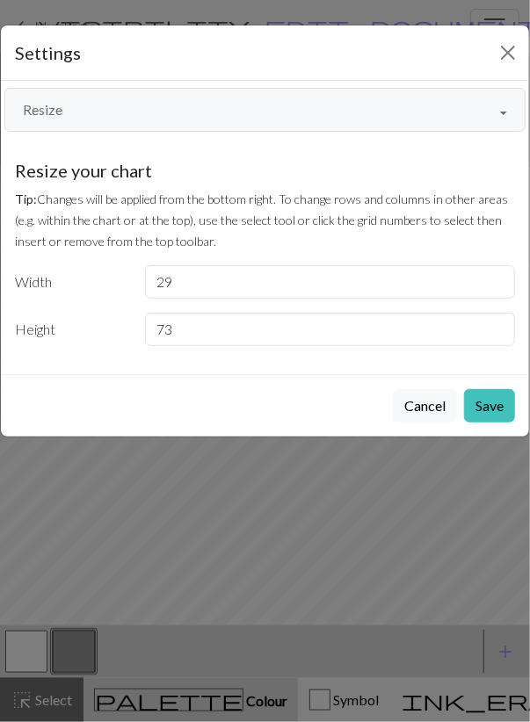
type input "73"
click at [493, 322] on input "73" at bounding box center [330, 329] width 370 height 33
click at [499, 406] on button "Save" at bounding box center [489, 405] width 51 height 33
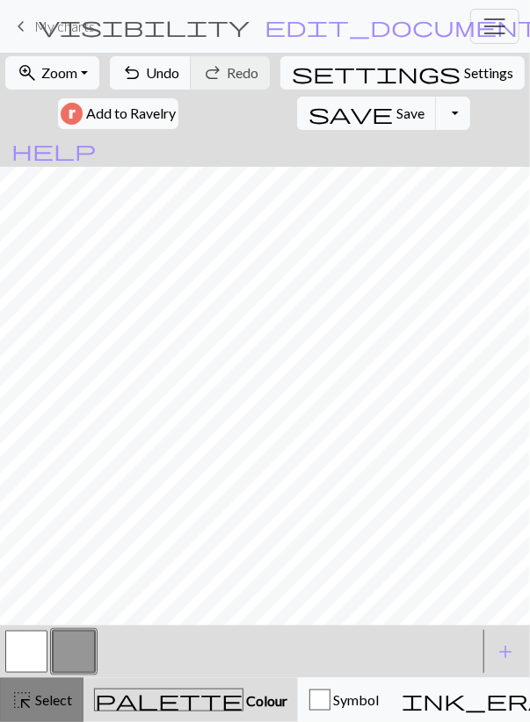
click at [43, 698] on span "Select" at bounding box center [53, 699] width 40 height 17
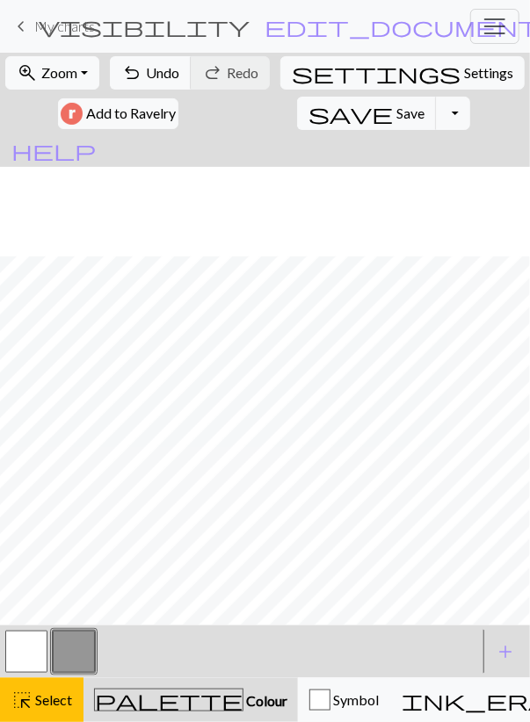
scroll to position [102, 0]
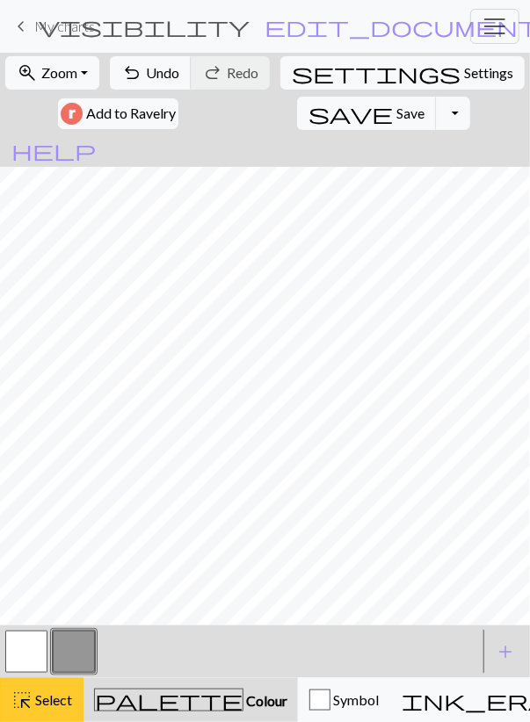
click at [43, 702] on span "Select" at bounding box center [53, 699] width 40 height 17
click at [43, 691] on div "highlight_alt Select Select" at bounding box center [41, 700] width 61 height 21
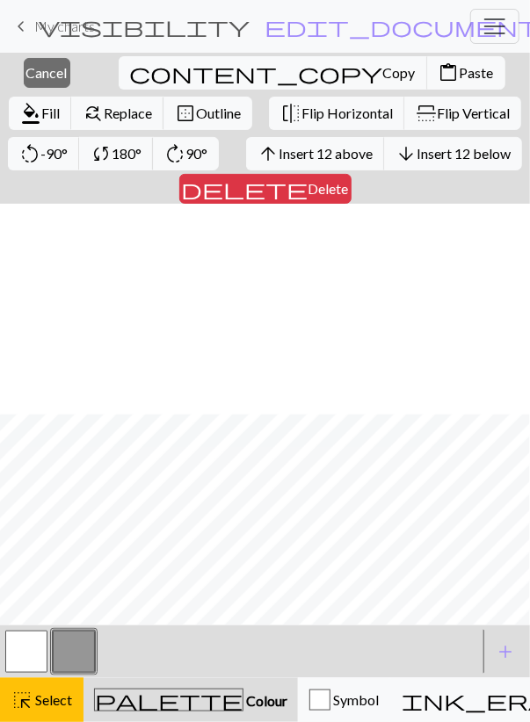
scroll to position [250, 0]
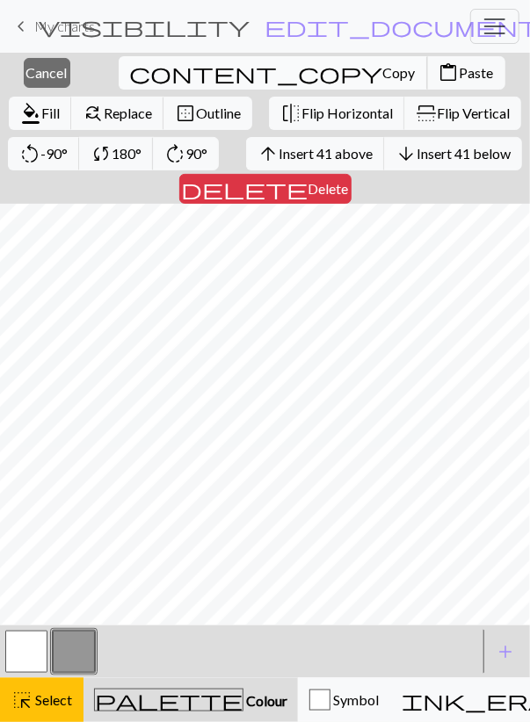
click at [383, 66] on span "Copy" at bounding box center [399, 72] width 33 height 17
click at [215, 68] on div "Copied" at bounding box center [265, 34] width 530 height 69
click at [460, 78] on span "Paste" at bounding box center [477, 72] width 34 height 17
click at [47, 75] on span "Cancel" at bounding box center [46, 72] width 41 height 17
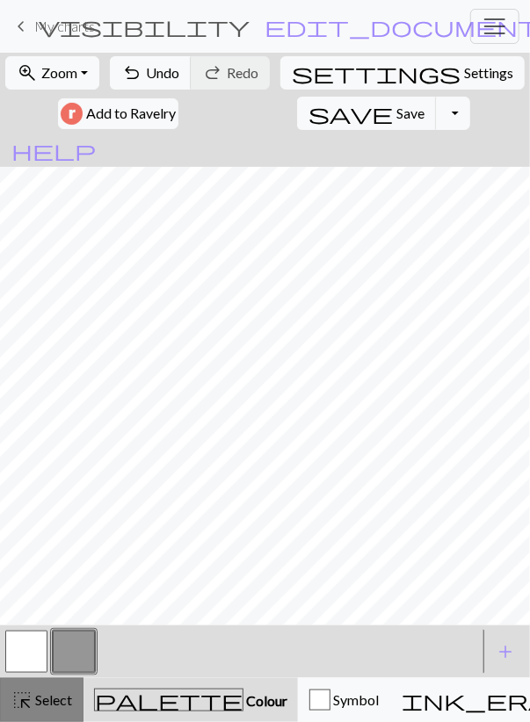
click at [69, 691] on div "highlight_alt Select Select" at bounding box center [41, 700] width 61 height 21
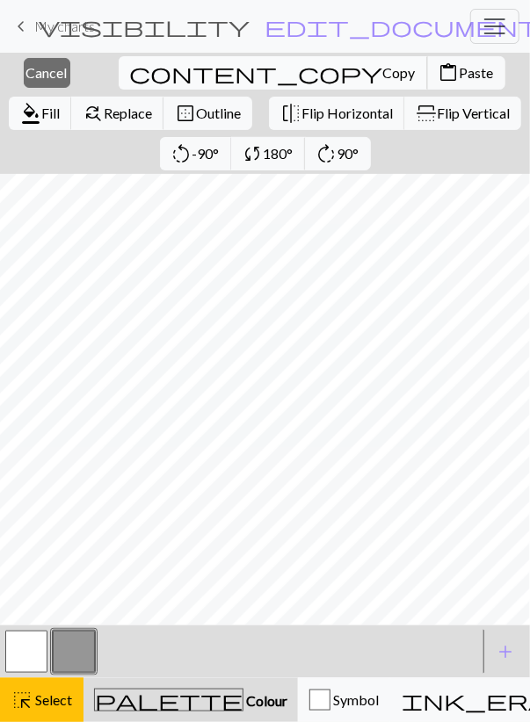
click at [383, 69] on span "Copy" at bounding box center [399, 72] width 33 height 17
click at [460, 76] on span "Paste" at bounding box center [477, 72] width 34 height 17
click at [47, 76] on span "Cancel" at bounding box center [46, 72] width 41 height 17
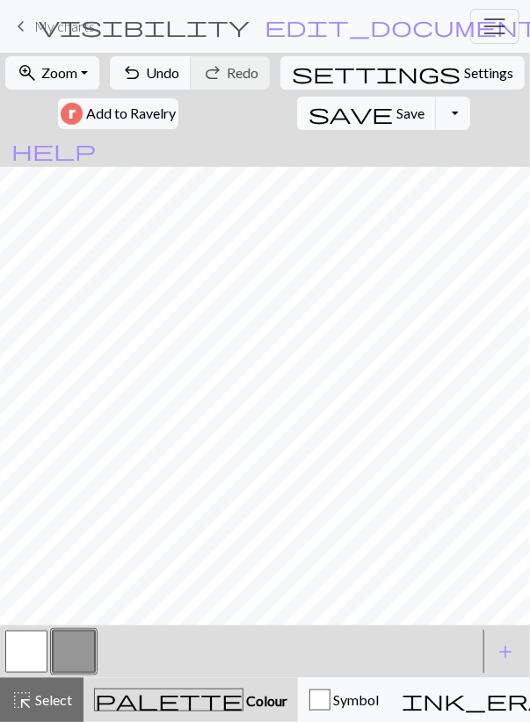
click at [30, 660] on button "button" at bounding box center [26, 652] width 42 height 42
click at [69, 646] on button "button" at bounding box center [74, 652] width 42 height 42
click at [40, 645] on button "button" at bounding box center [26, 652] width 42 height 42
click at [396, 115] on span "Save" at bounding box center [410, 113] width 28 height 17
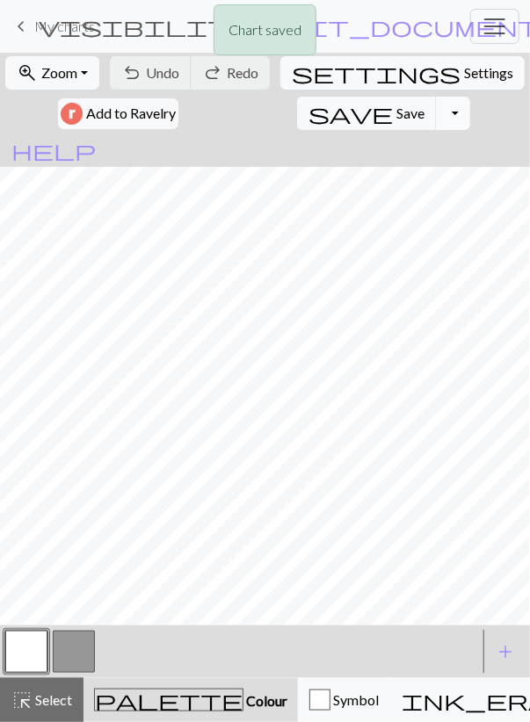
click at [436, 115] on button "Toggle Dropdown" at bounding box center [452, 113] width 33 height 33
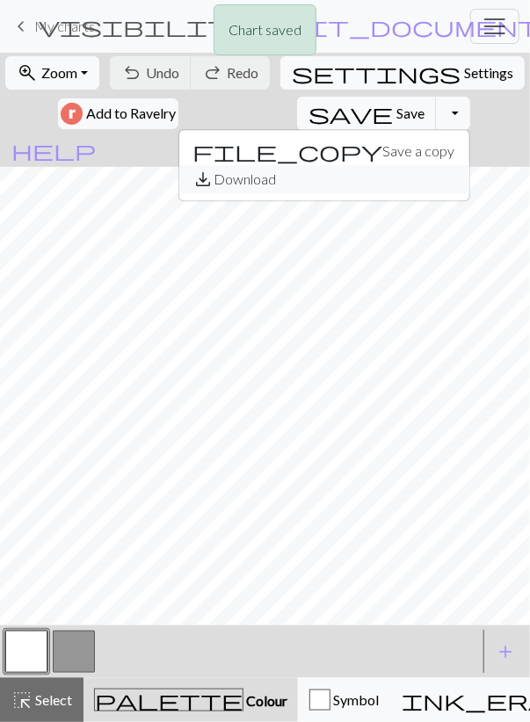
click at [270, 170] on button "save_alt Download" at bounding box center [324, 179] width 290 height 28
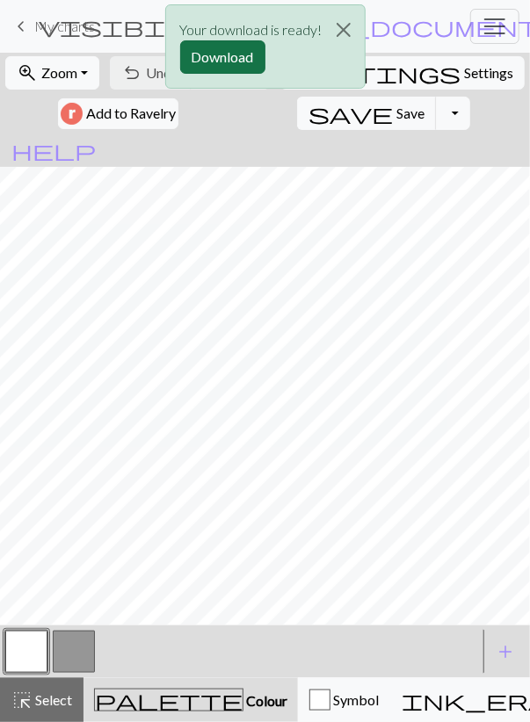
click at [212, 61] on button "Download" at bounding box center [222, 56] width 85 height 33
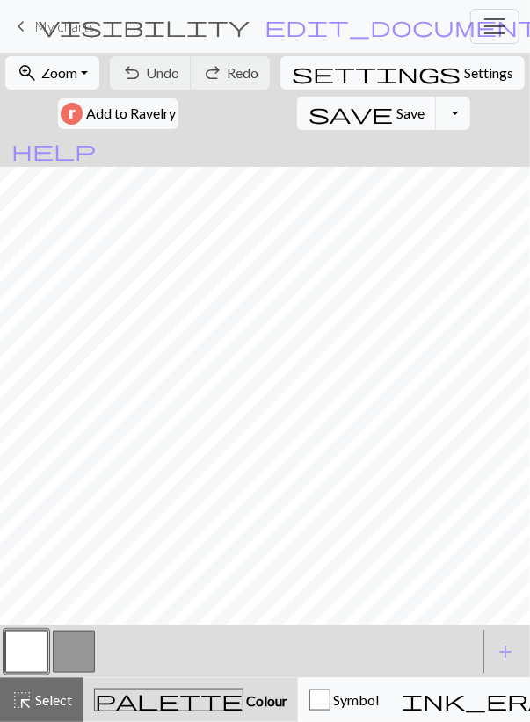
click at [85, 28] on span "My charts" at bounding box center [64, 26] width 61 height 17
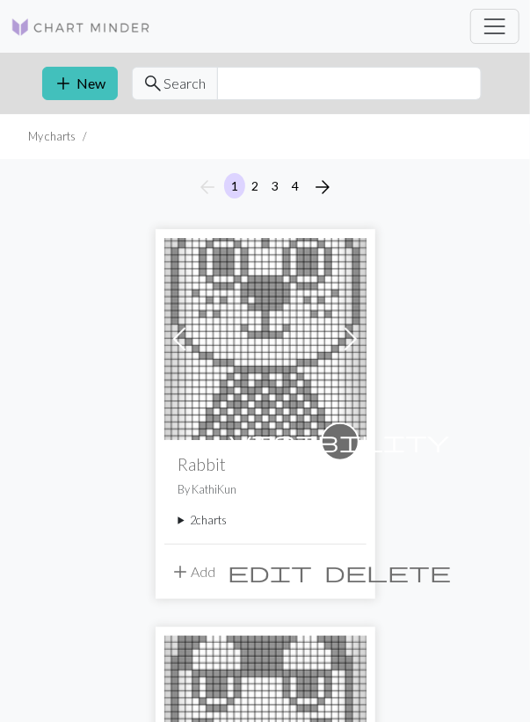
click at [218, 373] on img at bounding box center [265, 339] width 202 height 202
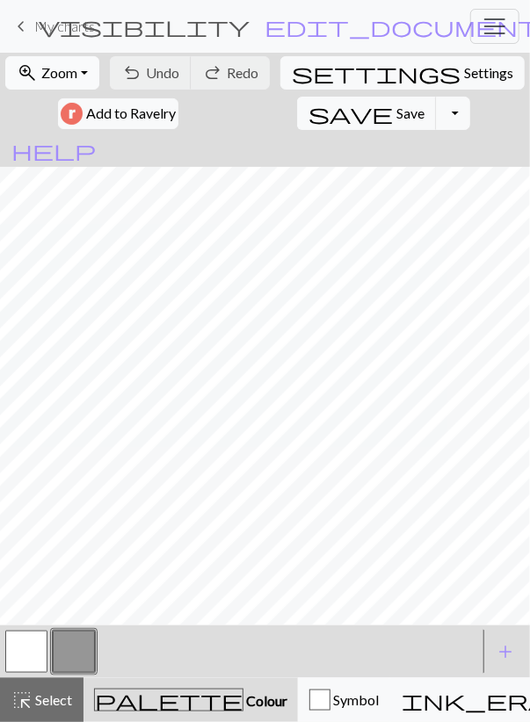
click at [71, 67] on span "Zoom" at bounding box center [59, 72] width 36 height 17
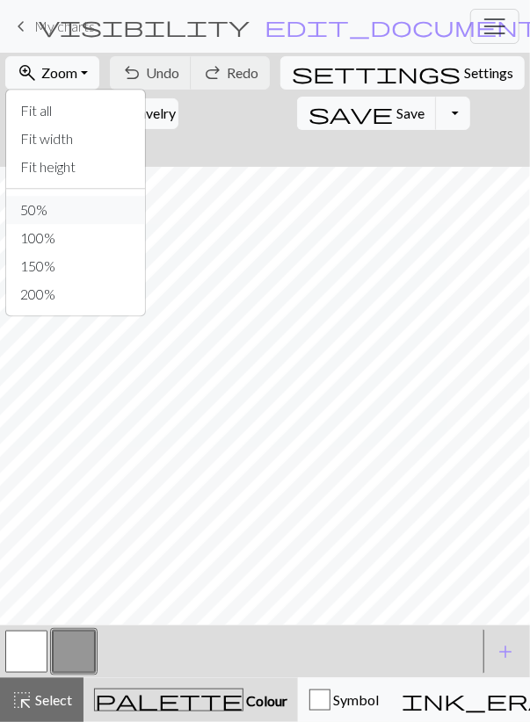
click at [68, 206] on button "50%" at bounding box center [75, 210] width 139 height 28
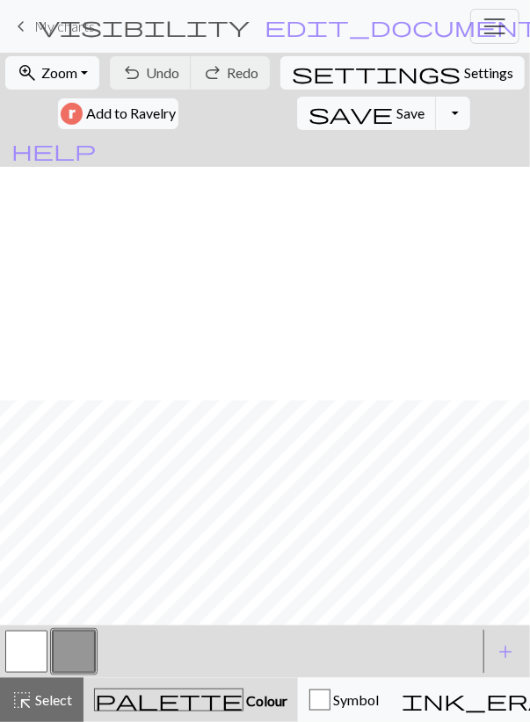
scroll to position [234, 0]
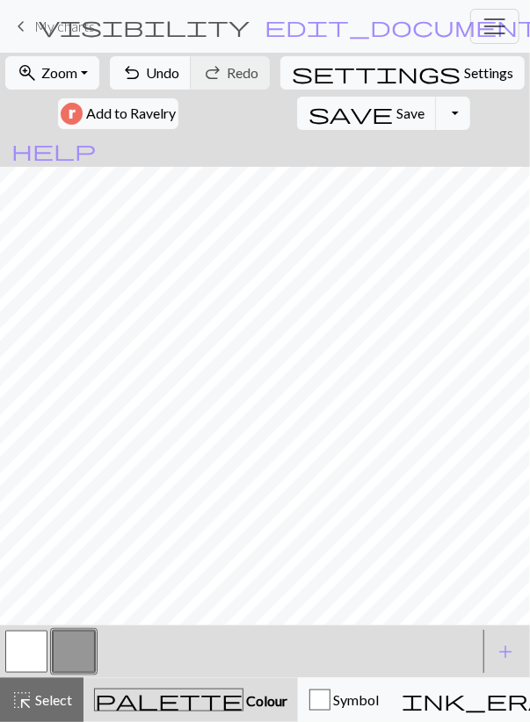
click at [15, 648] on button "button" at bounding box center [26, 652] width 42 height 42
click at [396, 118] on span "Save" at bounding box center [410, 113] width 28 height 17
click at [436, 117] on button "Toggle Dropdown" at bounding box center [452, 113] width 33 height 33
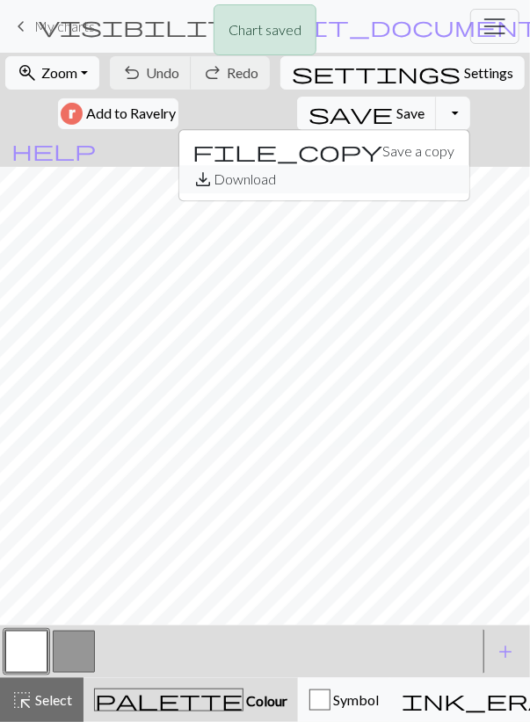
click at [286, 175] on button "save_alt Download" at bounding box center [324, 179] width 290 height 28
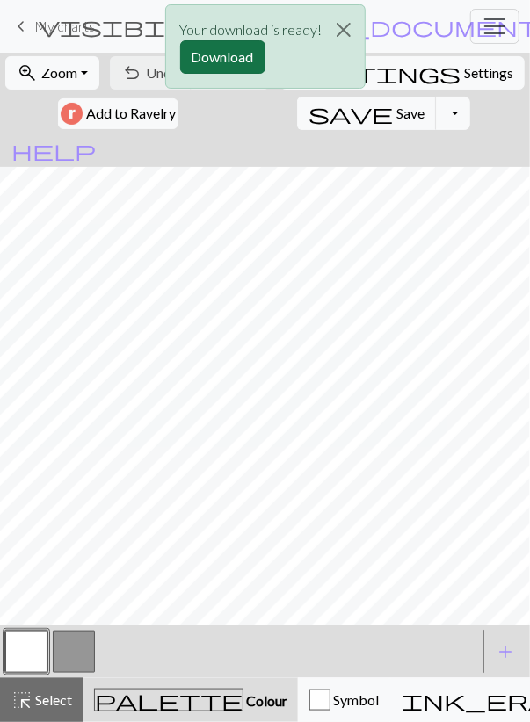
click at [210, 54] on button "Download" at bounding box center [222, 56] width 85 height 33
